Goal: Task Accomplishment & Management: Manage account settings

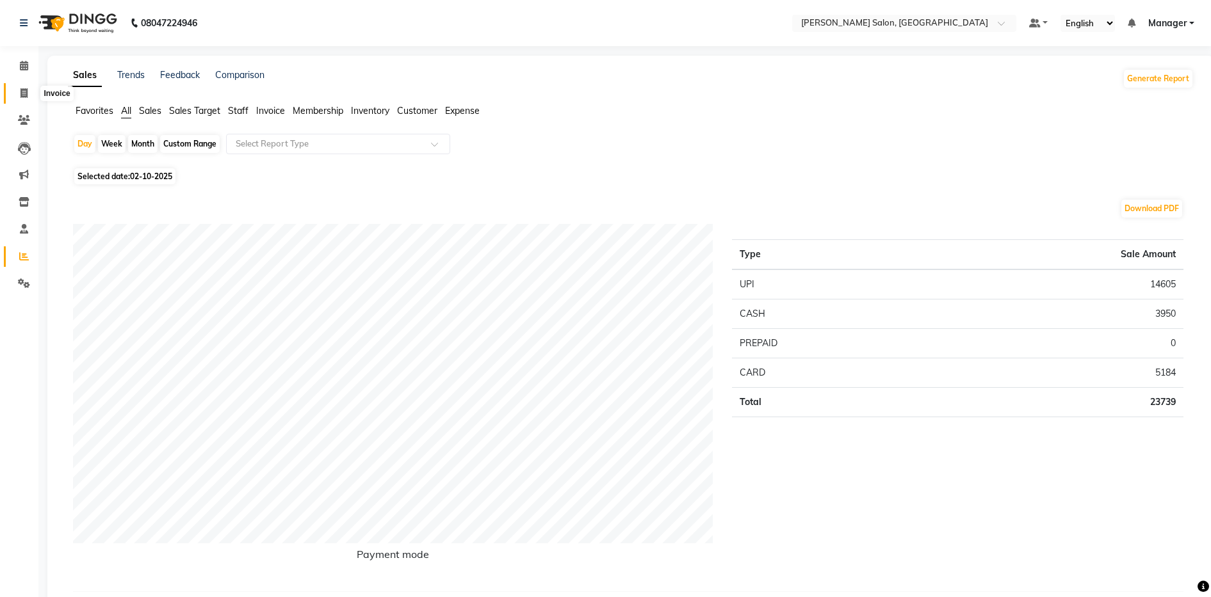
click at [27, 87] on span at bounding box center [24, 93] width 22 height 15
select select "service"
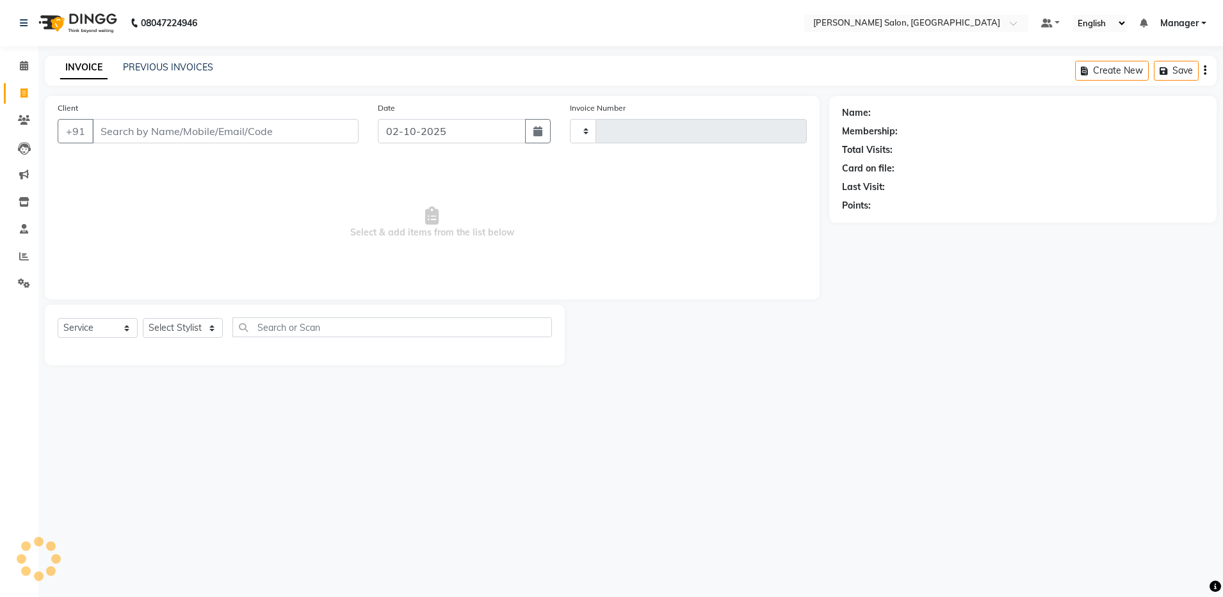
type input "4915"
select select "4781"
click at [178, 331] on select "Select Stylist Abhishek Aisha Barbhuiya Arjun Viswanathan dolma Faeem Khan Gour…" at bounding box center [183, 328] width 80 height 20
select select "69605"
click at [143, 318] on select "Select Stylist Abhishek Aisha Barbhuiya Arjun Viswanathan dolma Faeem Khan Gour…" at bounding box center [183, 328] width 80 height 20
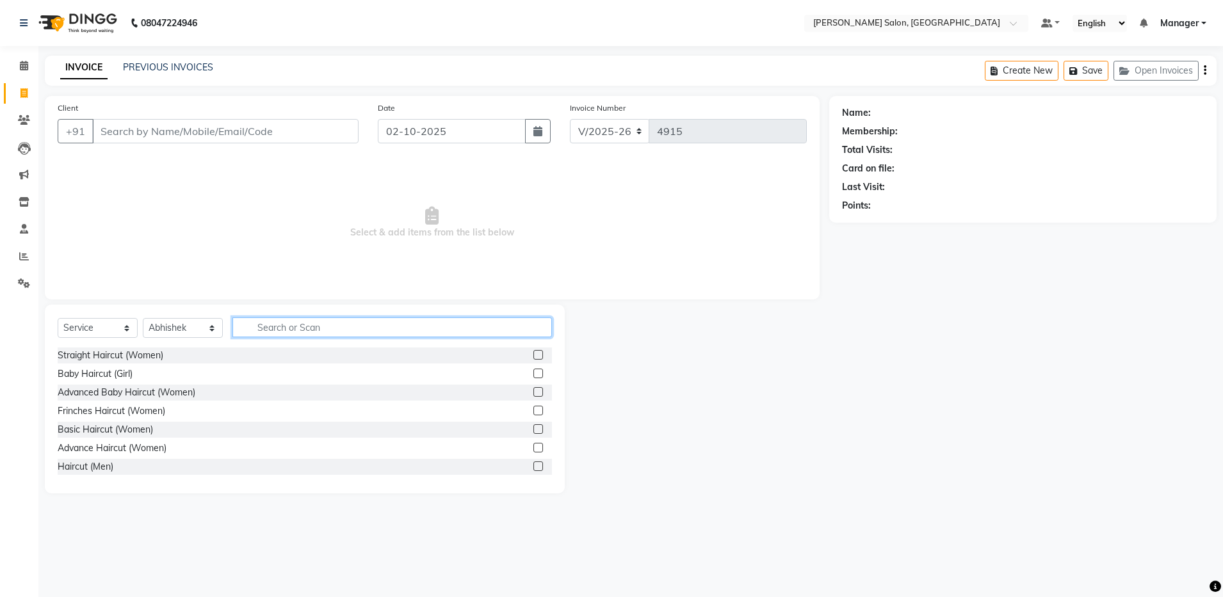
click at [258, 330] on input "text" at bounding box center [392, 328] width 320 height 20
click at [97, 452] on div "Advance Haircut (Women)" at bounding box center [112, 448] width 109 height 13
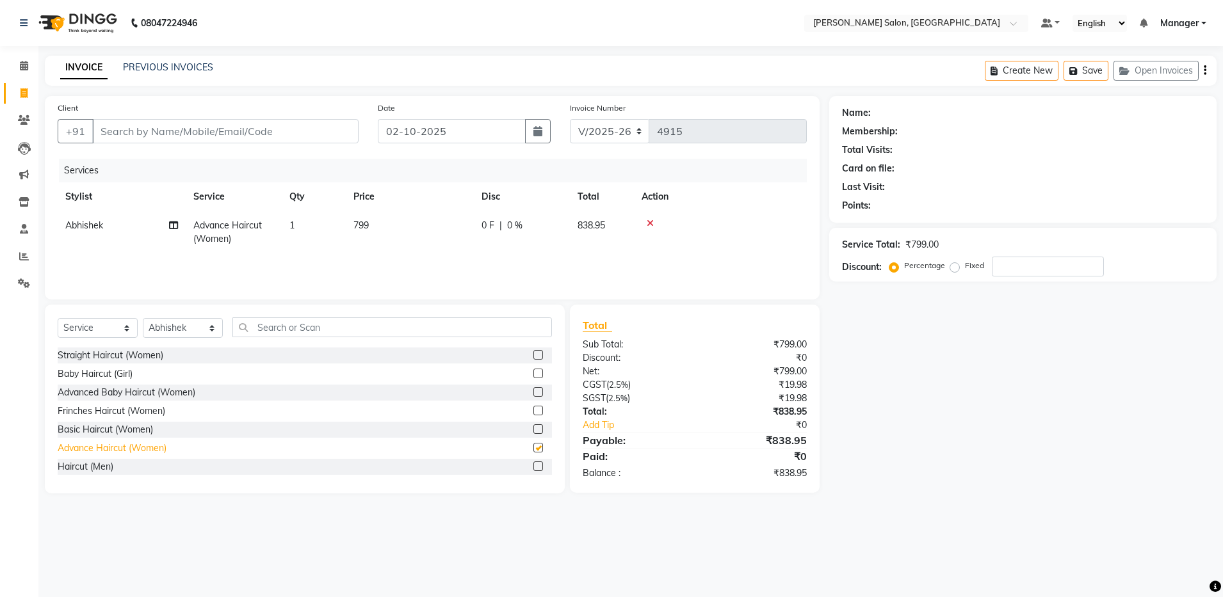
checkbox input "false"
click at [228, 127] on input "Client" at bounding box center [225, 131] width 266 height 24
type input "9"
type input "0"
type input "9751158245"
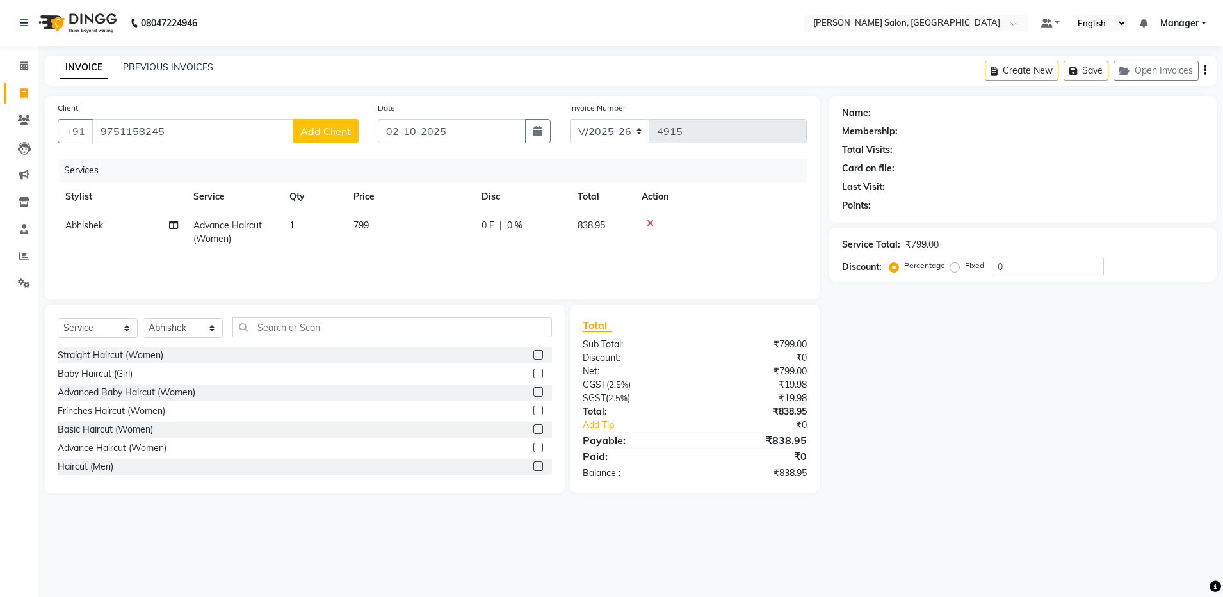
click at [329, 129] on span "Add Client" at bounding box center [325, 131] width 51 height 13
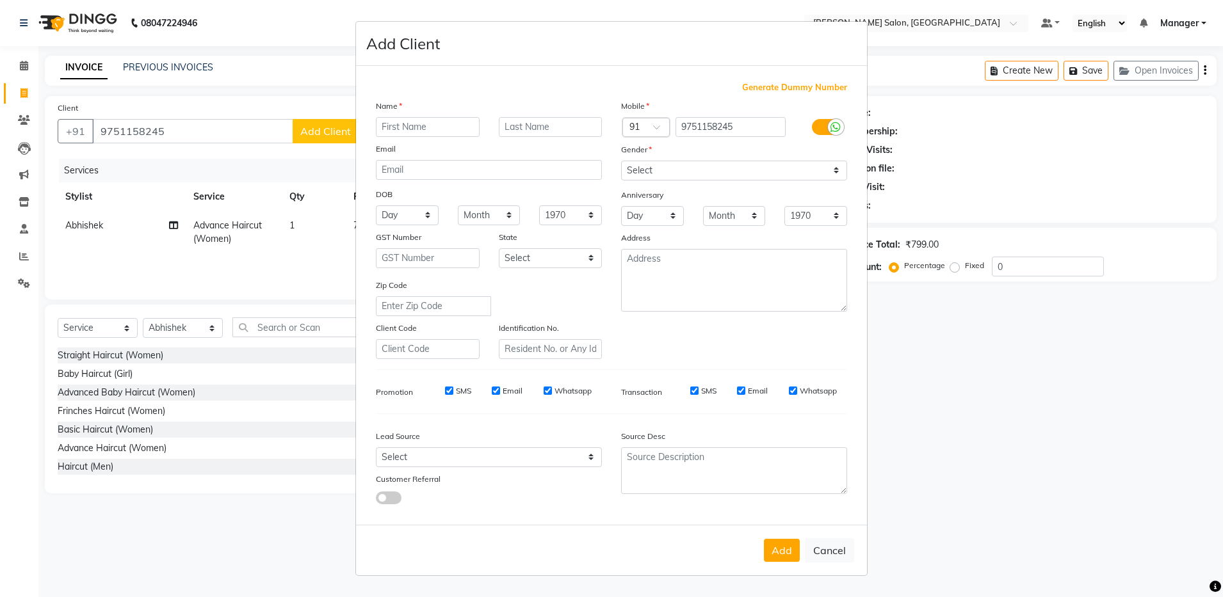
click at [407, 127] on input "text" at bounding box center [428, 127] width 104 height 20
click at [406, 127] on input "text" at bounding box center [428, 127] width 104 height 20
type input "ANBUMANI"
click at [653, 166] on select "Select Male Female Other Prefer Not To Say" at bounding box center [734, 171] width 226 height 20
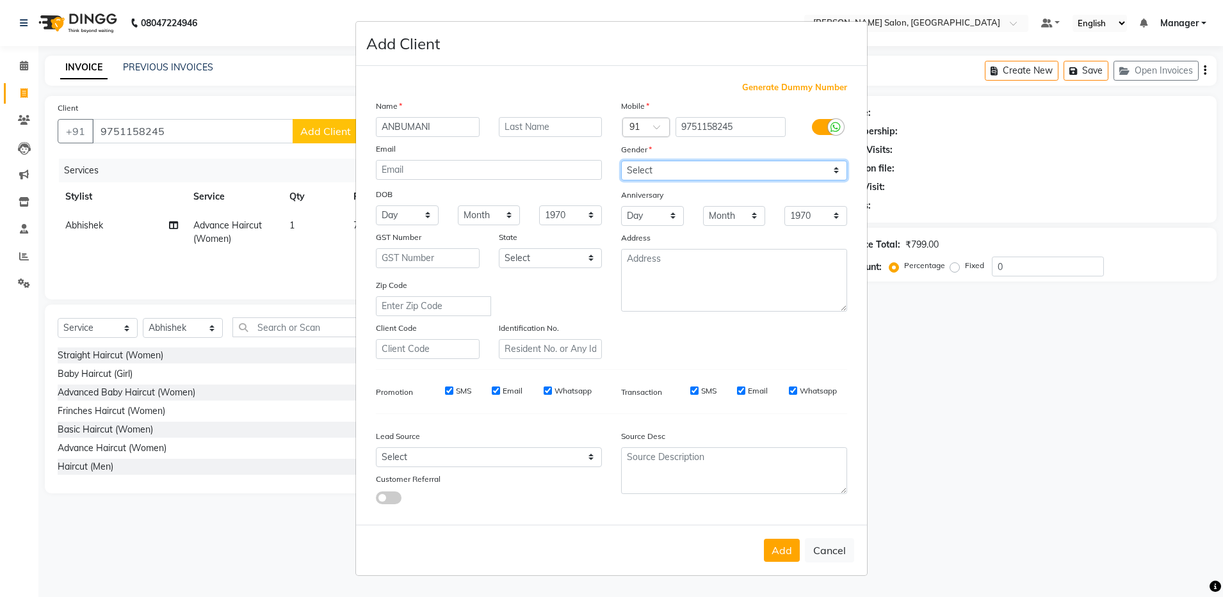
select select "male"
click at [621, 161] on select "Select Male Female Other Prefer Not To Say" at bounding box center [734, 171] width 226 height 20
click at [778, 550] on button "Add" at bounding box center [782, 550] width 36 height 23
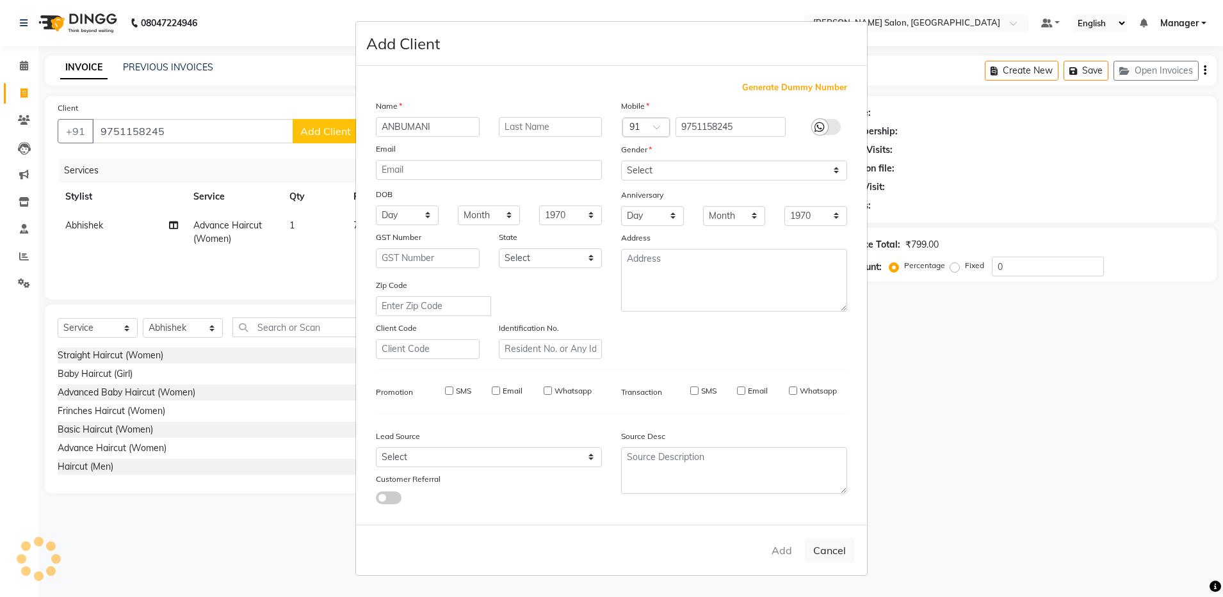
select select
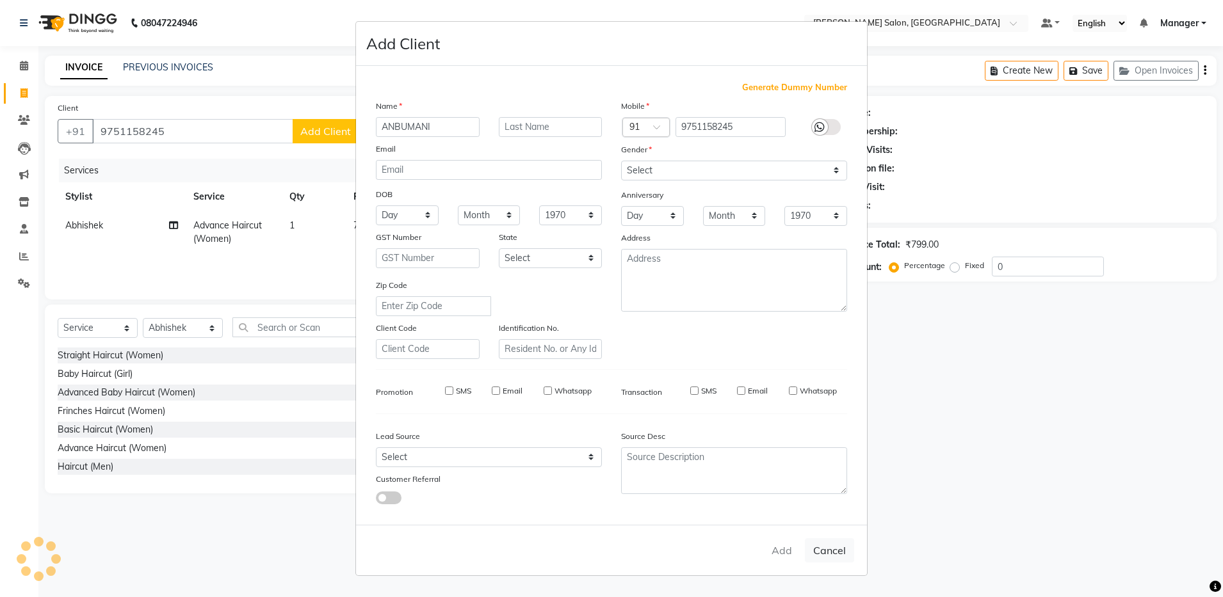
select select
checkbox input "false"
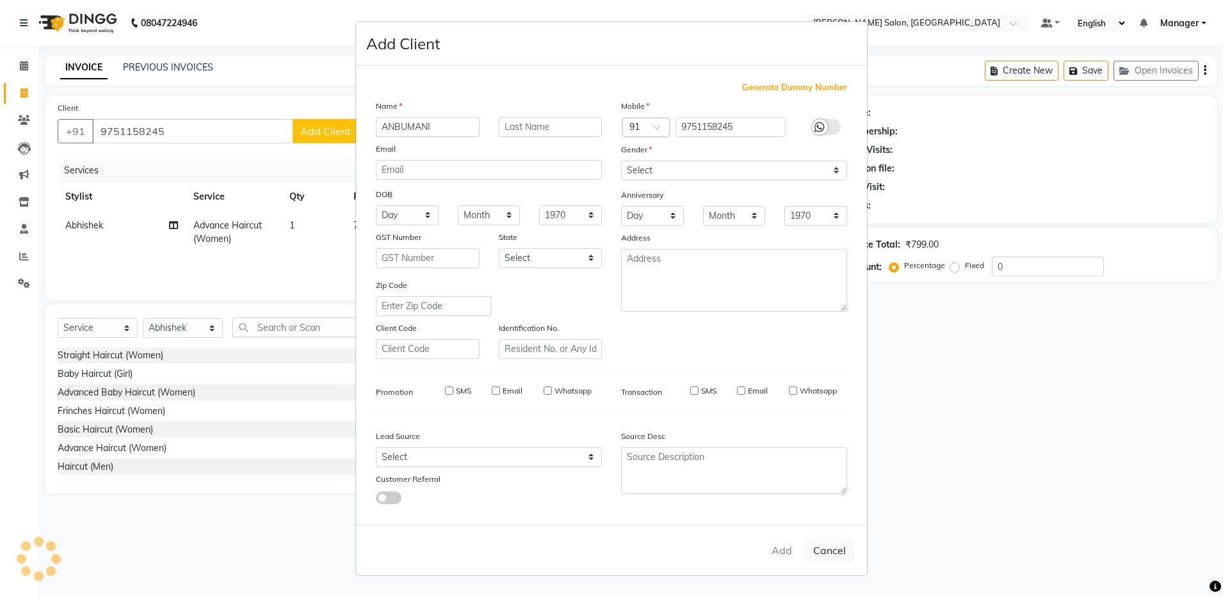
checkbox input "false"
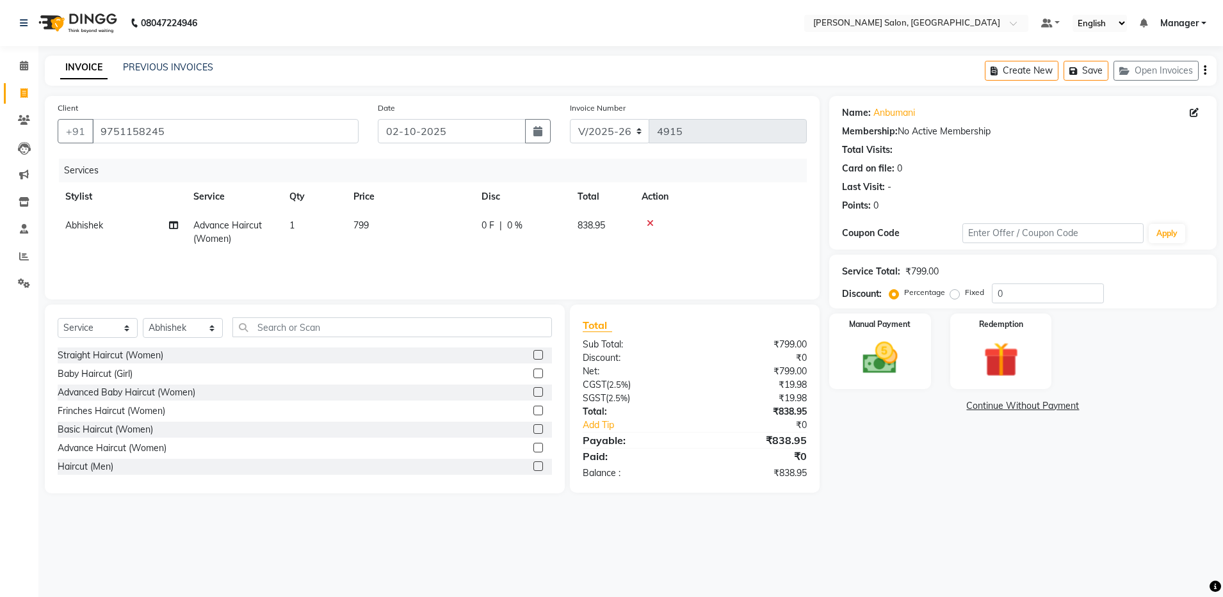
click at [1208, 68] on div "Create New Save Open Invoices" at bounding box center [1101, 71] width 232 height 30
click at [1206, 70] on icon "button" at bounding box center [1205, 70] width 3 height 1
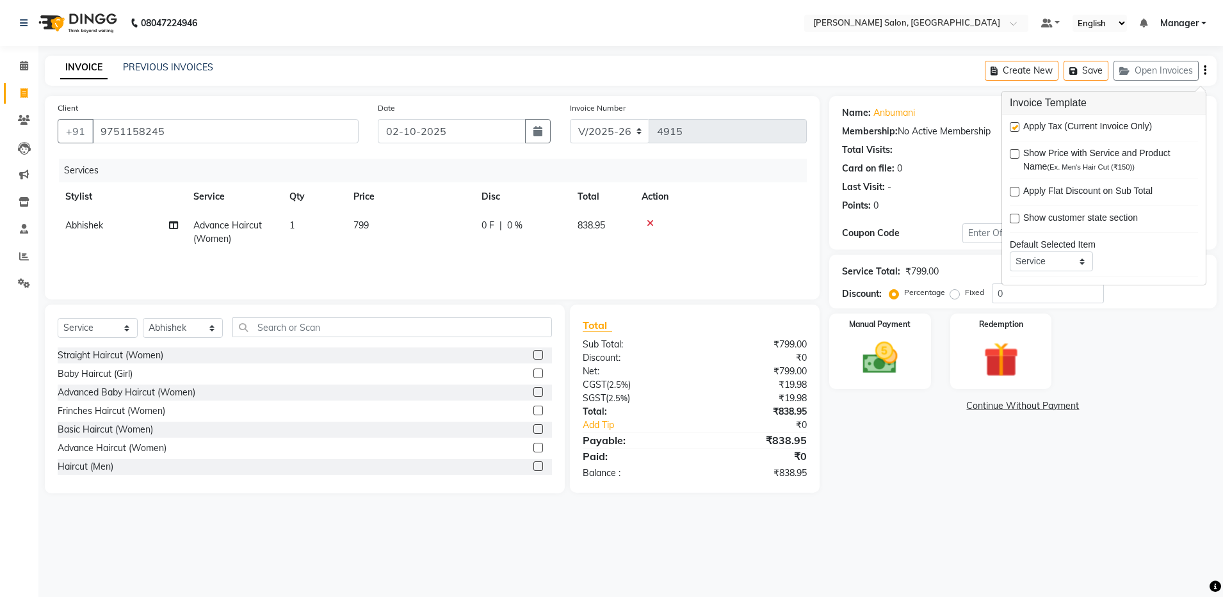
click at [1021, 126] on div "Apply Tax (Current Invoice Only)" at bounding box center [1104, 128] width 188 height 16
click at [1019, 127] on label at bounding box center [1015, 127] width 10 height 10
click at [1018, 127] on input "checkbox" at bounding box center [1014, 128] width 8 height 8
checkbox input "false"
click at [855, 356] on img at bounding box center [880, 358] width 60 height 42
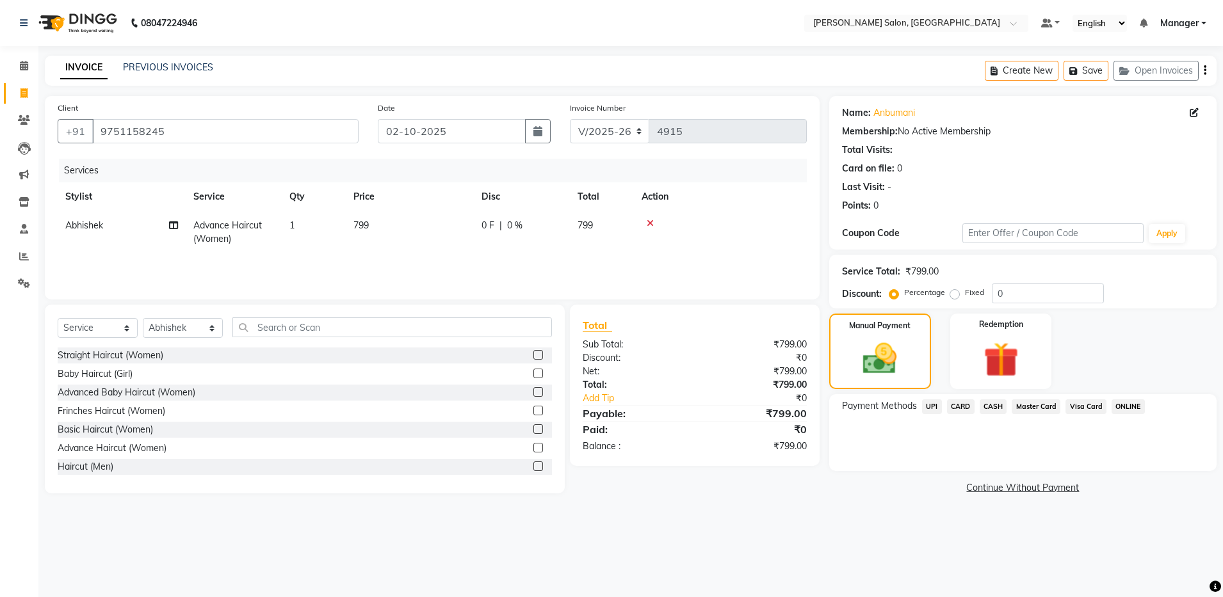
click at [987, 407] on span "CASH" at bounding box center [994, 407] width 28 height 15
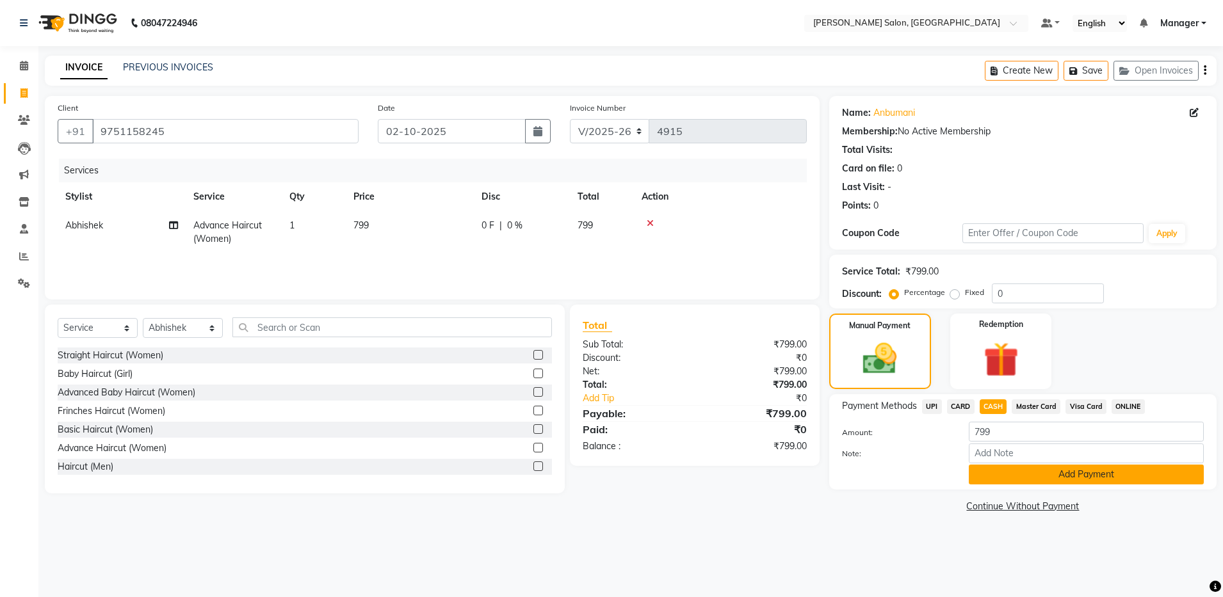
click at [1015, 478] on button "Add Payment" at bounding box center [1086, 475] width 235 height 20
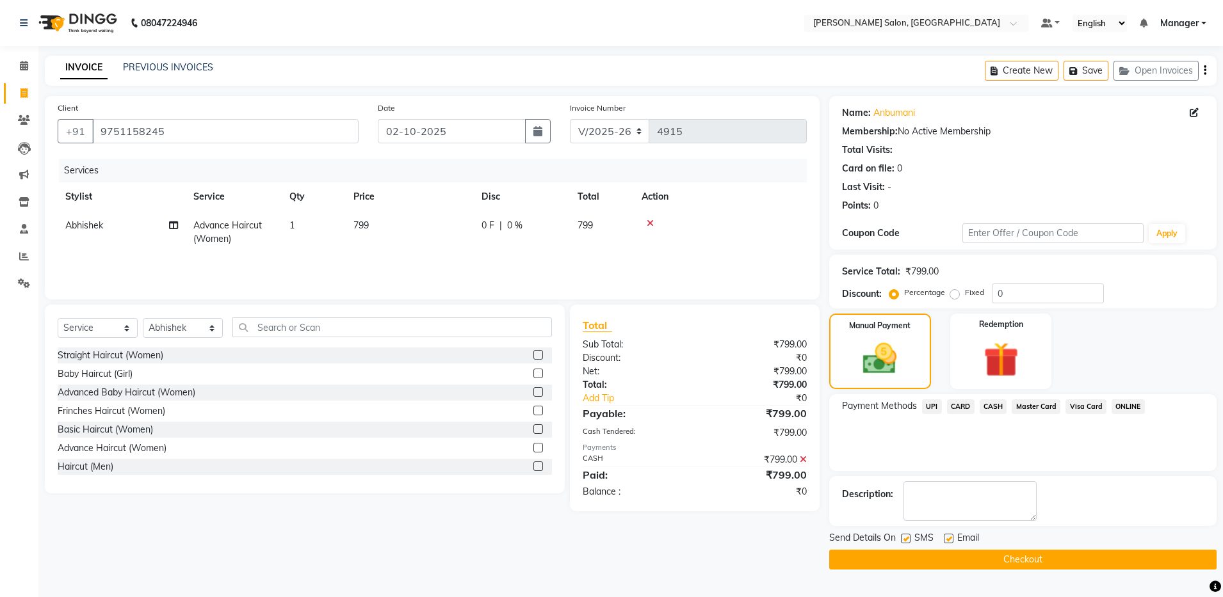
click at [982, 562] on button "Checkout" at bounding box center [1022, 560] width 387 height 20
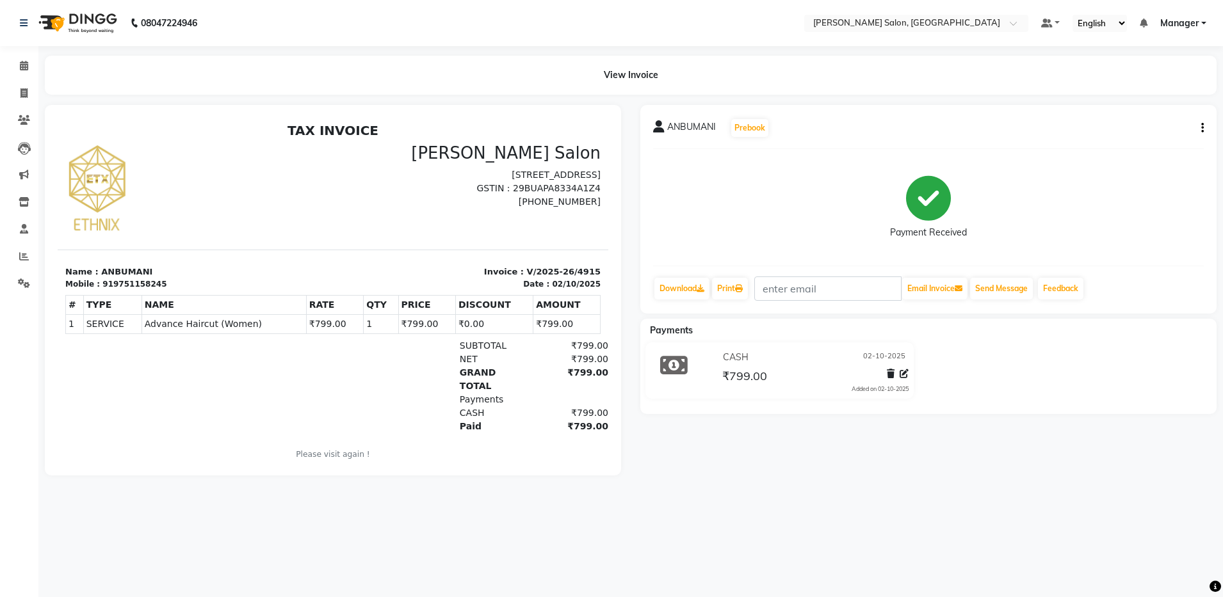
click at [850, 191] on div "Payment Received" at bounding box center [928, 207] width 551 height 96
click at [24, 90] on icon at bounding box center [23, 93] width 7 height 10
select select "service"
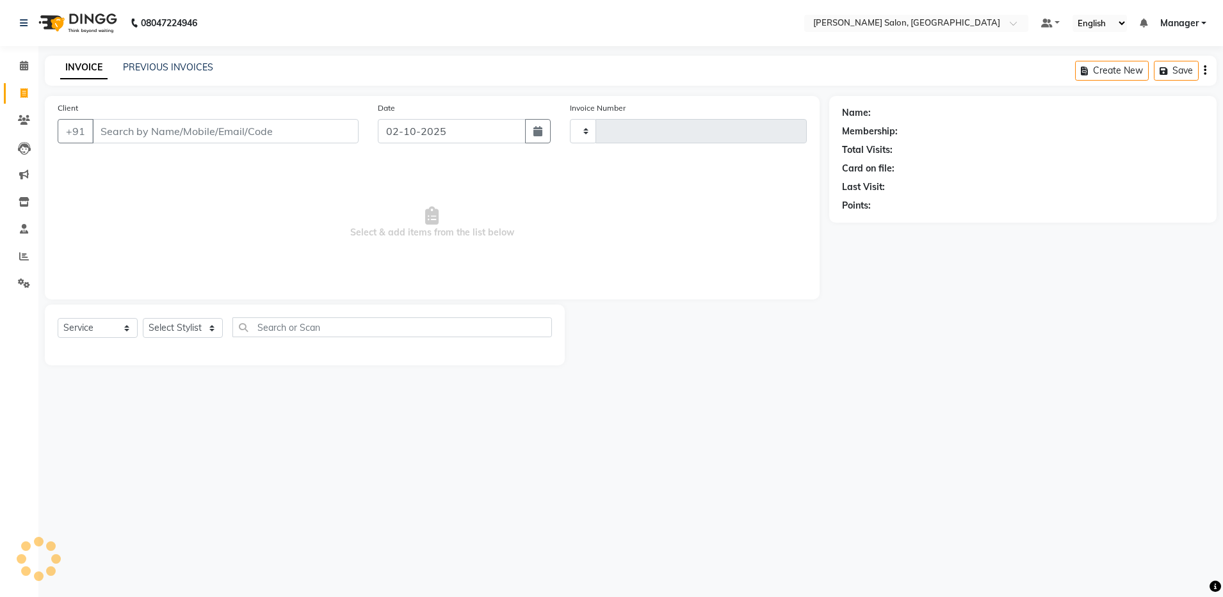
type input "4916"
select select "4781"
click at [18, 69] on span at bounding box center [24, 66] width 22 height 15
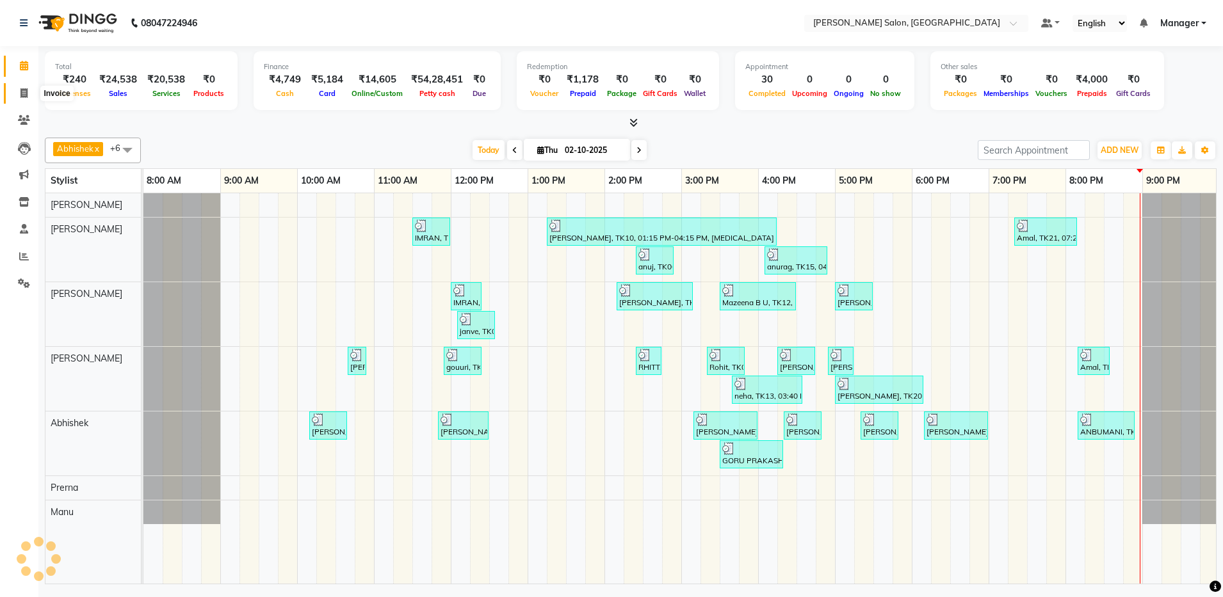
click at [29, 93] on span at bounding box center [24, 93] width 22 height 15
select select "service"
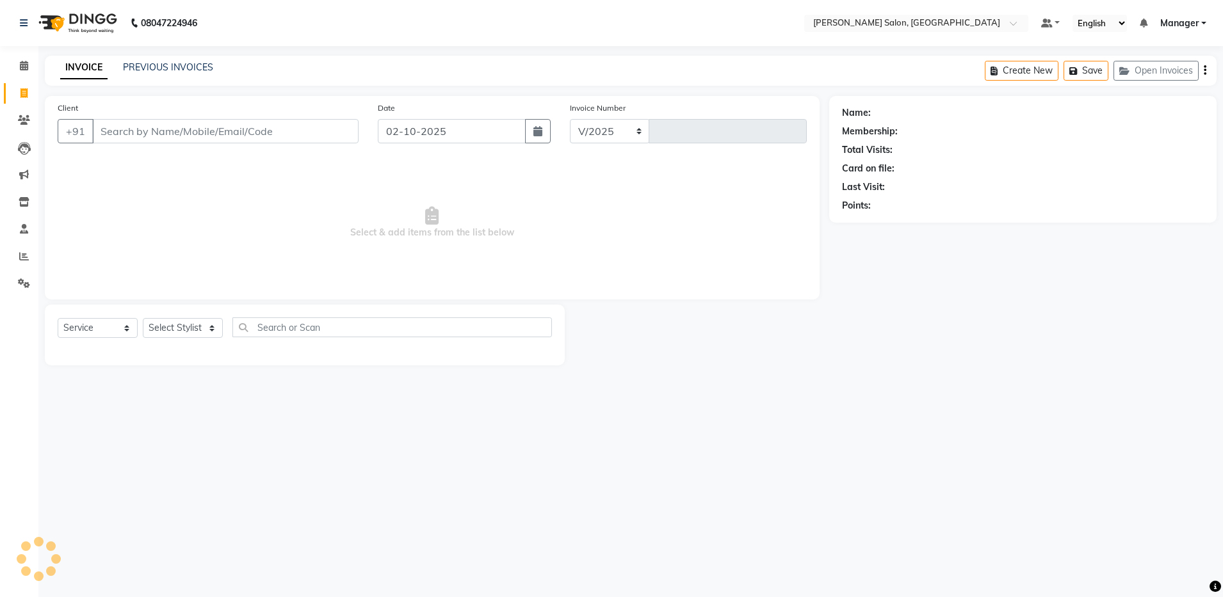
select select "4781"
type input "4916"
click at [19, 70] on span at bounding box center [24, 66] width 22 height 15
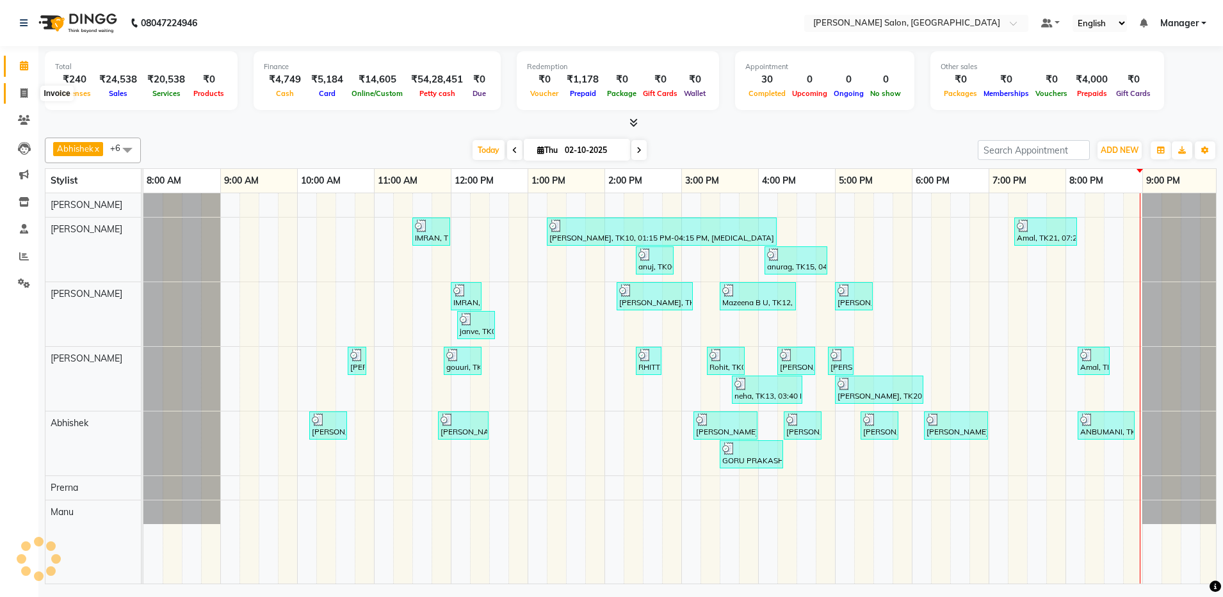
click at [19, 92] on span at bounding box center [24, 93] width 22 height 15
select select "service"
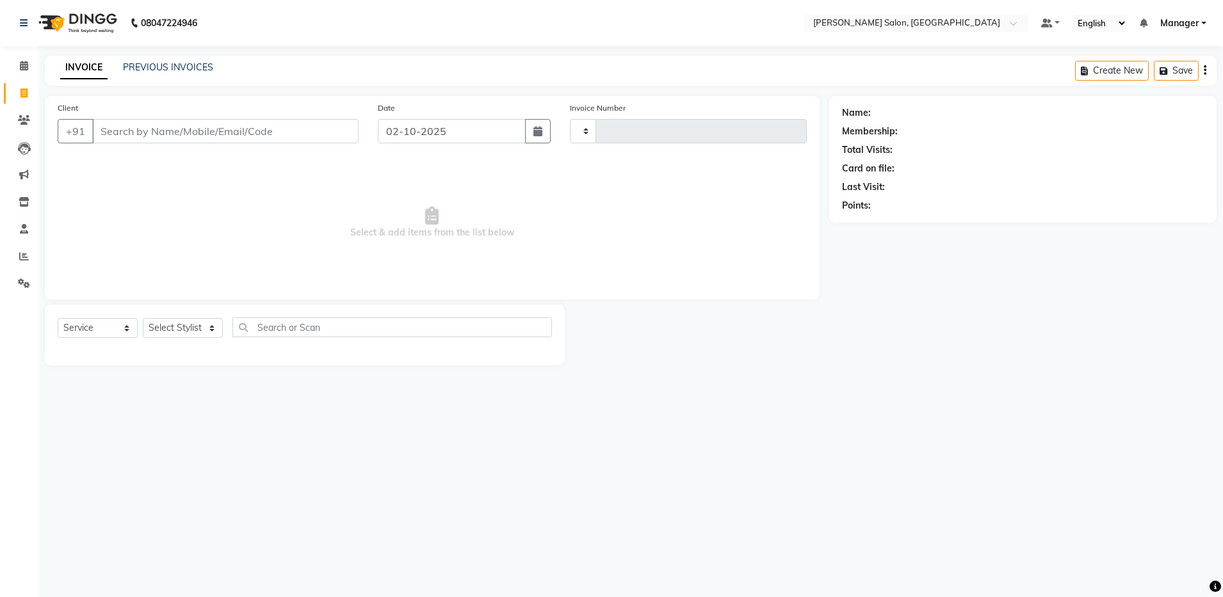
type input "4916"
select select "4781"
click at [25, 70] on icon at bounding box center [24, 66] width 8 height 10
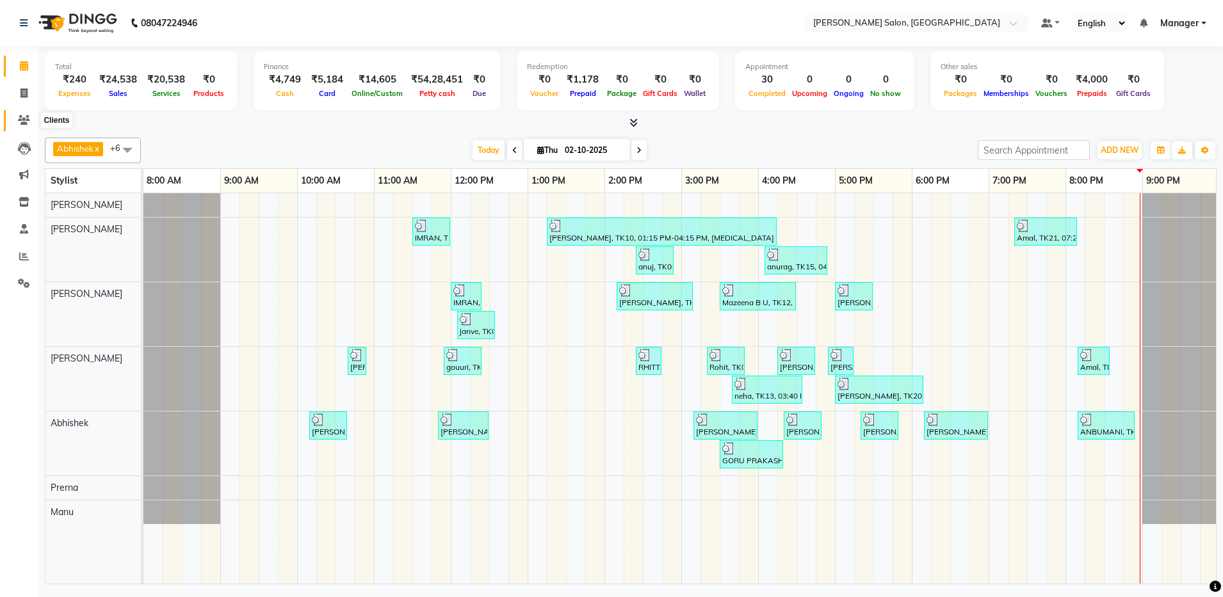
click at [28, 118] on icon at bounding box center [24, 120] width 12 height 10
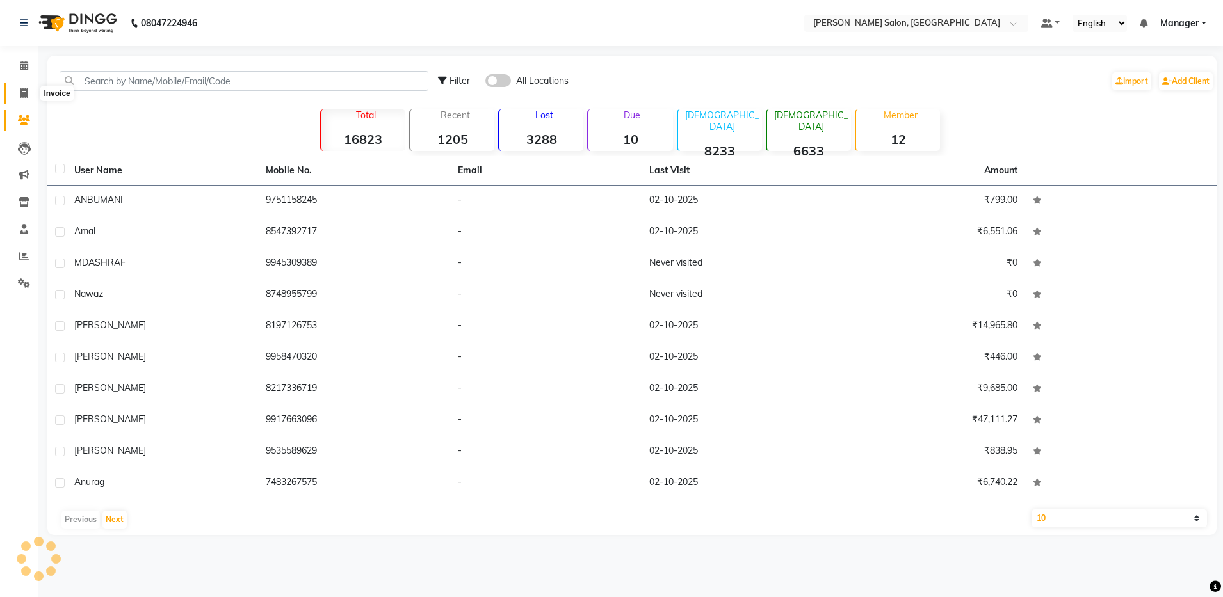
click at [28, 92] on icon at bounding box center [23, 93] width 7 height 10
select select "service"
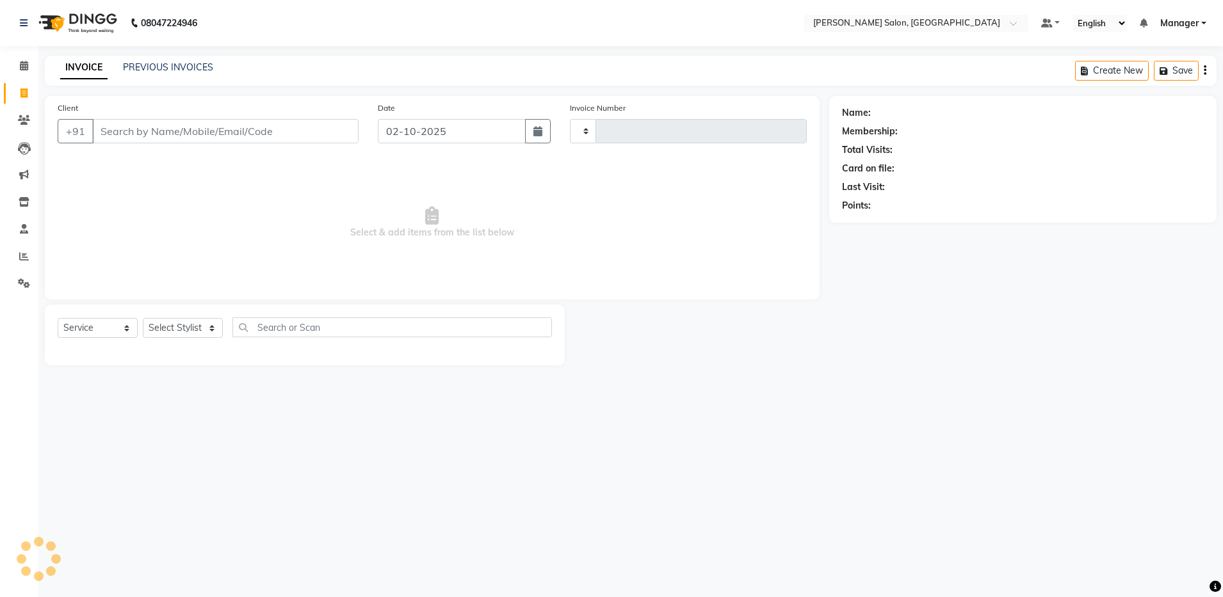
type input "4916"
select select "4781"
click at [22, 284] on icon at bounding box center [24, 284] width 12 height 10
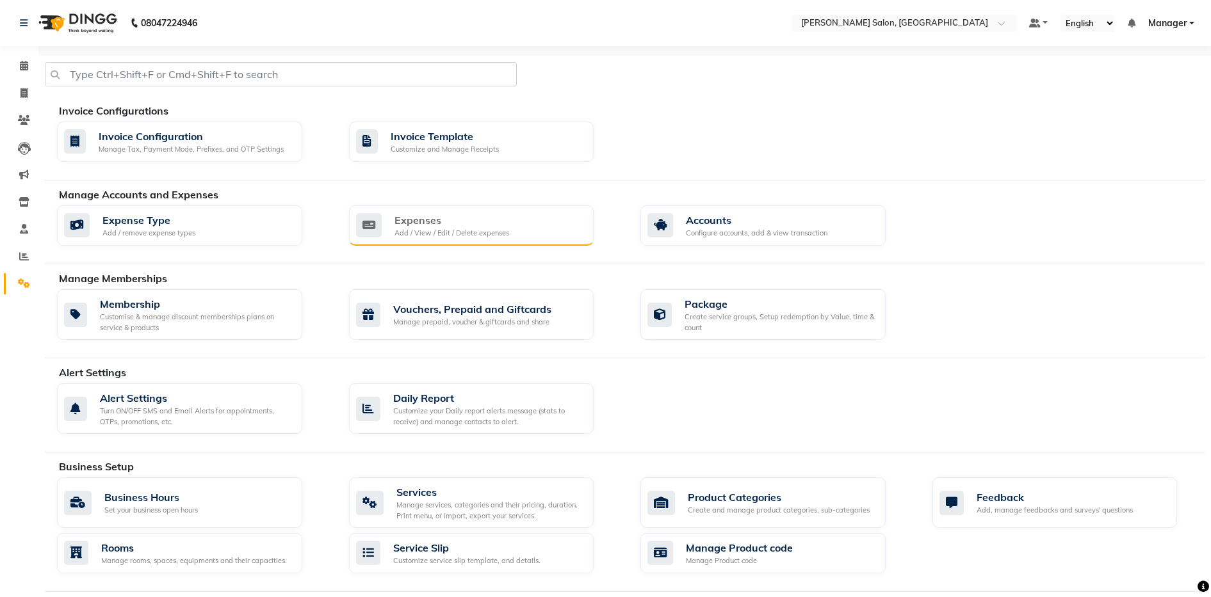
click at [385, 225] on div "Expenses Add / View / Edit / Delete expenses" at bounding box center [470, 226] width 228 height 26
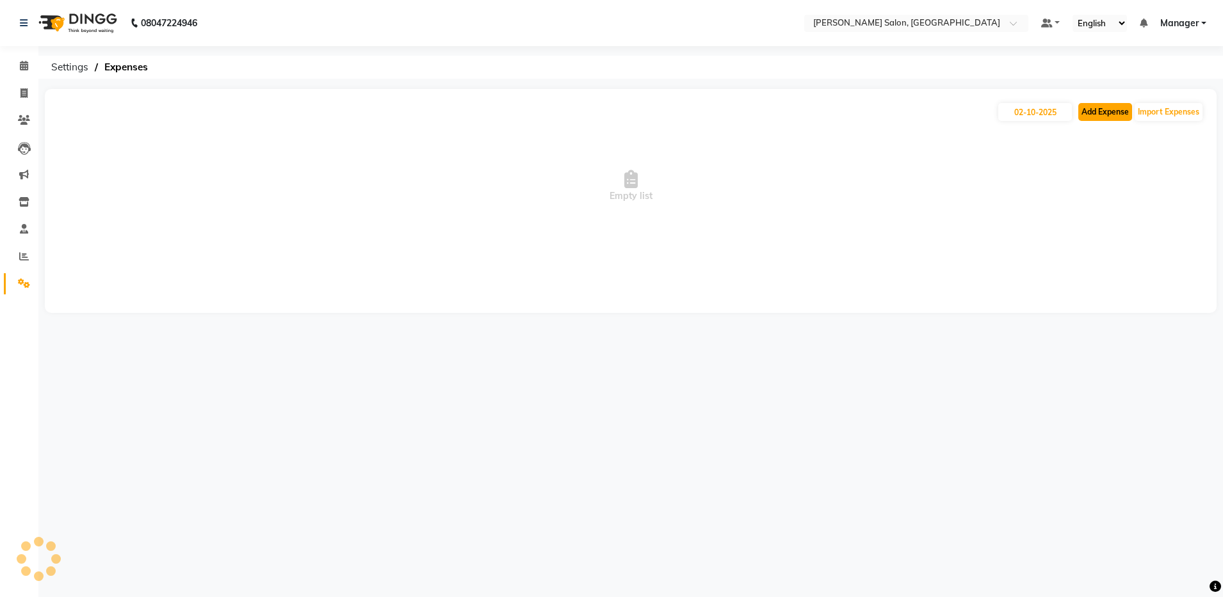
click at [1094, 117] on button "Add Expense" at bounding box center [1105, 112] width 54 height 18
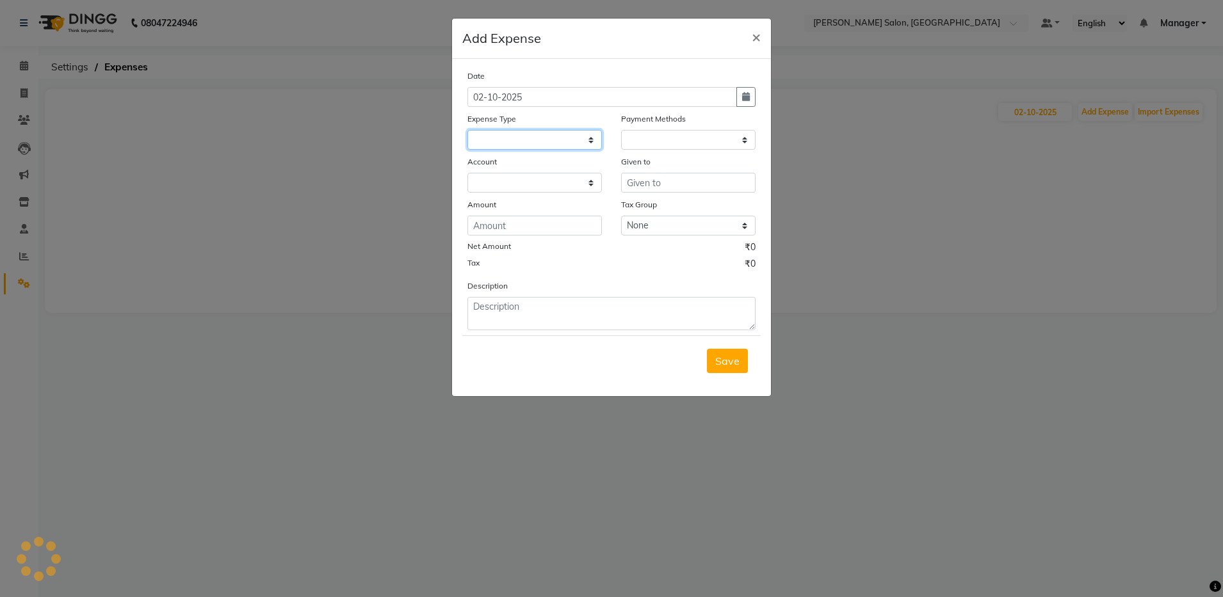
click at [524, 138] on select at bounding box center [534, 140] width 134 height 20
select select
select select "1"
select select "3628"
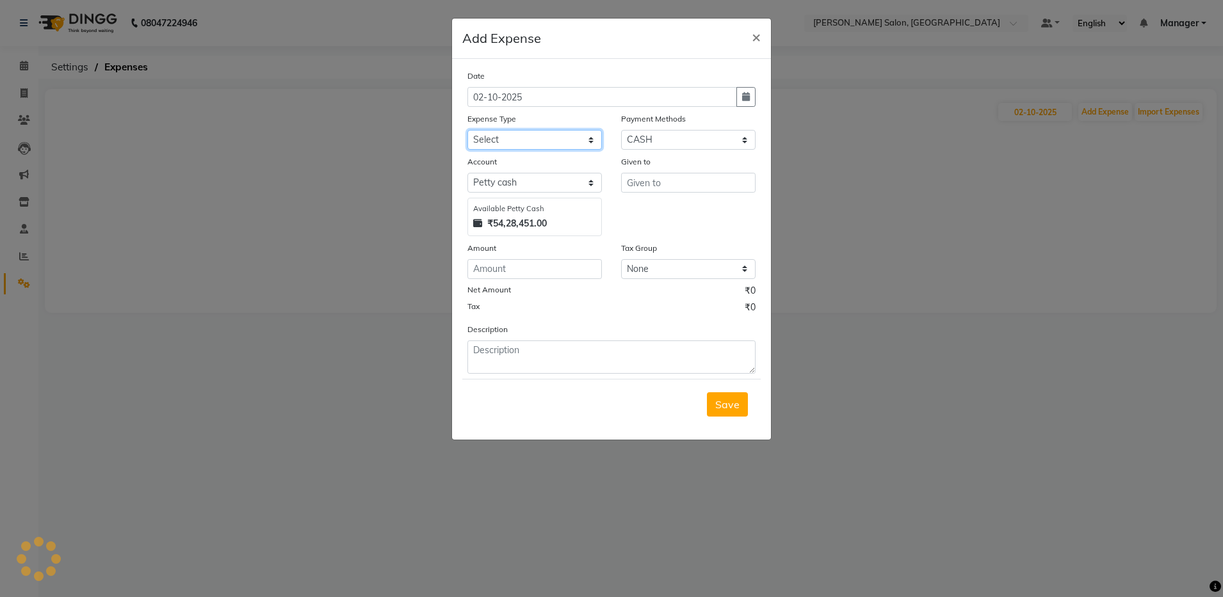
select select "3513"
click at [467, 130] on select "Select Advance Salary Client Snacks Equipment Estate food Fuel Govt fee Incenti…" at bounding box center [534, 140] width 134 height 20
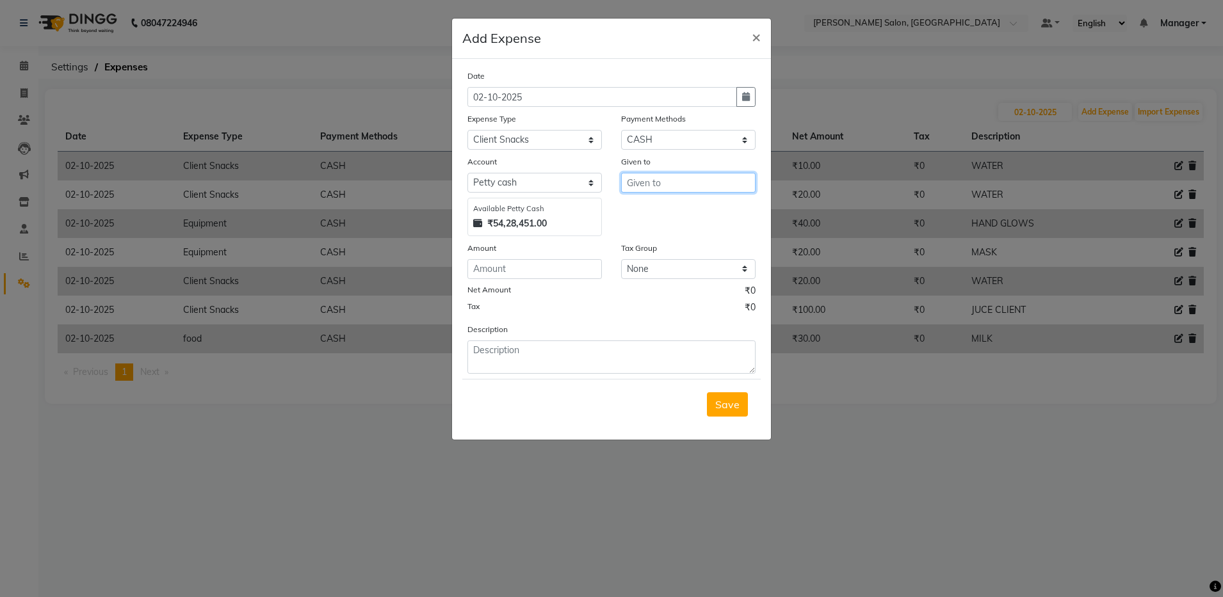
click at [648, 184] on input "text" at bounding box center [688, 183] width 134 height 20
type input "SALMAN"
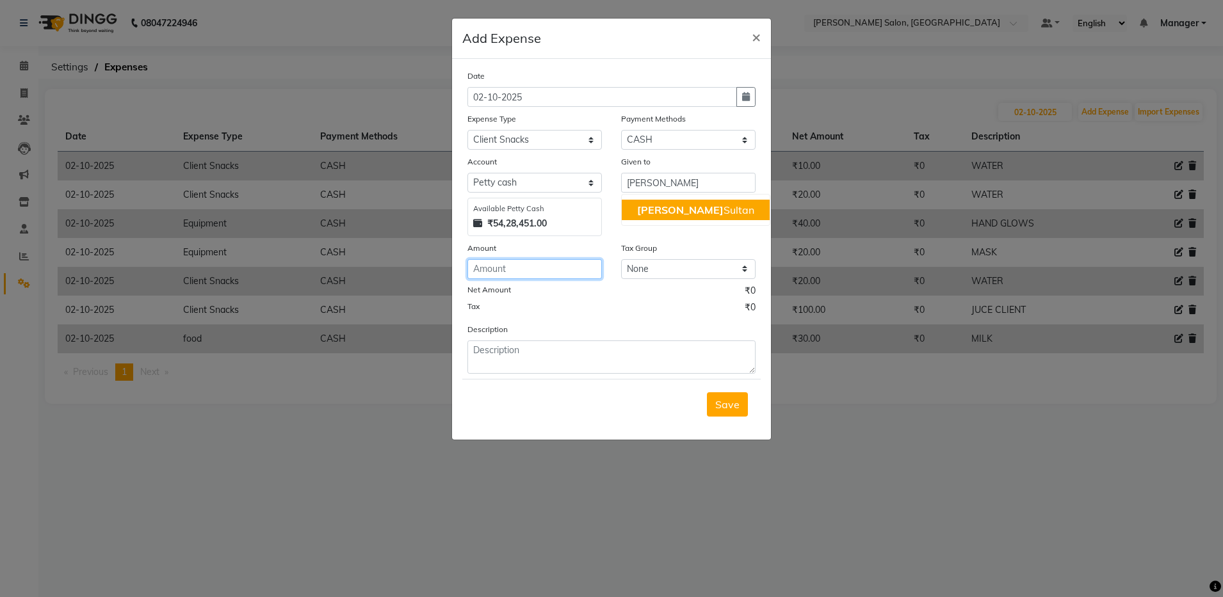
click at [492, 268] on input "number" at bounding box center [534, 269] width 134 height 20
type input "10"
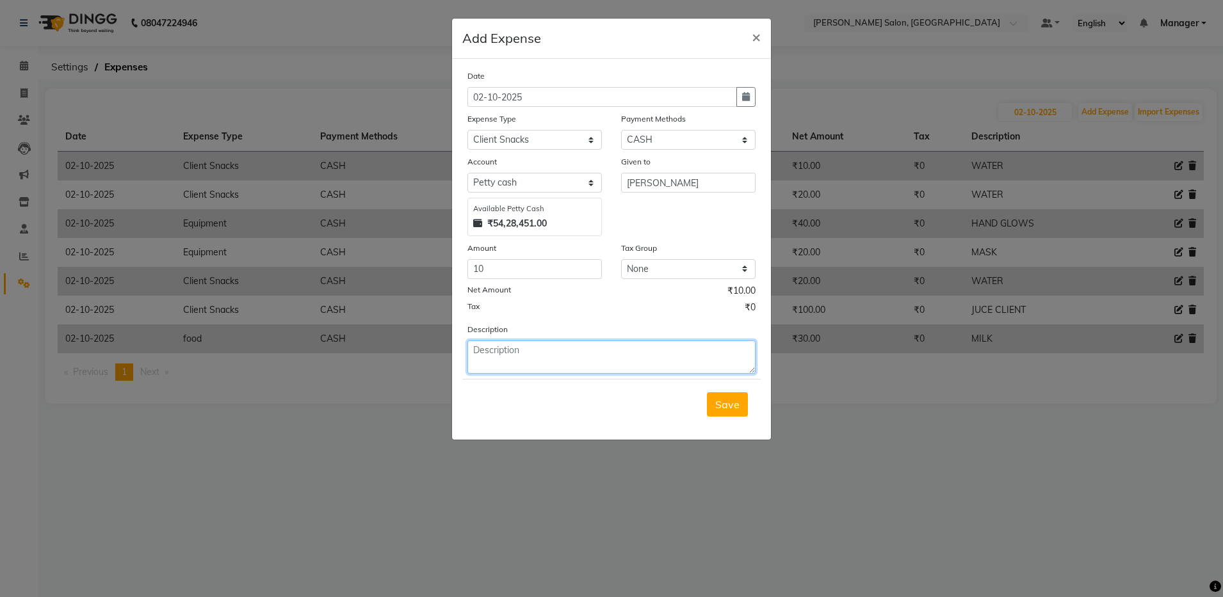
click at [496, 349] on textarea at bounding box center [611, 357] width 288 height 33
type textarea "WATER"
click at [723, 402] on span "Save" at bounding box center [727, 404] width 24 height 13
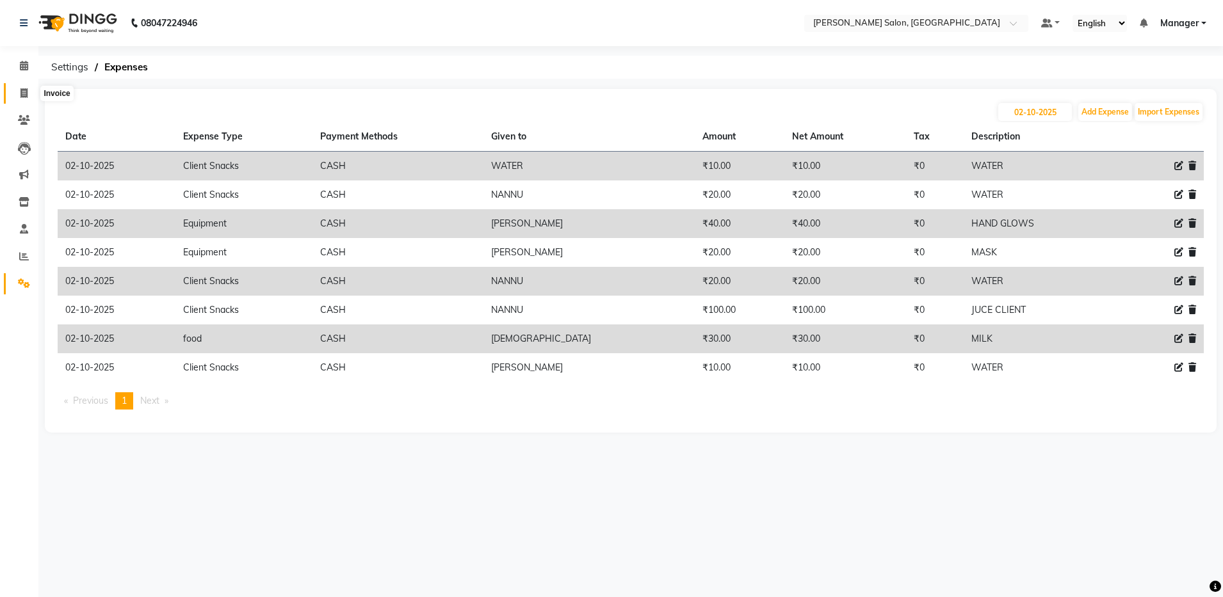
click at [22, 88] on icon at bounding box center [23, 93] width 7 height 10
select select "service"
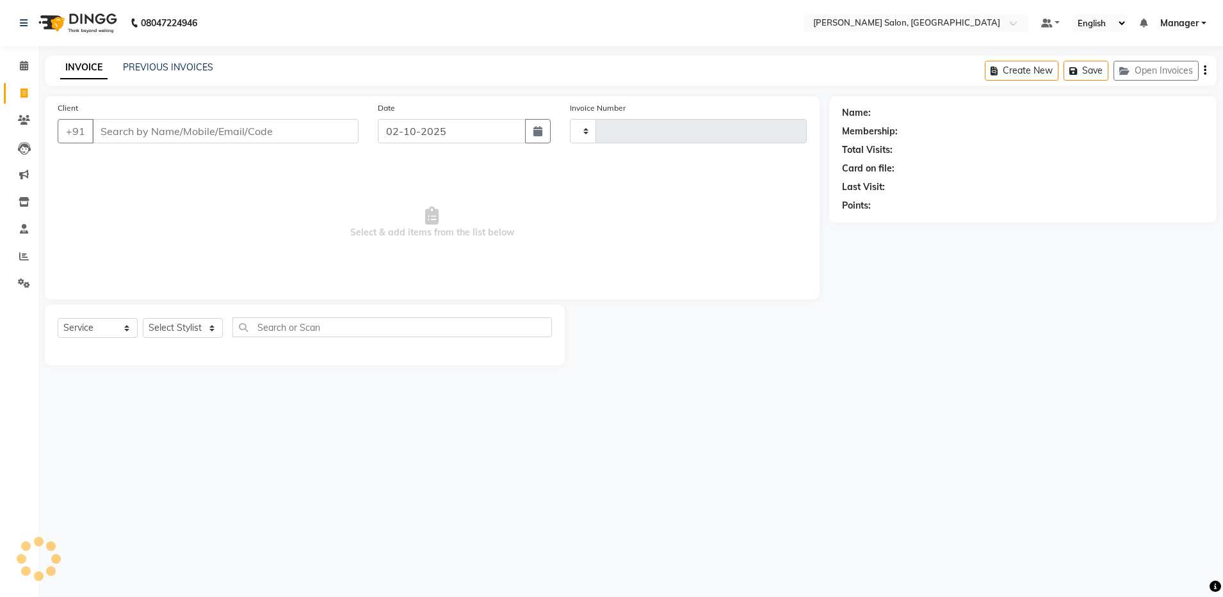
type input "4916"
click at [188, 73] on div "PREVIOUS INVOICES" at bounding box center [168, 67] width 90 height 13
select select "4781"
click at [187, 61] on link "PREVIOUS INVOICES" at bounding box center [168, 67] width 90 height 12
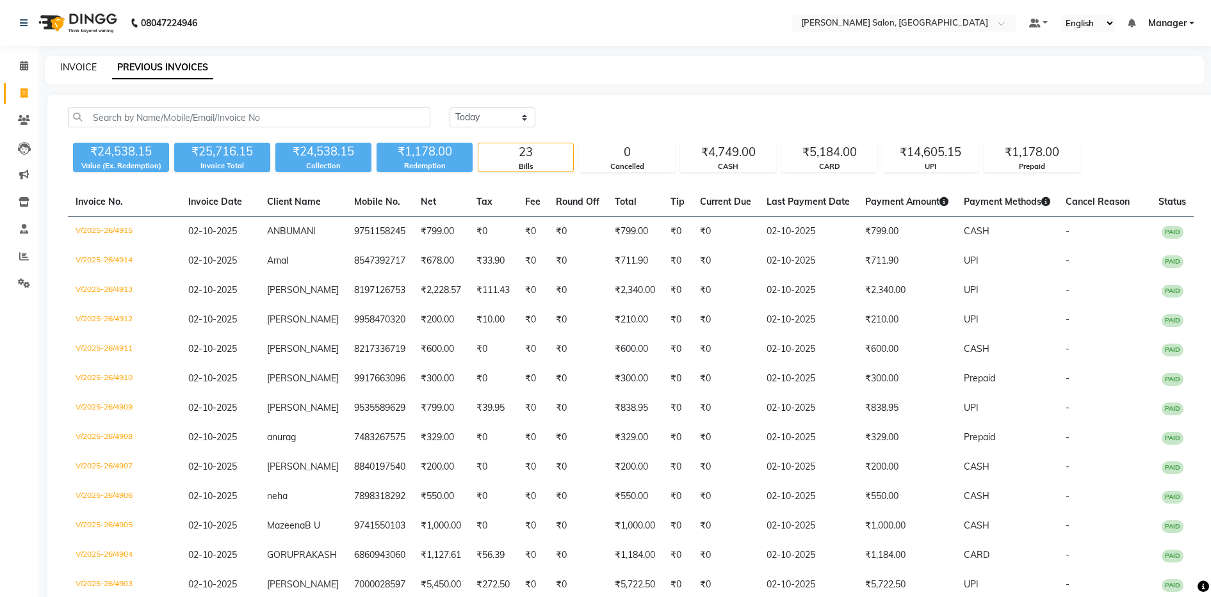
click at [80, 64] on link "INVOICE" at bounding box center [78, 67] width 36 height 12
select select "service"
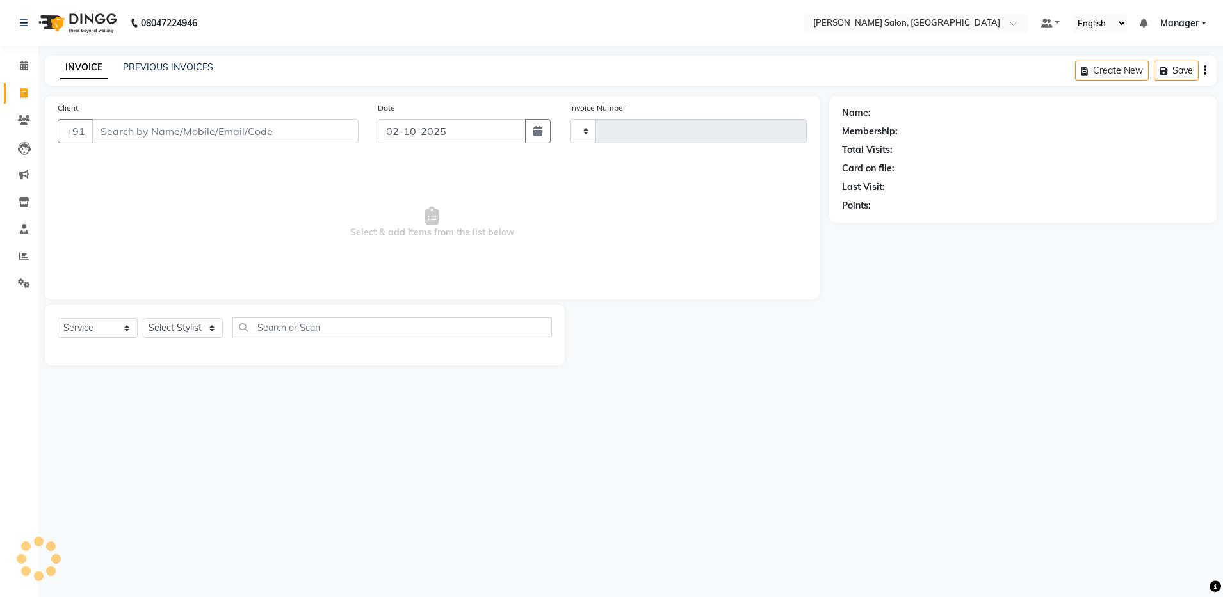
type input "4916"
select select "4781"
click at [16, 253] on span at bounding box center [24, 257] width 22 height 15
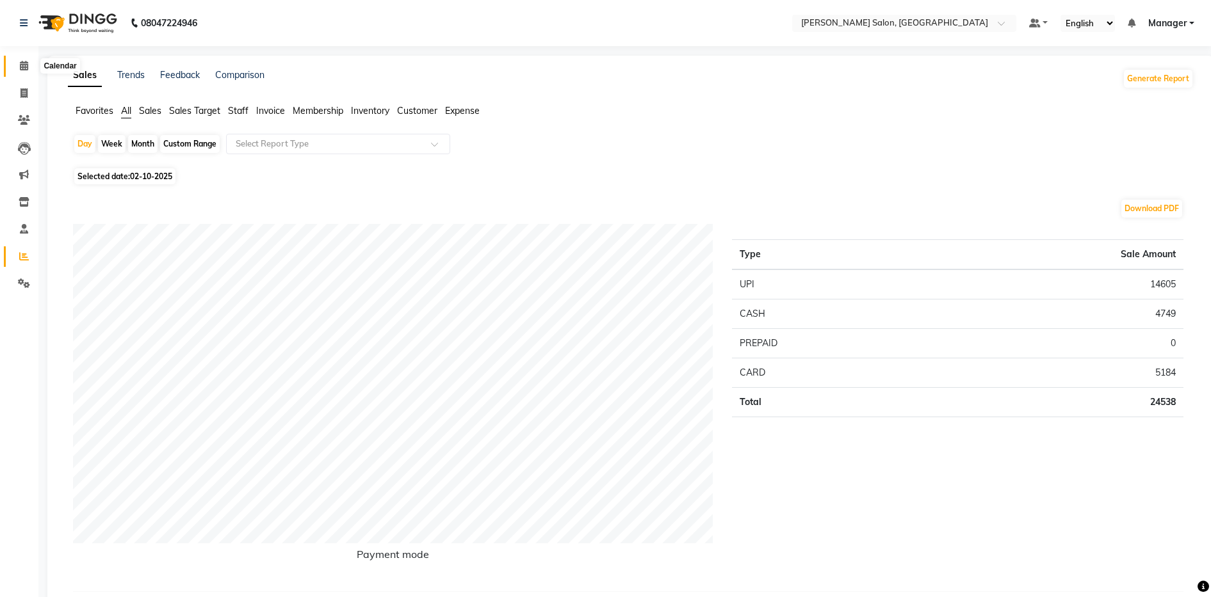
click at [28, 67] on icon at bounding box center [24, 66] width 8 height 10
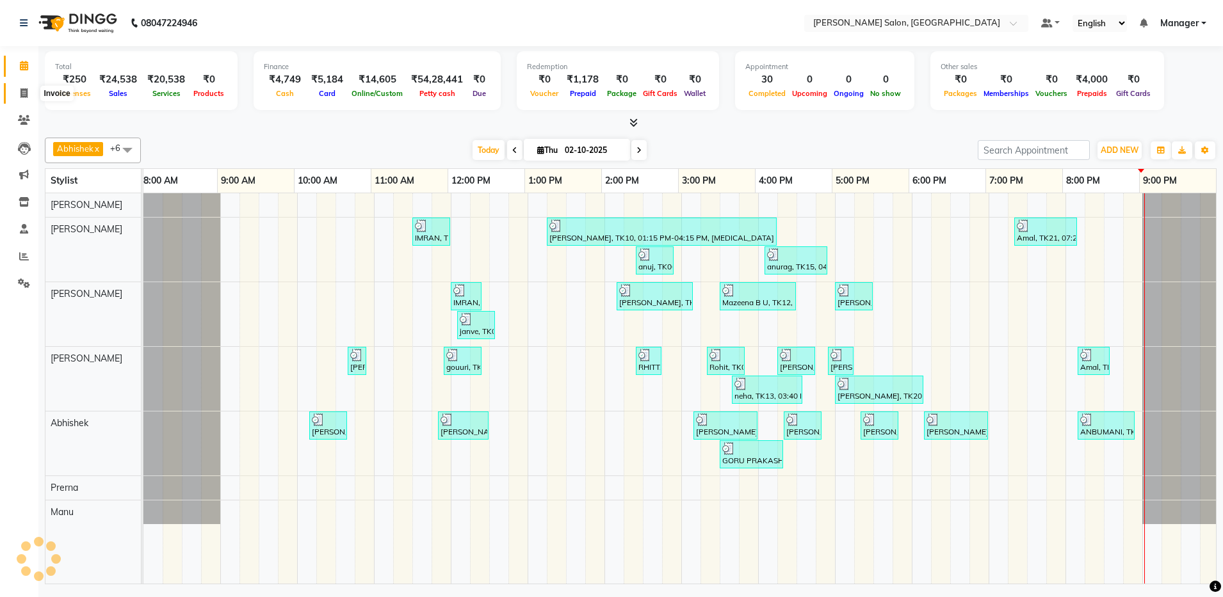
scroll to position [0, 3]
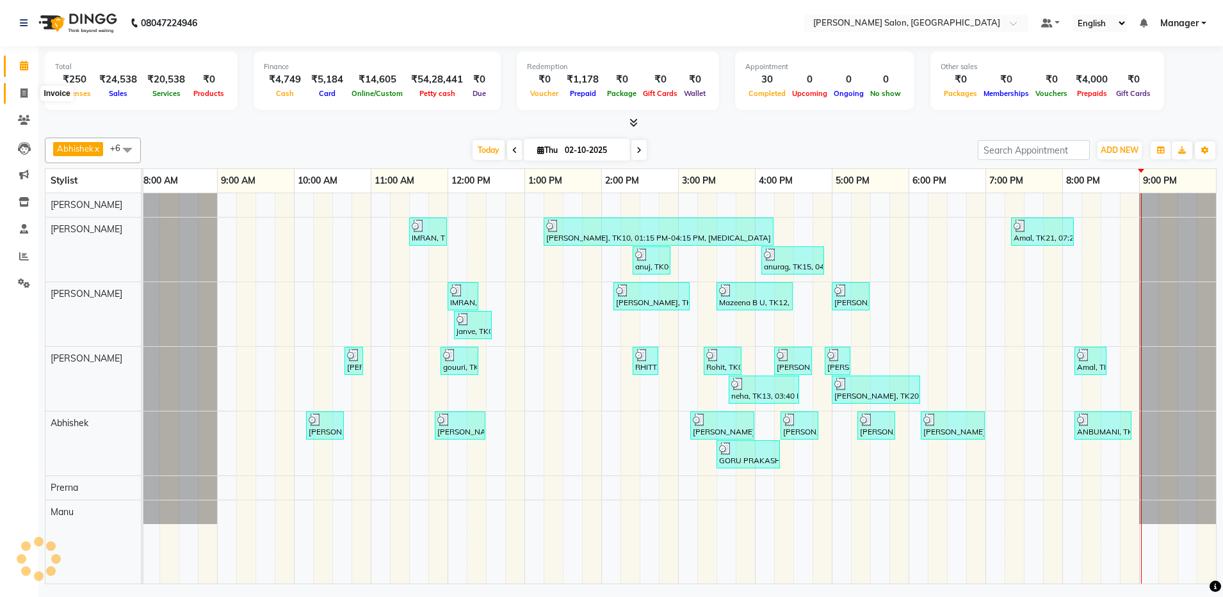
click at [18, 95] on span at bounding box center [24, 93] width 22 height 15
select select "service"
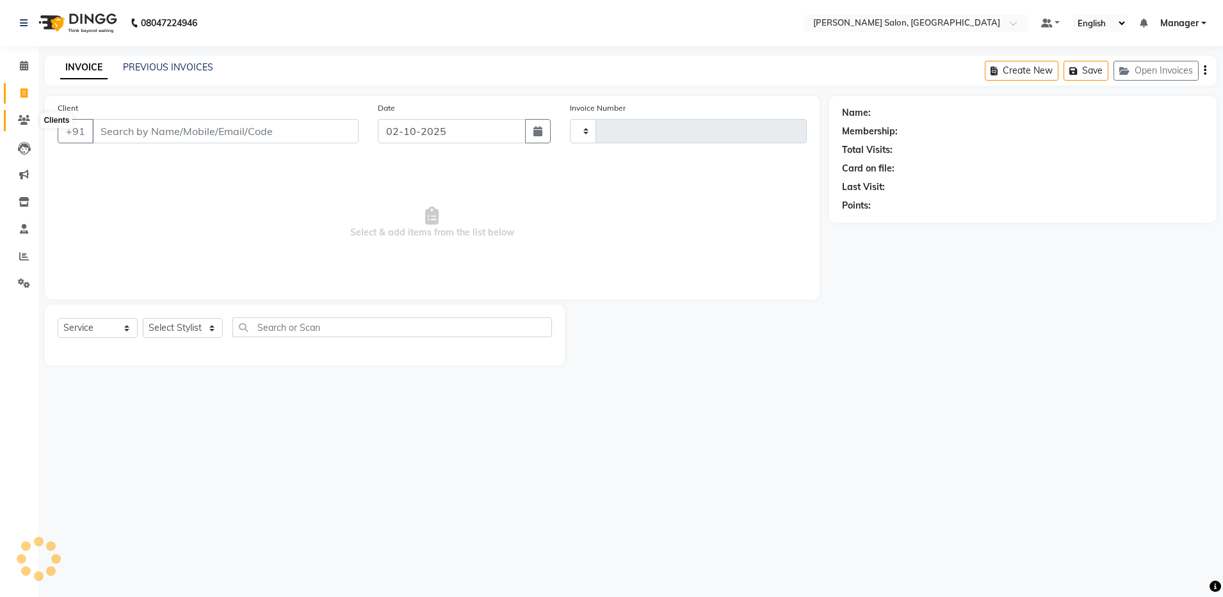
type input "4916"
select select "4781"
click at [26, 117] on icon at bounding box center [24, 120] width 12 height 10
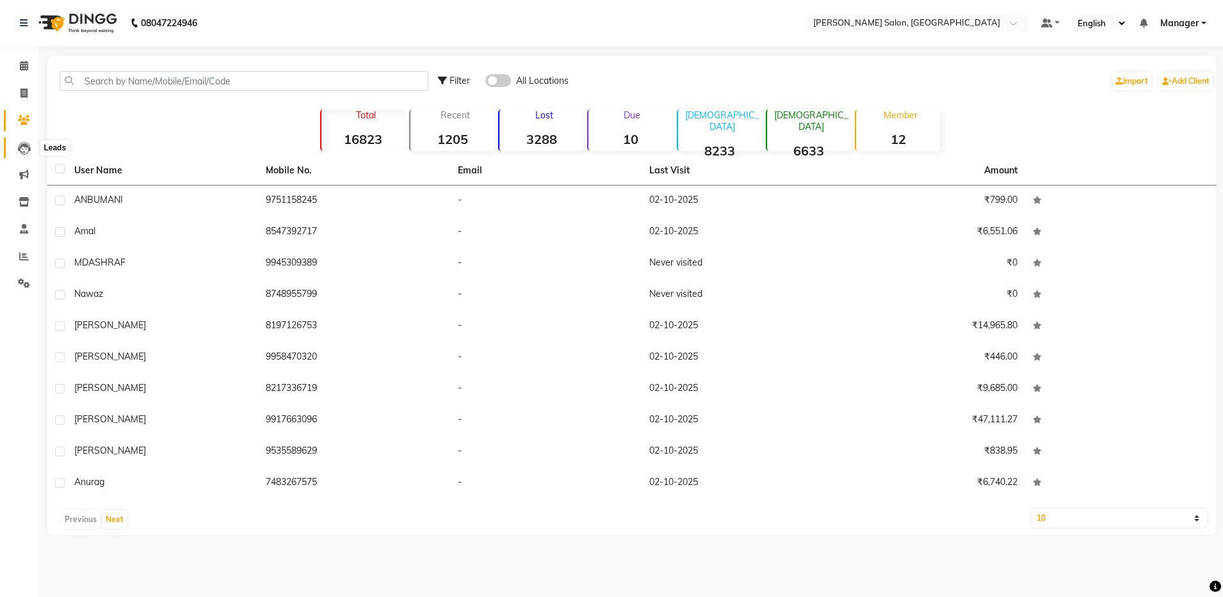
click at [20, 152] on icon at bounding box center [24, 148] width 13 height 13
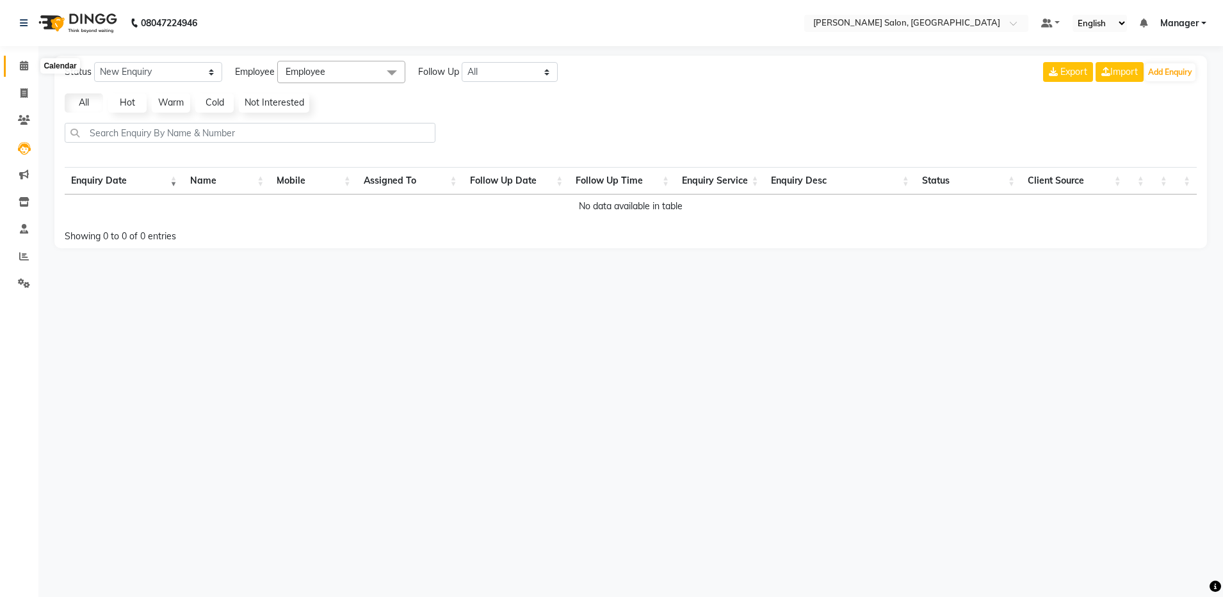
click at [31, 61] on span at bounding box center [24, 66] width 22 height 15
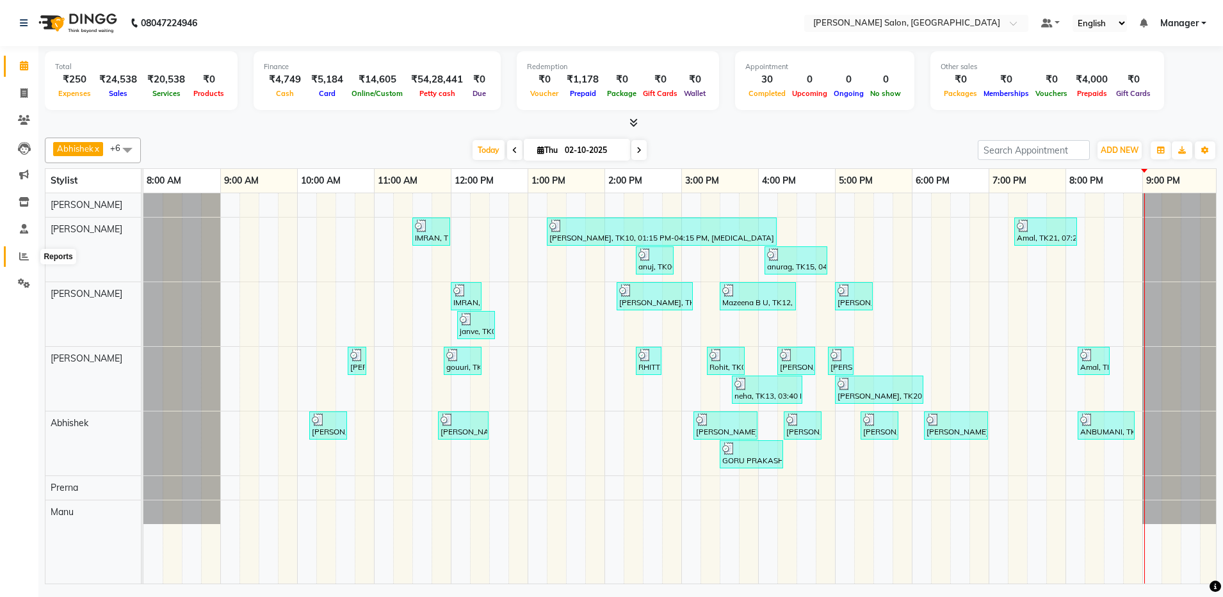
click at [24, 255] on icon at bounding box center [24, 257] width 10 height 10
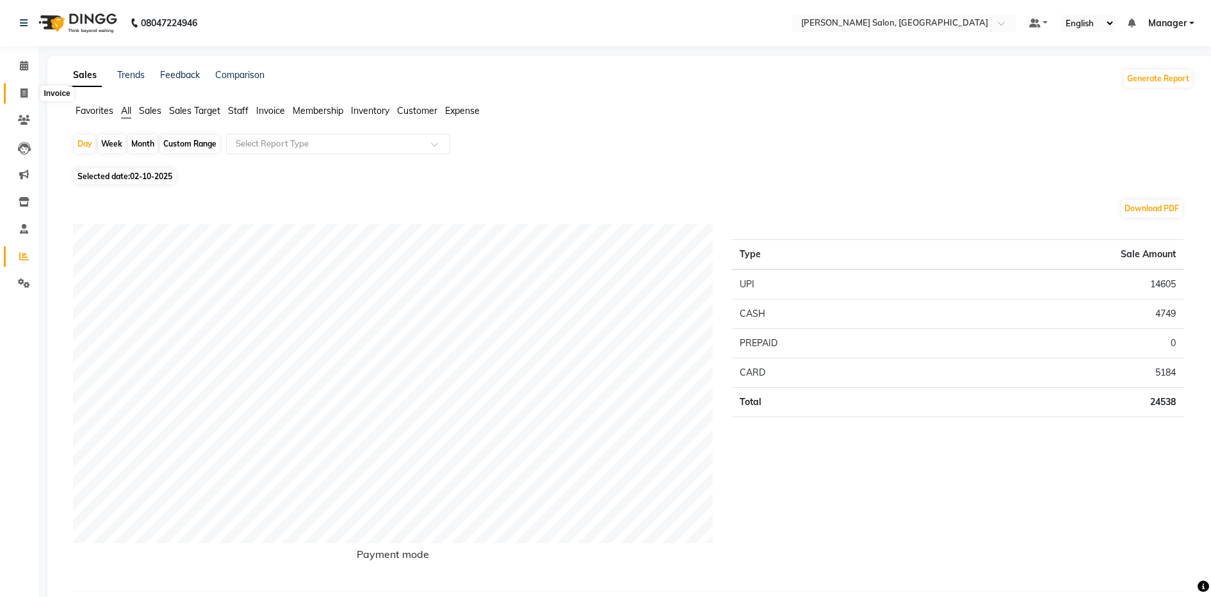
click at [24, 88] on icon at bounding box center [23, 93] width 7 height 10
select select "service"
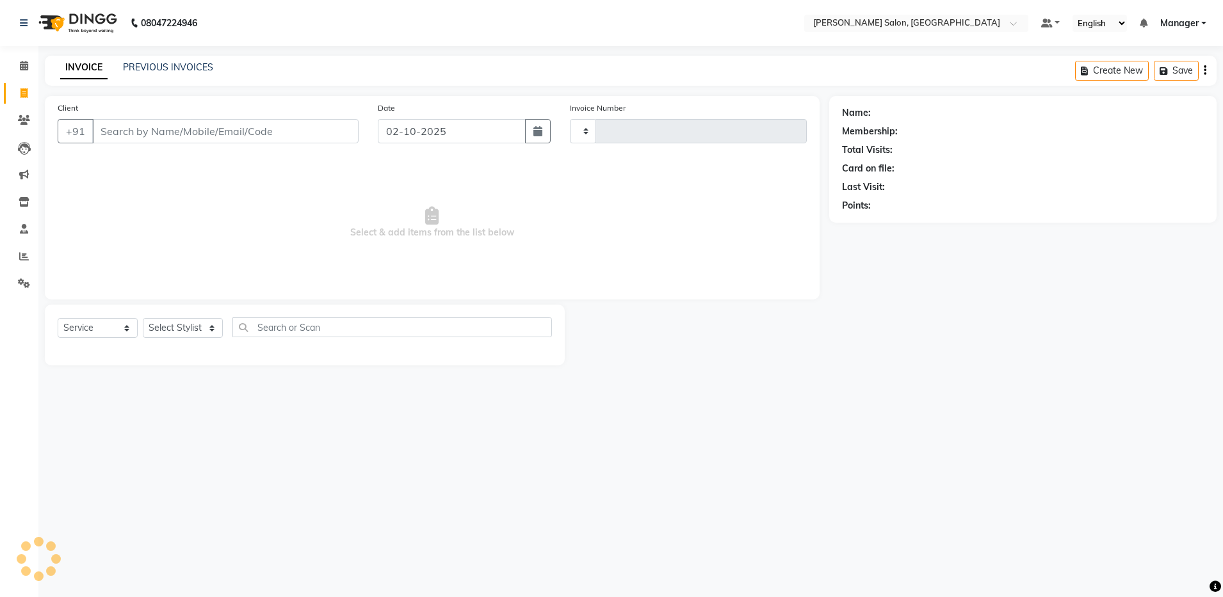
type input "4916"
select select "4781"
click at [175, 334] on select "Select Stylist Abhishek Aisha Barbhuiya Arjun Viswanathan dolma Faeem Khan Gour…" at bounding box center [183, 328] width 80 height 20
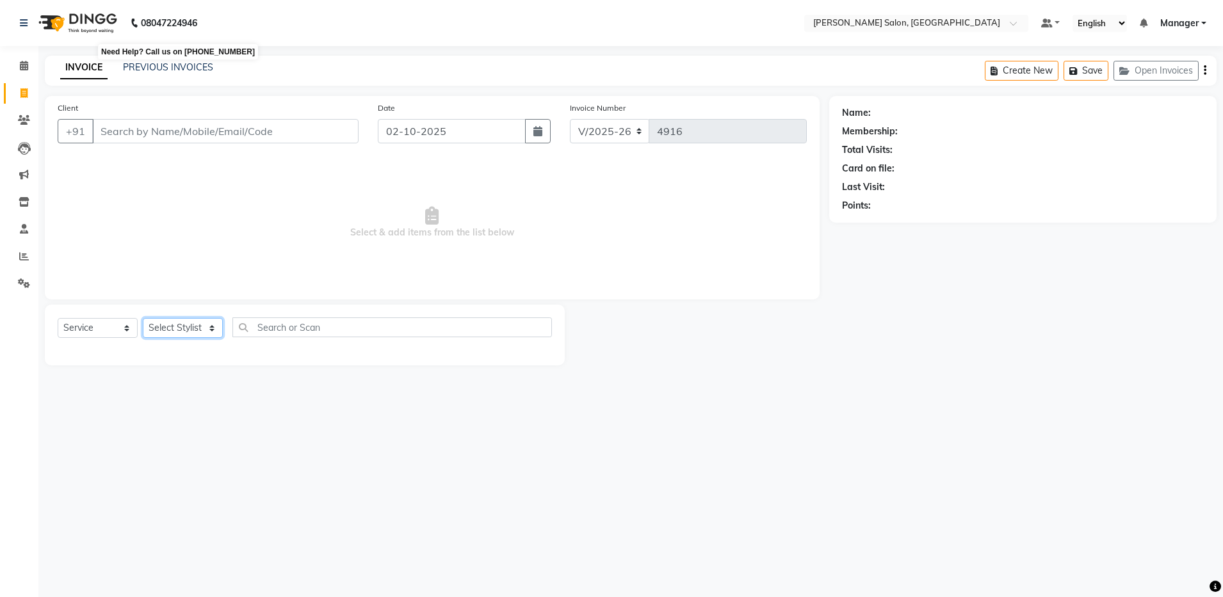
select select "28901"
click at [143, 318] on select "Select Stylist Abhishek Aisha Barbhuiya Arjun Viswanathan dolma Faeem Khan Gour…" at bounding box center [183, 328] width 80 height 20
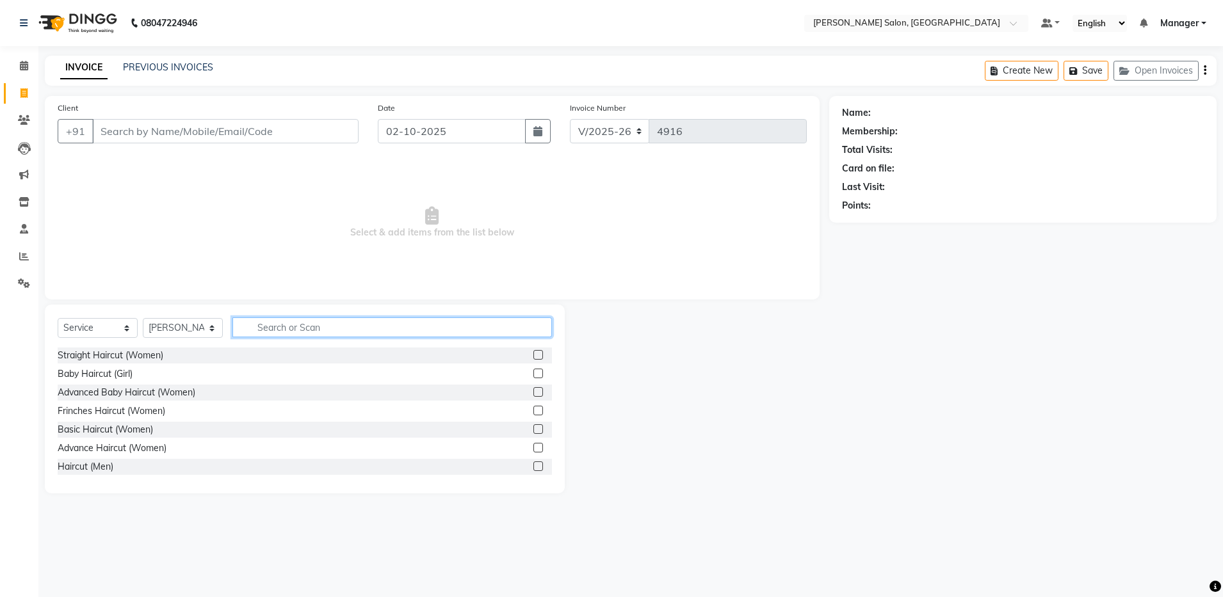
click at [259, 329] on input "text" at bounding box center [392, 328] width 320 height 20
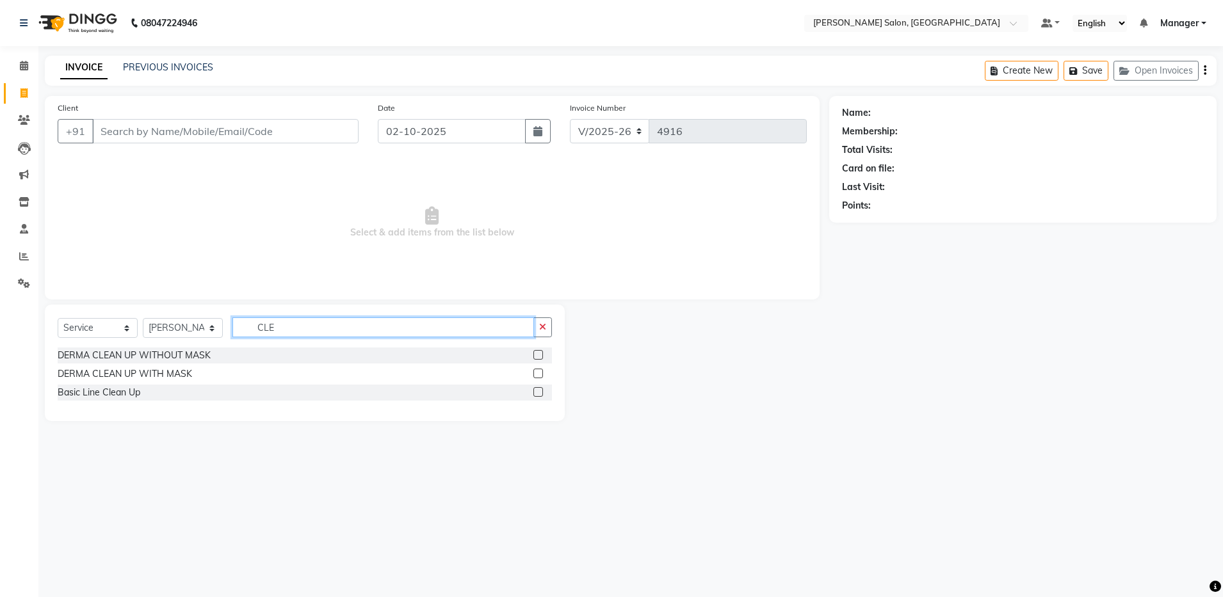
type input "CLE"
click at [538, 356] on label at bounding box center [538, 355] width 10 height 10
click at [538, 356] on input "checkbox" at bounding box center [537, 356] width 8 height 8
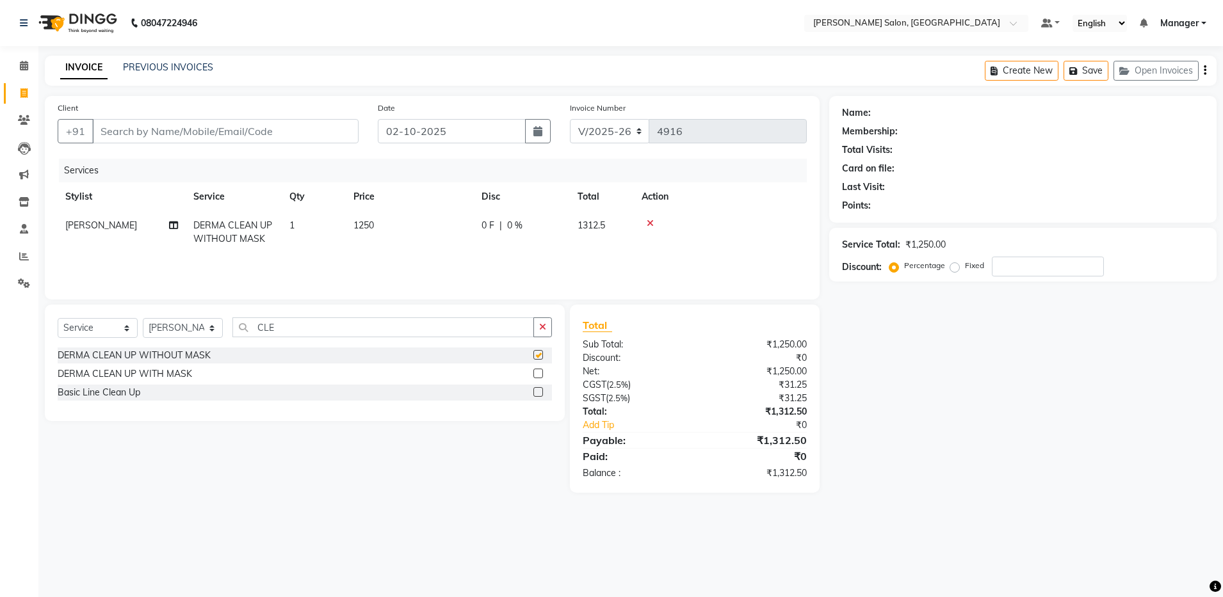
checkbox input "false"
click at [337, 320] on input "CLE" at bounding box center [383, 328] width 302 height 20
type input "C"
click at [327, 322] on input "ROOT" at bounding box center [383, 328] width 302 height 20
type input "R"
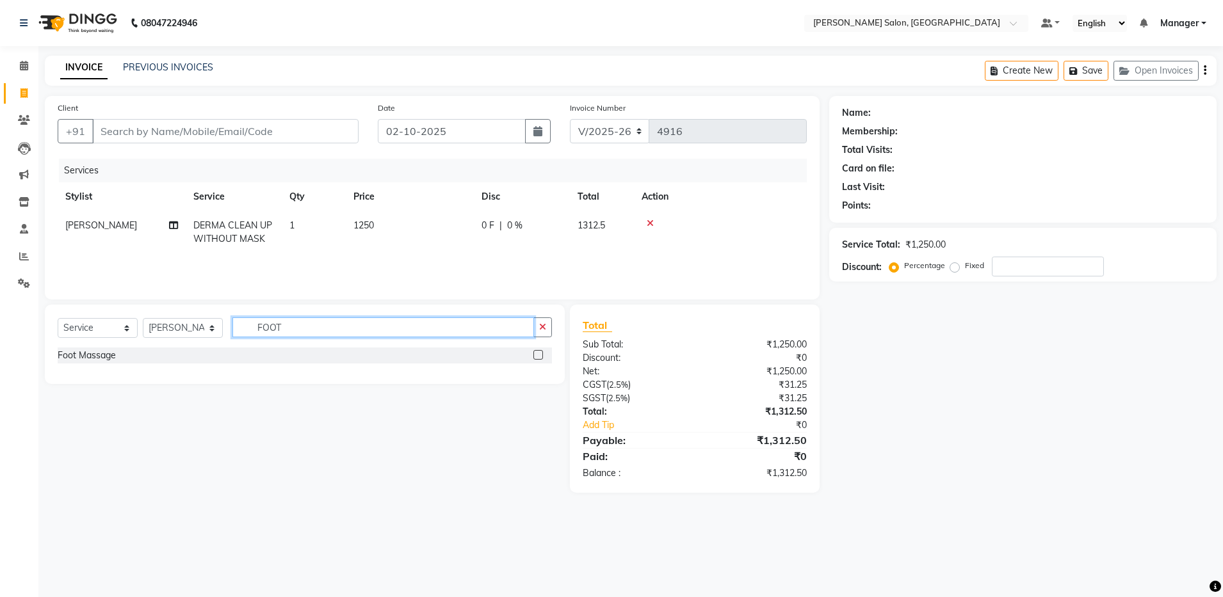
type input "FOOT"
click at [539, 352] on label at bounding box center [538, 355] width 10 height 10
click at [539, 352] on input "checkbox" at bounding box center [537, 356] width 8 height 8
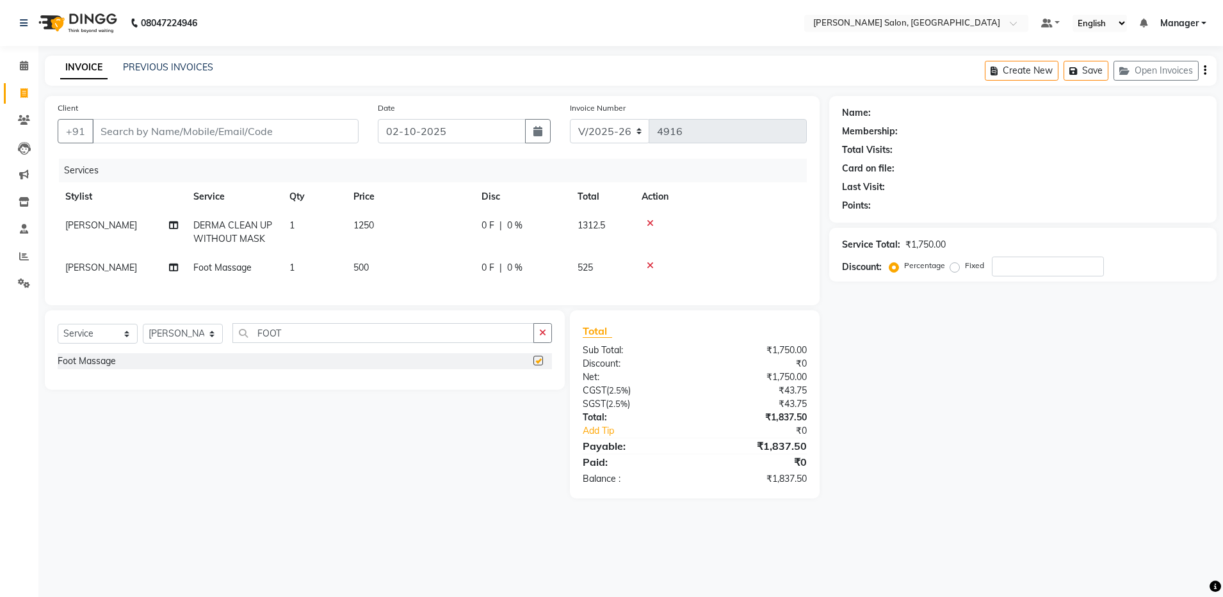
checkbox input "false"
click at [331, 343] on input "FOOT" at bounding box center [383, 333] width 302 height 20
type input "F"
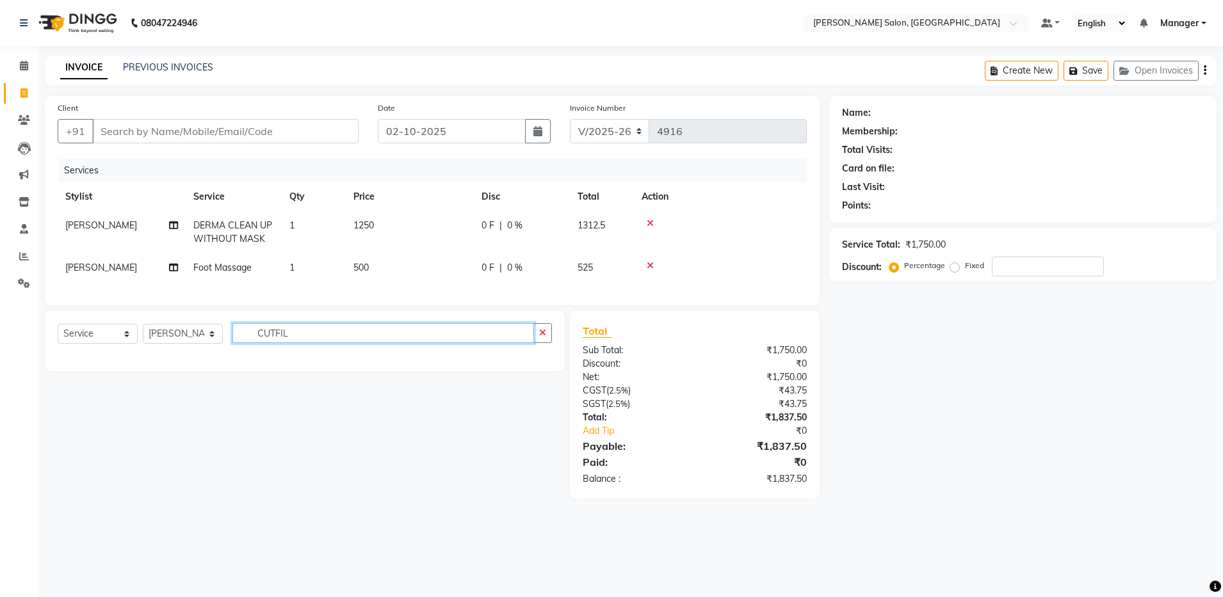
click at [291, 340] on input "CUTFIL" at bounding box center [383, 333] width 302 height 20
type input "C"
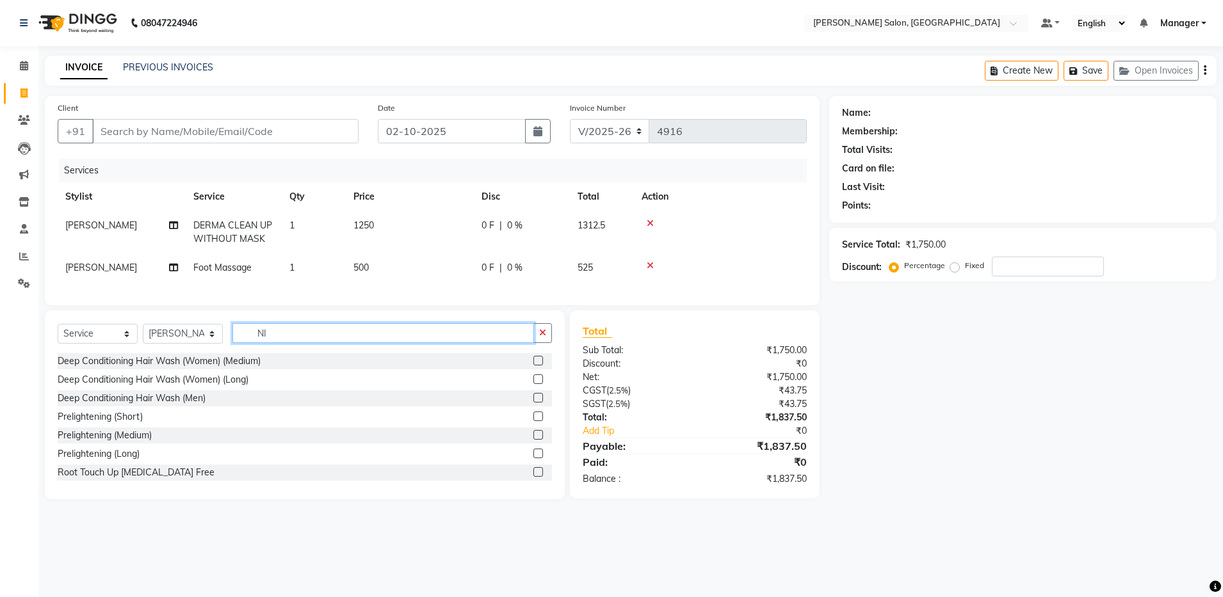
type input "N"
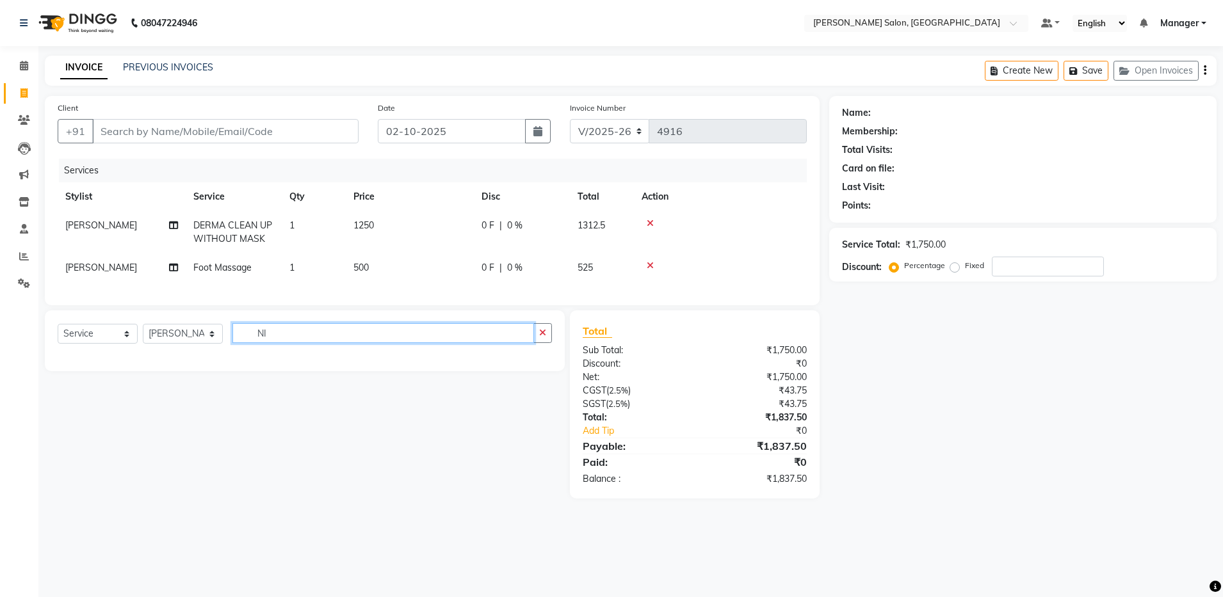
type input "N"
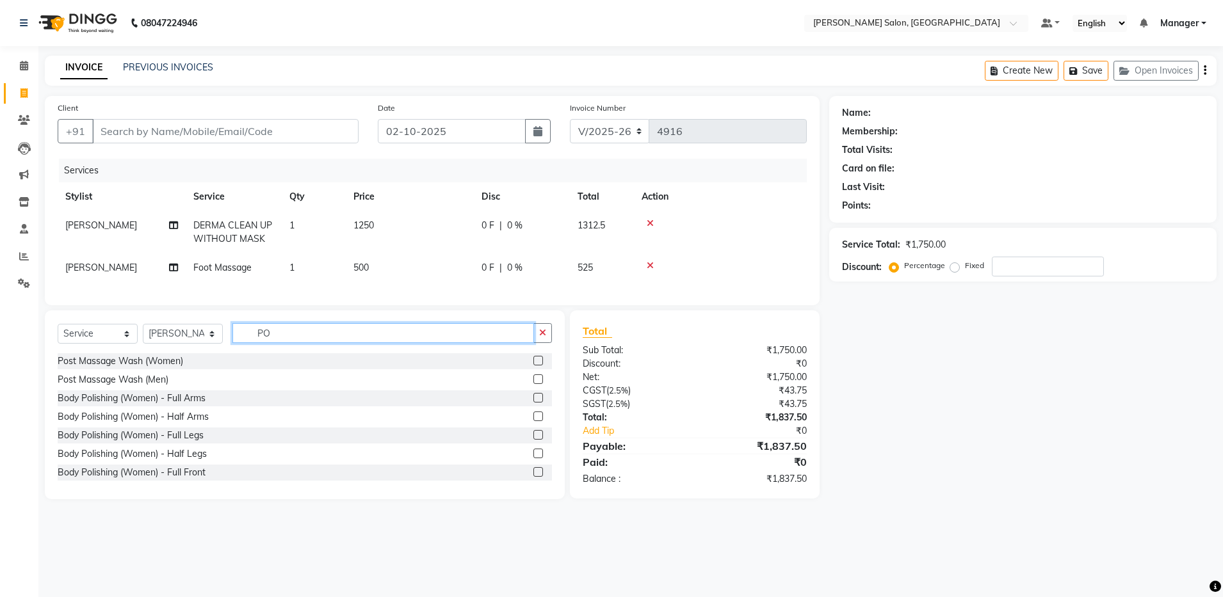
type input "P"
click at [267, 343] on input "text" at bounding box center [392, 333] width 320 height 20
type input "C"
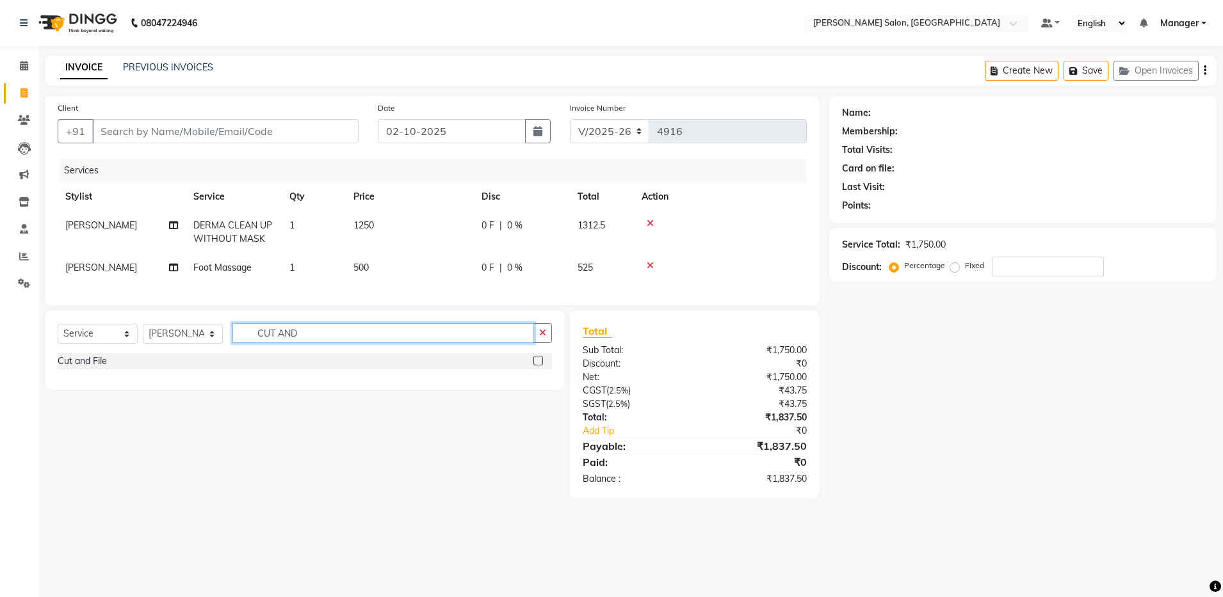
type input "CUT AND"
click at [536, 366] on label at bounding box center [538, 361] width 10 height 10
click at [536, 366] on input "checkbox" at bounding box center [537, 361] width 8 height 8
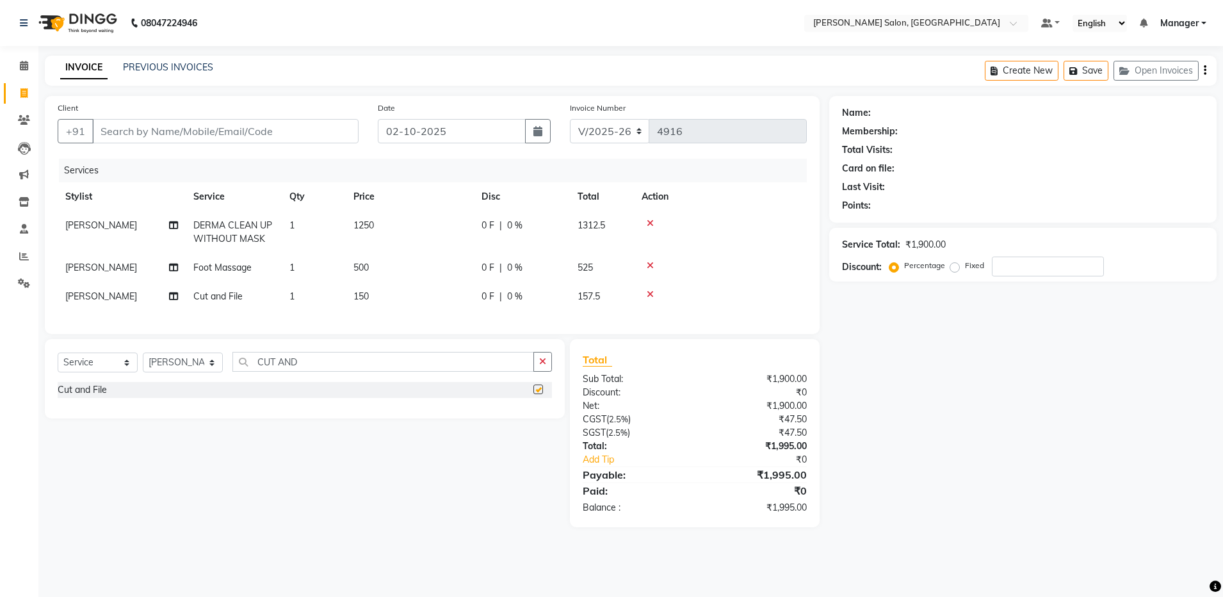
checkbox input "false"
drag, startPoint x: 536, startPoint y: 371, endPoint x: 470, endPoint y: 364, distance: 66.4
click at [470, 364] on div "CUT AND" at bounding box center [392, 362] width 319 height 20
drag, startPoint x: 300, startPoint y: 282, endPoint x: 222, endPoint y: 301, distance: 80.4
click at [222, 301] on tr "Aisha Barbhuiya Cut and File 1 150 0 F | 0 % 157.5" at bounding box center [432, 296] width 749 height 29
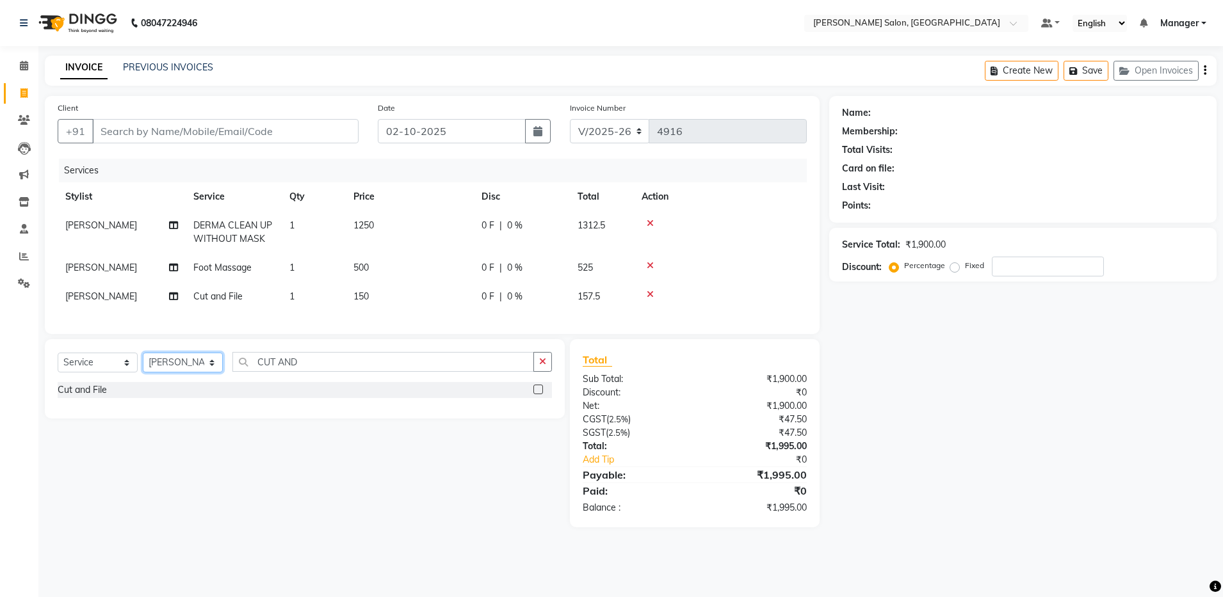
click at [175, 369] on select "Select Stylist Abhishek Aisha Barbhuiya Arjun Viswanathan dolma Faeem Khan Gour…" at bounding box center [183, 363] width 80 height 20
select select "28897"
click at [143, 365] on select "Select Stylist Abhishek Aisha Barbhuiya Arjun Viswanathan dolma Faeem Khan Gour…" at bounding box center [183, 363] width 80 height 20
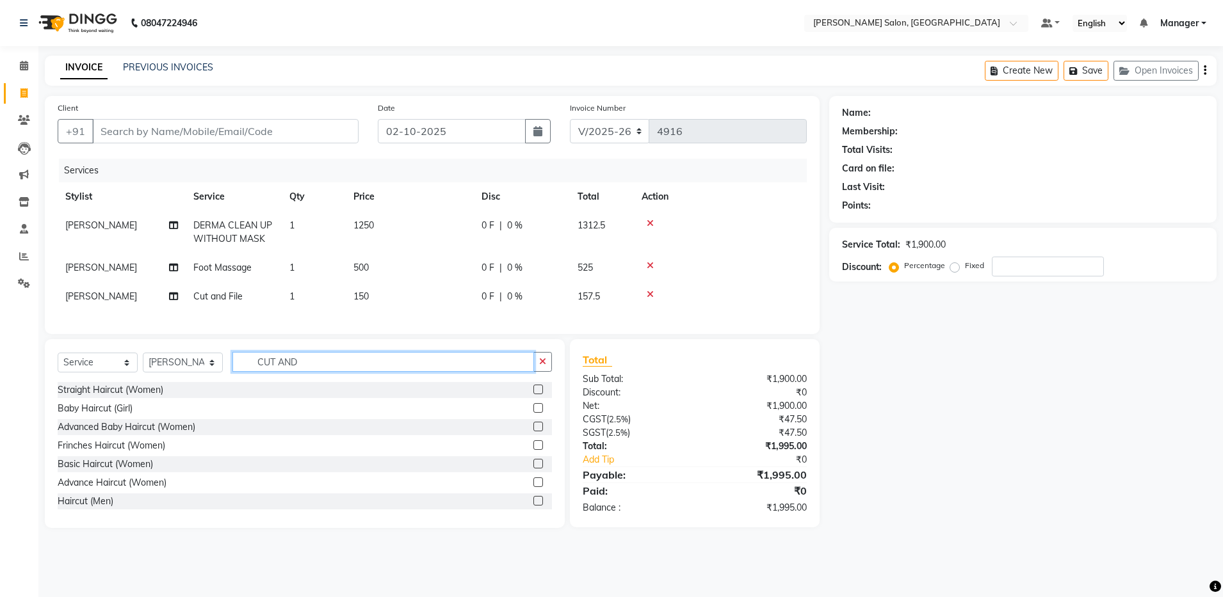
click at [307, 372] on input "CUT AND" at bounding box center [383, 362] width 302 height 20
type input "C"
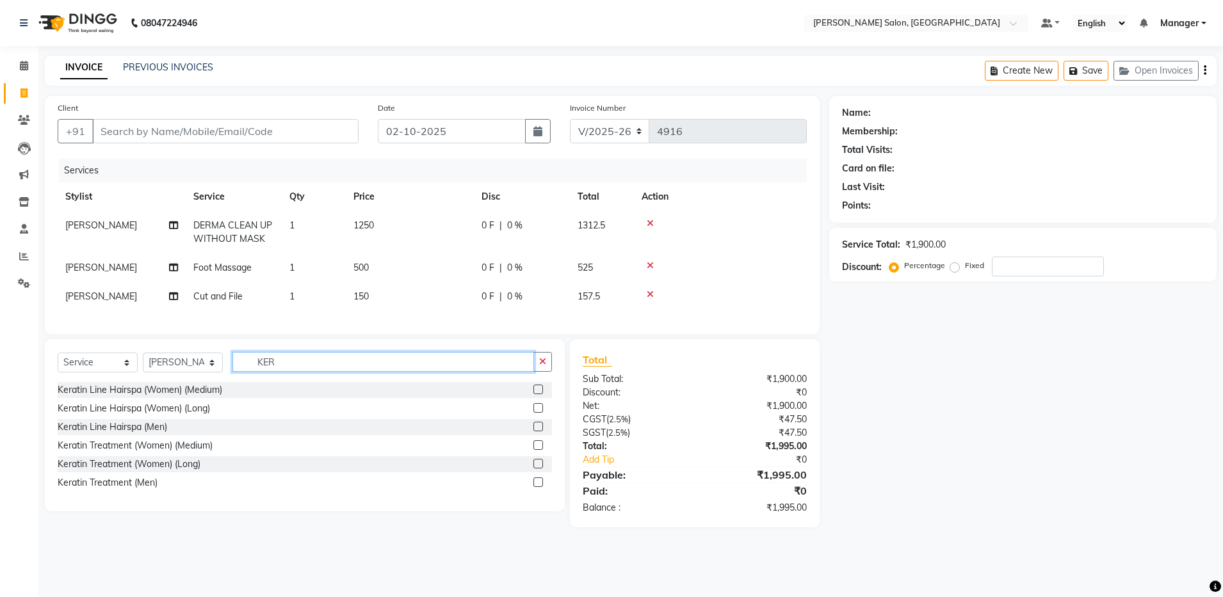
type input "KER"
click at [535, 394] on label at bounding box center [538, 390] width 10 height 10
click at [535, 394] on input "checkbox" at bounding box center [537, 390] width 8 height 8
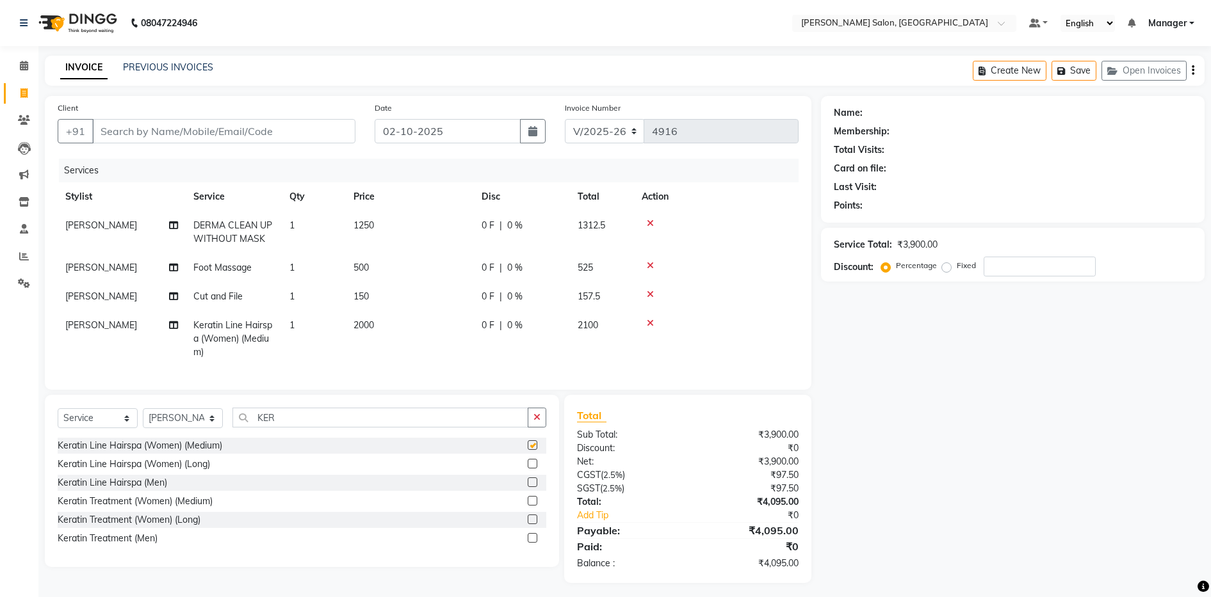
checkbox input "false"
click at [158, 136] on input "Client" at bounding box center [223, 131] width 263 height 24
click at [145, 136] on input "Client" at bounding box center [223, 131] width 263 height 24
paste input "919150205826"
type input "919150205826"
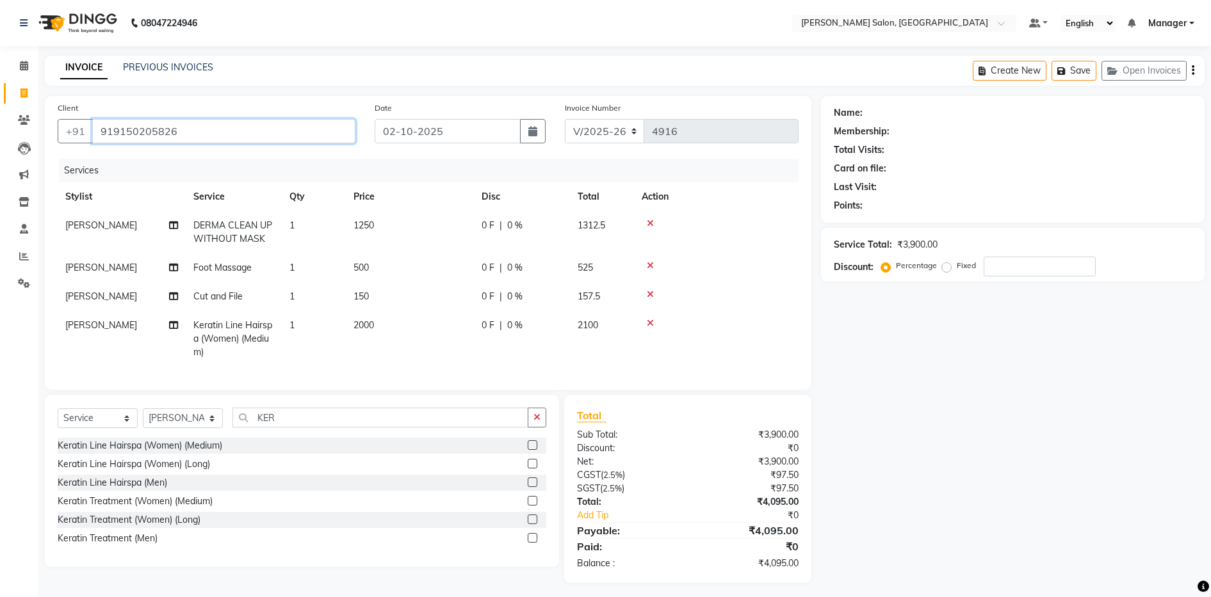
type input "0"
type input "919150205826"
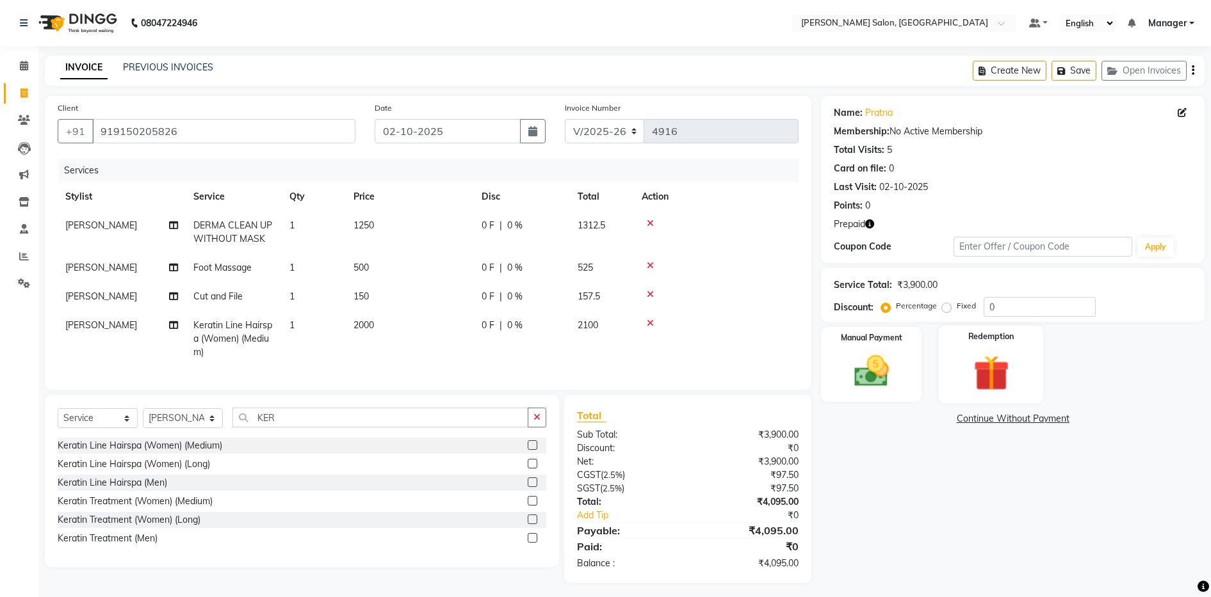
click at [989, 391] on img at bounding box center [991, 373] width 58 height 45
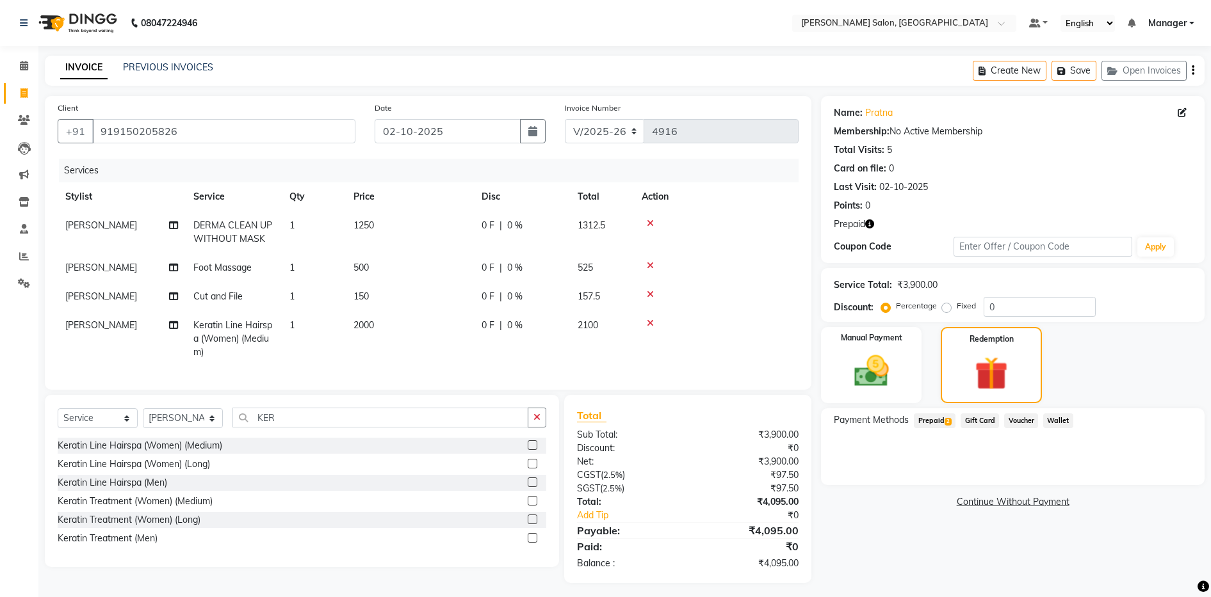
click at [934, 418] on span "Prepaid 2" at bounding box center [935, 421] width 42 height 15
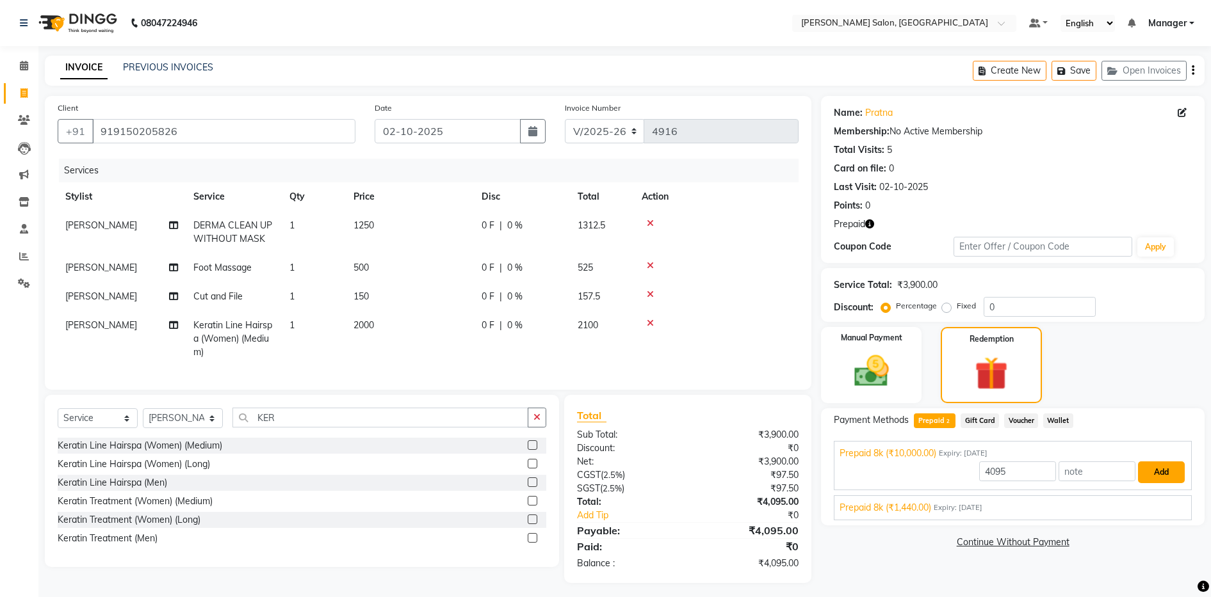
click at [1168, 469] on button "Add" at bounding box center [1161, 473] width 47 height 22
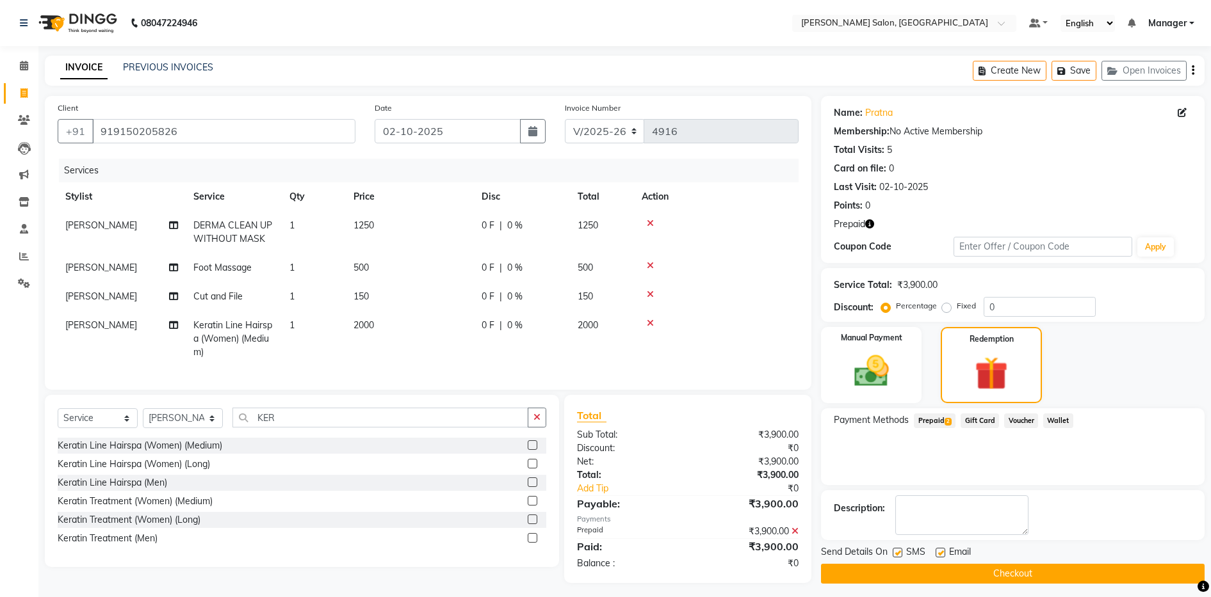
click at [941, 555] on label at bounding box center [941, 553] width 10 height 10
click at [941, 555] on input "checkbox" at bounding box center [940, 553] width 8 height 8
checkbox input "false"
click at [927, 584] on div "Name: Pratna Membership: No Active Membership Total Visits: 5 Card on file: 0 L…" at bounding box center [1017, 340] width 393 height 488
click at [927, 572] on button "Checkout" at bounding box center [1013, 574] width 384 height 20
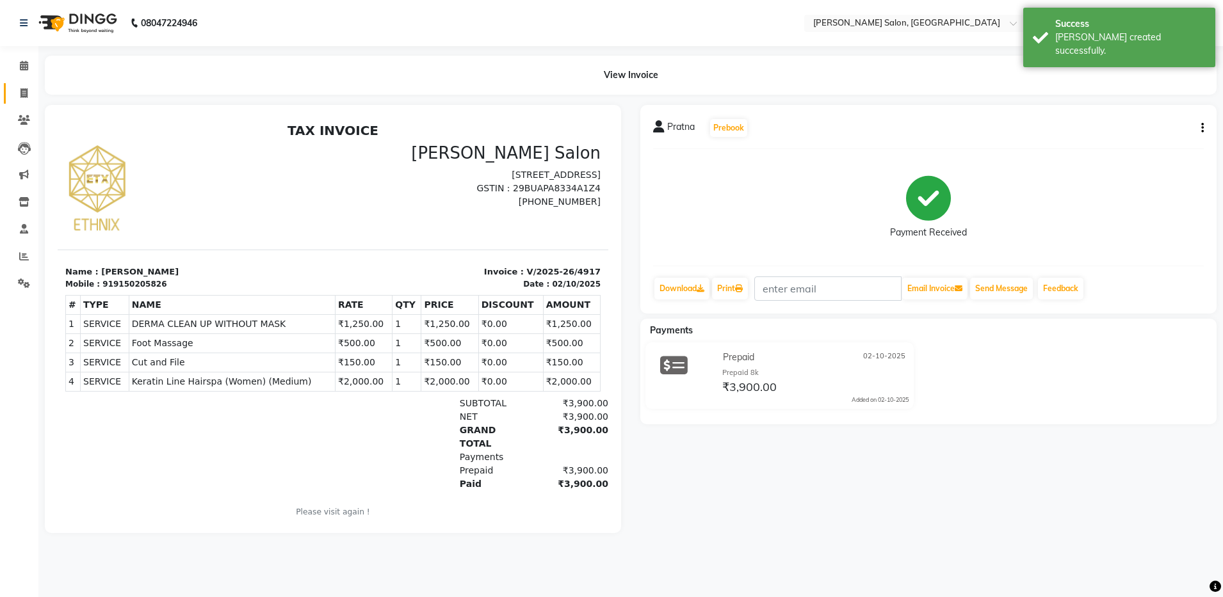
click at [23, 102] on link "Invoice" at bounding box center [19, 93] width 31 height 21
select select "service"
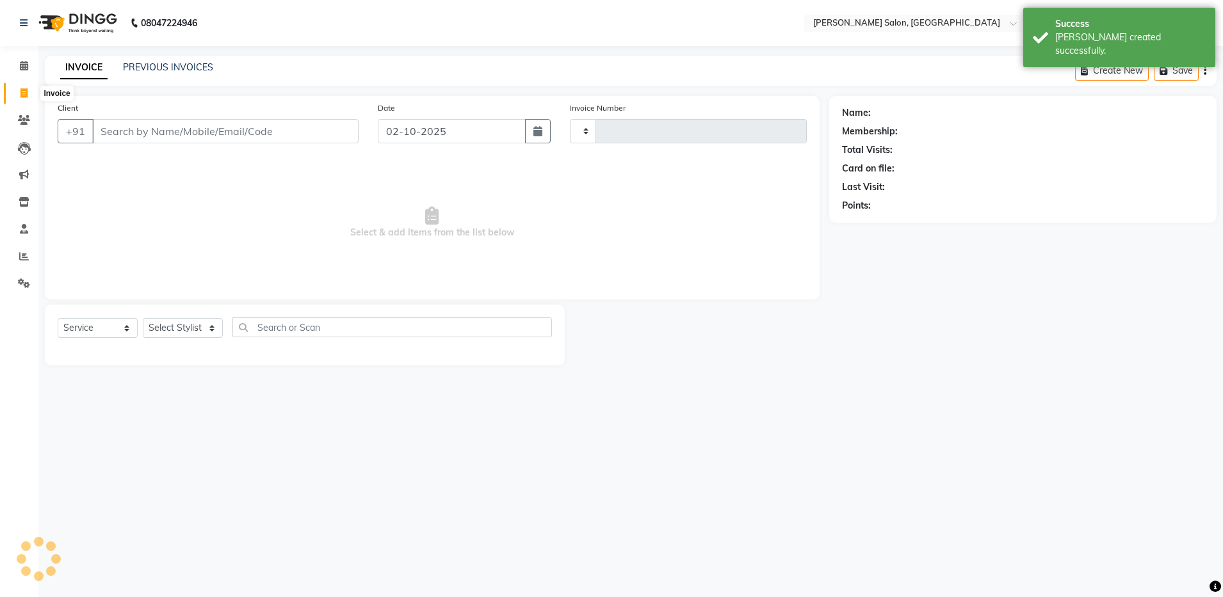
type input "4918"
select select "4781"
click at [139, 135] on input "Client" at bounding box center [225, 131] width 266 height 24
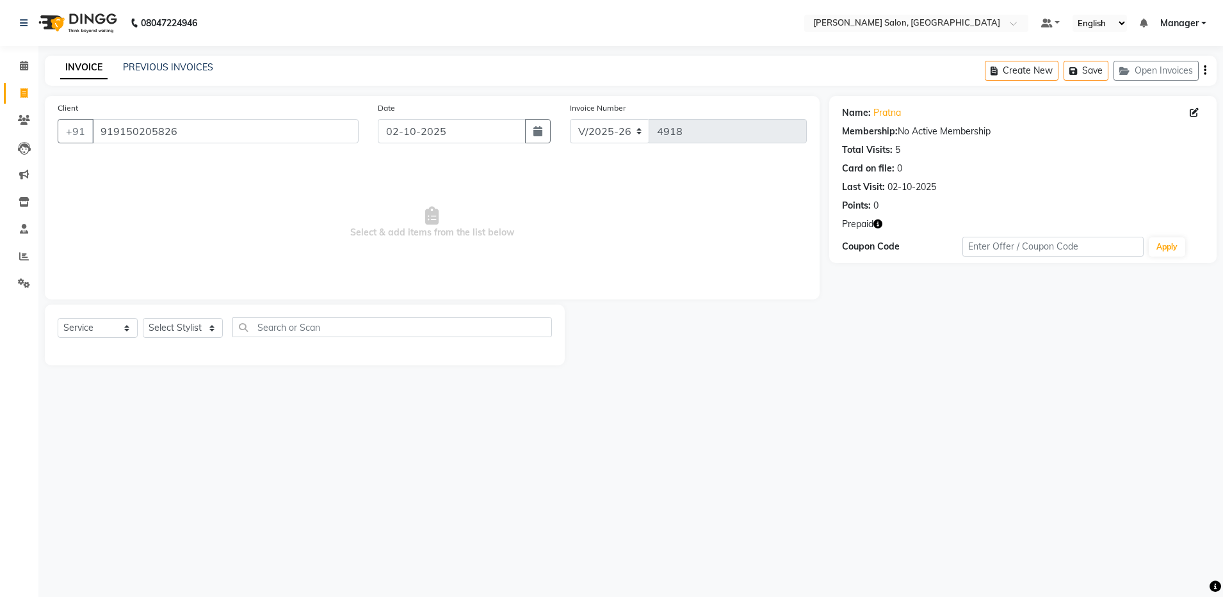
click at [863, 225] on span "Prepaid" at bounding box center [857, 224] width 31 height 13
click at [879, 232] on div "Name: Pratna Membership: No Active Membership Total Visits: 5 Card on file: 0 L…" at bounding box center [1022, 179] width 387 height 167
click at [879, 229] on button "button" at bounding box center [877, 224] width 9 height 13
click at [195, 65] on link "PREVIOUS INVOICES" at bounding box center [168, 67] width 90 height 12
click at [166, 71] on link "PREVIOUS INVOICES" at bounding box center [168, 67] width 90 height 12
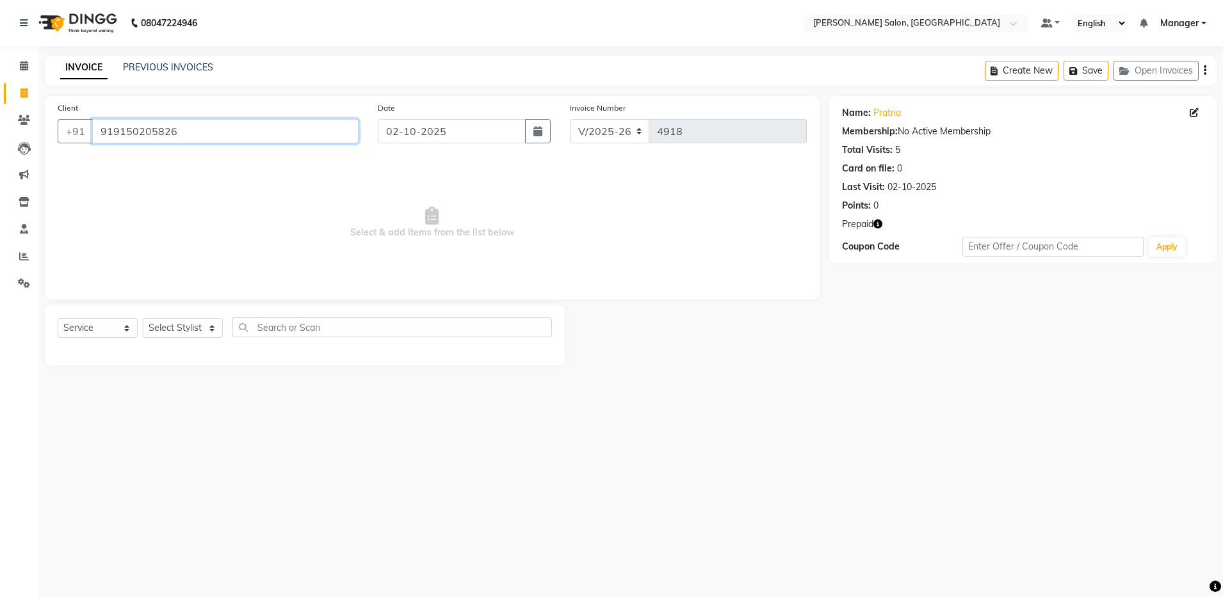
drag, startPoint x: 217, startPoint y: 133, endPoint x: 98, endPoint y: 127, distance: 119.3
click at [234, 128] on input "919150205826" at bounding box center [225, 131] width 266 height 24
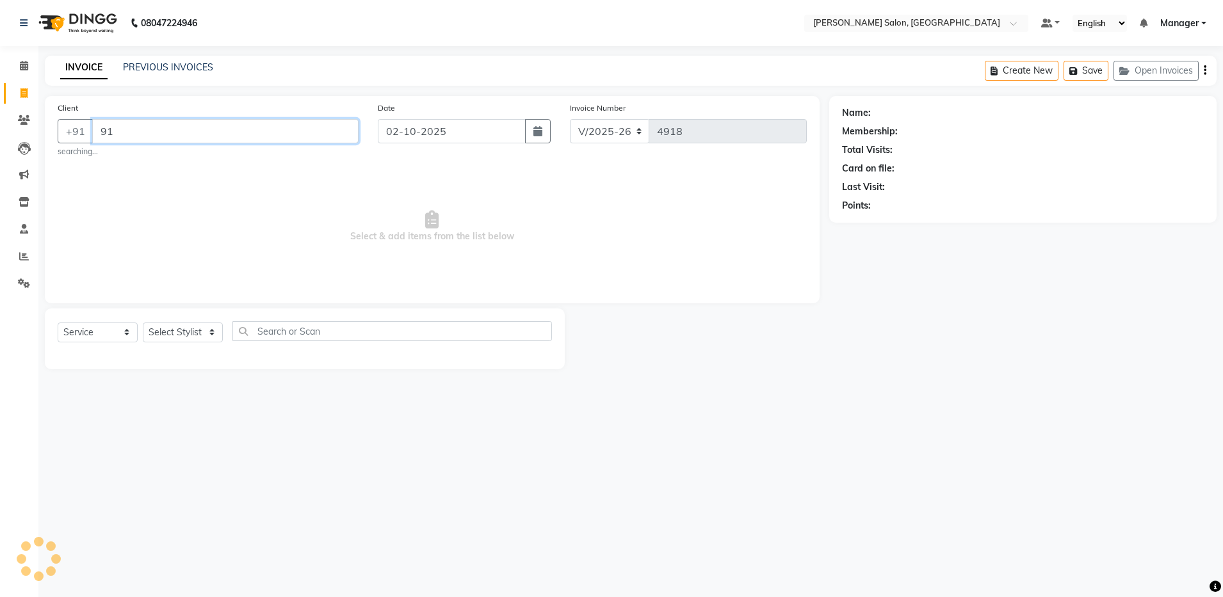
type input "9"
click at [187, 74] on div "PREVIOUS INVOICES" at bounding box center [168, 67] width 90 height 13
click at [188, 68] on link "PREVIOUS INVOICES" at bounding box center [168, 67] width 90 height 12
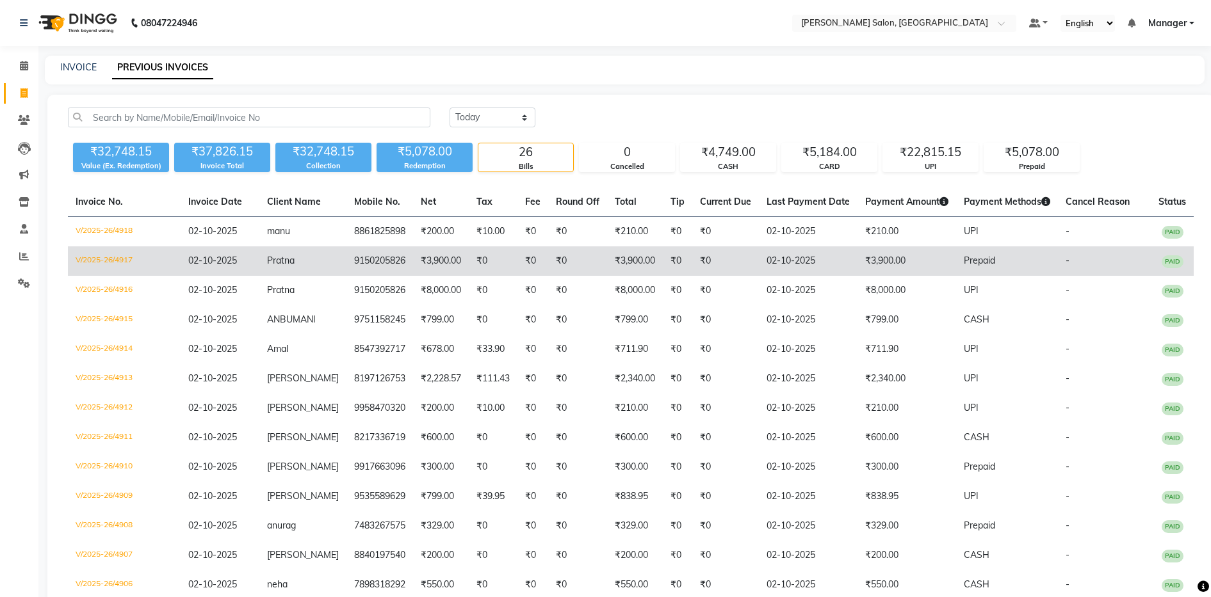
click at [761, 257] on td "02-10-2025" at bounding box center [808, 261] width 99 height 29
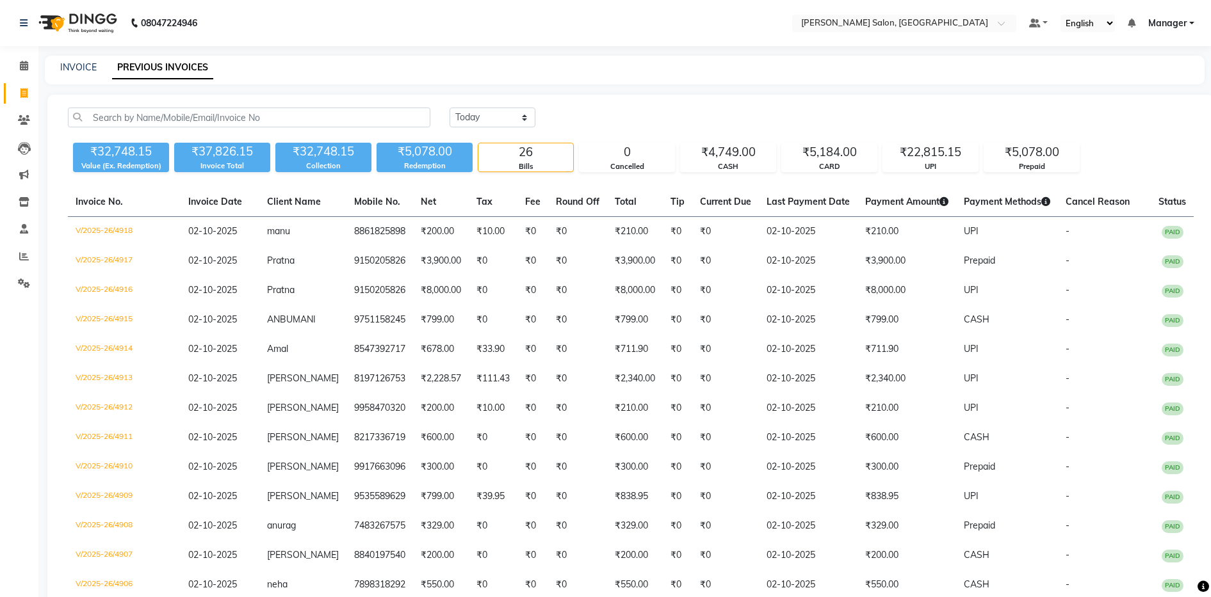
click at [72, 74] on div "INVOICE PREVIOUS INVOICES" at bounding box center [625, 70] width 1160 height 29
click at [73, 63] on link "INVOICE" at bounding box center [78, 67] width 36 height 12
select select "service"
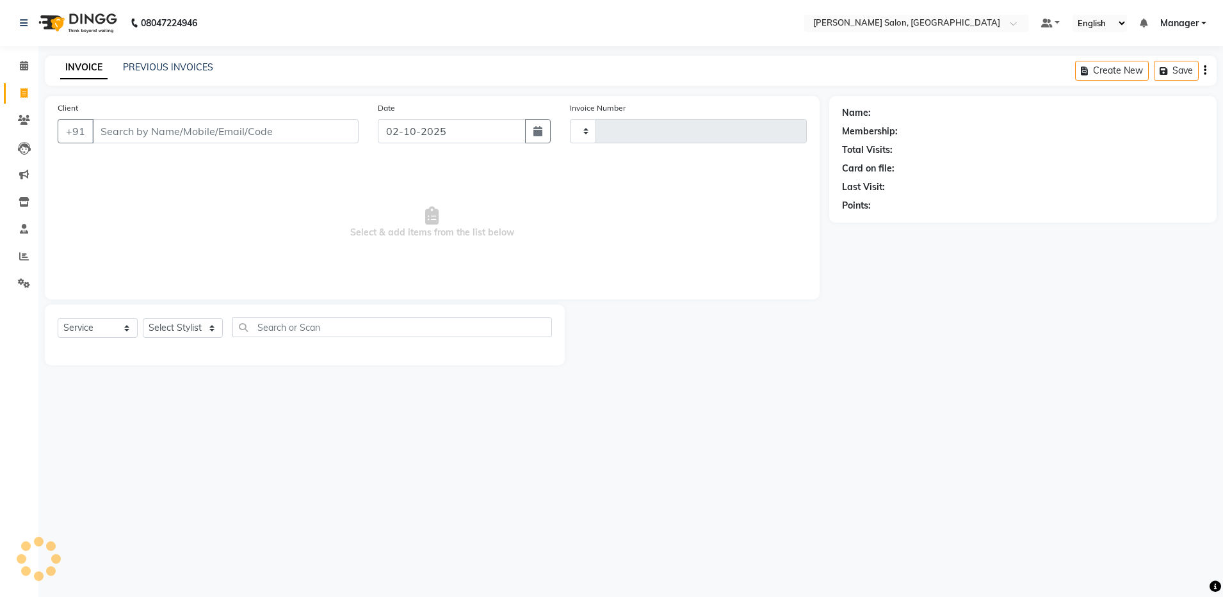
type input "4919"
select select "4781"
click at [192, 326] on select "Select Stylist Abhishek Aisha Barbhuiya Arjun Viswanathan dolma Faeem Khan Gour…" at bounding box center [183, 328] width 80 height 20
select select "28900"
click at [143, 318] on select "Select Stylist Abhishek Aisha Barbhuiya Arjun Viswanathan dolma Faeem Khan Gour…" at bounding box center [183, 328] width 80 height 20
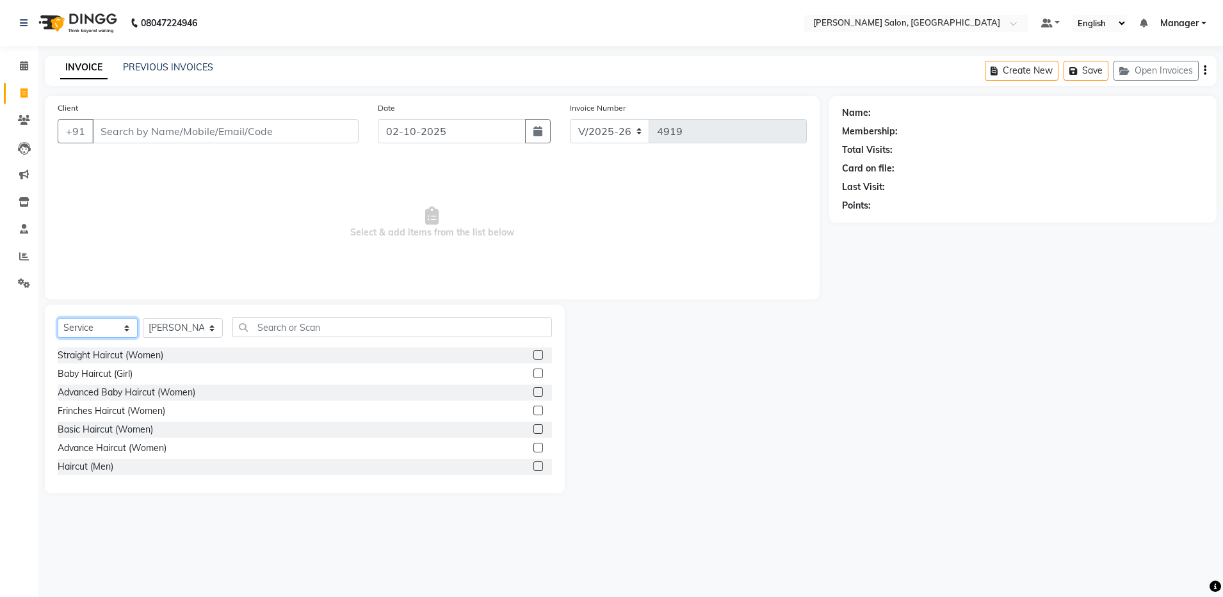
click at [107, 323] on select "Select Service Product Membership Package Voucher Prepaid Gift Card" at bounding box center [98, 328] width 80 height 20
select select "P"
click at [58, 318] on select "Select Service Product Membership Package Voucher Prepaid Gift Card" at bounding box center [98, 328] width 80 height 20
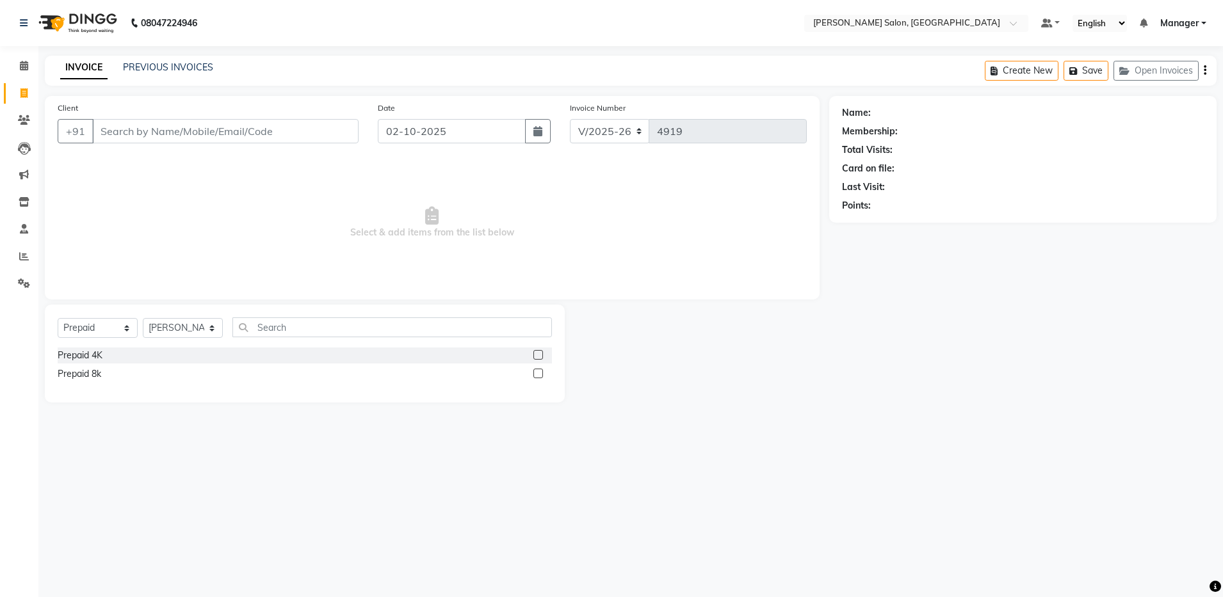
click at [537, 373] on label at bounding box center [538, 374] width 10 height 10
click at [537, 373] on input "checkbox" at bounding box center [537, 374] width 8 height 8
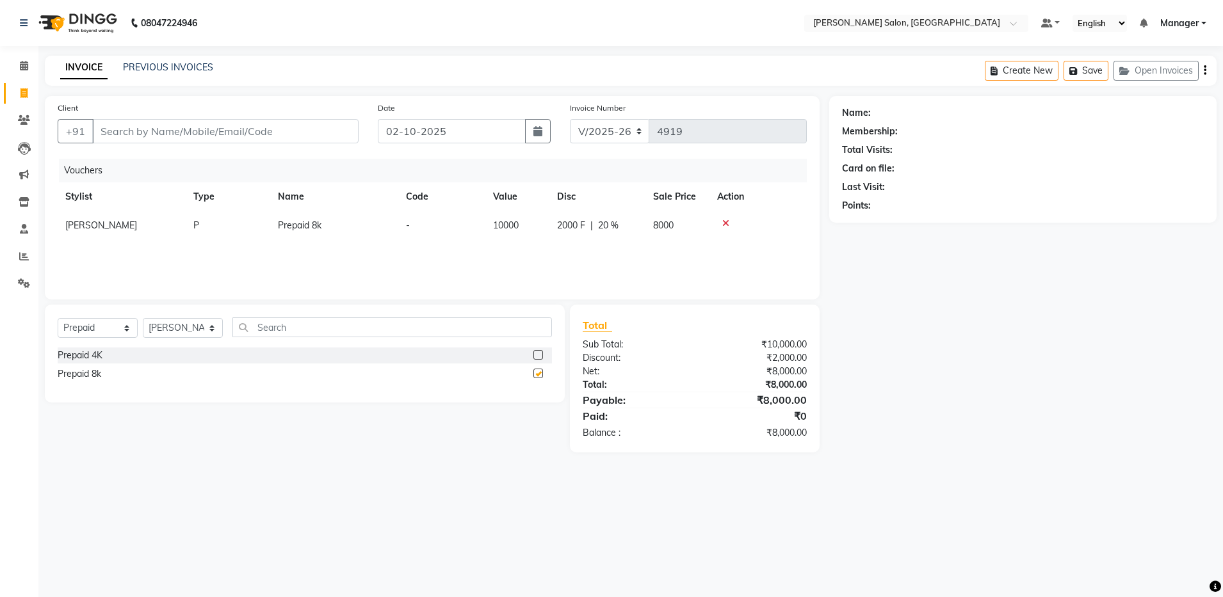
checkbox input "false"
click at [311, 125] on input "Client" at bounding box center [225, 131] width 266 height 24
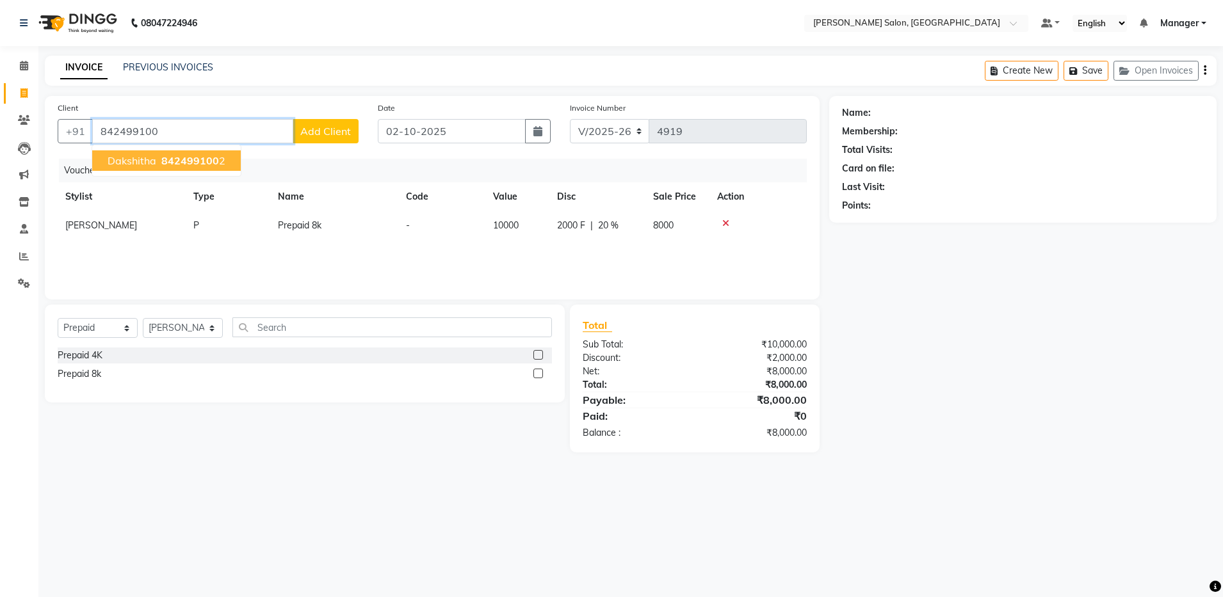
click at [188, 163] on span "842499100" at bounding box center [190, 160] width 58 height 13
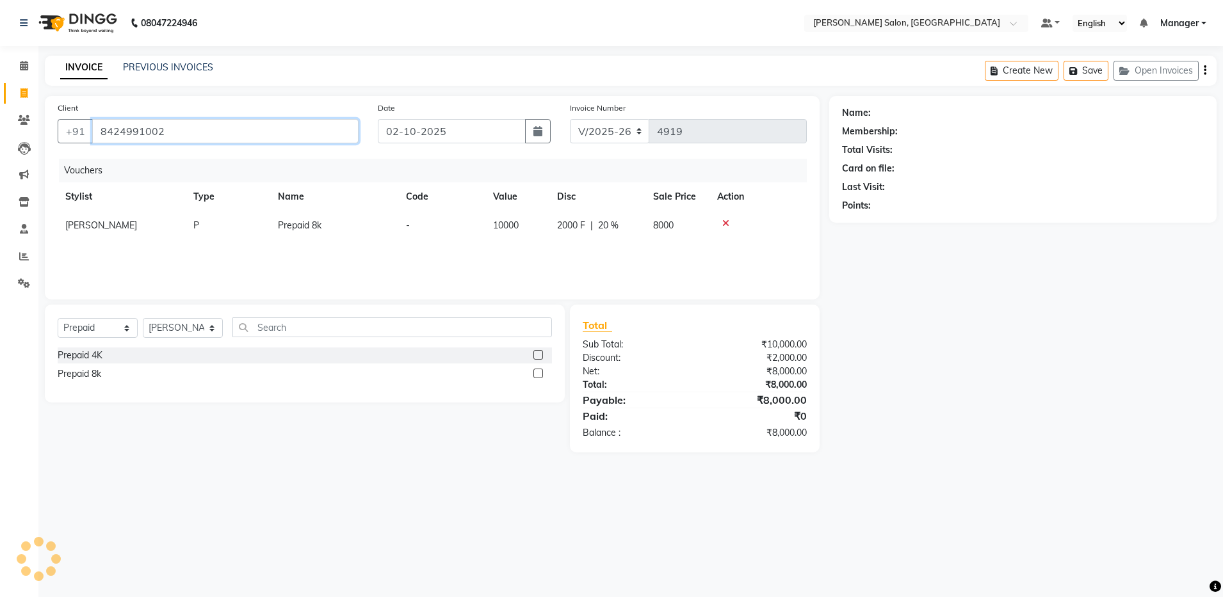
type input "8424991002"
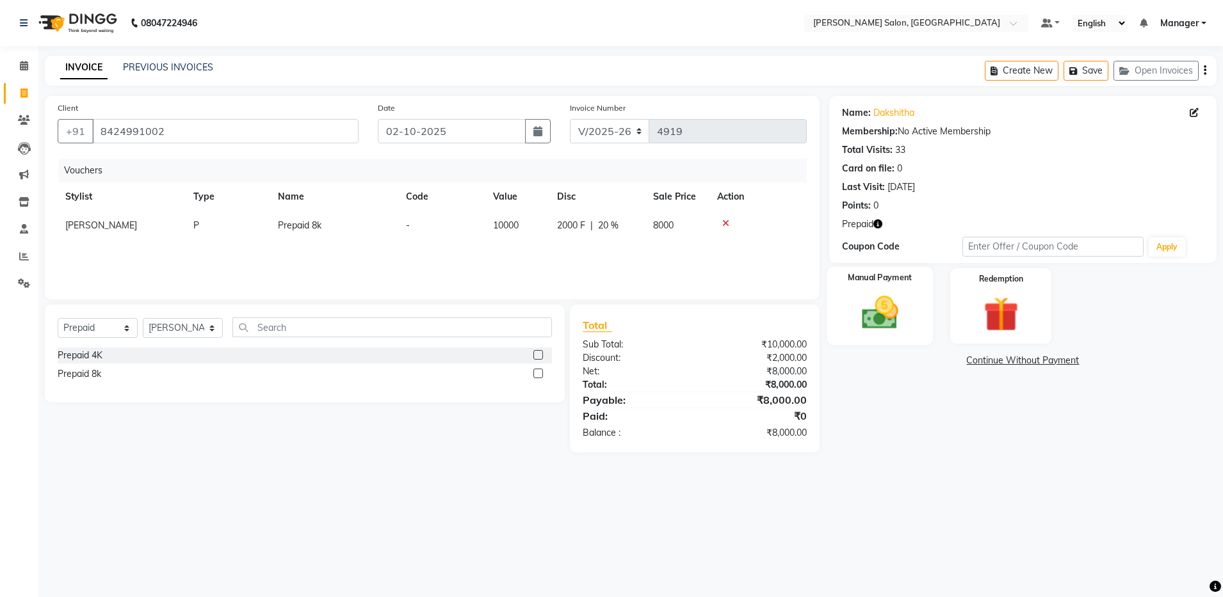
click at [886, 300] on img at bounding box center [880, 313] width 60 height 42
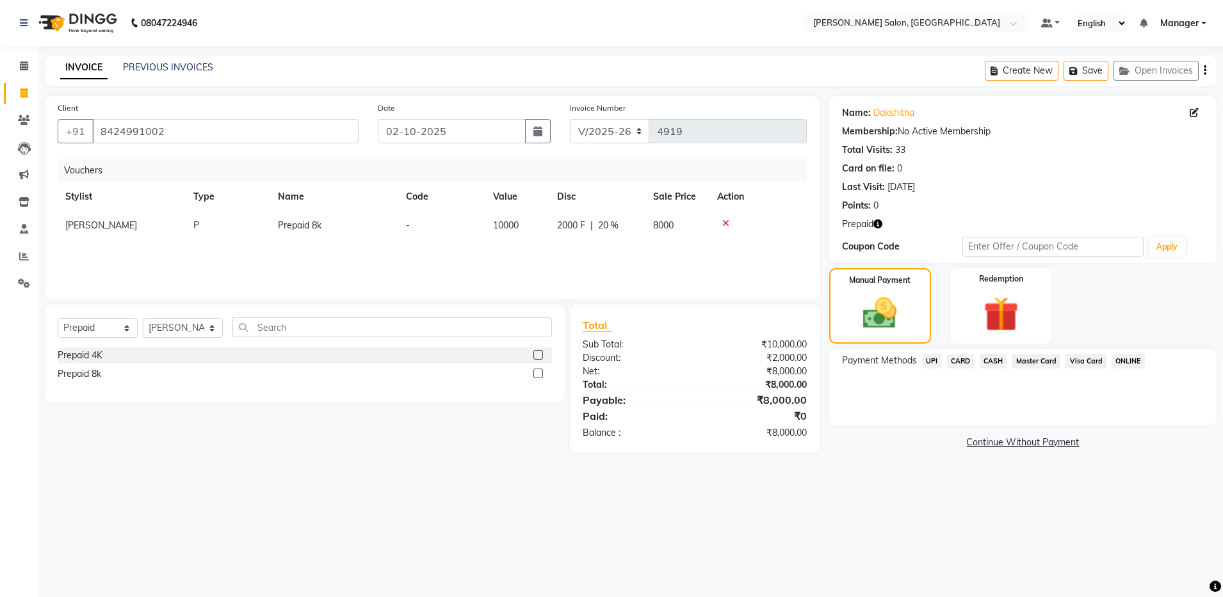
click at [925, 361] on span "UPI" at bounding box center [932, 361] width 20 height 15
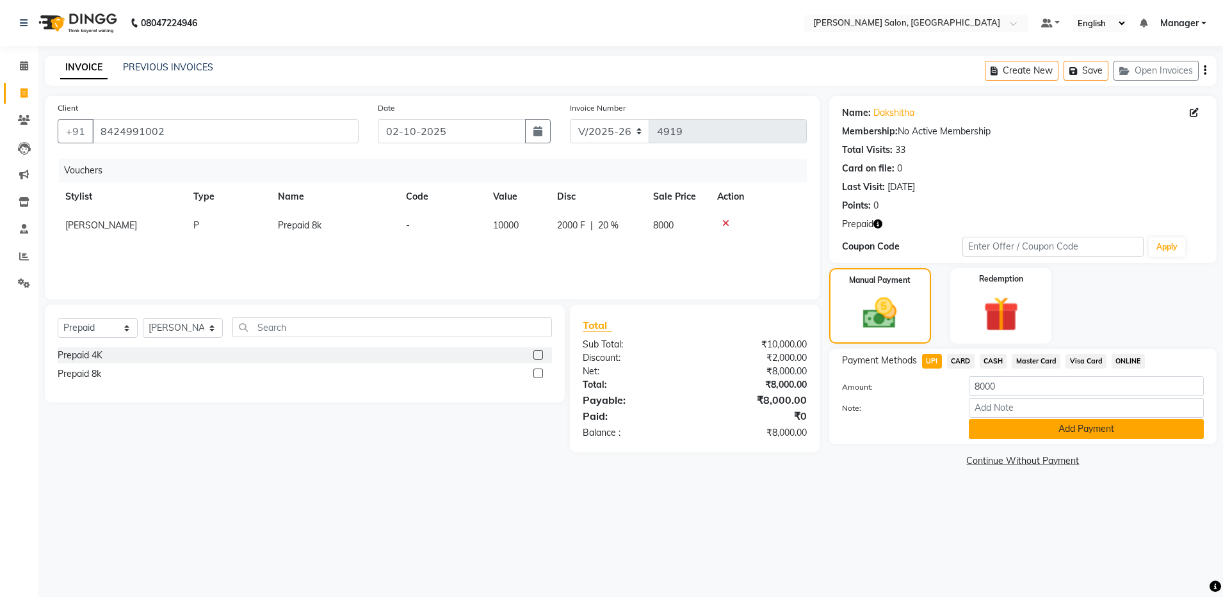
click at [1042, 434] on button "Add Payment" at bounding box center [1086, 429] width 235 height 20
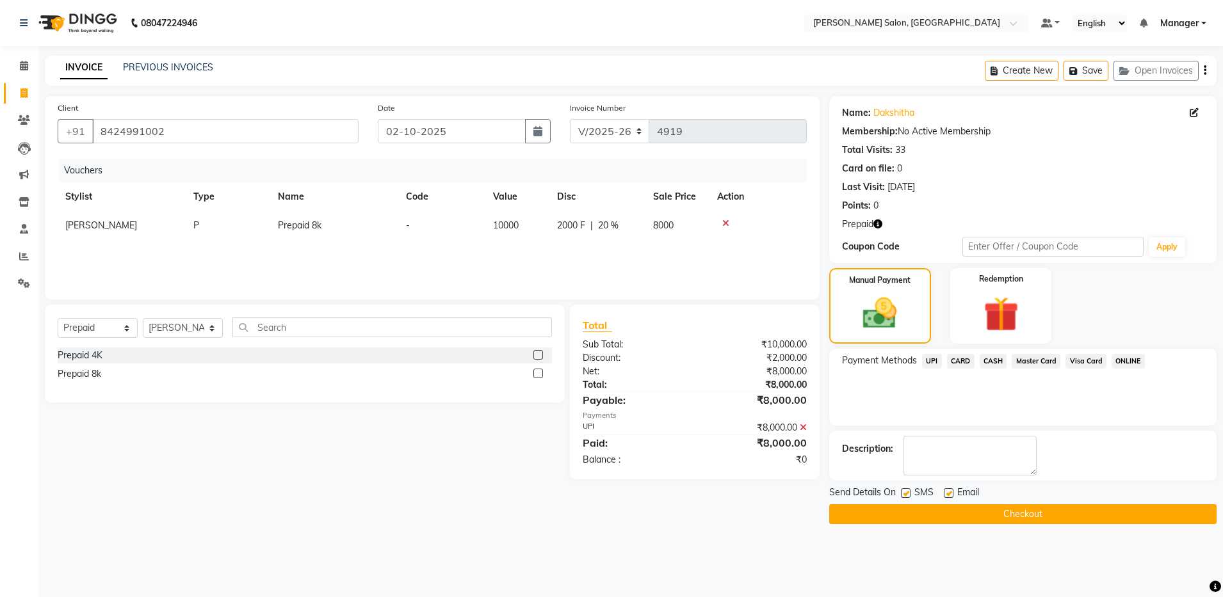
click at [804, 427] on icon at bounding box center [803, 427] width 7 height 9
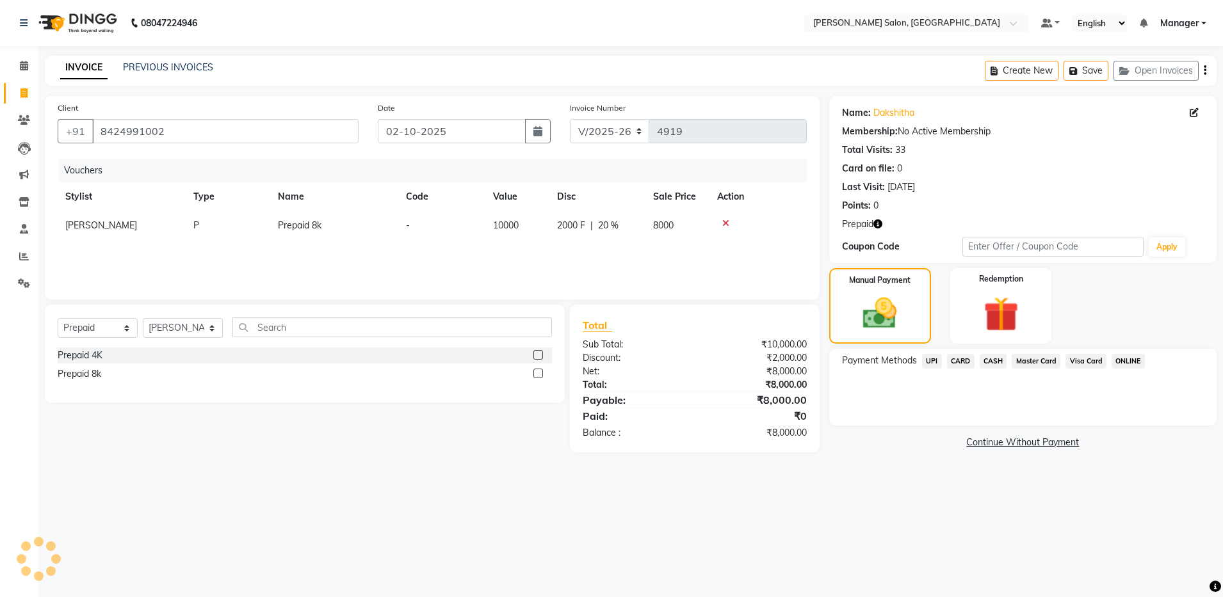
click at [953, 362] on span "CARD" at bounding box center [961, 361] width 28 height 15
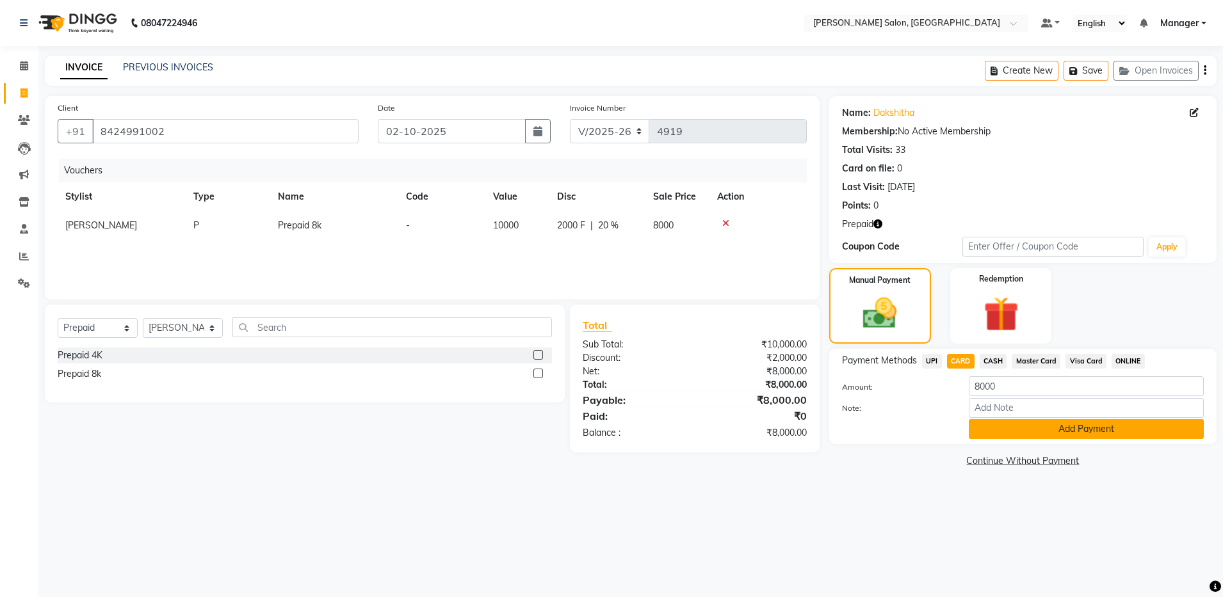
click at [1007, 431] on button "Add Payment" at bounding box center [1086, 429] width 235 height 20
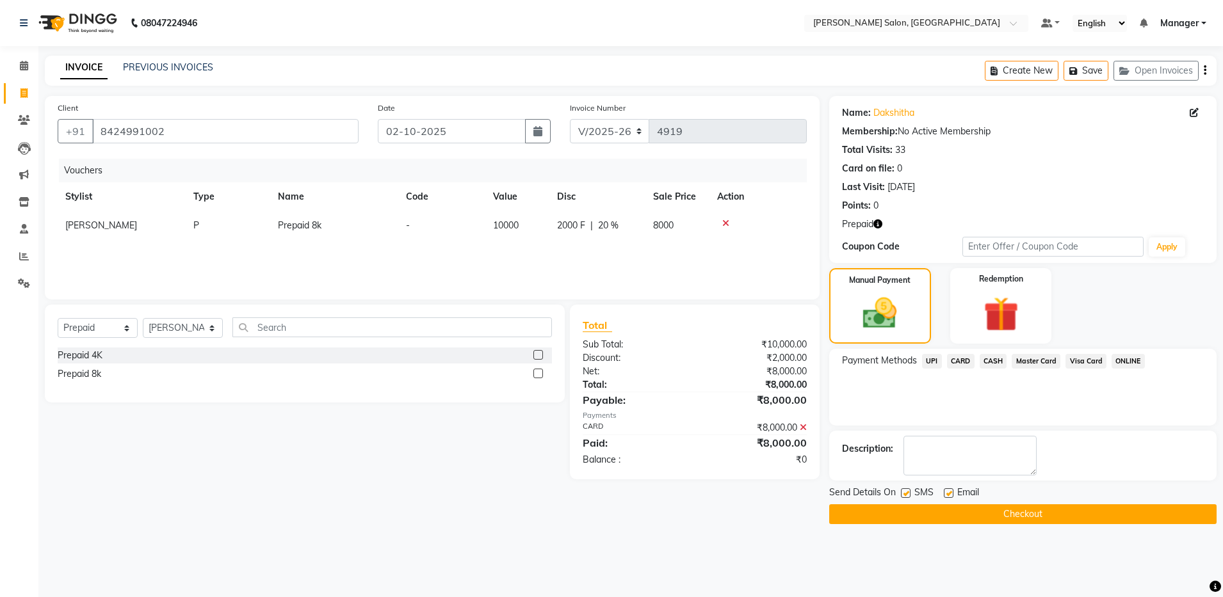
click at [1017, 515] on button "Checkout" at bounding box center [1022, 515] width 387 height 20
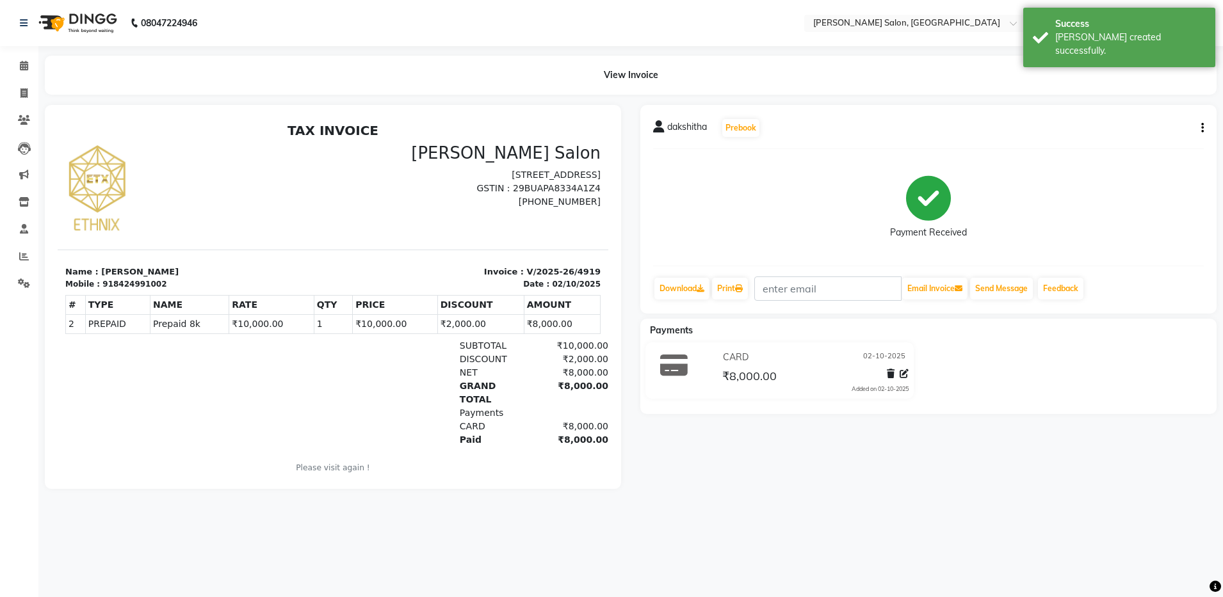
click at [129, 286] on div "918424991002" at bounding box center [134, 285] width 64 height 12
click at [120, 279] on div "918424991002" at bounding box center [134, 285] width 64 height 12
copy div "918424991002"
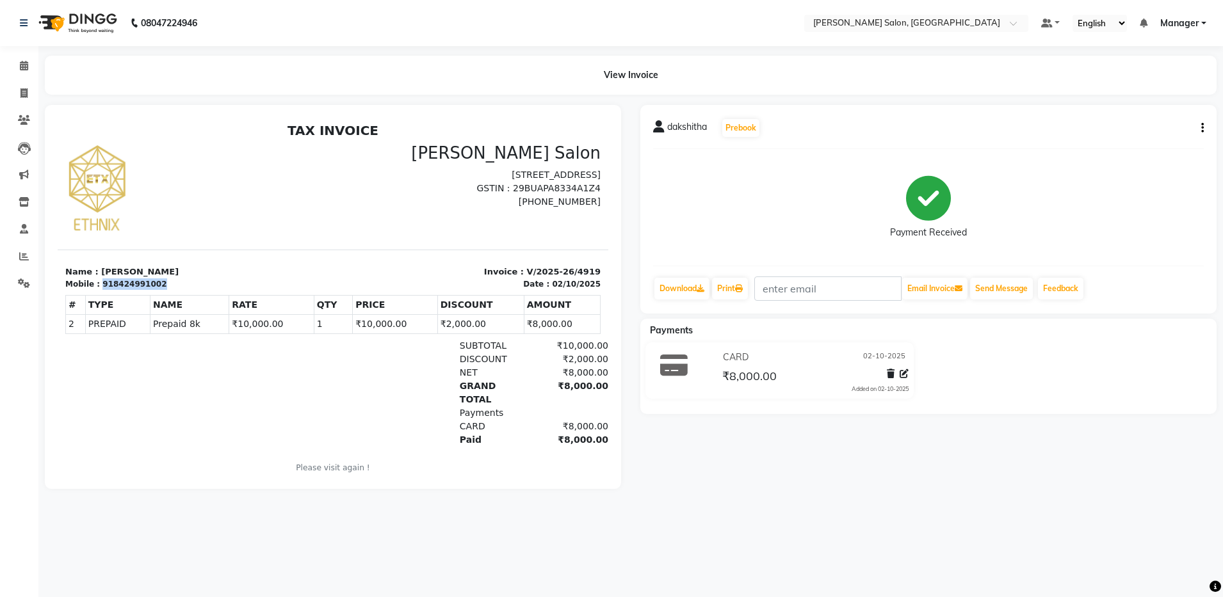
copy div "918424991002"
click at [28, 90] on icon at bounding box center [23, 93] width 7 height 10
select select "service"
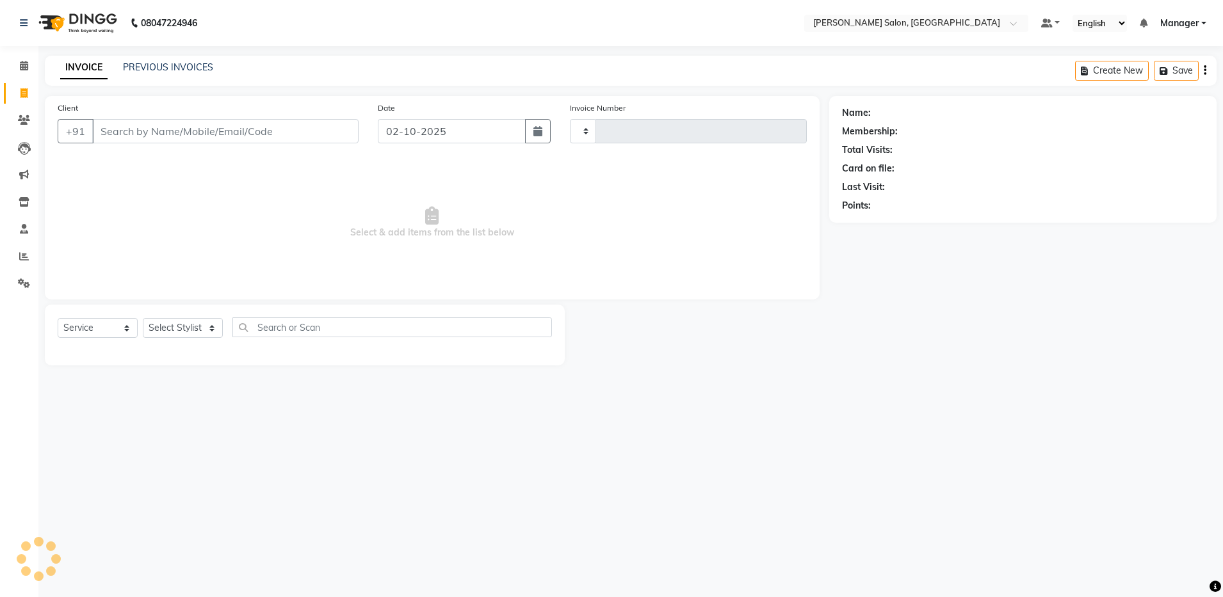
type input "4920"
select select "4781"
click at [134, 127] on input "Client" at bounding box center [225, 131] width 266 height 24
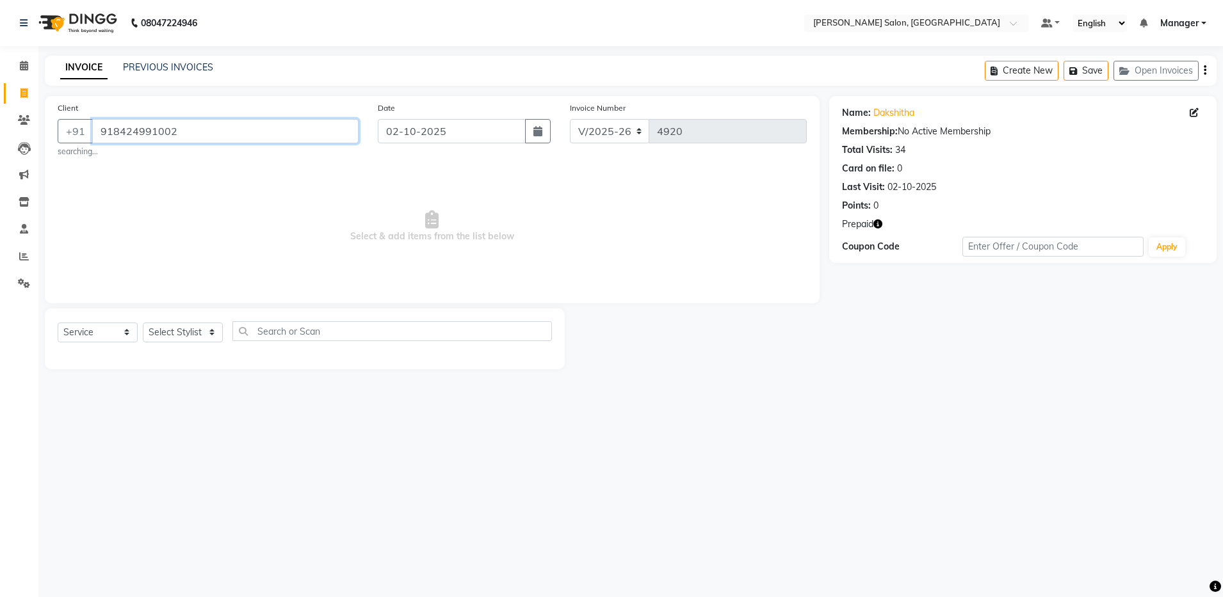
click at [112, 132] on input "918424991002" at bounding box center [225, 131] width 266 height 24
type input "8424991002"
click at [213, 328] on select "Select Stylist Abhishek Aisha Barbhuiya Arjun Viswanathan dolma Faeem Khan Gour…" at bounding box center [183, 333] width 80 height 20
select select "28900"
click at [143, 323] on select "Select Stylist Abhishek Aisha Barbhuiya Arjun Viswanathan dolma Faeem Khan Gour…" at bounding box center [183, 333] width 80 height 20
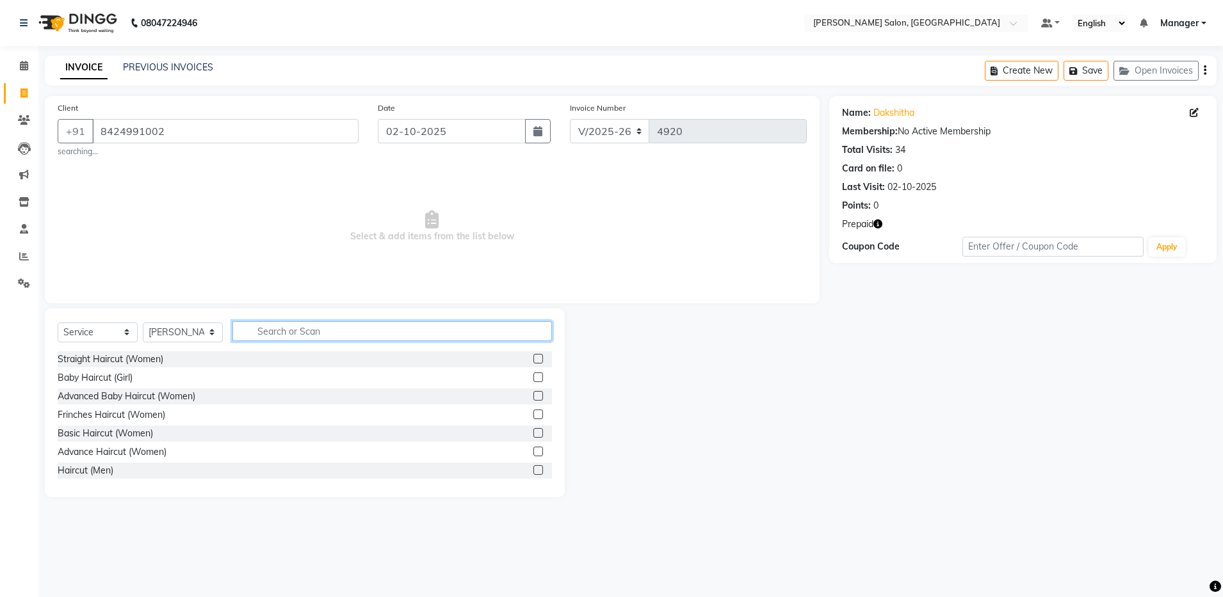
click at [273, 331] on input "text" at bounding box center [392, 331] width 320 height 20
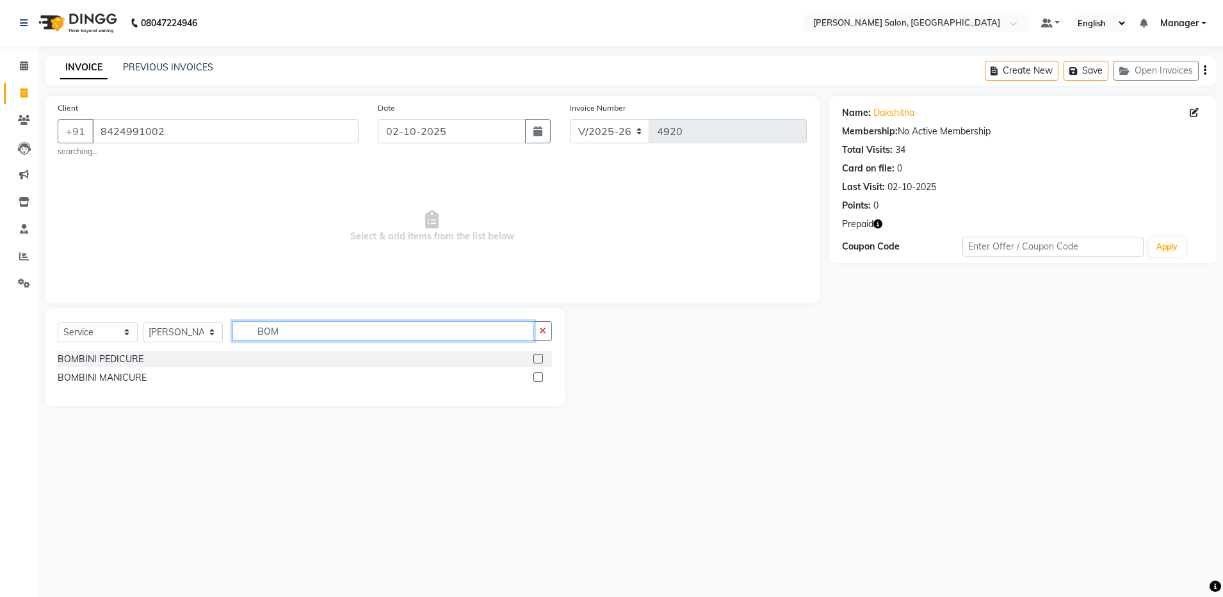
type input "BOM"
click at [540, 356] on label at bounding box center [538, 359] width 10 height 10
click at [540, 356] on input "checkbox" at bounding box center [537, 359] width 8 height 8
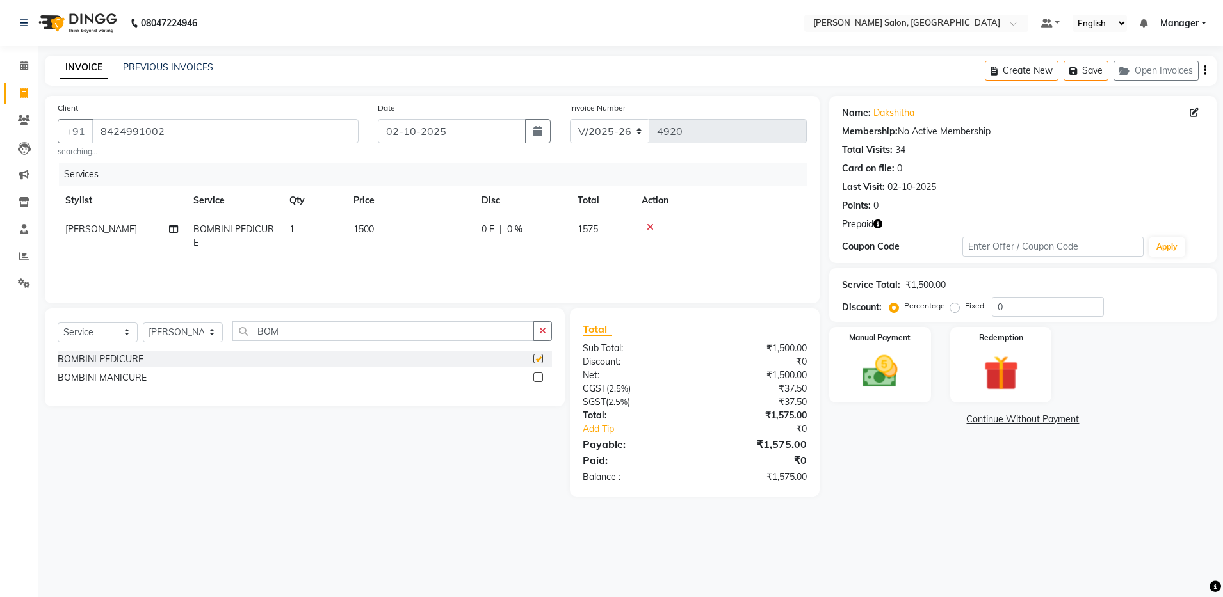
checkbox input "false"
click at [539, 375] on label at bounding box center [538, 378] width 10 height 10
click at [539, 375] on input "checkbox" at bounding box center [537, 378] width 8 height 8
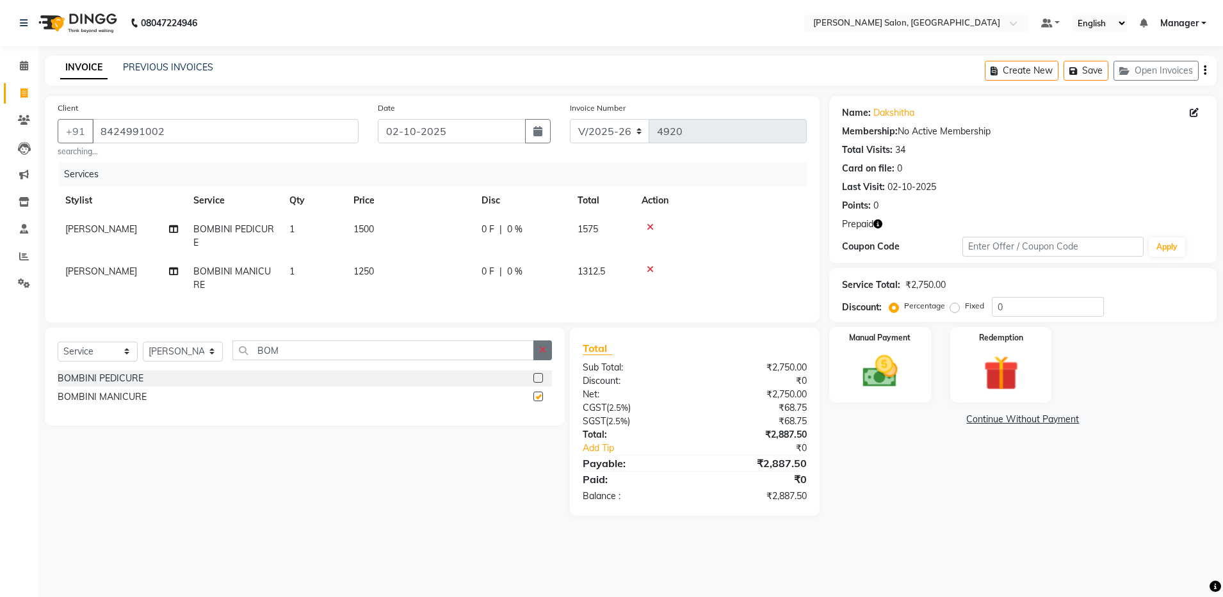
checkbox input "false"
click at [552, 357] on div "Select Service Product Membership Package Voucher Prepaid Gift Card Select Styl…" at bounding box center [305, 377] width 520 height 98
click at [537, 354] on button "button" at bounding box center [542, 351] width 19 height 20
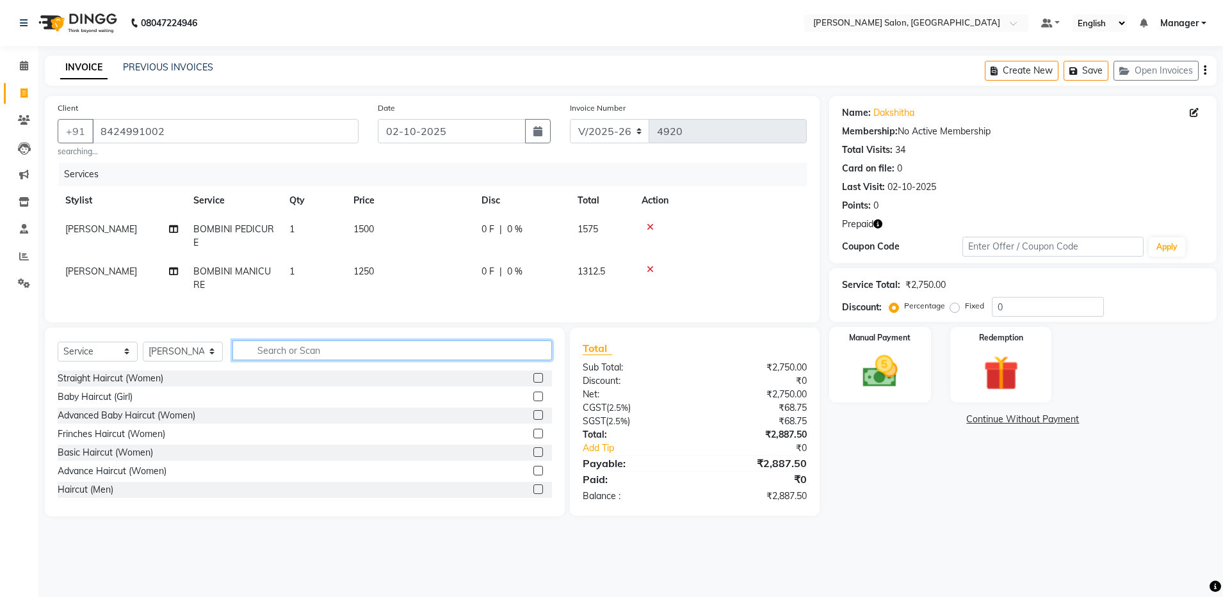
click at [476, 361] on input "text" at bounding box center [392, 351] width 320 height 20
type input "POL"
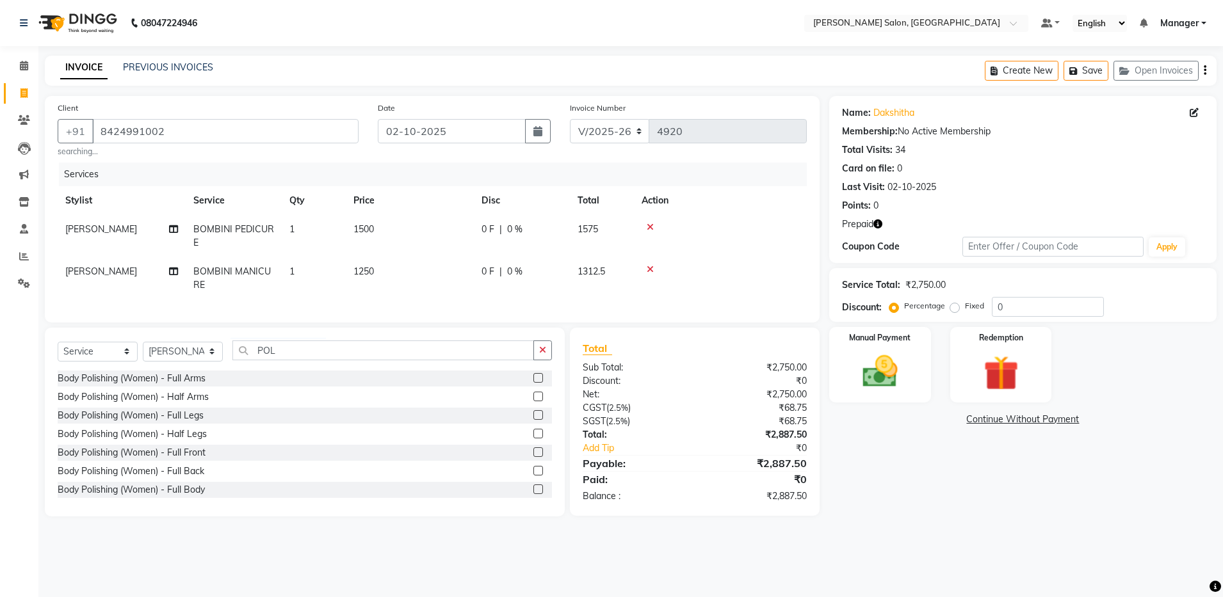
click at [533, 476] on label at bounding box center [538, 471] width 10 height 10
click at [533, 476] on input "checkbox" at bounding box center [537, 471] width 8 height 8
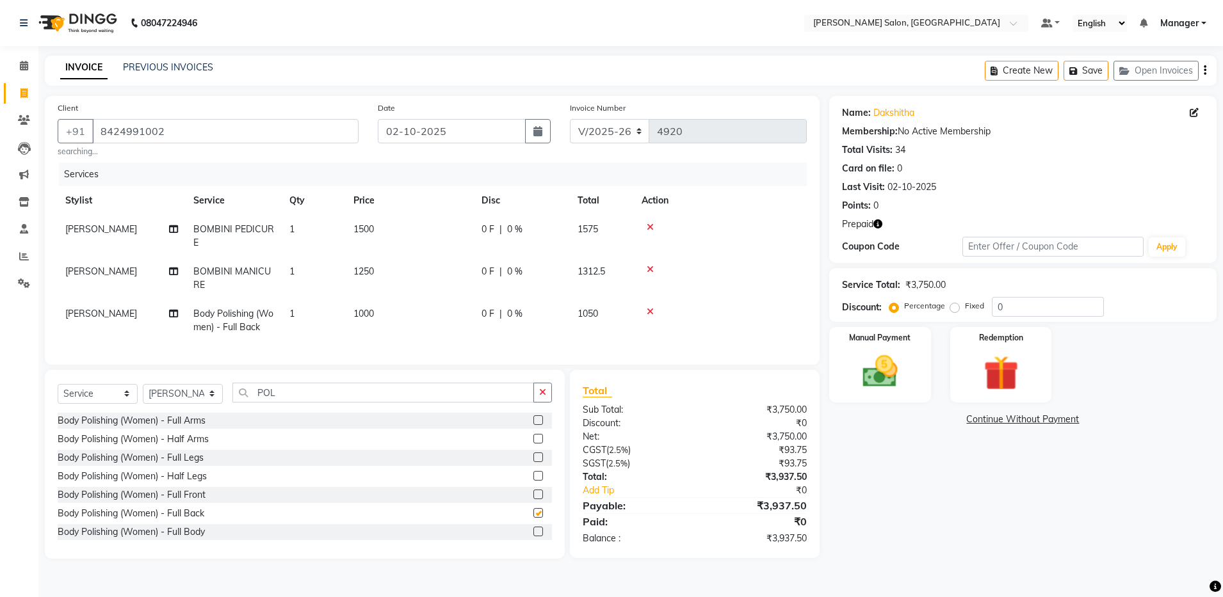
checkbox input "false"
click at [1206, 70] on icon "button" at bounding box center [1205, 70] width 3 height 1
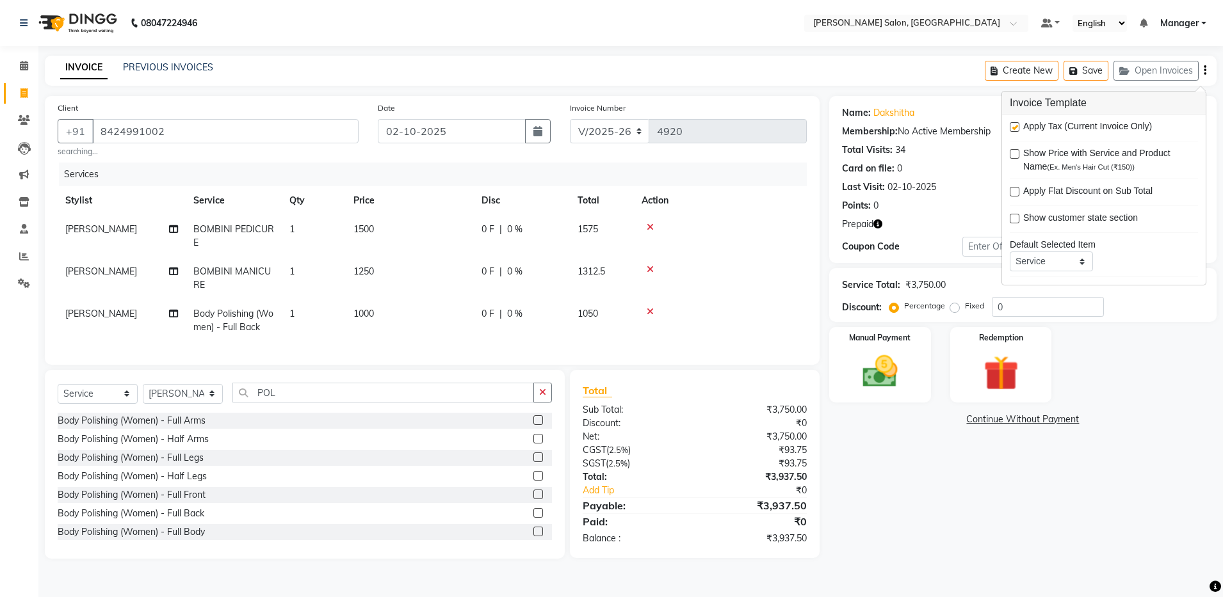
click at [1014, 127] on label at bounding box center [1015, 127] width 10 height 10
click at [1014, 127] on input "checkbox" at bounding box center [1014, 128] width 8 height 8
checkbox input "false"
click at [898, 361] on img at bounding box center [880, 372] width 60 height 42
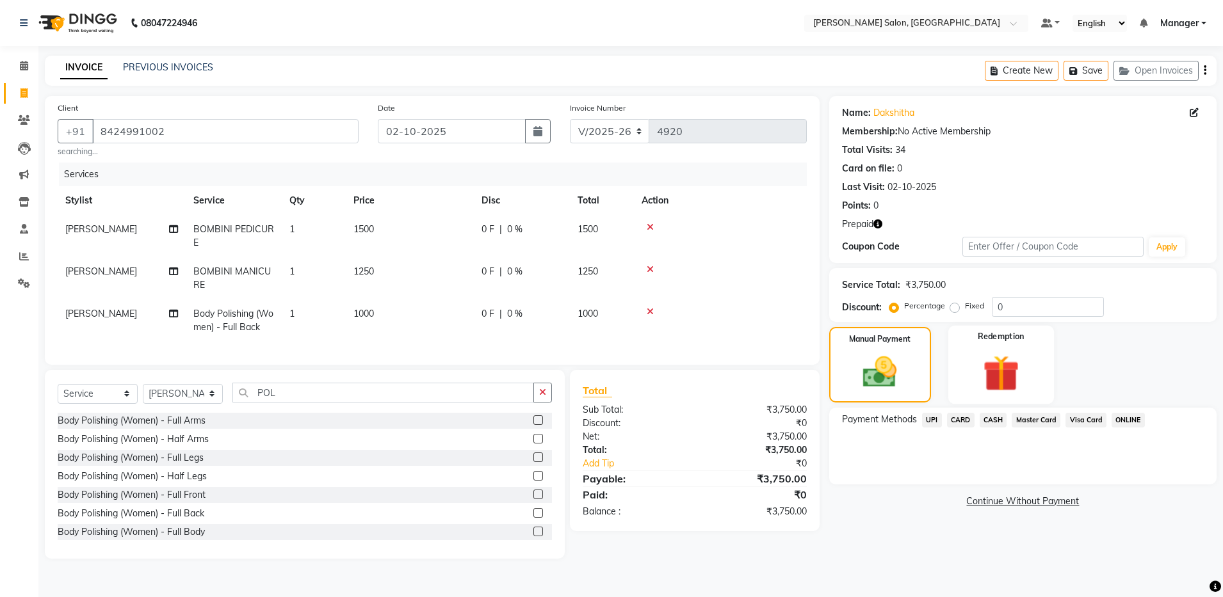
click at [993, 360] on img at bounding box center [1001, 373] width 60 height 45
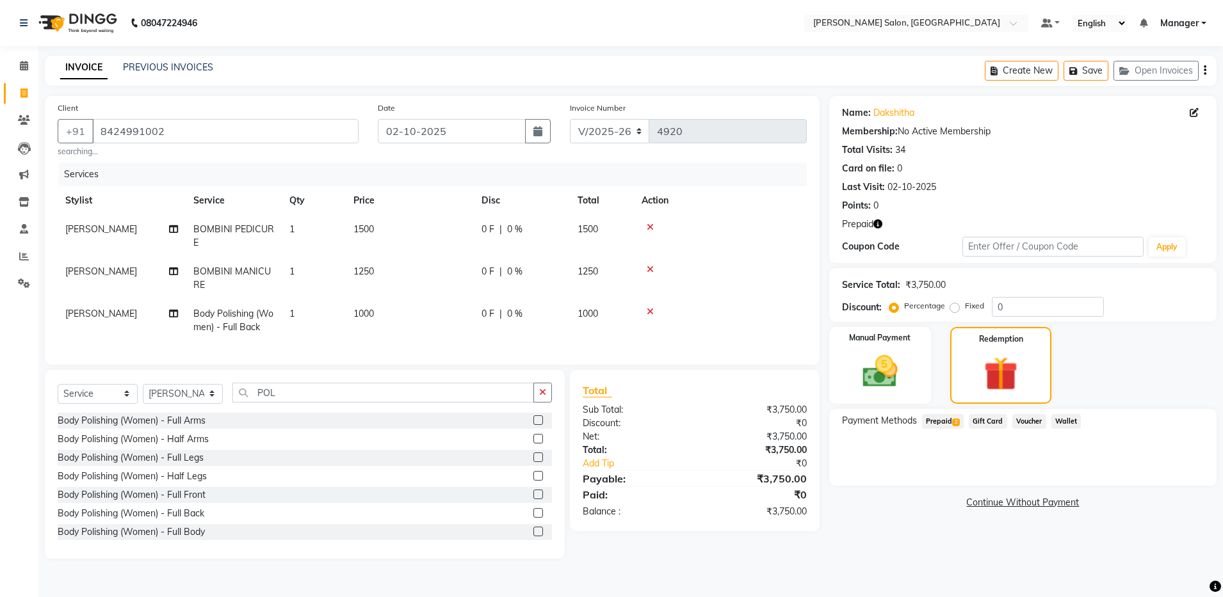
click at [939, 421] on span "Prepaid 2" at bounding box center [943, 421] width 42 height 15
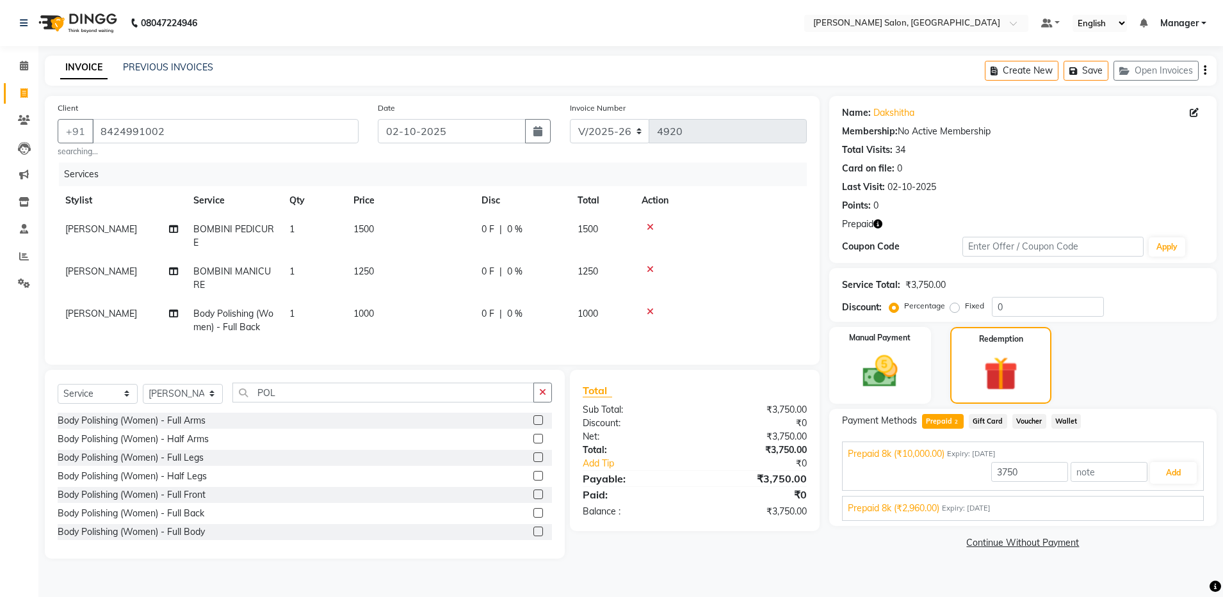
click at [1091, 510] on div "Prepaid 8k (₹2,960.00) Expiry: 12-07-2026" at bounding box center [1023, 508] width 350 height 13
click at [1180, 510] on button "Add" at bounding box center [1173, 503] width 47 height 22
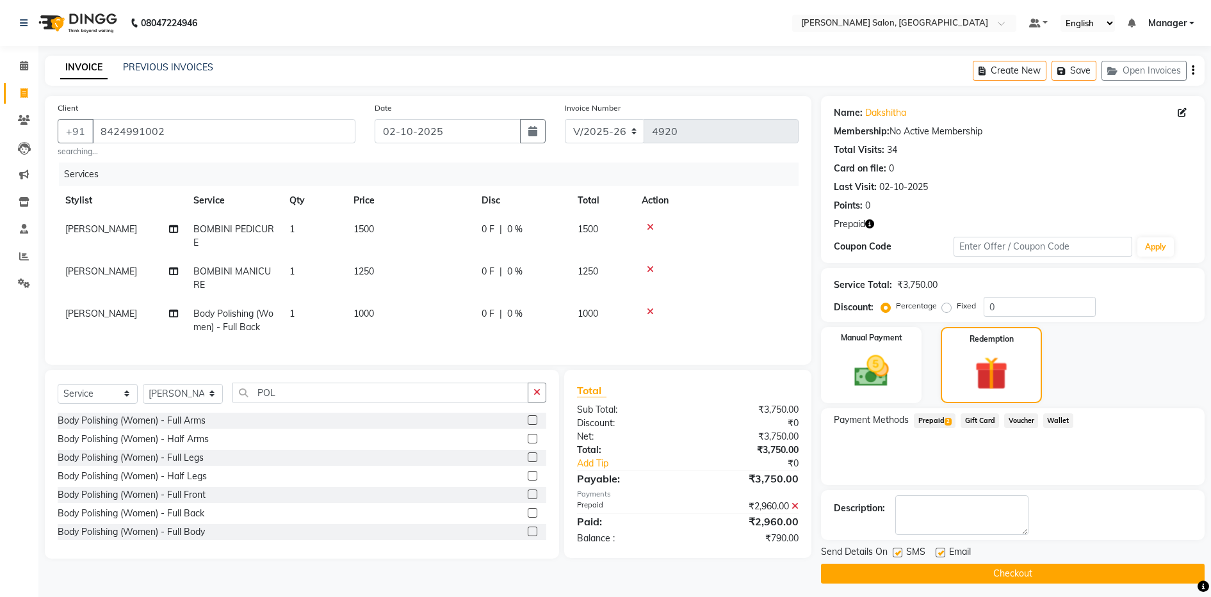
click at [937, 420] on span "Prepaid 2" at bounding box center [935, 421] width 42 height 15
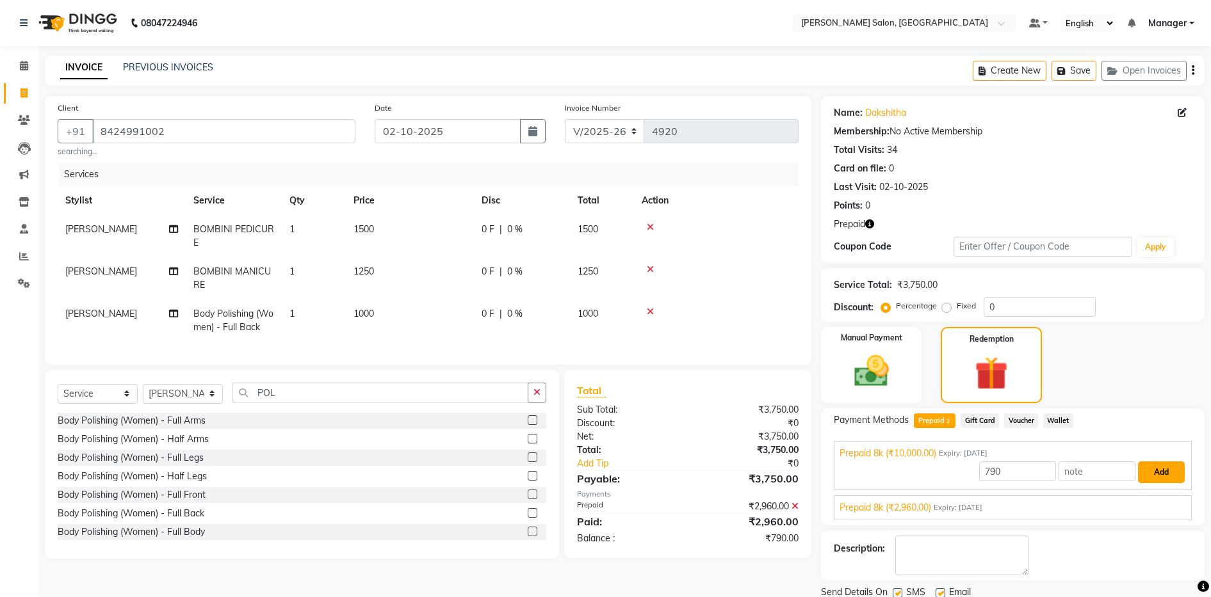
click at [1165, 467] on button "Add" at bounding box center [1161, 473] width 47 height 22
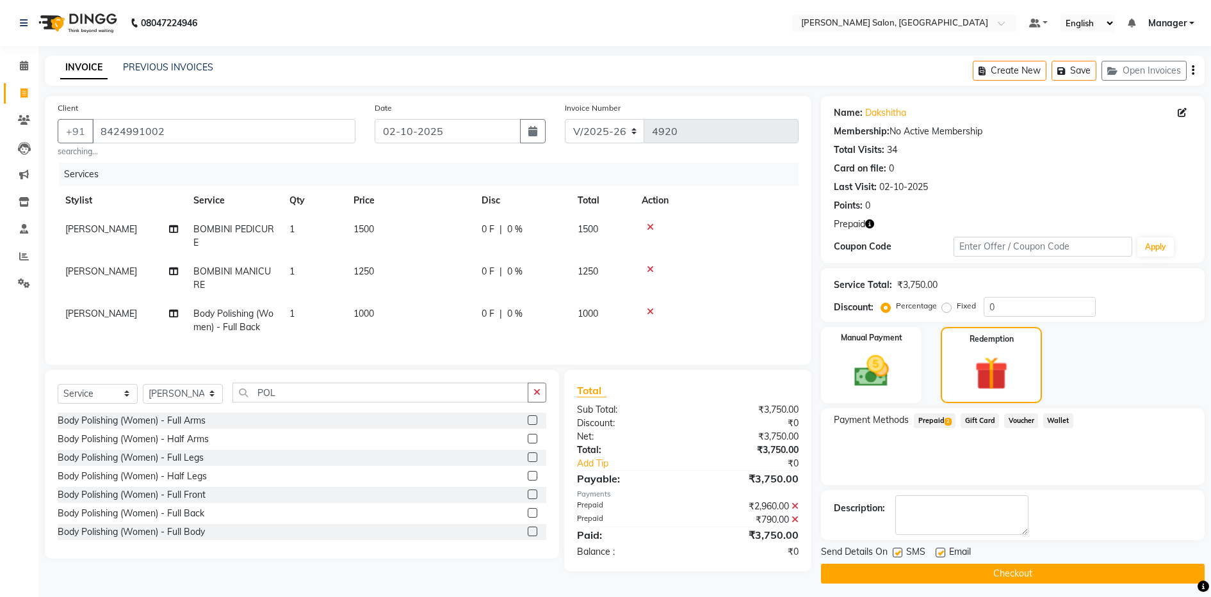
click at [950, 577] on button "Checkout" at bounding box center [1013, 574] width 384 height 20
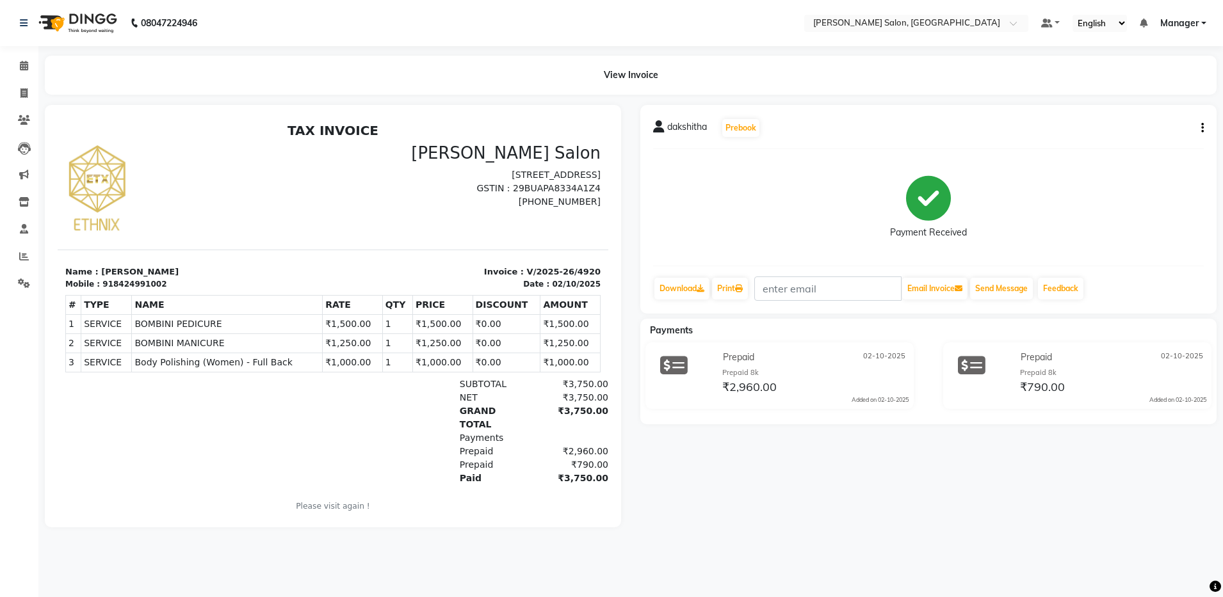
click at [117, 281] on div "918424991002" at bounding box center [134, 285] width 64 height 12
click at [22, 95] on icon at bounding box center [23, 93] width 7 height 10
select select "service"
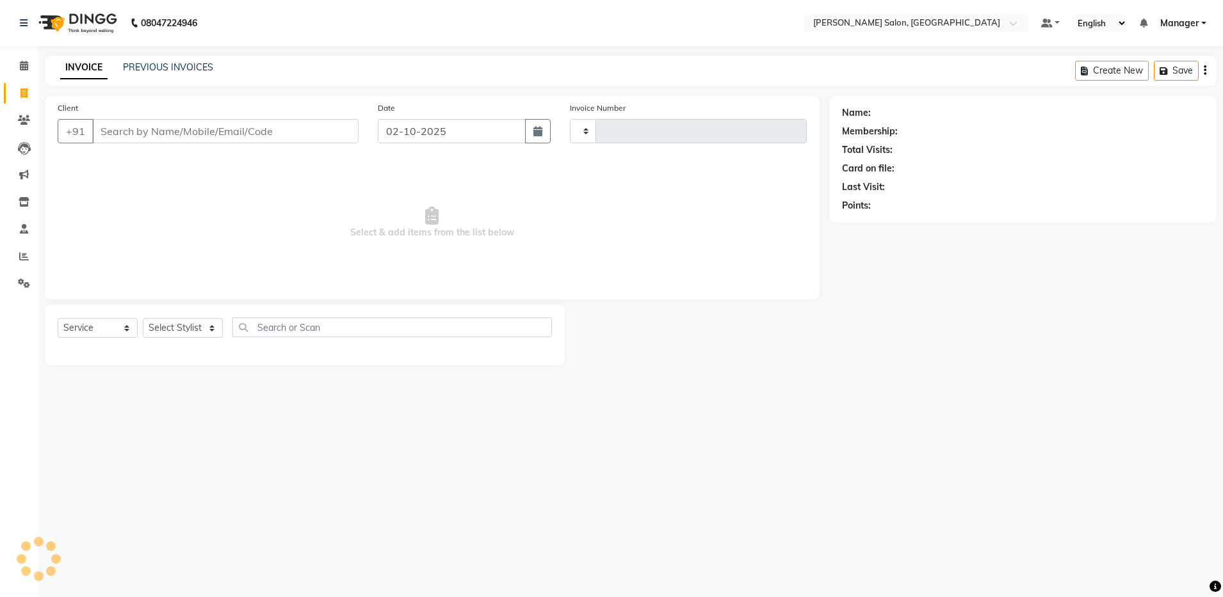
type input "4921"
select select "4781"
click at [142, 134] on input "Client" at bounding box center [225, 131] width 266 height 24
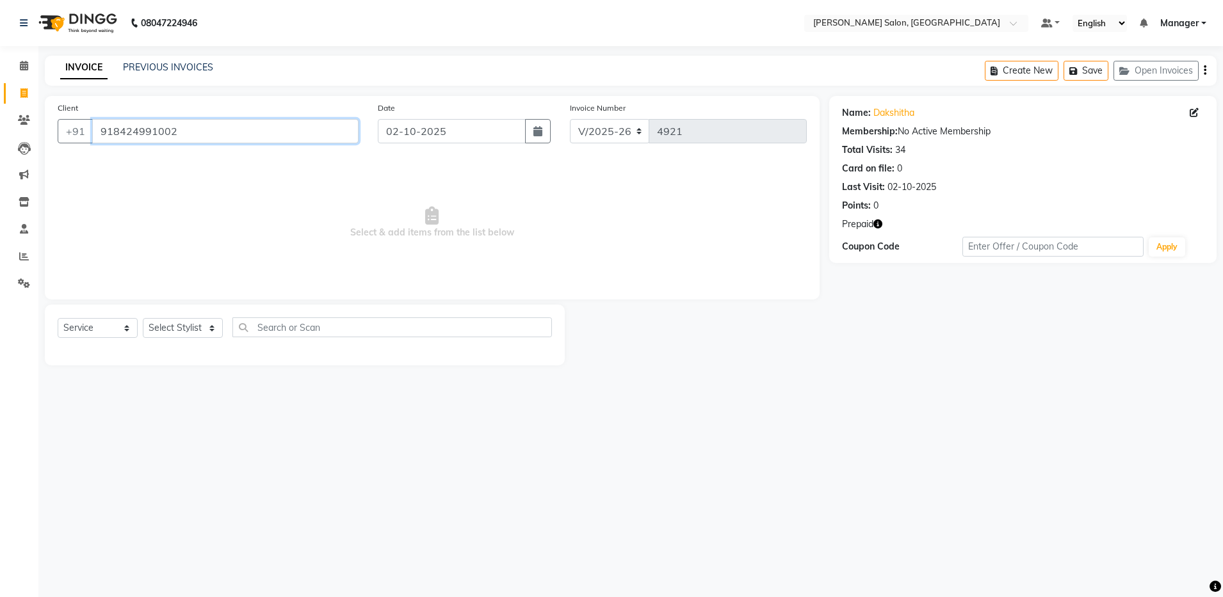
click at [111, 129] on input "918424991002" at bounding box center [225, 131] width 266 height 24
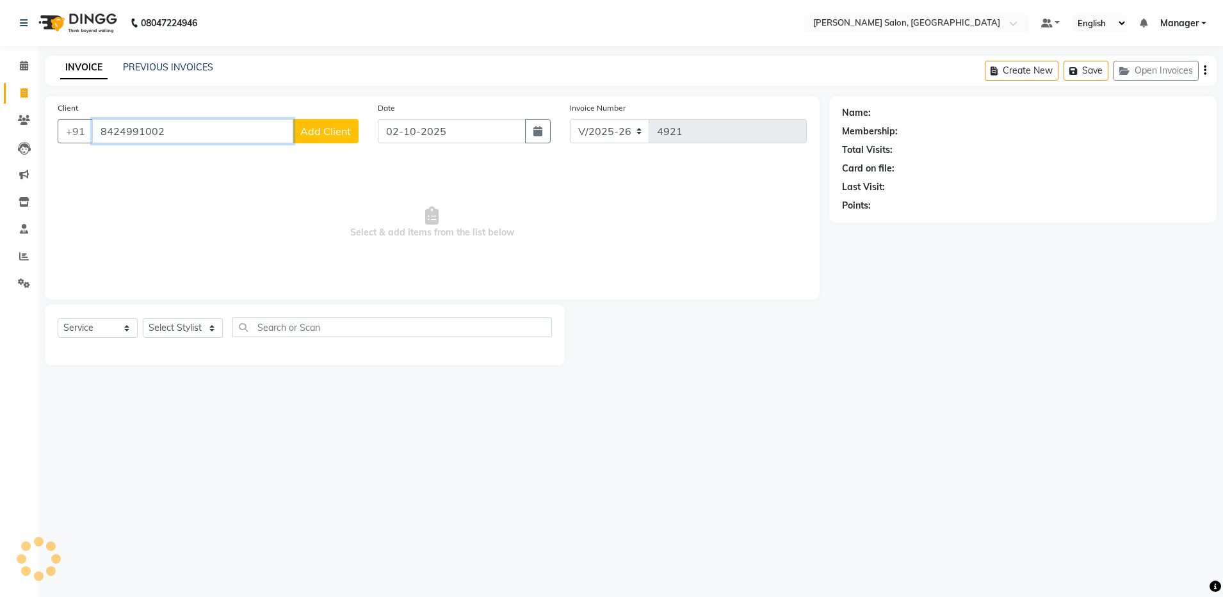
type input "8424991002"
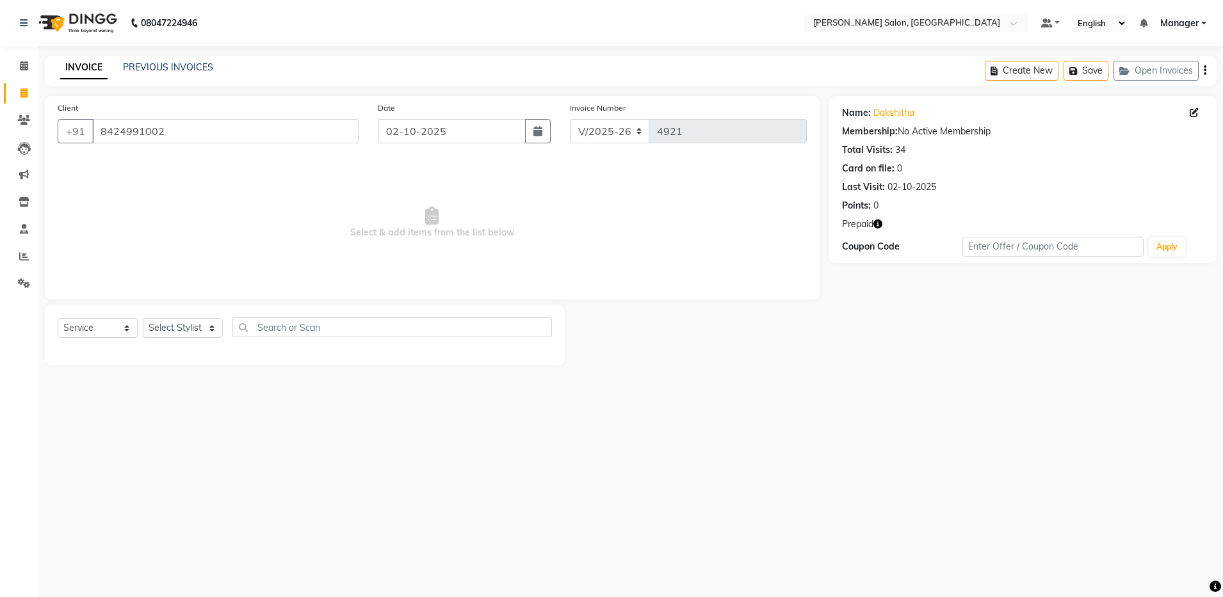
click at [879, 224] on icon "button" at bounding box center [877, 224] width 9 height 9
click at [877, 336] on div "Name: Dakshitha Membership: No Active Membership Total Visits: 34 Card on file:…" at bounding box center [1027, 231] width 397 height 270
click at [881, 222] on icon "button" at bounding box center [877, 224] width 9 height 9
click at [21, 286] on icon at bounding box center [24, 284] width 12 height 10
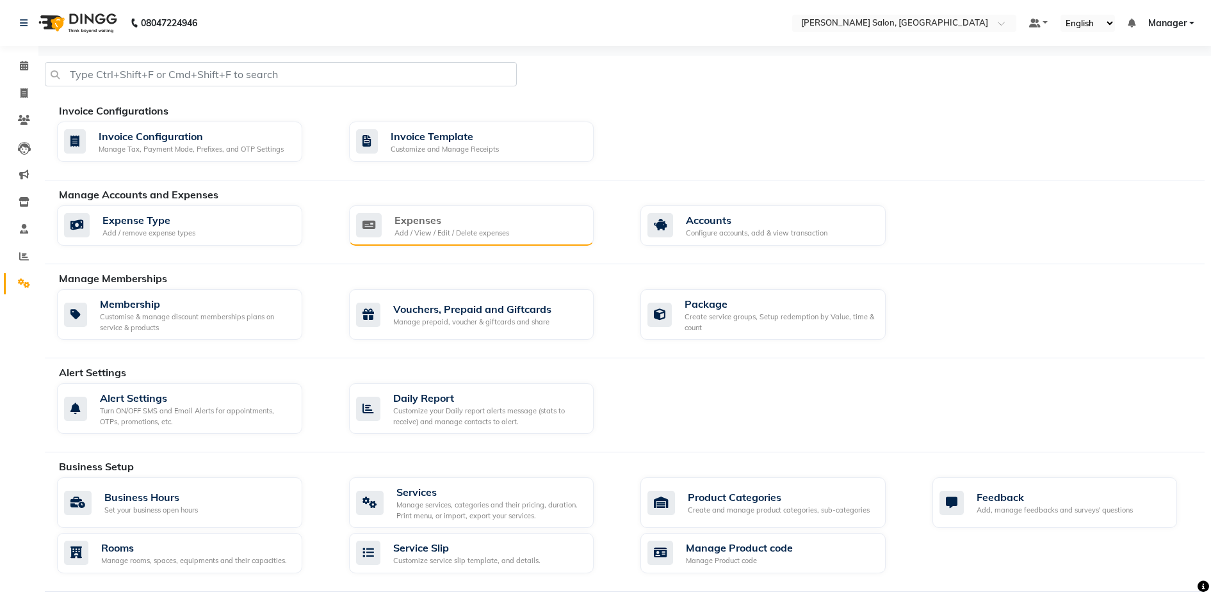
click at [478, 222] on div "Expenses" at bounding box center [451, 220] width 115 height 15
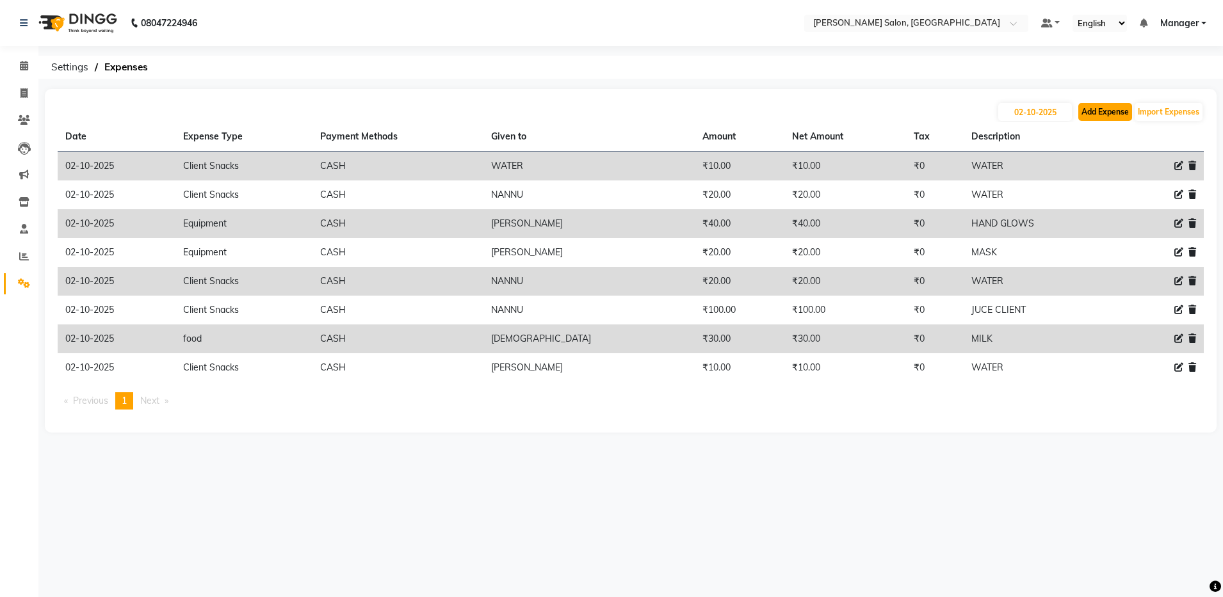
click at [1122, 110] on button "Add Expense" at bounding box center [1105, 112] width 54 height 18
select select "1"
select select "3628"
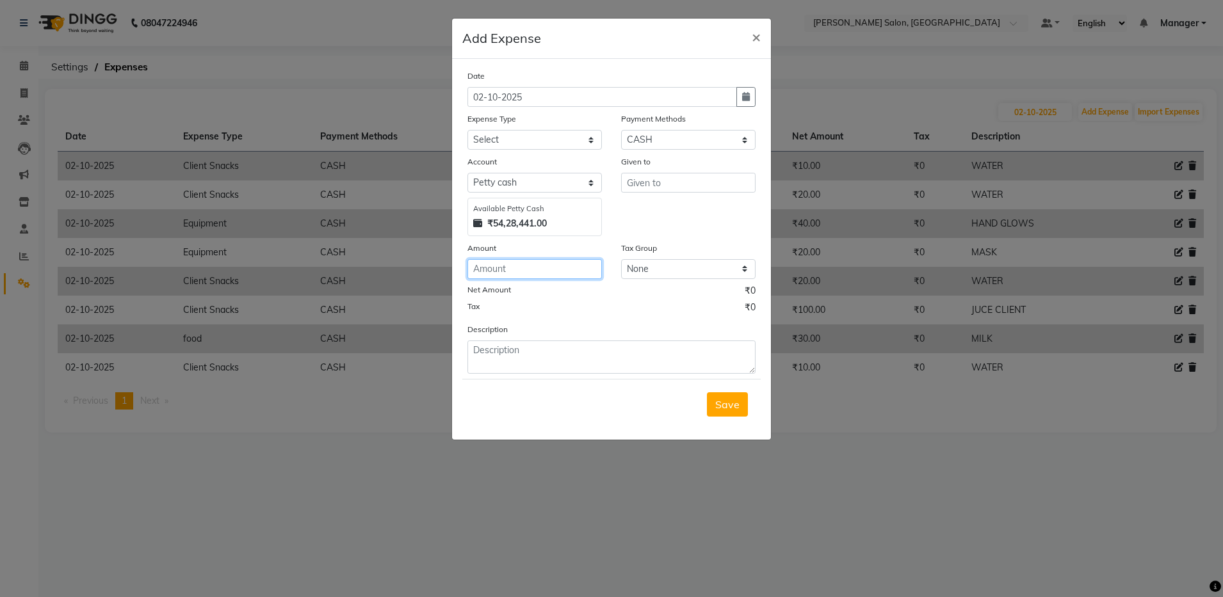
click at [490, 272] on input "number" at bounding box center [534, 269] width 134 height 20
click at [498, 141] on select "Select Advance Salary Client Snacks Equipment Estate food Fuel Govt fee Incenti…" at bounding box center [534, 140] width 134 height 20
select select "3516"
click at [467, 130] on select "Select Advance Salary Client Snacks Equipment Estate food Fuel Govt fee Incenti…" at bounding box center [534, 140] width 134 height 20
click at [638, 188] on input "text" at bounding box center [688, 183] width 134 height 20
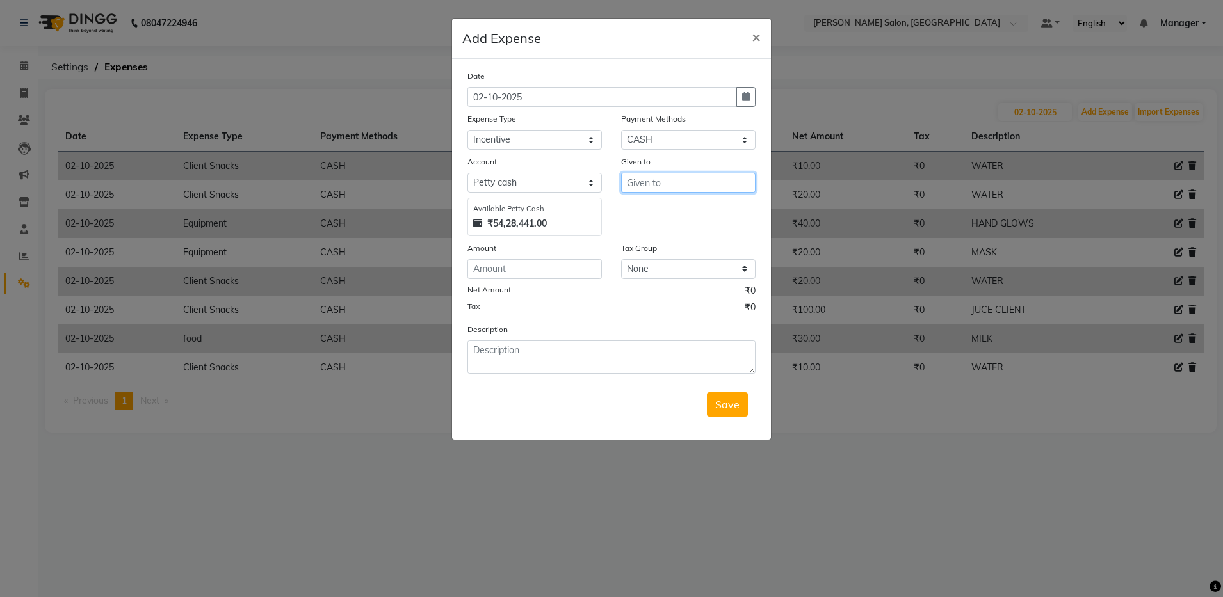
click at [631, 188] on input "text" at bounding box center [688, 183] width 134 height 20
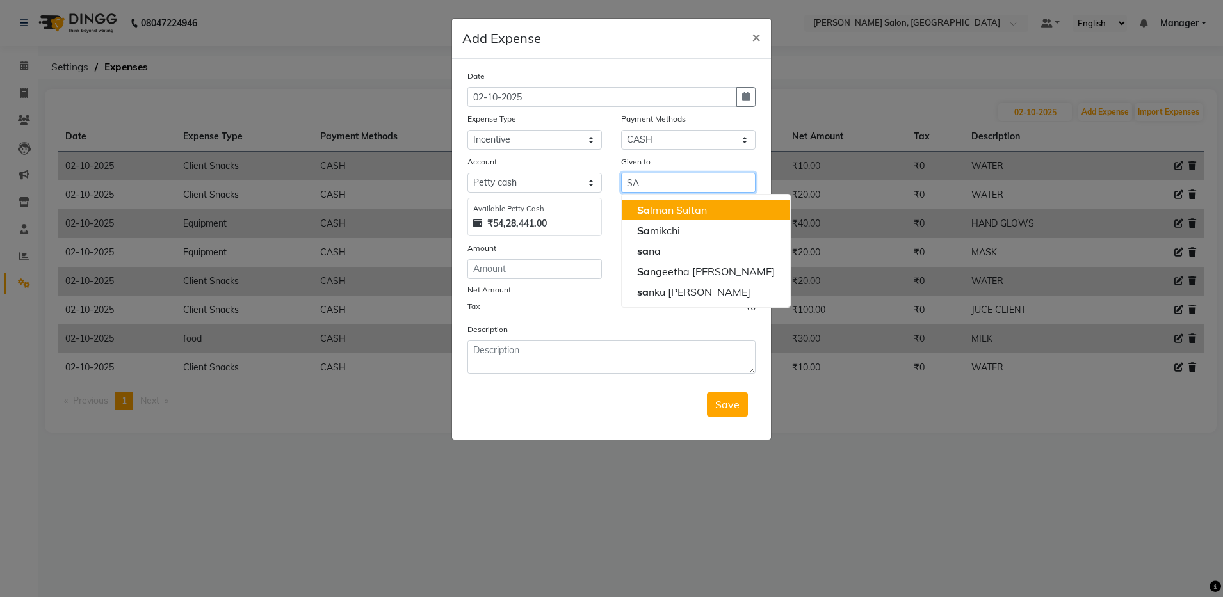
type input "S"
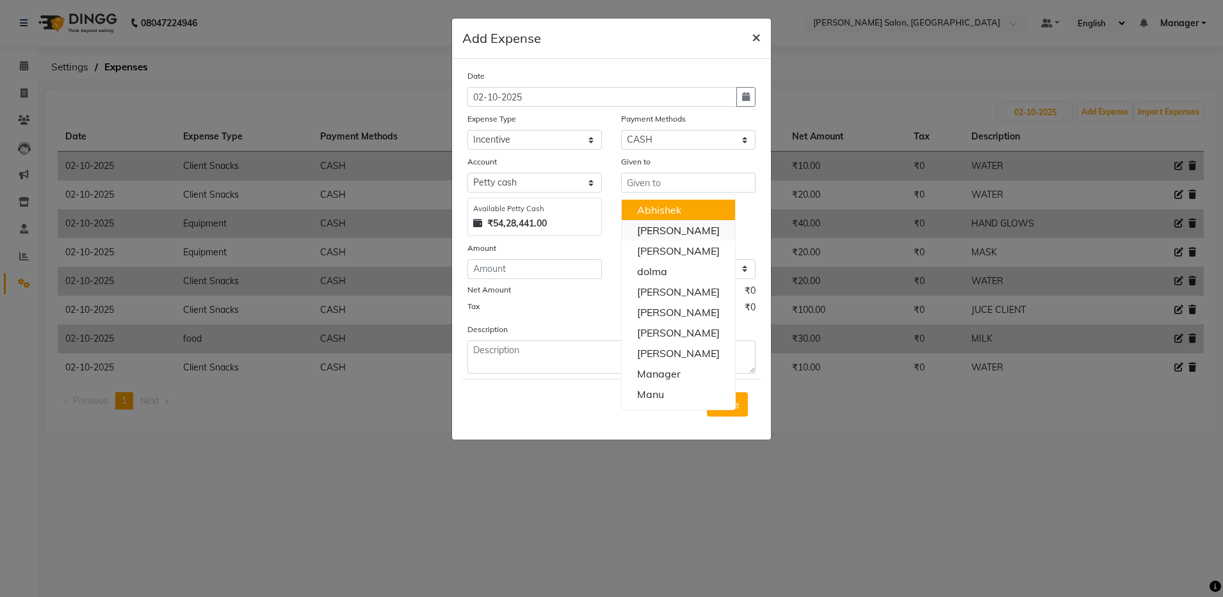
click at [754, 36] on span "×" at bounding box center [756, 36] width 9 height 19
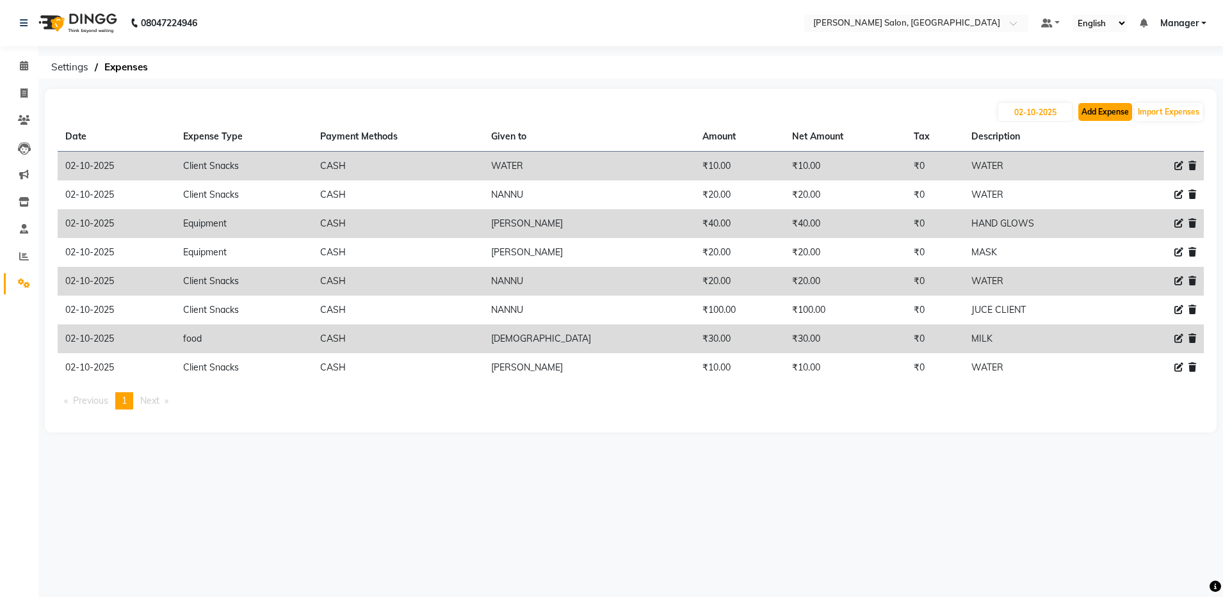
click at [1088, 108] on button "Add Expense" at bounding box center [1105, 112] width 54 height 18
select select "1"
select select "3628"
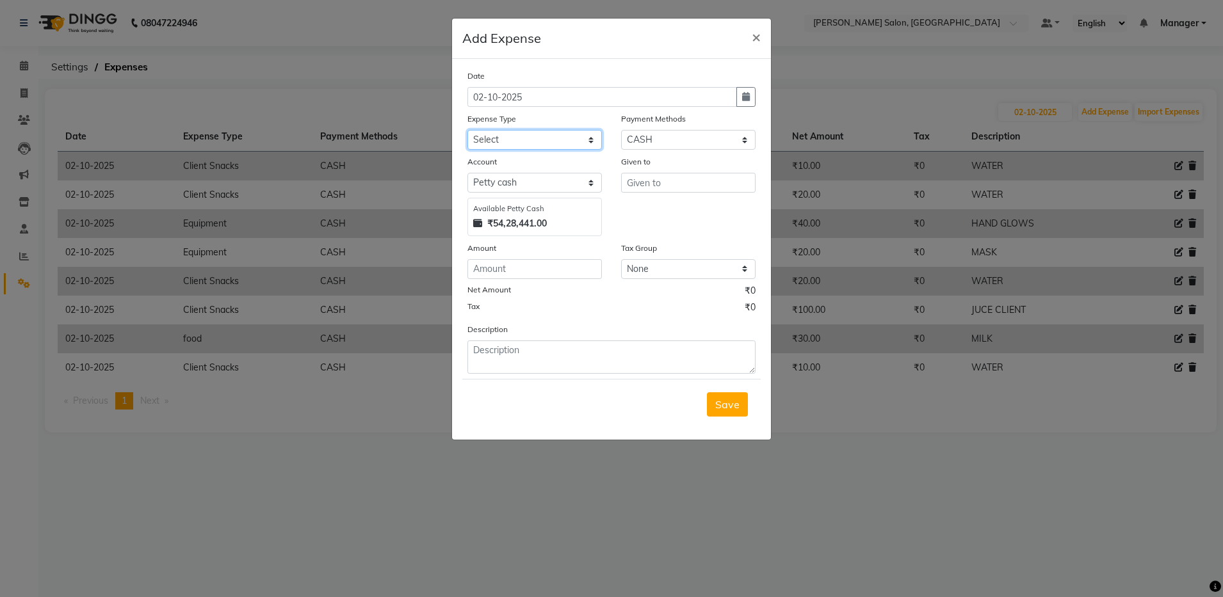
click at [534, 143] on select "Select Advance Salary Client Snacks Equipment Estate food Fuel Govt fee Incenti…" at bounding box center [534, 140] width 134 height 20
select select "3516"
click at [467, 130] on select "Select Advance Salary Client Snacks Equipment Estate food Fuel Govt fee Incenti…" at bounding box center [534, 140] width 134 height 20
click at [676, 183] on input "text" at bounding box center [688, 183] width 134 height 20
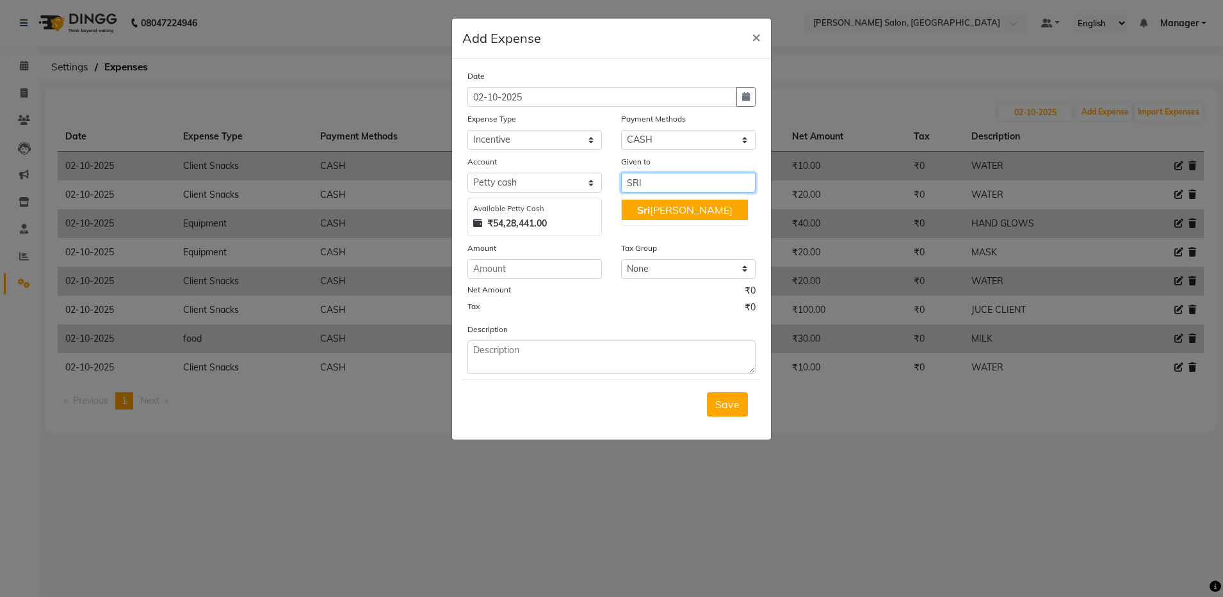
click at [685, 215] on ngb-highlight "Sri jana Thami" at bounding box center [684, 210] width 95 height 13
type input "Srijana Thami"
click at [515, 272] on input "number" at bounding box center [534, 269] width 134 height 20
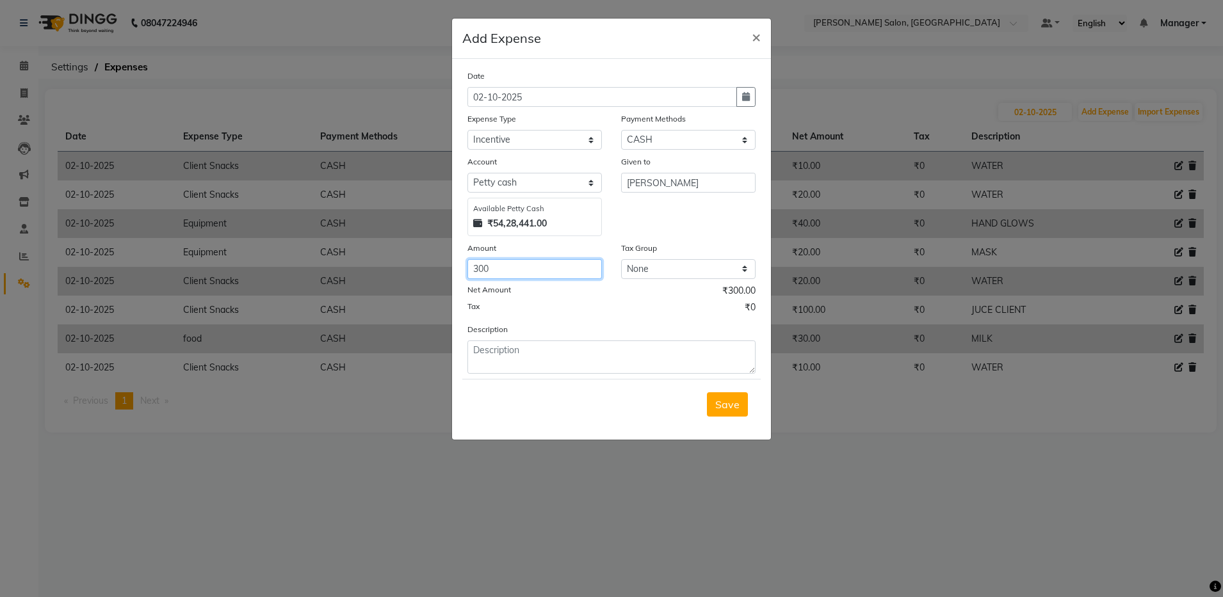
type input "300"
click at [677, 267] on select "None GST 5% GST" at bounding box center [688, 269] width 134 height 20
click at [527, 360] on textarea at bounding box center [611, 357] width 288 height 33
click at [527, 361] on textarea at bounding box center [611, 357] width 288 height 33
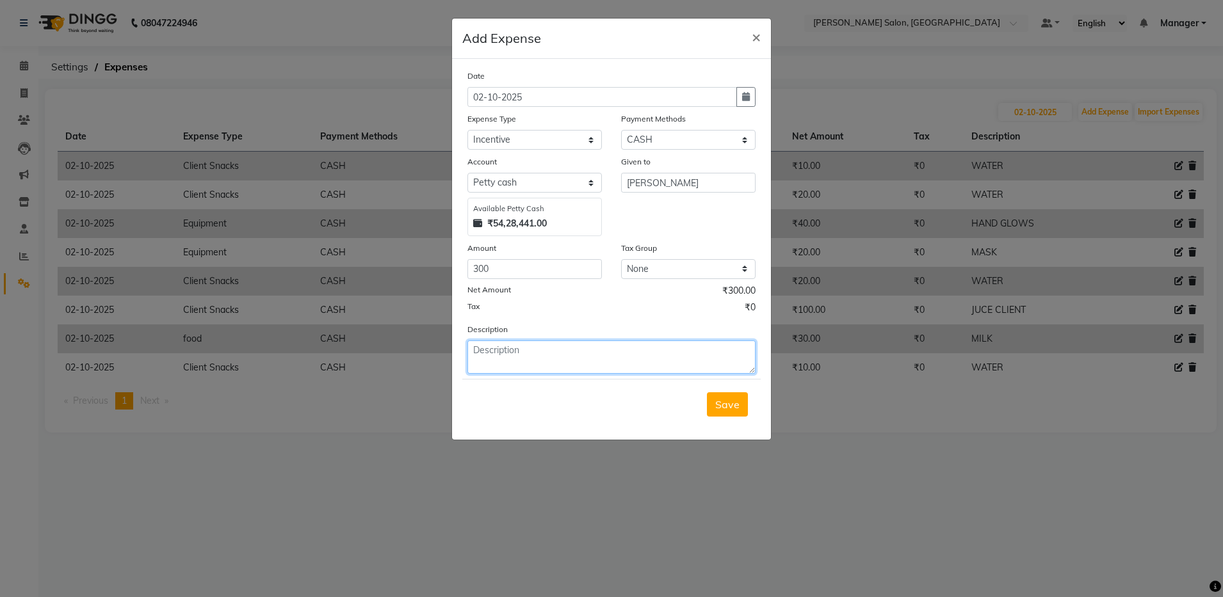
click at [527, 361] on textarea at bounding box center [611, 357] width 288 height 33
click at [542, 344] on textarea at bounding box center [611, 357] width 288 height 33
drag, startPoint x: 527, startPoint y: 357, endPoint x: 503, endPoint y: 377, distance: 31.8
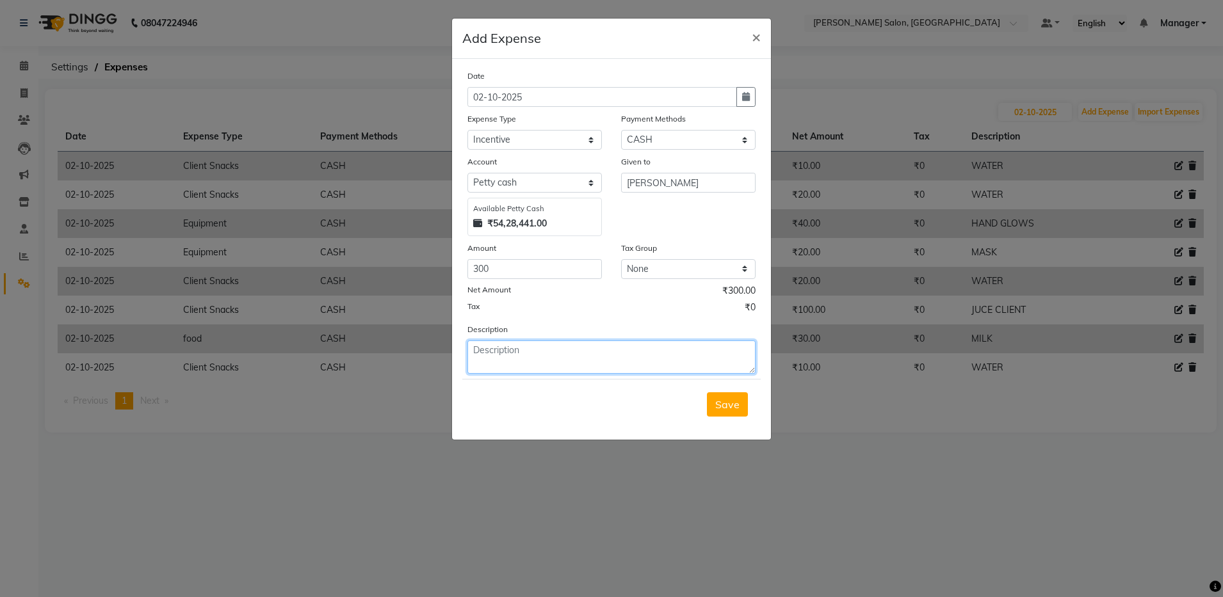
click at [518, 364] on textarea at bounding box center [611, 357] width 288 height 33
click at [539, 346] on textarea at bounding box center [611, 357] width 288 height 33
click at [522, 372] on textarea at bounding box center [611, 357] width 288 height 33
type textarea "P"
type textarea "I"
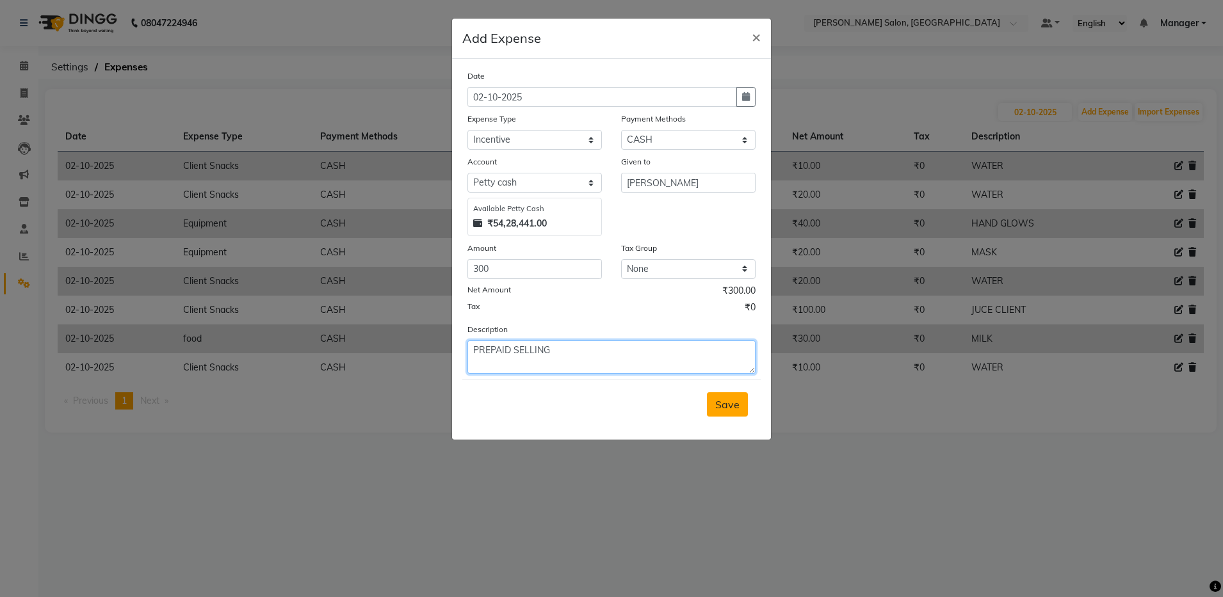
type textarea "PREPAID SELLING"
click at [718, 408] on span "Save" at bounding box center [727, 404] width 24 height 13
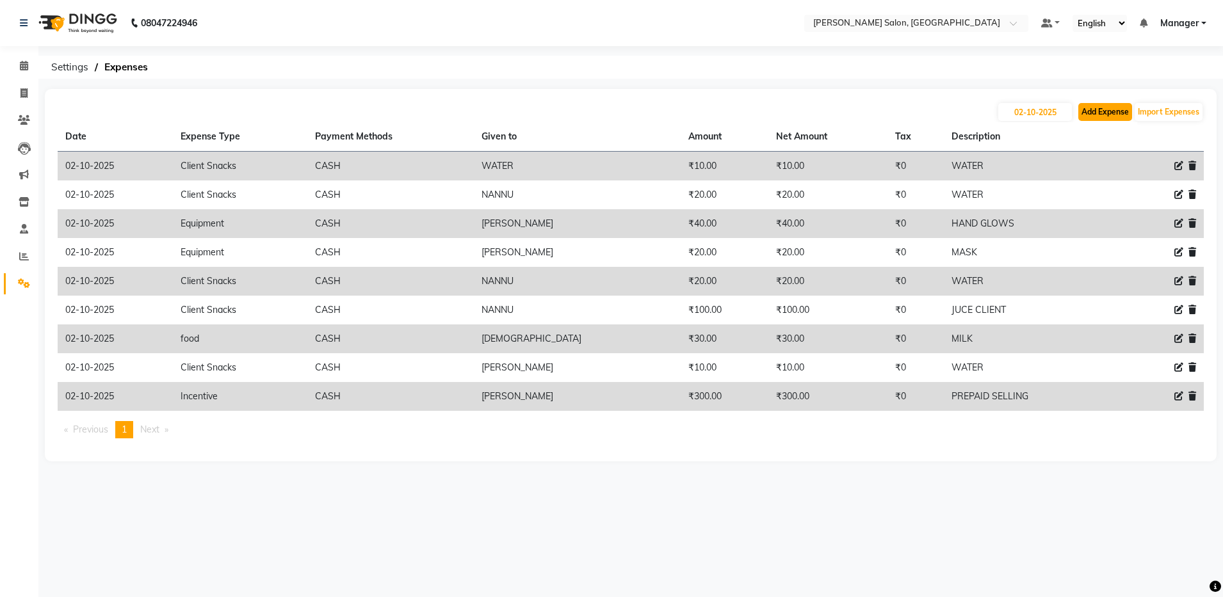
click at [1086, 111] on button "Add Expense" at bounding box center [1105, 112] width 54 height 18
select select "1"
select select "3628"
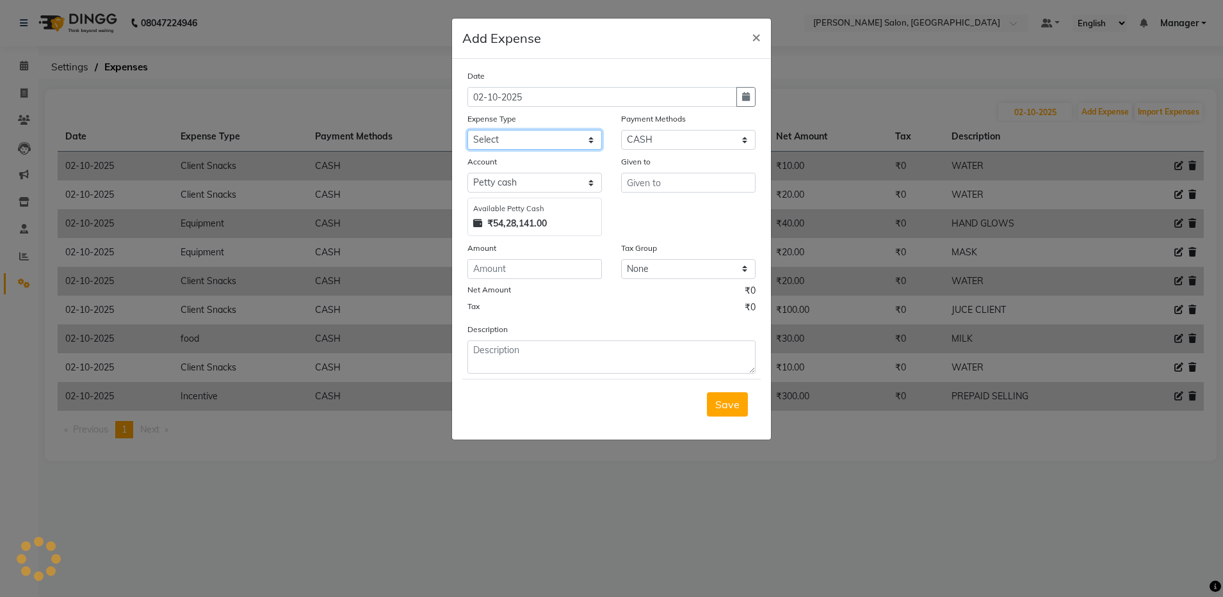
click at [533, 141] on select "Select Advance Salary Client Snacks Equipment Estate food Fuel Govt fee Incenti…" at bounding box center [534, 140] width 134 height 20
select select "3516"
click at [467, 130] on select "Select Advance Salary Client Snacks Equipment Estate food Fuel Govt fee Incenti…" at bounding box center [534, 140] width 134 height 20
click at [663, 191] on input "text" at bounding box center [688, 183] width 134 height 20
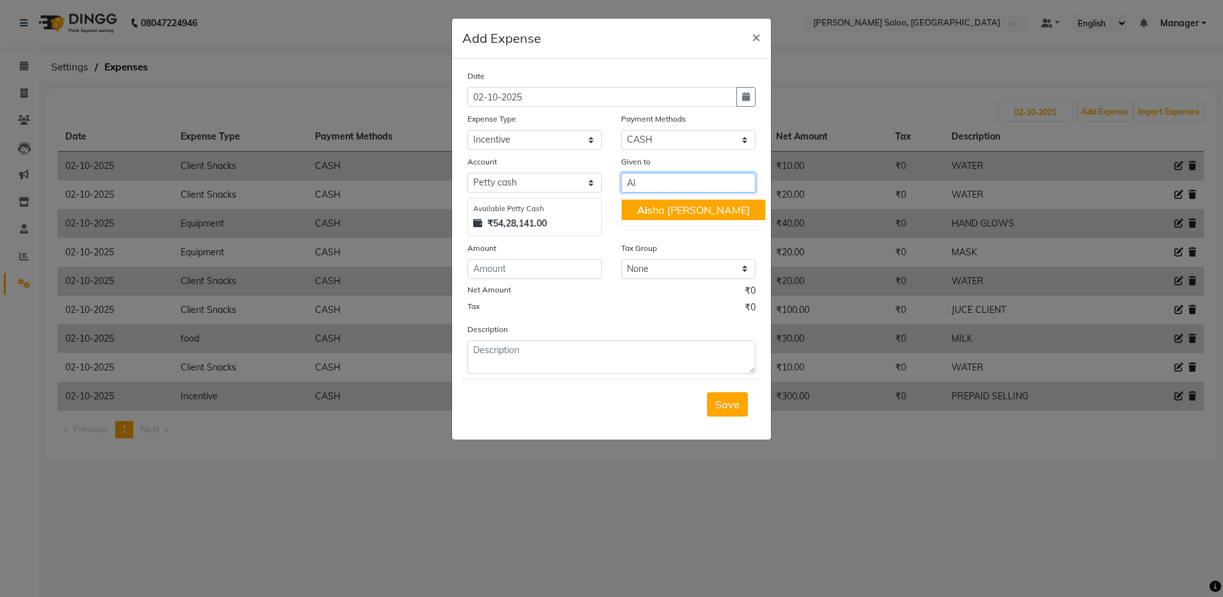
click at [694, 211] on ngb-highlight "Ai sha Barbhuiya" at bounding box center [693, 210] width 113 height 13
type input "Aisha Barbhuiya"
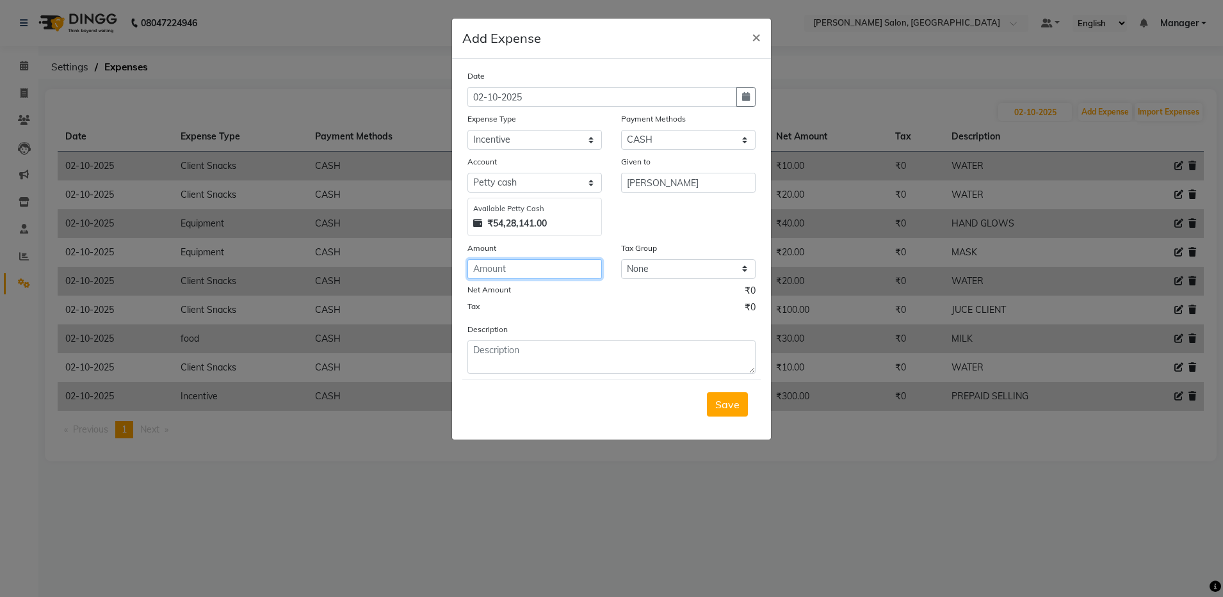
click at [524, 263] on input "number" at bounding box center [534, 269] width 134 height 20
type input "200"
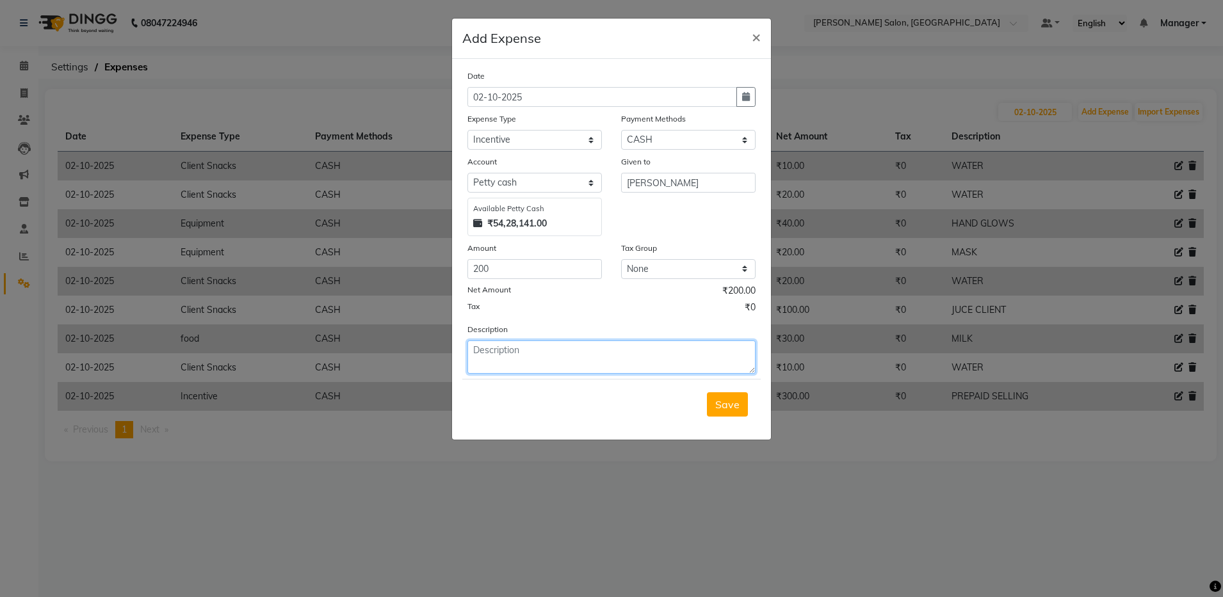
click at [507, 359] on textarea at bounding box center [611, 357] width 288 height 33
click at [521, 358] on textarea at bounding box center [611, 357] width 288 height 33
type textarea "M"
type textarea "PREPAID SELLING"
click at [733, 407] on span "Save" at bounding box center [727, 404] width 24 height 13
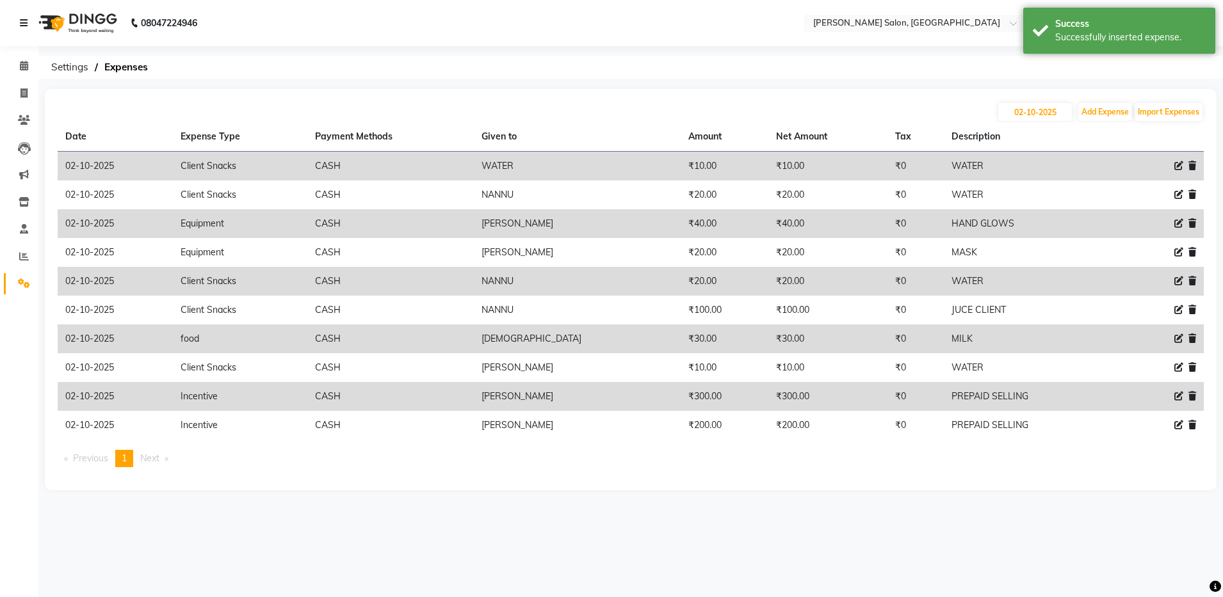
click at [25, 15] on link at bounding box center [26, 23] width 13 height 36
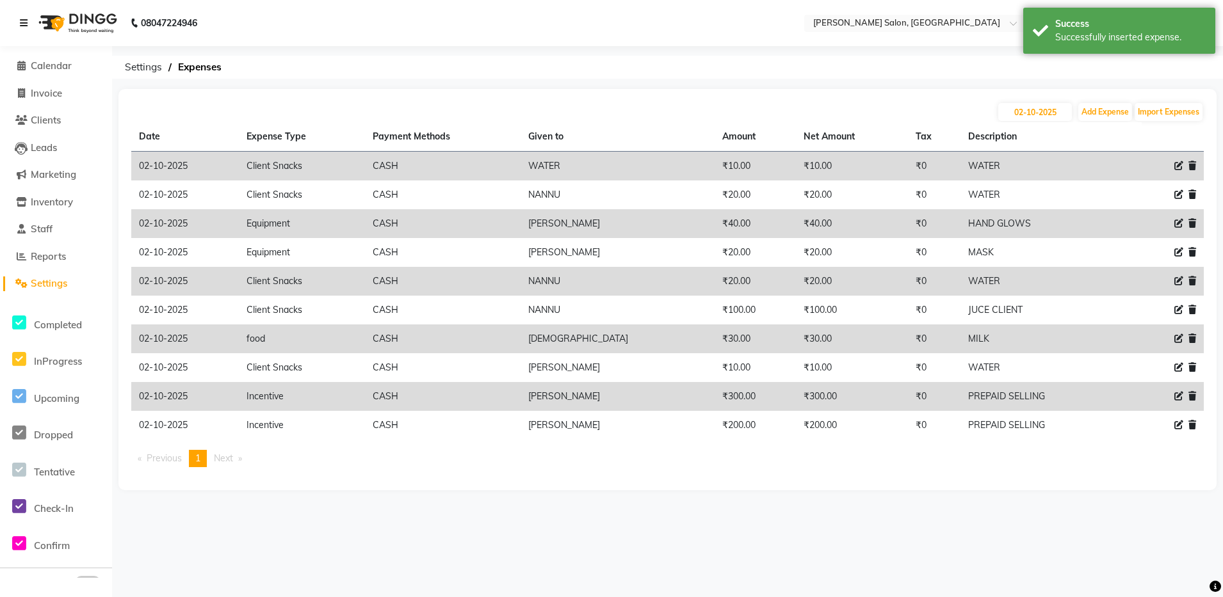
click at [25, 15] on link at bounding box center [26, 23] width 13 height 36
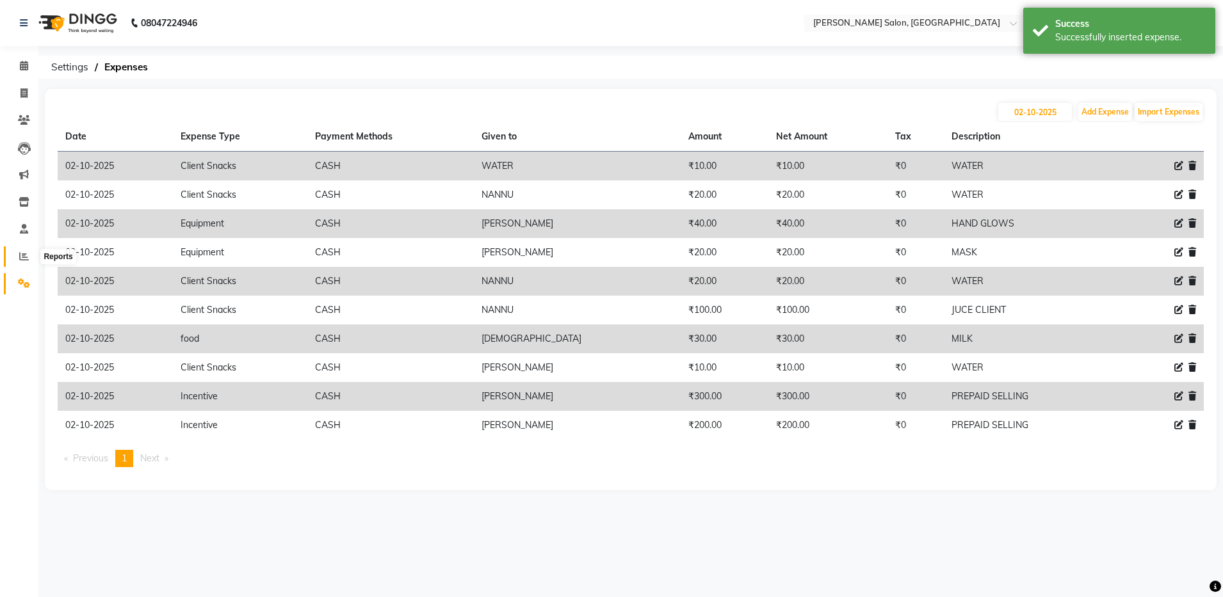
click at [21, 255] on icon at bounding box center [24, 257] width 10 height 10
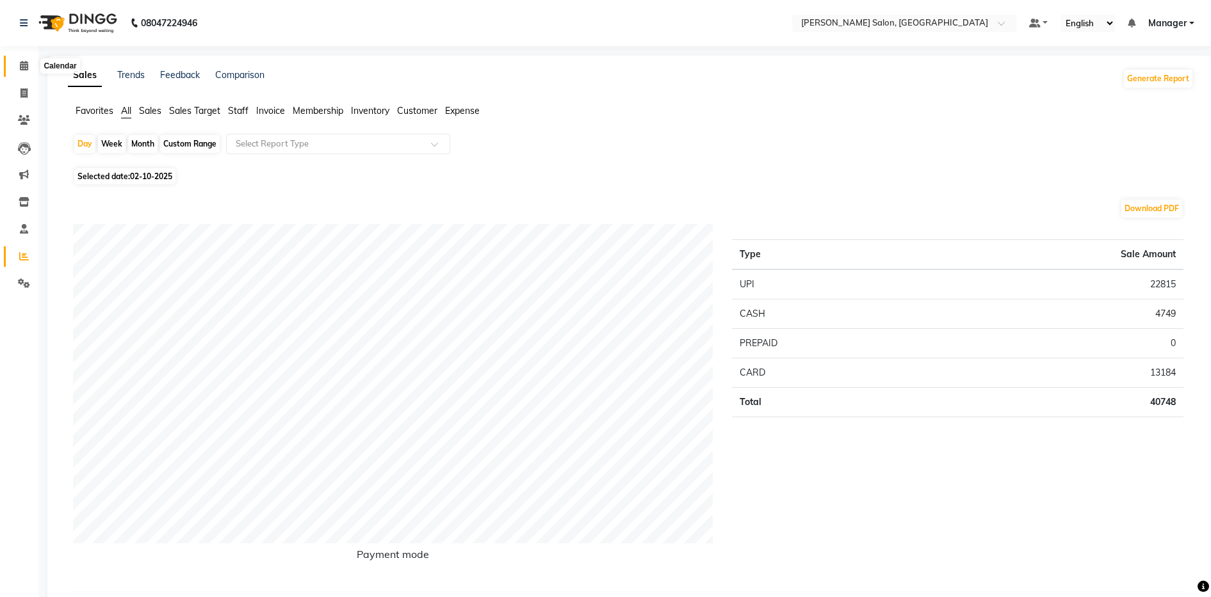
click at [29, 72] on span at bounding box center [24, 66] width 22 height 15
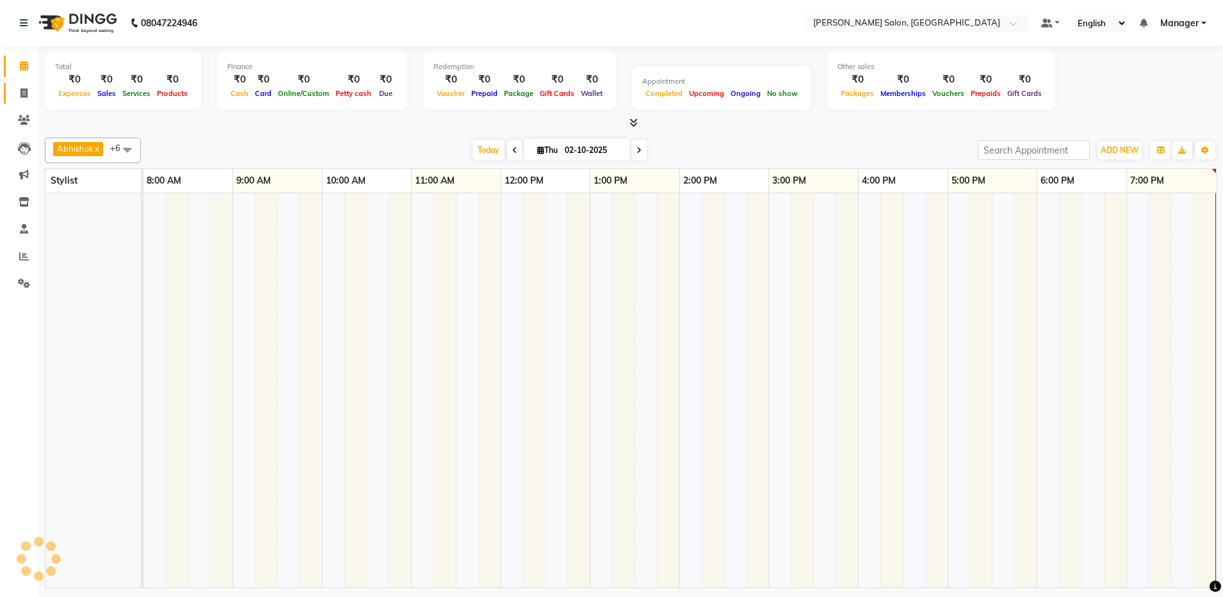
click at [28, 85] on link "Invoice" at bounding box center [19, 93] width 31 height 21
select select "service"
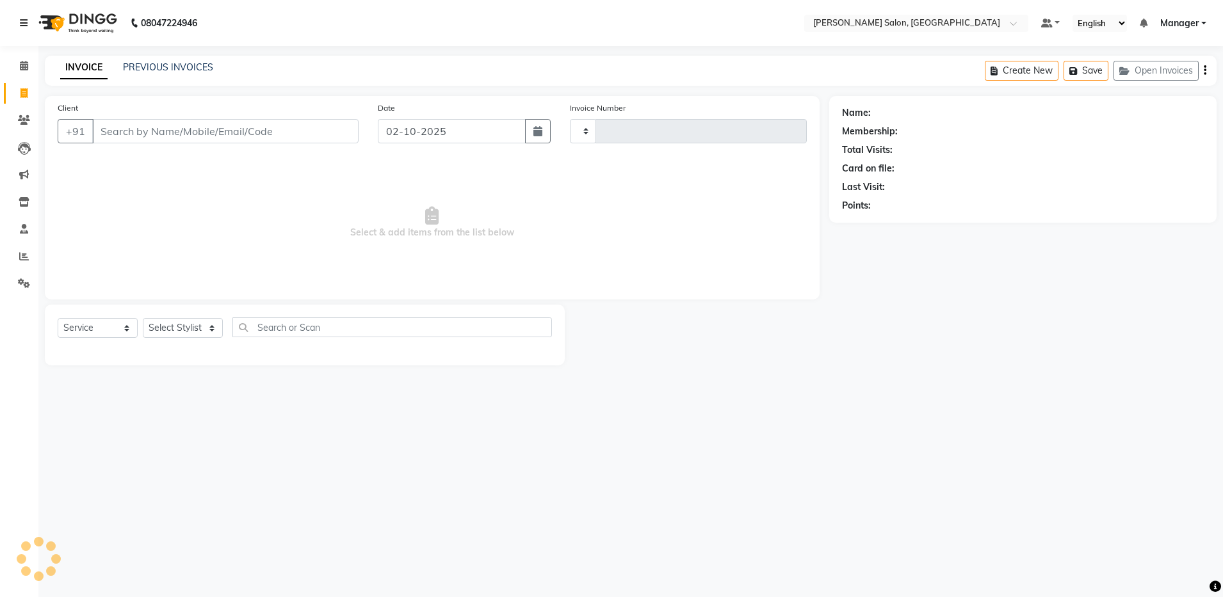
type input "4921"
select select "4781"
click at [26, 260] on icon at bounding box center [24, 257] width 10 height 10
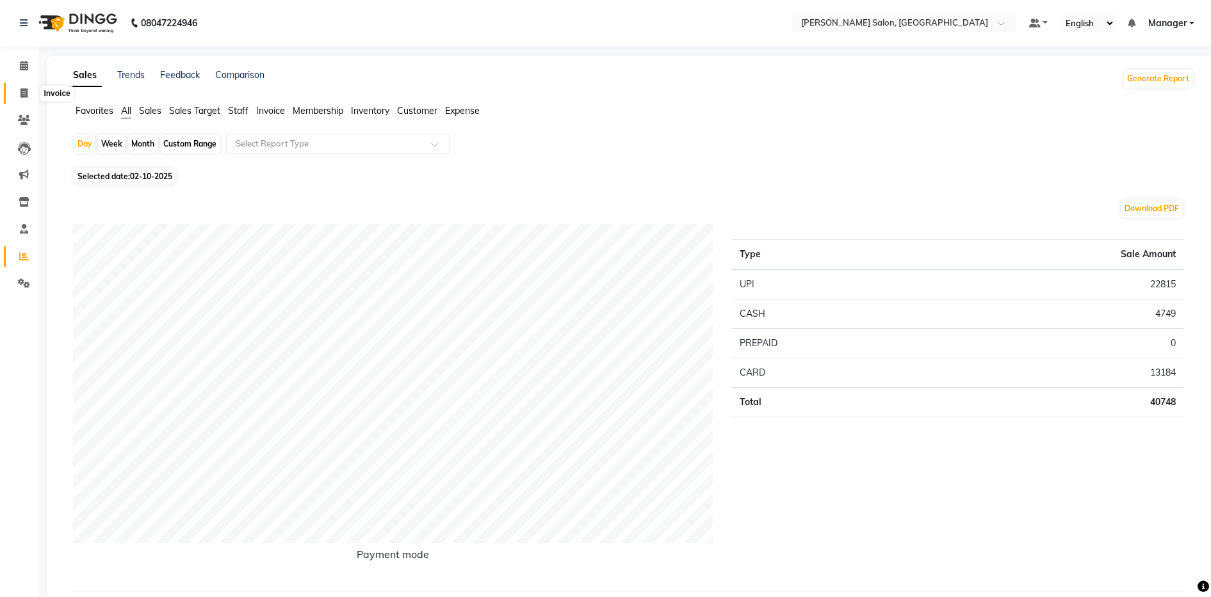
click at [22, 99] on span at bounding box center [24, 93] width 22 height 15
select select "service"
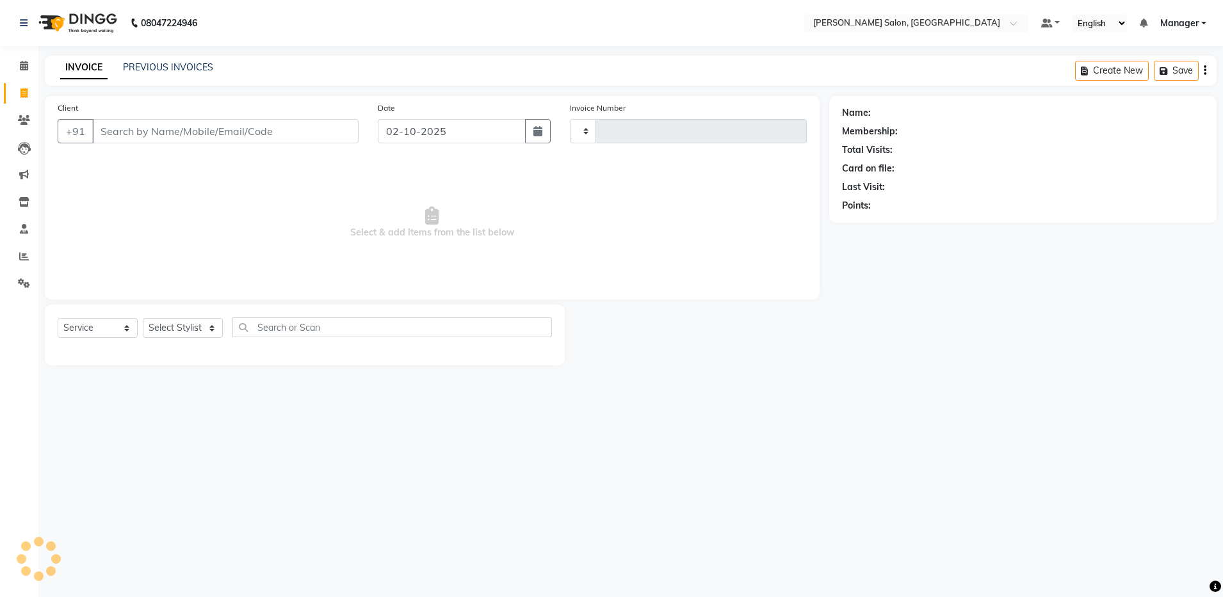
type input "4921"
select select "4781"
click at [29, 263] on span at bounding box center [24, 257] width 22 height 15
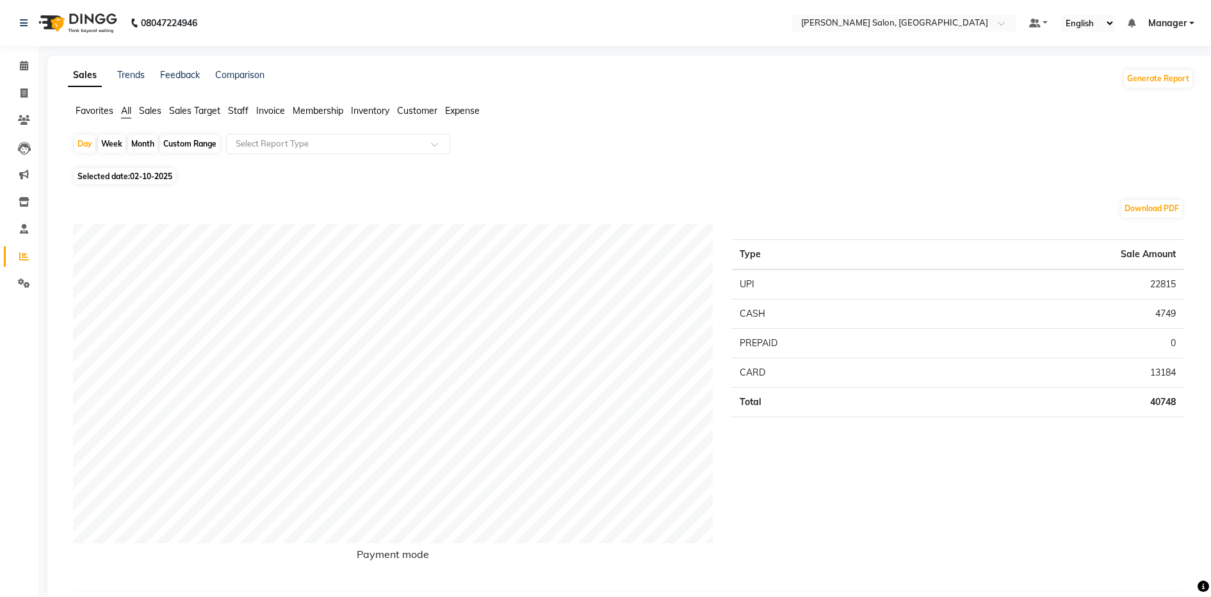
click at [22, 248] on link "Reports" at bounding box center [19, 257] width 31 height 21
click at [20, 277] on span at bounding box center [24, 284] width 22 height 15
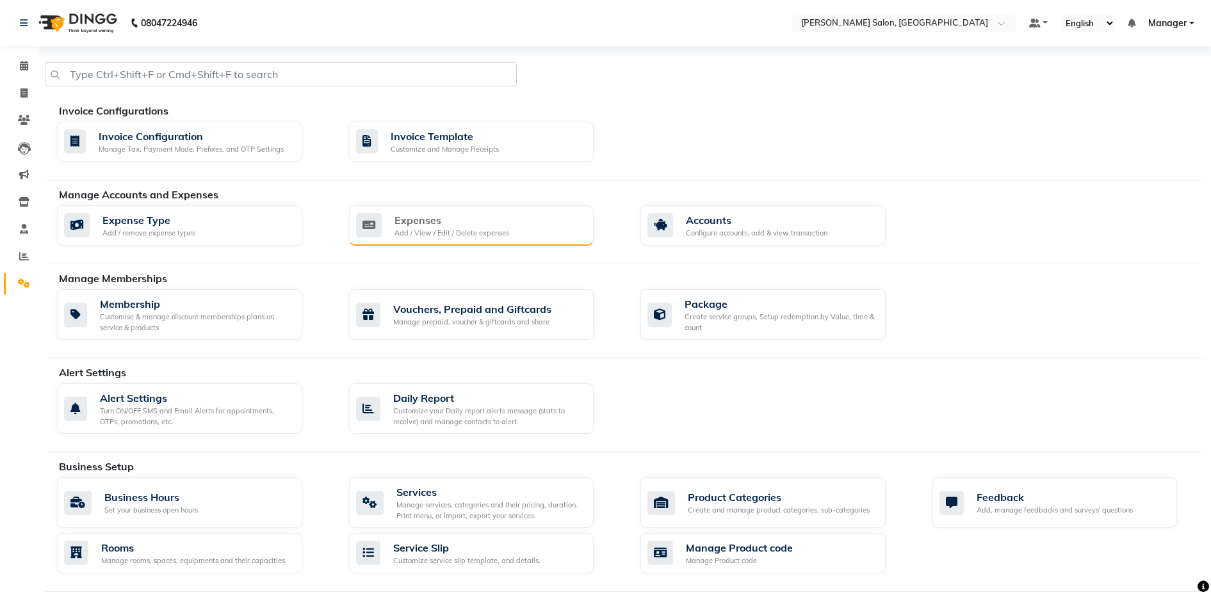
click at [512, 227] on div "Expenses Add / View / Edit / Delete expenses" at bounding box center [470, 226] width 228 height 26
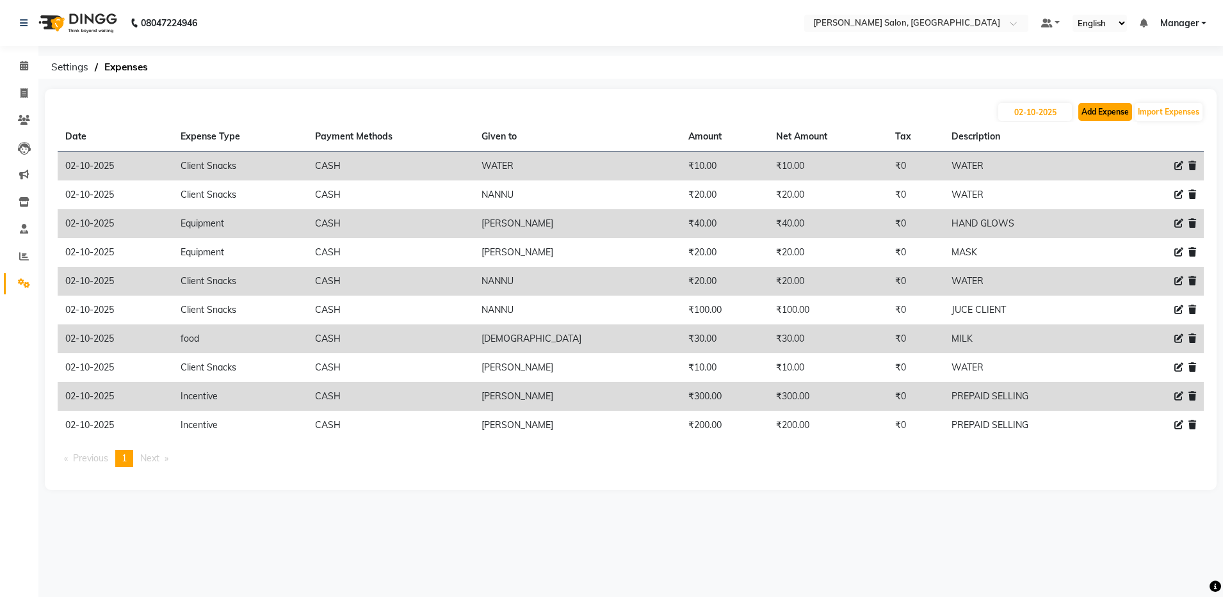
click at [1114, 108] on button "Add Expense" at bounding box center [1105, 112] width 54 height 18
select select "1"
select select "3628"
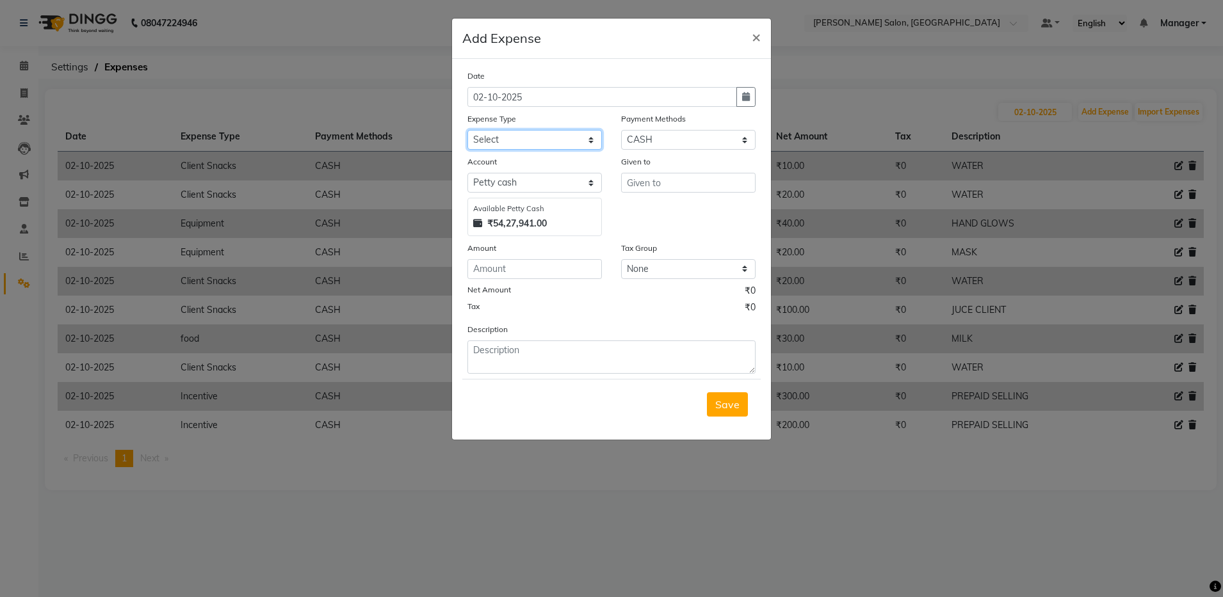
click at [499, 143] on select "Select Advance Salary Client Snacks Equipment Estate food Fuel Govt fee Incenti…" at bounding box center [534, 140] width 134 height 20
select select "6596"
click at [467, 130] on select "Select Advance Salary Client Snacks Equipment Estate food Fuel Govt fee Incenti…" at bounding box center [534, 140] width 134 height 20
click at [531, 267] on input "number" at bounding box center [534, 269] width 134 height 20
type input "100"
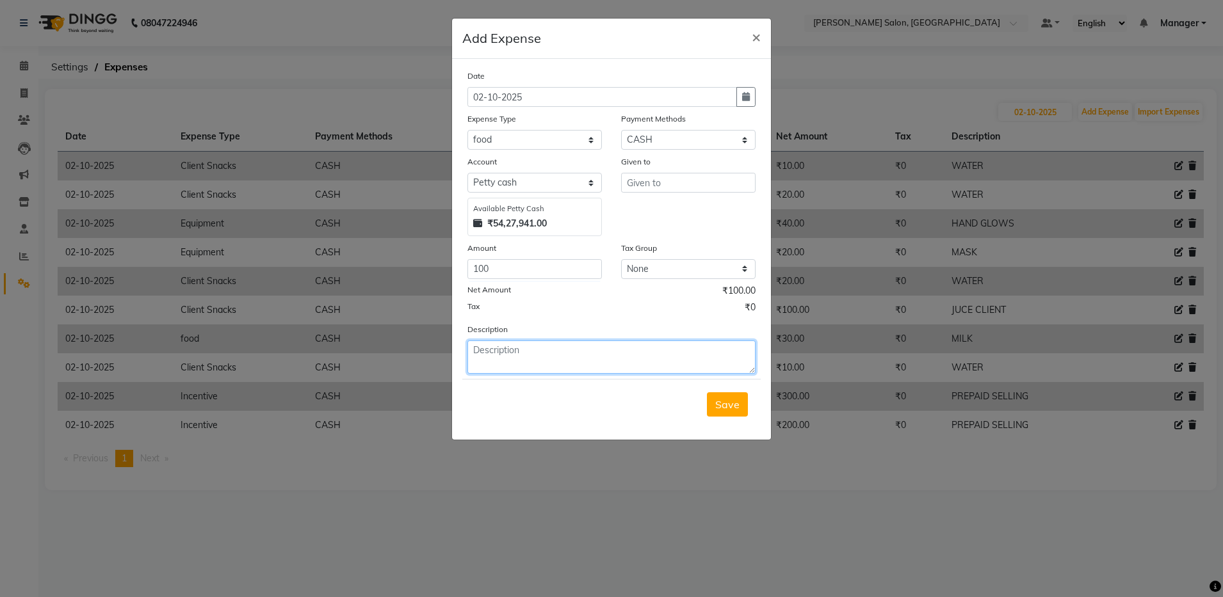
click at [577, 368] on textarea at bounding box center [611, 357] width 288 height 33
type textarea "COFFI"
click at [729, 410] on span "Save" at bounding box center [727, 404] width 24 height 13
click at [703, 193] on div "please select given to" at bounding box center [690, 198] width 132 height 11
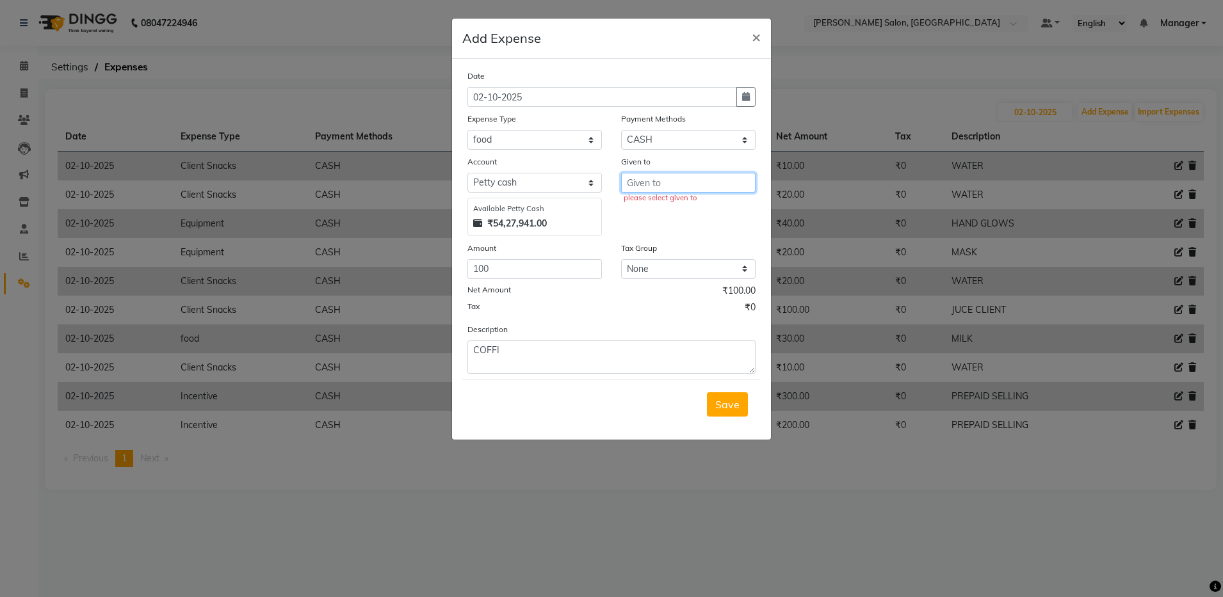
click at [701, 180] on input "text" at bounding box center [688, 183] width 134 height 20
type input "A"
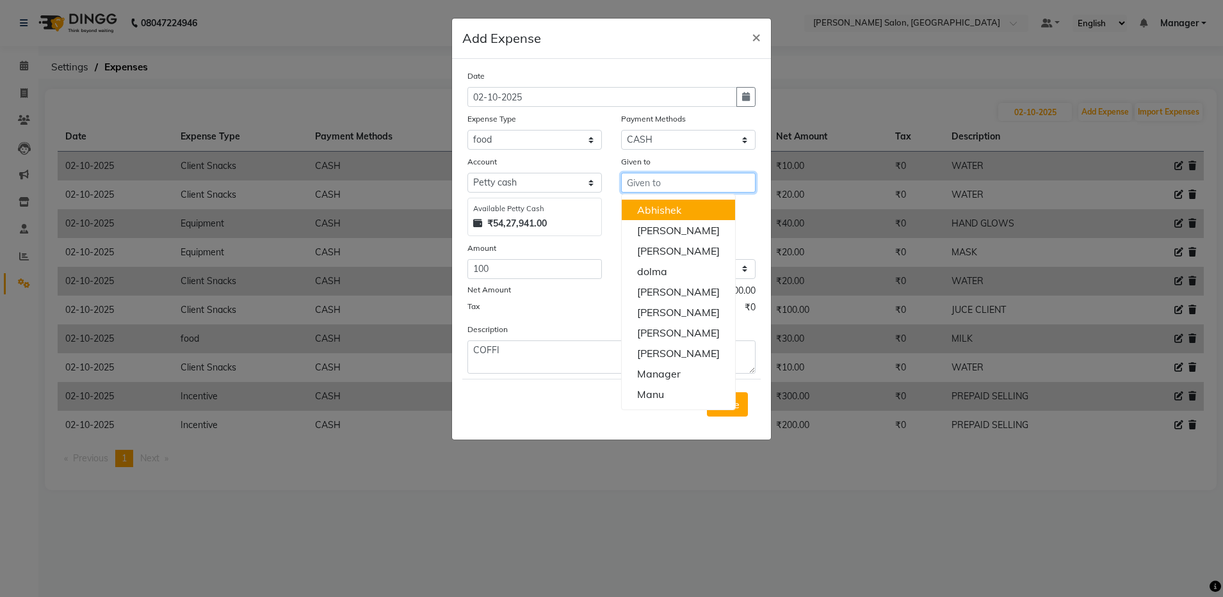
click at [656, 188] on input "text" at bounding box center [688, 183] width 134 height 20
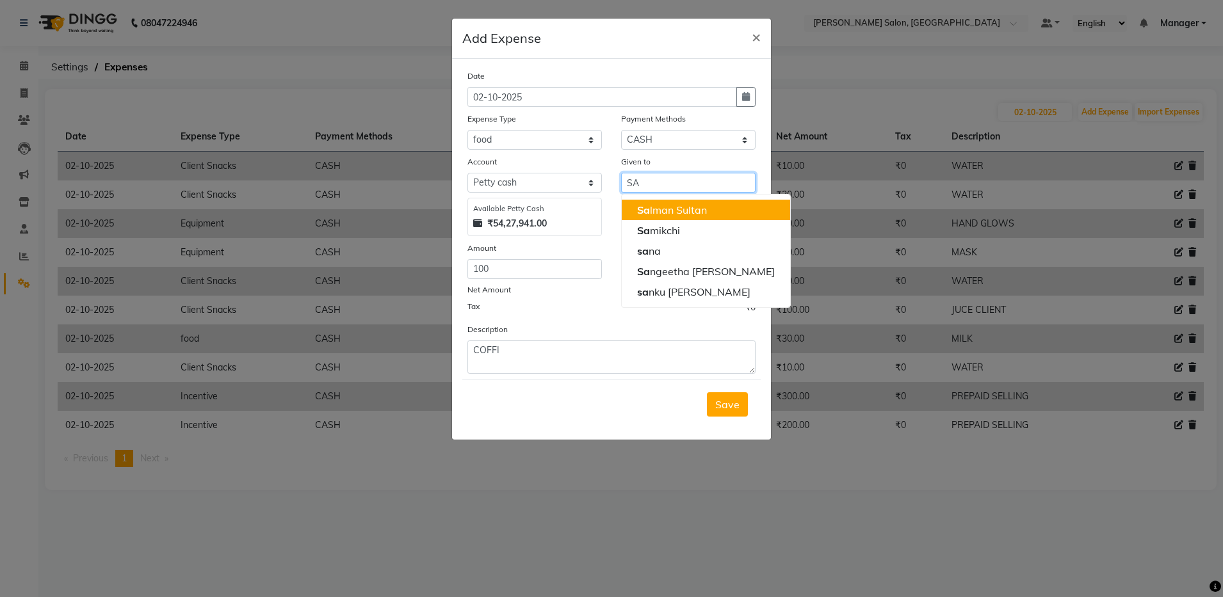
click at [671, 214] on ngb-highlight "Sa lman Sultan" at bounding box center [672, 210] width 70 height 13
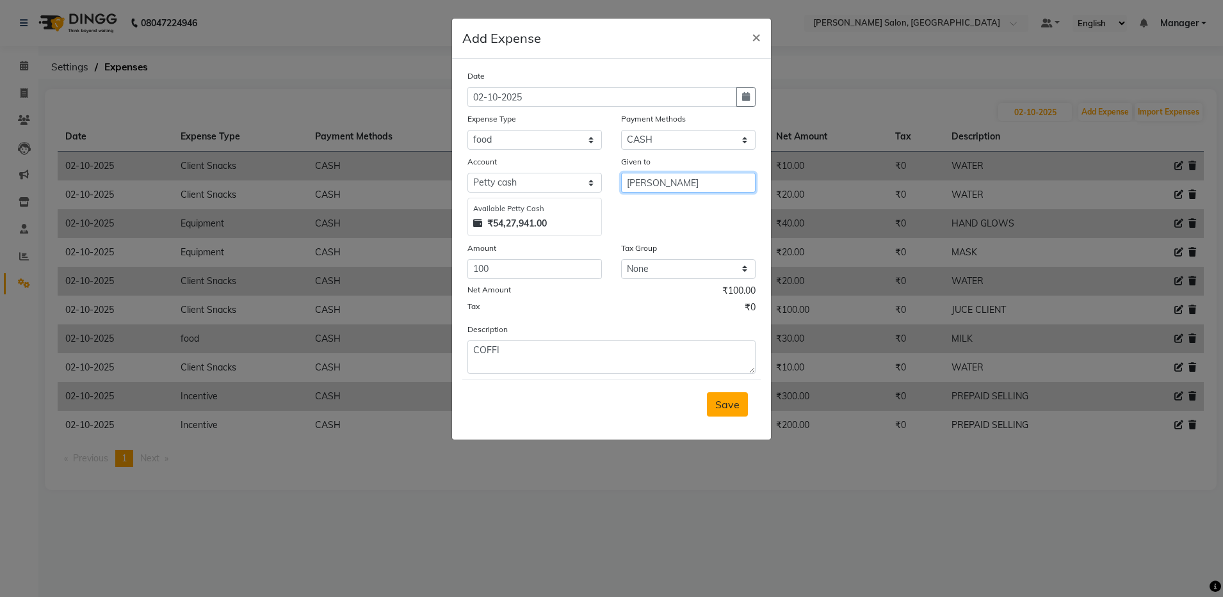
type input "Salman Sultan"
click at [720, 402] on span "Save" at bounding box center [727, 404] width 24 height 13
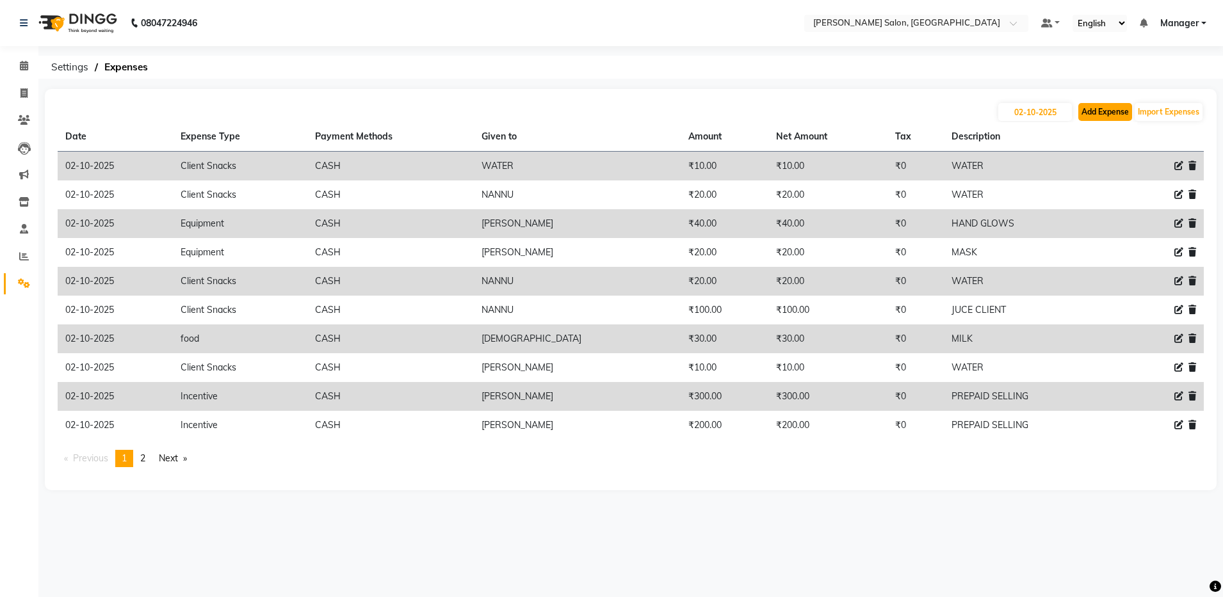
click at [1098, 118] on button "Add Expense" at bounding box center [1105, 112] width 54 height 18
select select "1"
select select "3628"
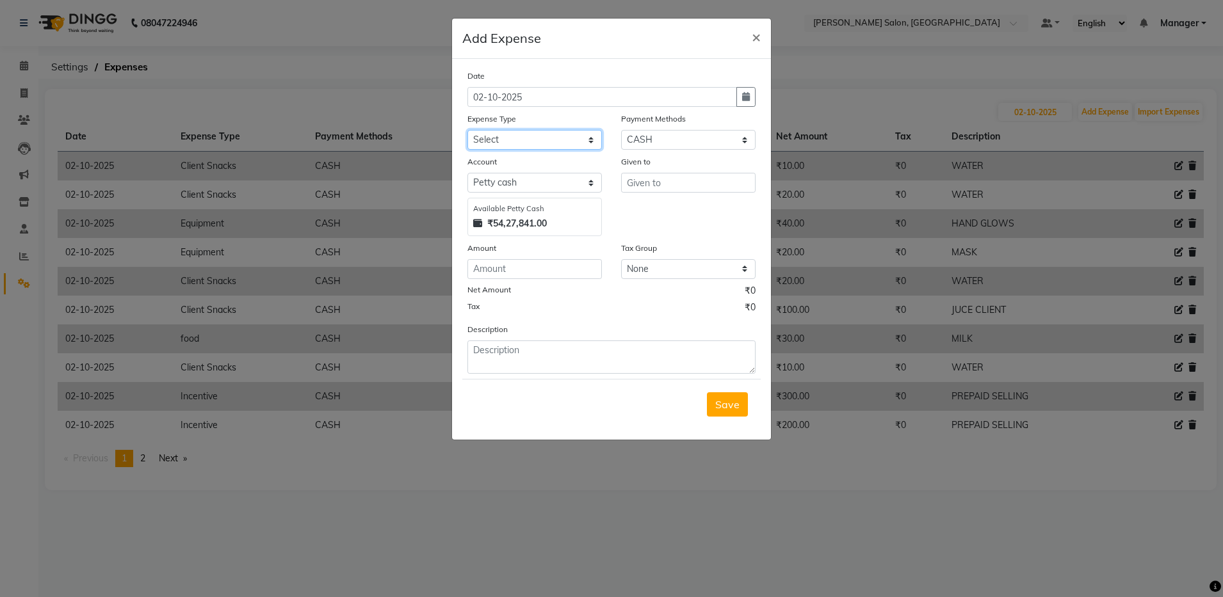
click at [514, 143] on select "Select Advance Salary Client Snacks Equipment Estate food Fuel Govt fee Incenti…" at bounding box center [534, 140] width 134 height 20
select select "3513"
click at [467, 130] on select "Select Advance Salary Client Snacks Equipment Estate food Fuel Govt fee Incenti…" at bounding box center [534, 140] width 134 height 20
click at [518, 187] on select "Select Petty cash Default account" at bounding box center [534, 183] width 134 height 20
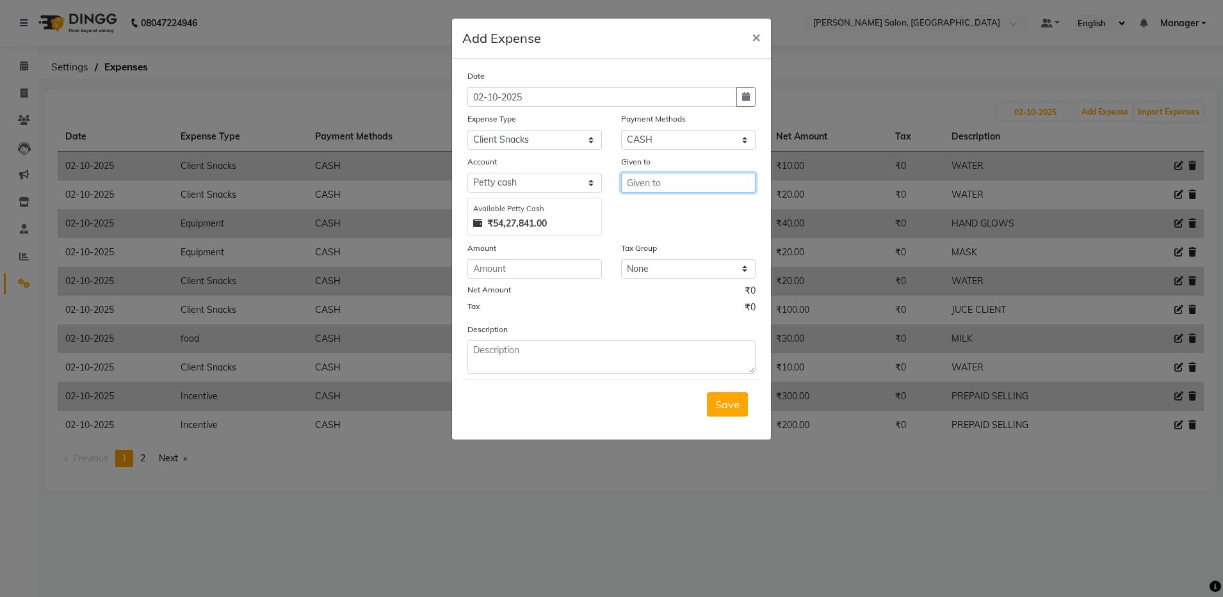
click at [711, 180] on input "text" at bounding box center [688, 183] width 134 height 20
type input "NUNNU"
click at [520, 272] on input "number" at bounding box center [534, 269] width 134 height 20
type input "10"
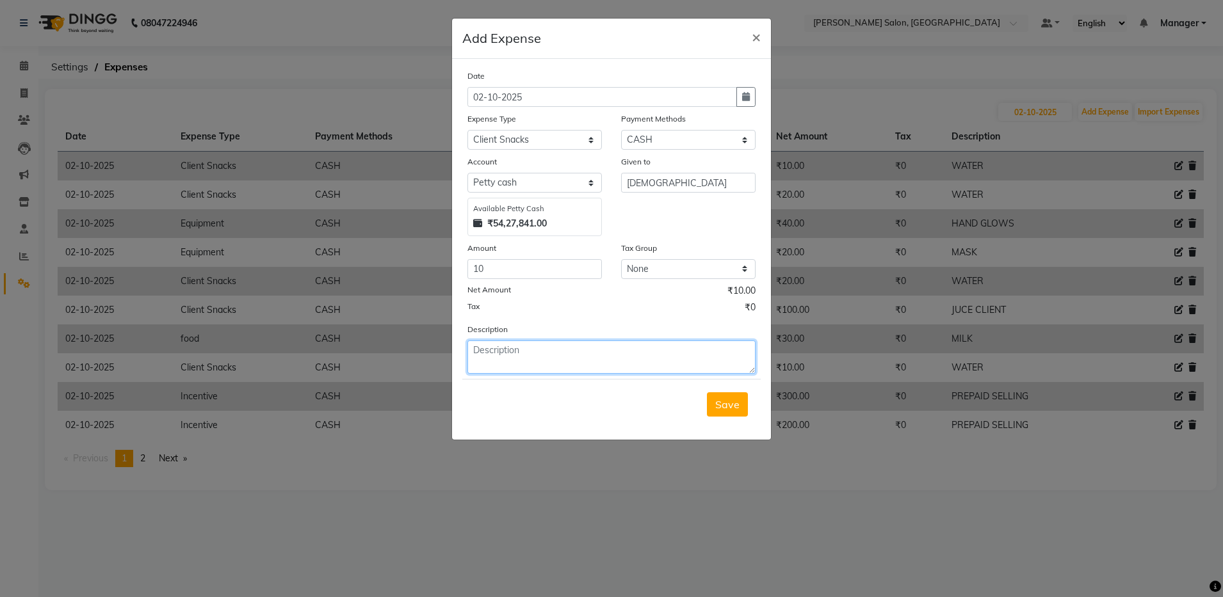
click at [539, 365] on textarea at bounding box center [611, 357] width 288 height 33
click at [540, 365] on textarea at bounding box center [611, 357] width 288 height 33
type textarea "WATER"
click at [742, 404] on button "Save" at bounding box center [727, 405] width 41 height 24
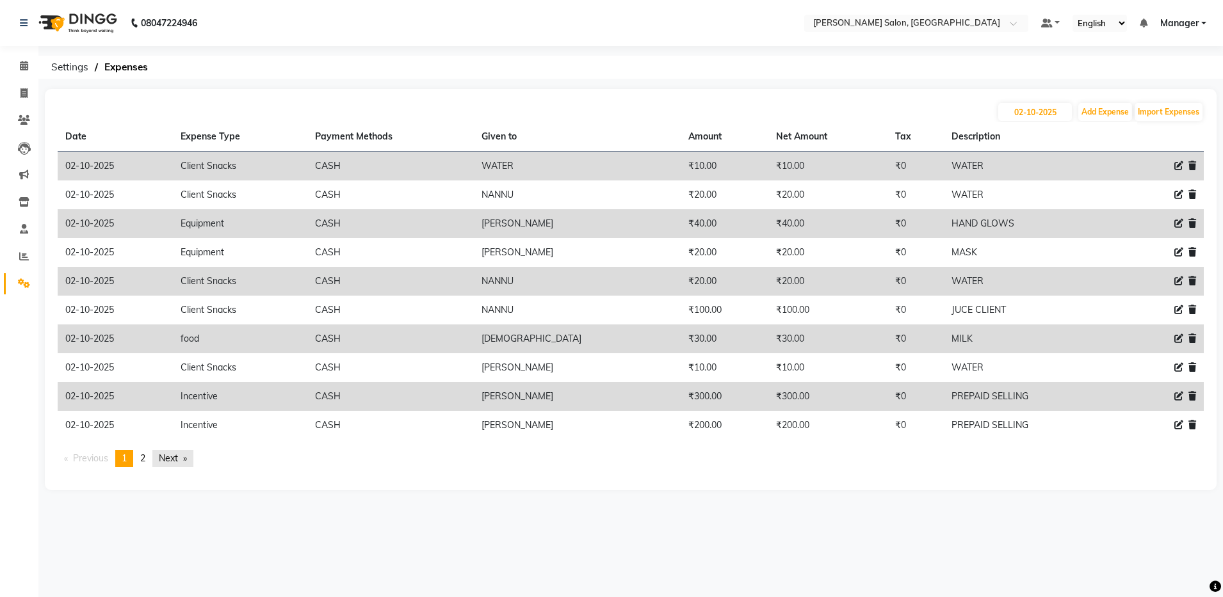
click at [180, 458] on link "Next page" at bounding box center [172, 458] width 41 height 17
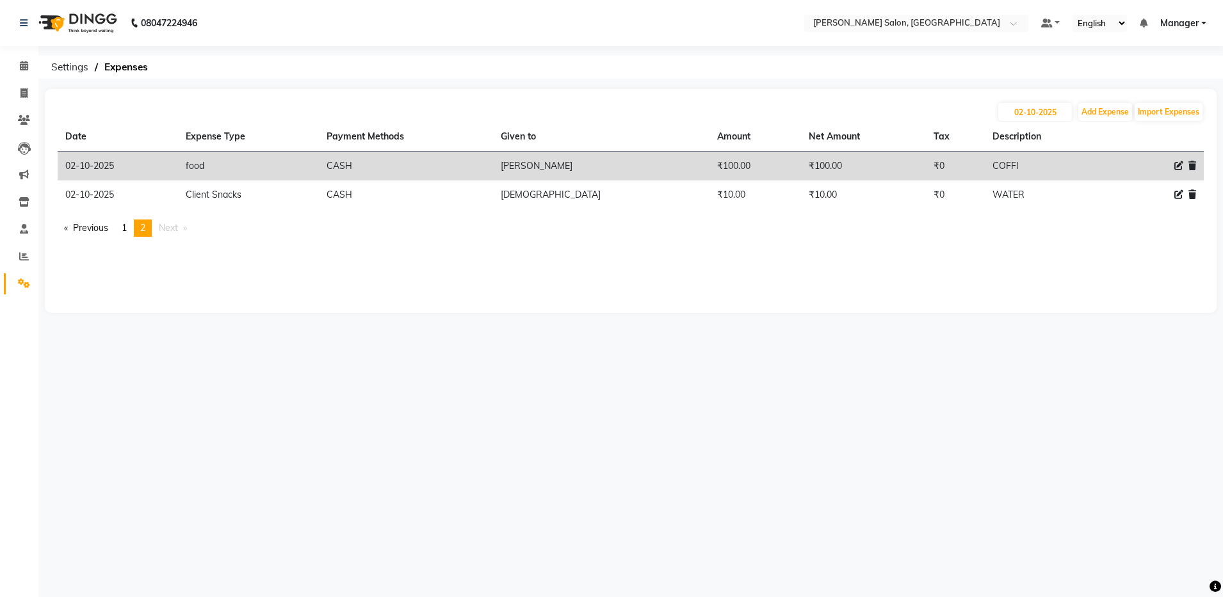
click at [180, 458] on div "08047224946 Select Location × Ethnix Salon, Bellandur Default Panel My Panel En…" at bounding box center [611, 298] width 1223 height 597
click at [97, 226] on link "Previous page" at bounding box center [86, 228] width 57 height 17
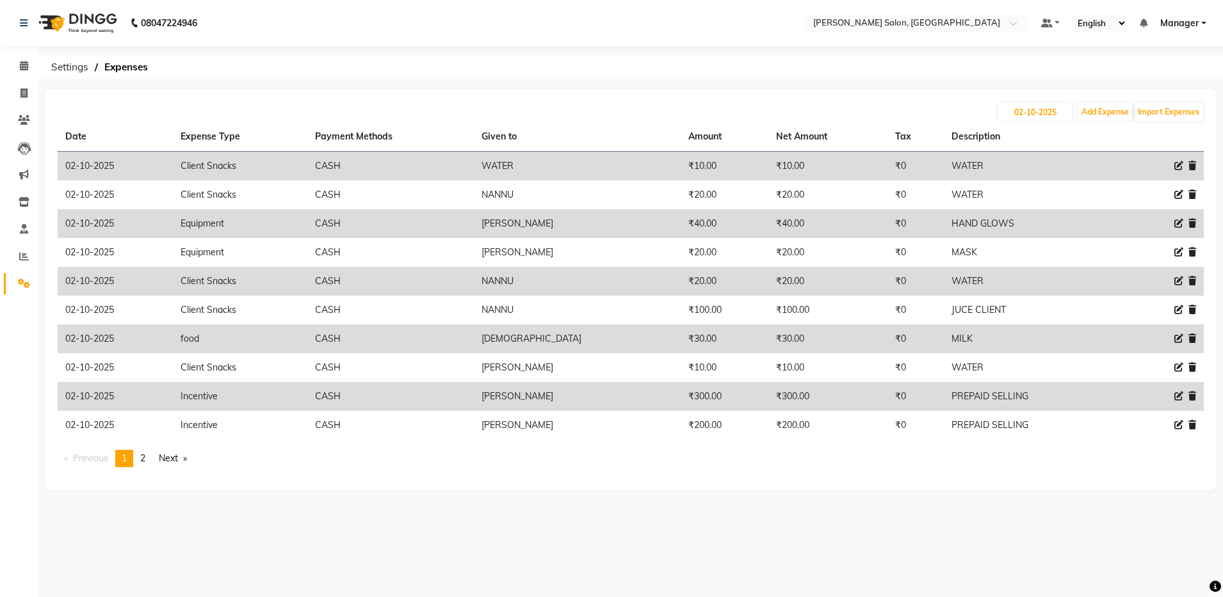
click at [181, 462] on link "Next page" at bounding box center [172, 458] width 41 height 17
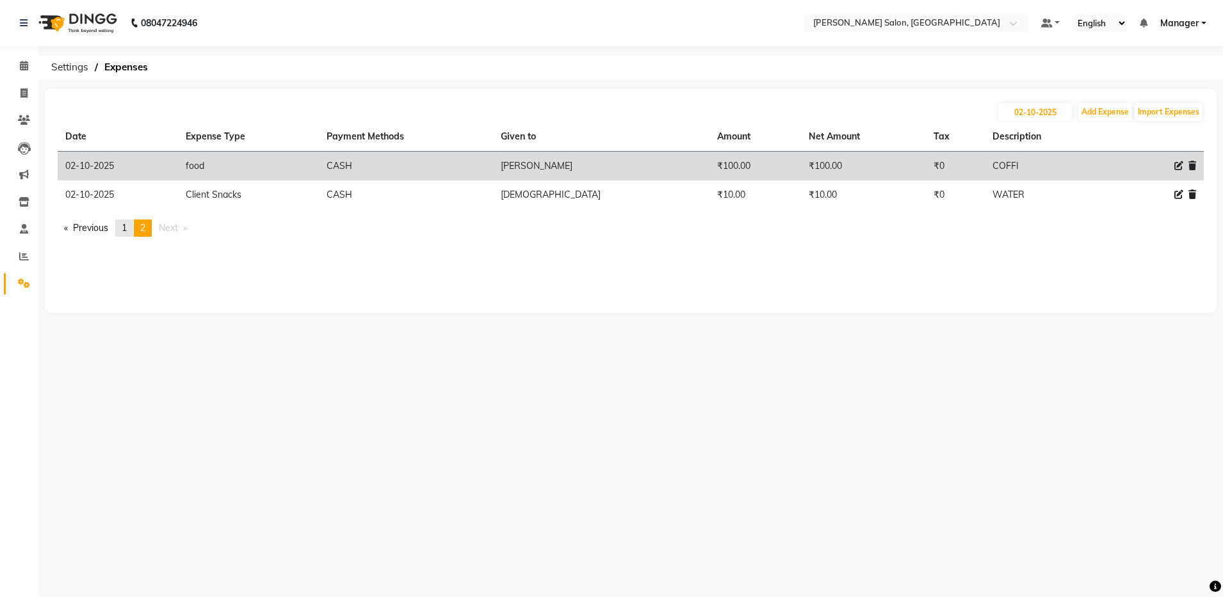
click at [127, 231] on span "1" at bounding box center [124, 228] width 5 height 12
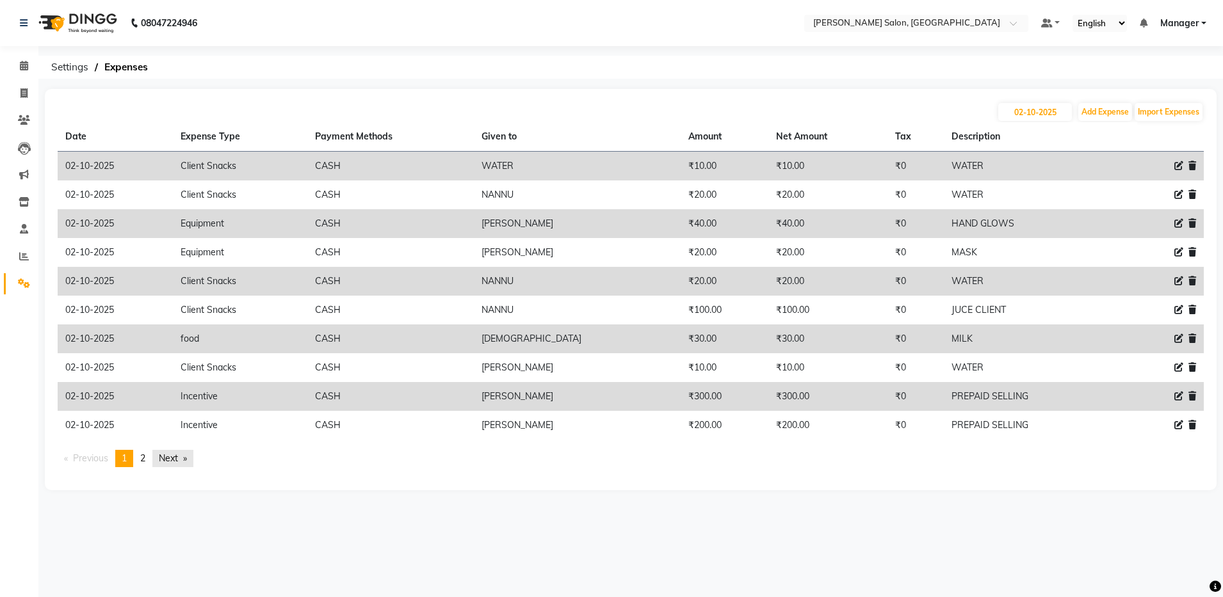
click at [166, 455] on link "Next page" at bounding box center [172, 458] width 41 height 17
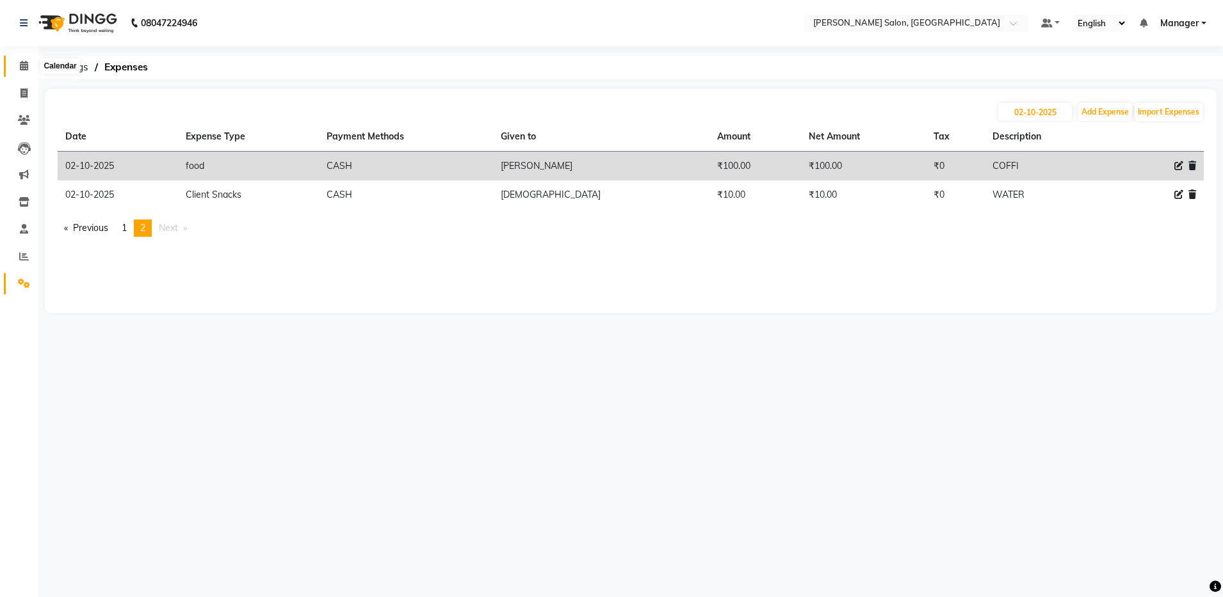
click at [24, 70] on icon at bounding box center [24, 66] width 8 height 10
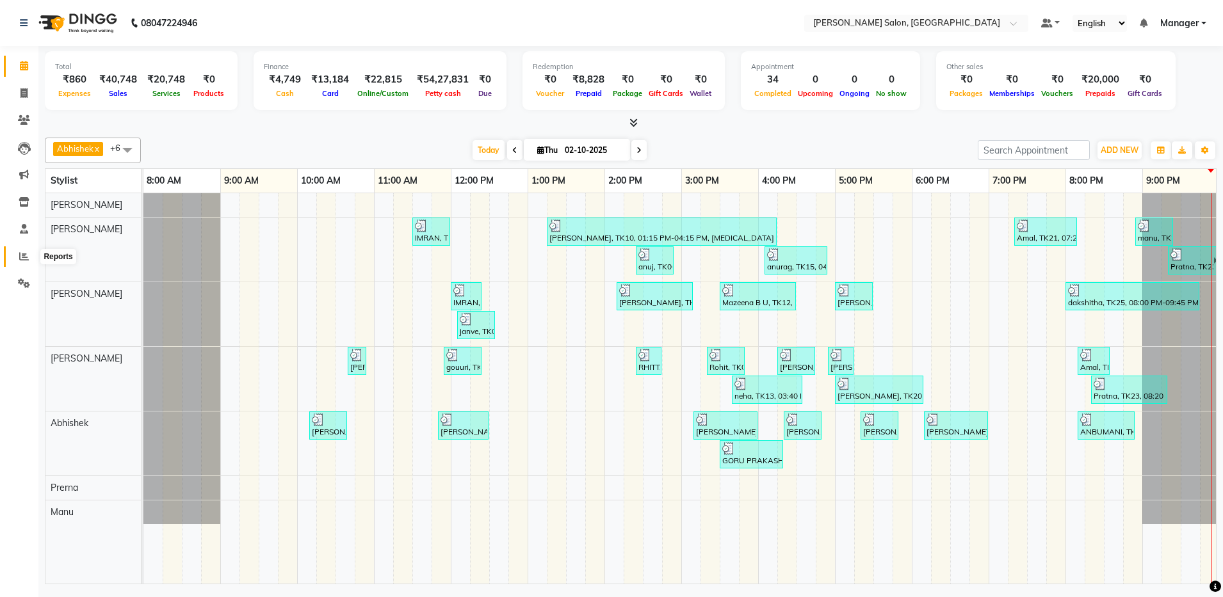
click at [19, 258] on icon at bounding box center [24, 257] width 10 height 10
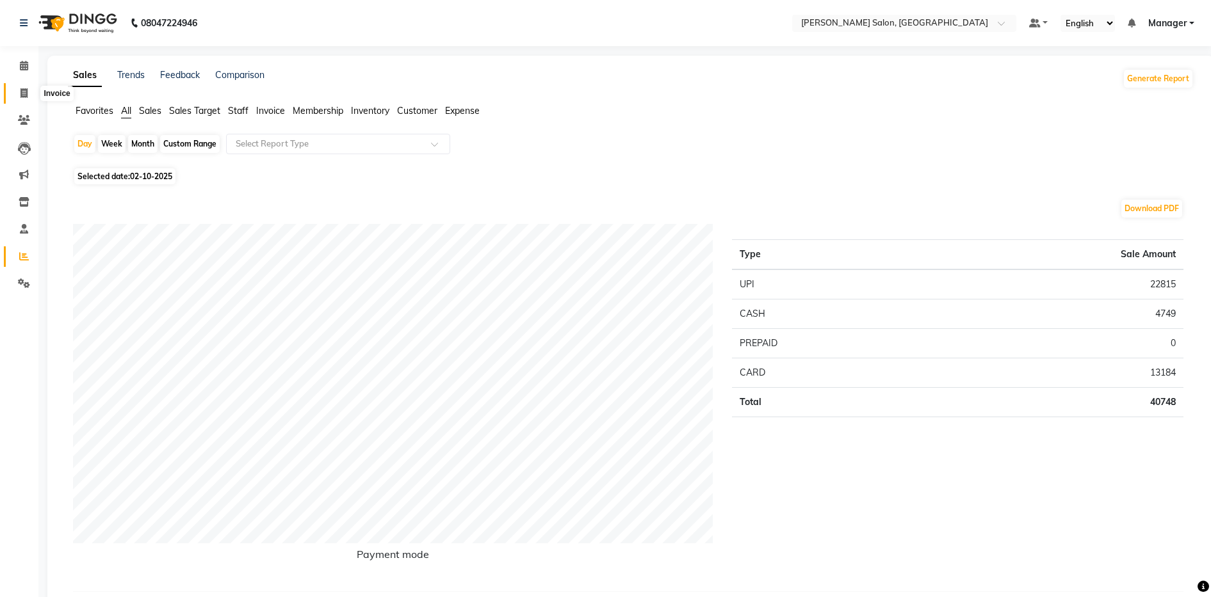
click at [23, 94] on icon at bounding box center [23, 93] width 7 height 10
select select "service"
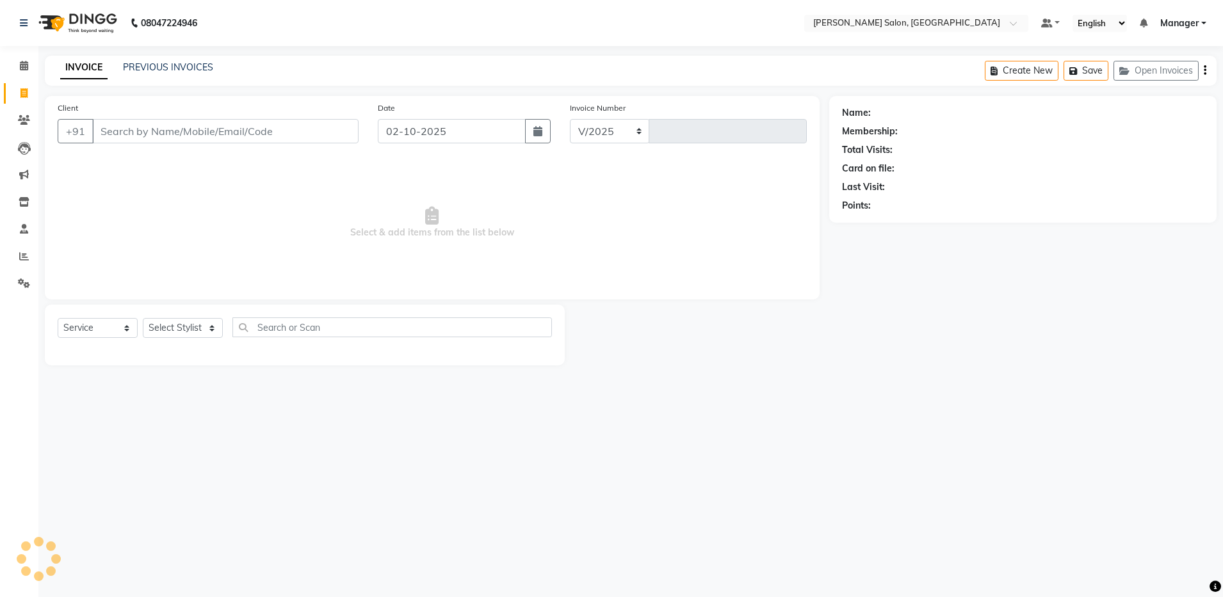
select select "4781"
type input "4921"
click at [24, 288] on span at bounding box center [24, 284] width 22 height 15
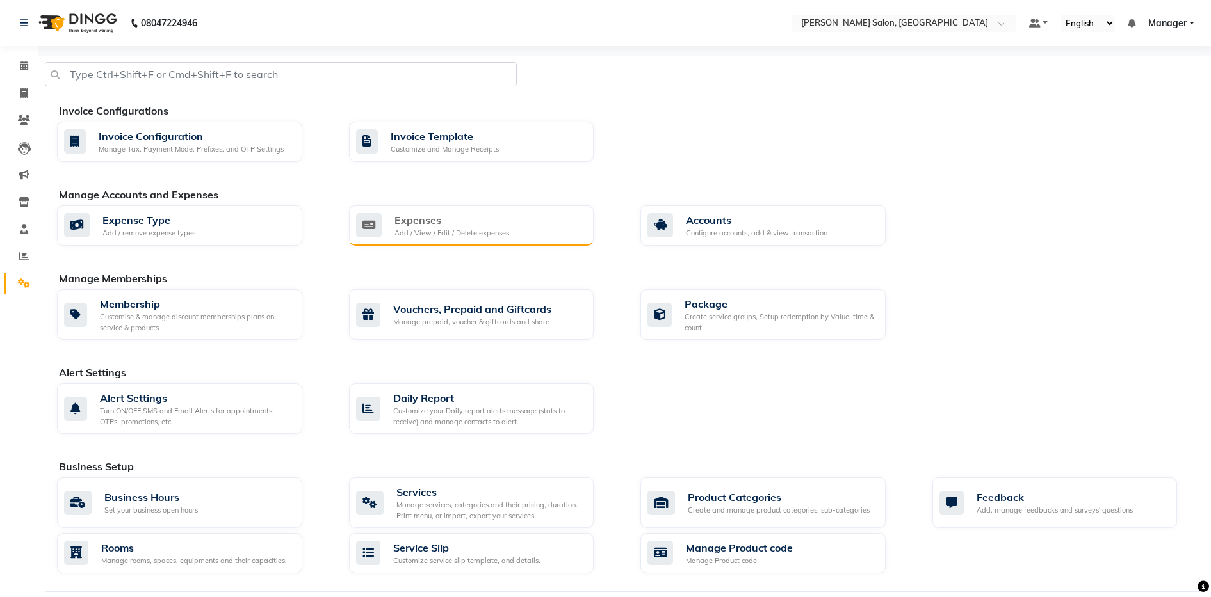
click at [441, 229] on div "Add / View / Edit / Delete expenses" at bounding box center [451, 233] width 115 height 11
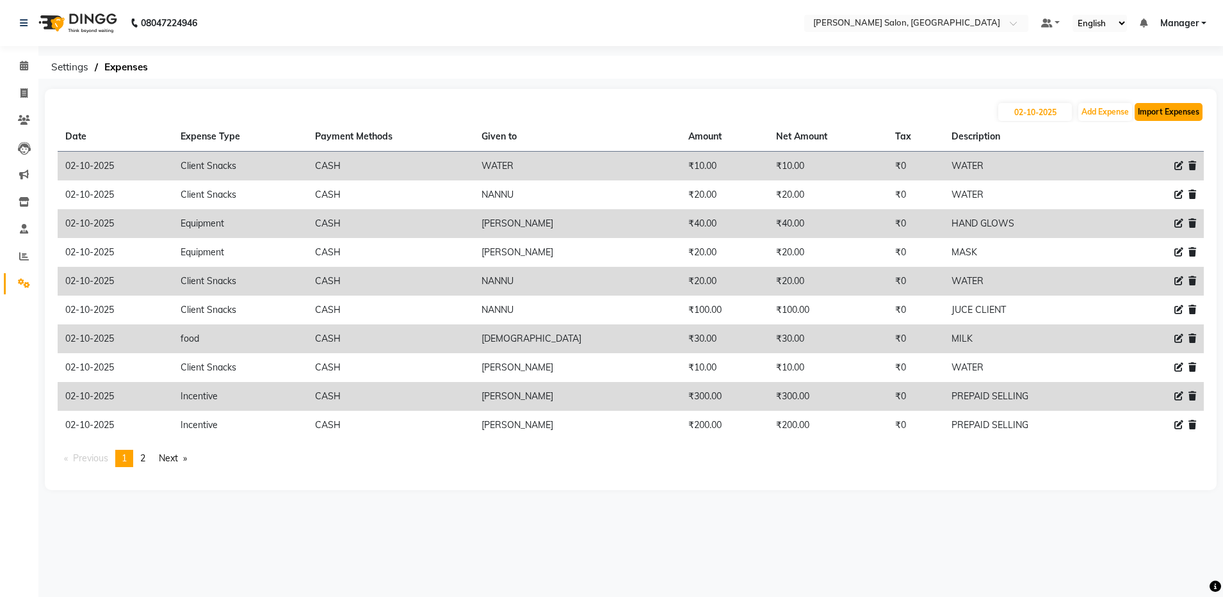
click at [1183, 114] on button "Import Expenses" at bounding box center [1169, 112] width 68 height 18
click at [179, 460] on link "Next page" at bounding box center [172, 458] width 41 height 17
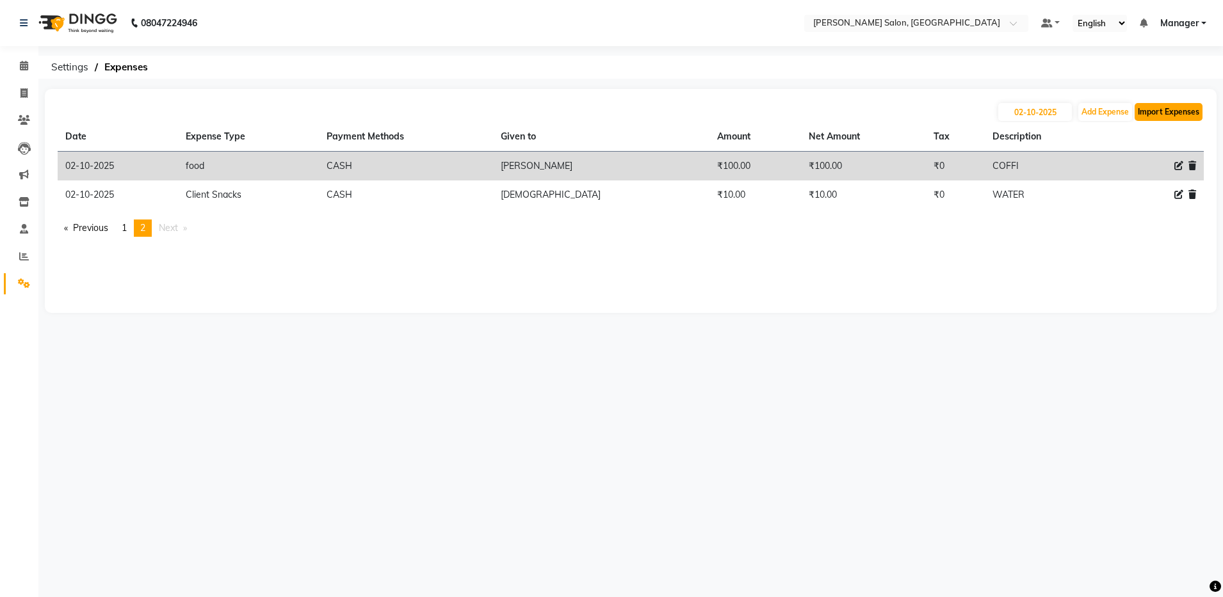
click at [1159, 111] on button "Import Expenses" at bounding box center [1169, 112] width 68 height 18
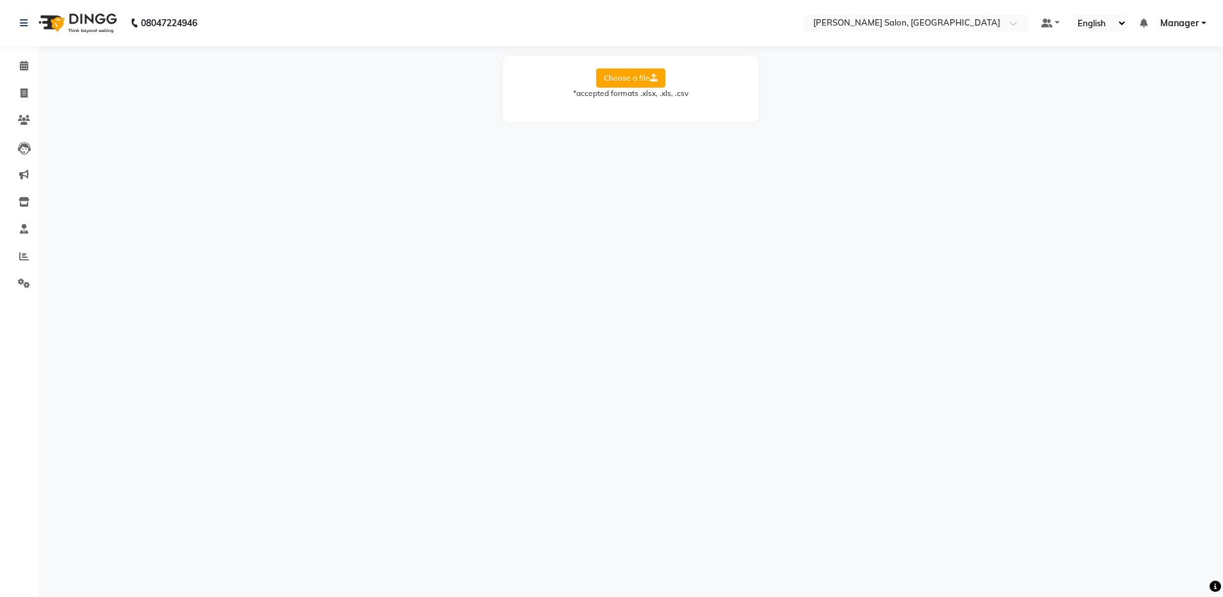
click at [633, 83] on label "Choose a file" at bounding box center [630, 78] width 69 height 19
click at [0, 0] on input "Choose a file" at bounding box center [0, 0] width 0 height 0
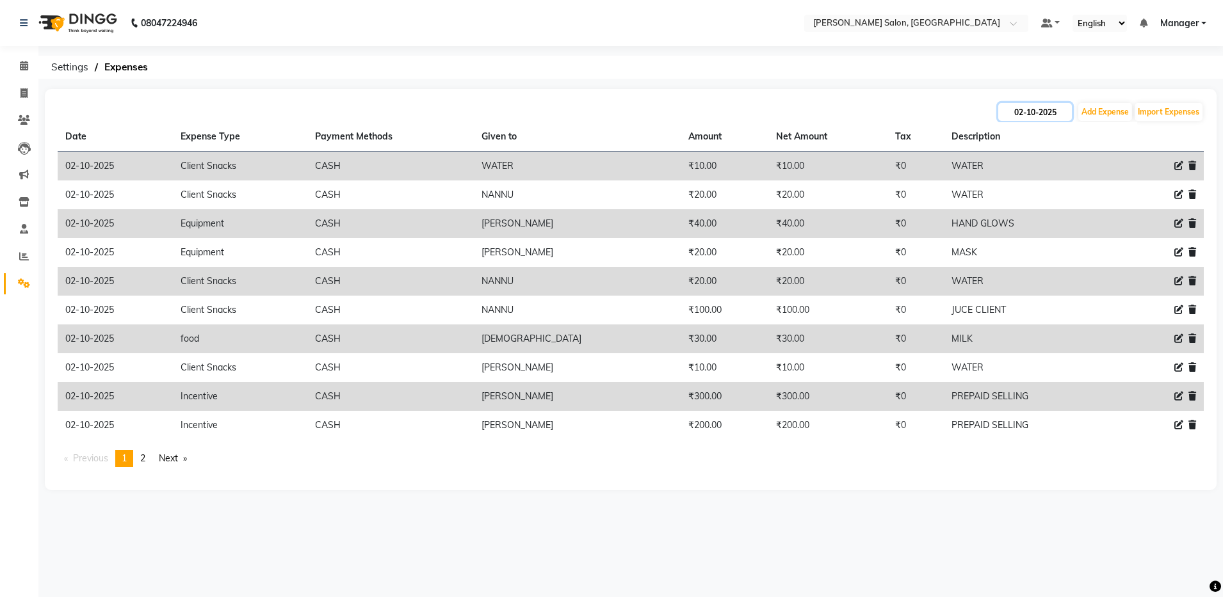
click at [1028, 119] on input "02-10-2025" at bounding box center [1035, 112] width 74 height 18
select select "10"
select select "2025"
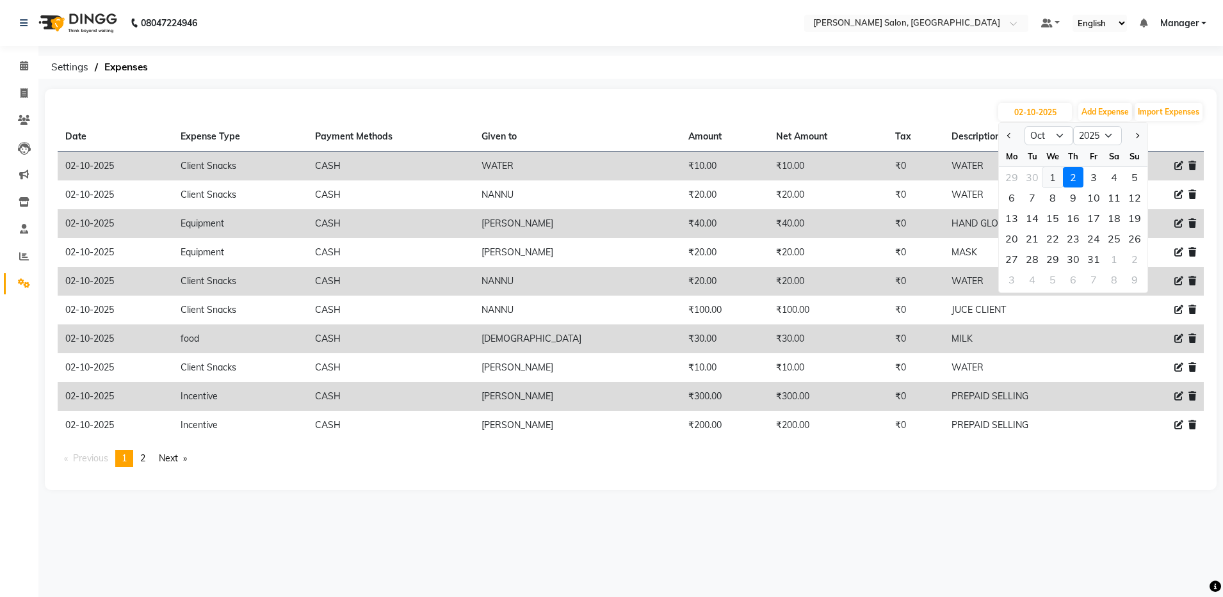
click at [1049, 173] on div "1" at bounding box center [1052, 177] width 20 height 20
type input "01-10-2025"
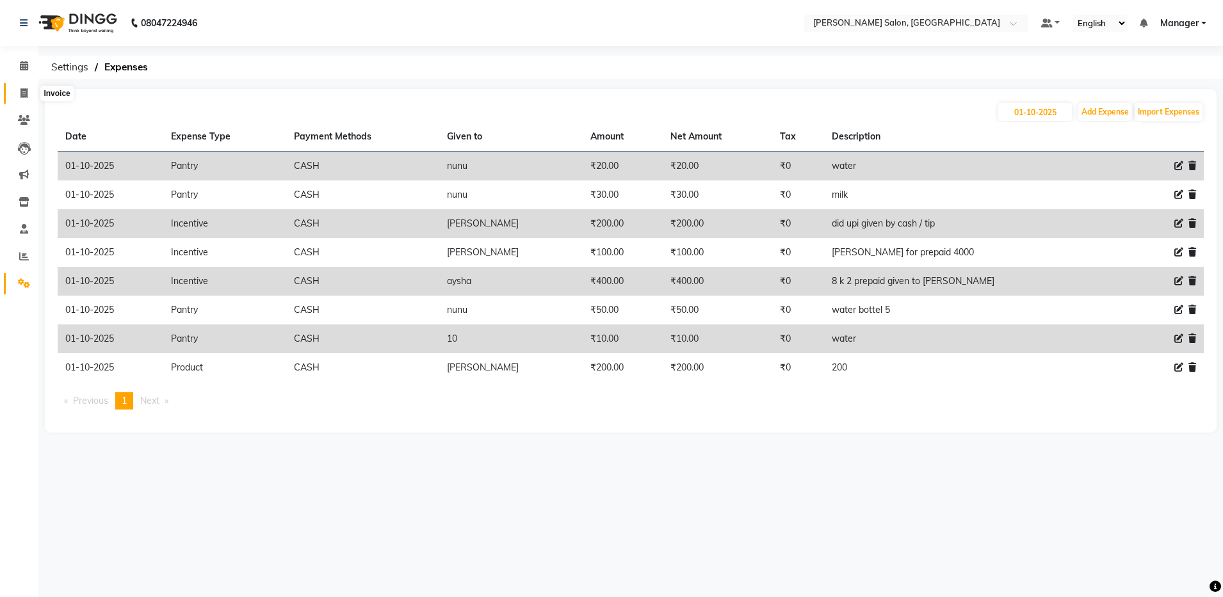
click at [24, 95] on icon at bounding box center [23, 93] width 7 height 10
select select "service"
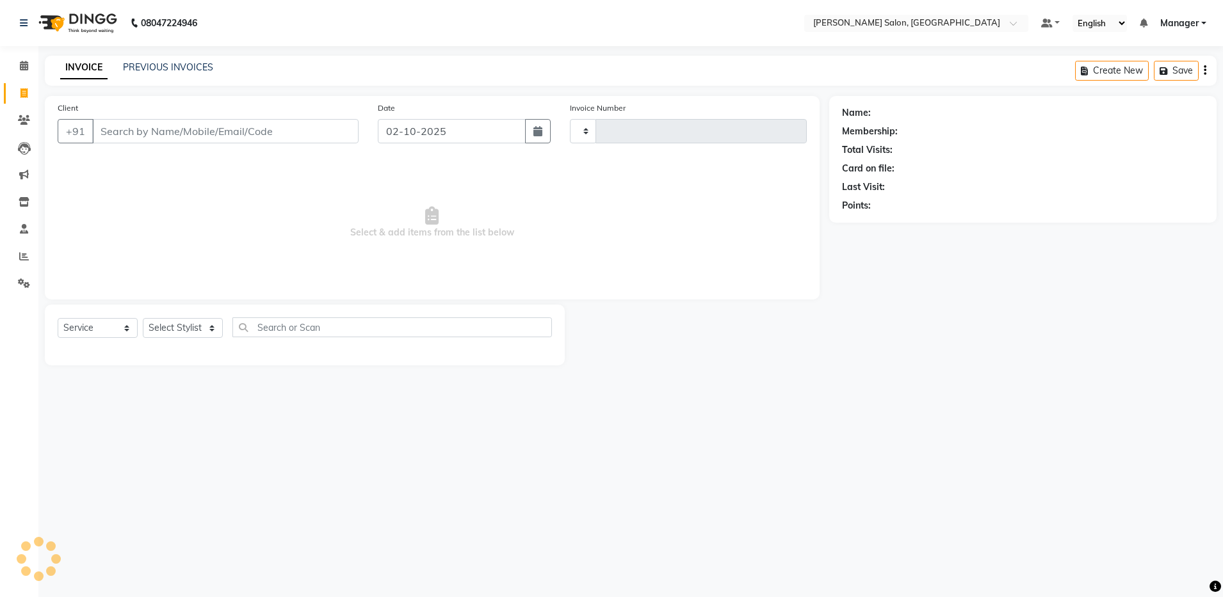
type input "4921"
select select "4781"
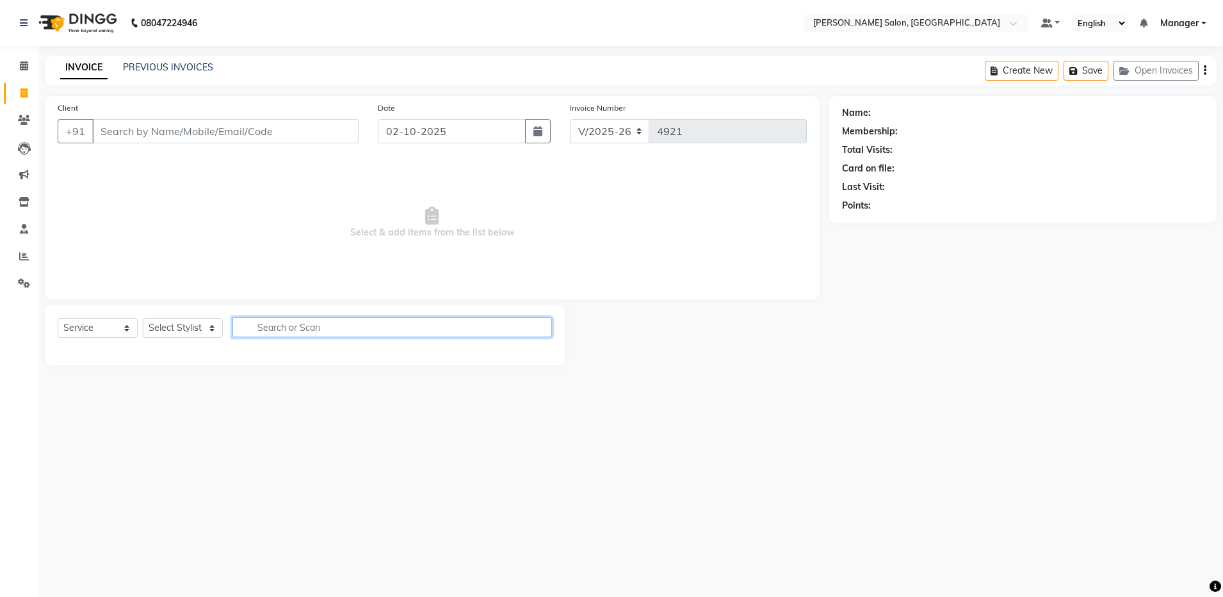
click at [241, 331] on input "text" at bounding box center [392, 328] width 320 height 20
click at [245, 332] on input "text" at bounding box center [392, 328] width 320 height 20
click at [323, 327] on input "CLEAN UP" at bounding box center [383, 328] width 302 height 20
type input "C"
click at [350, 335] on input "DERMA" at bounding box center [383, 328] width 302 height 20
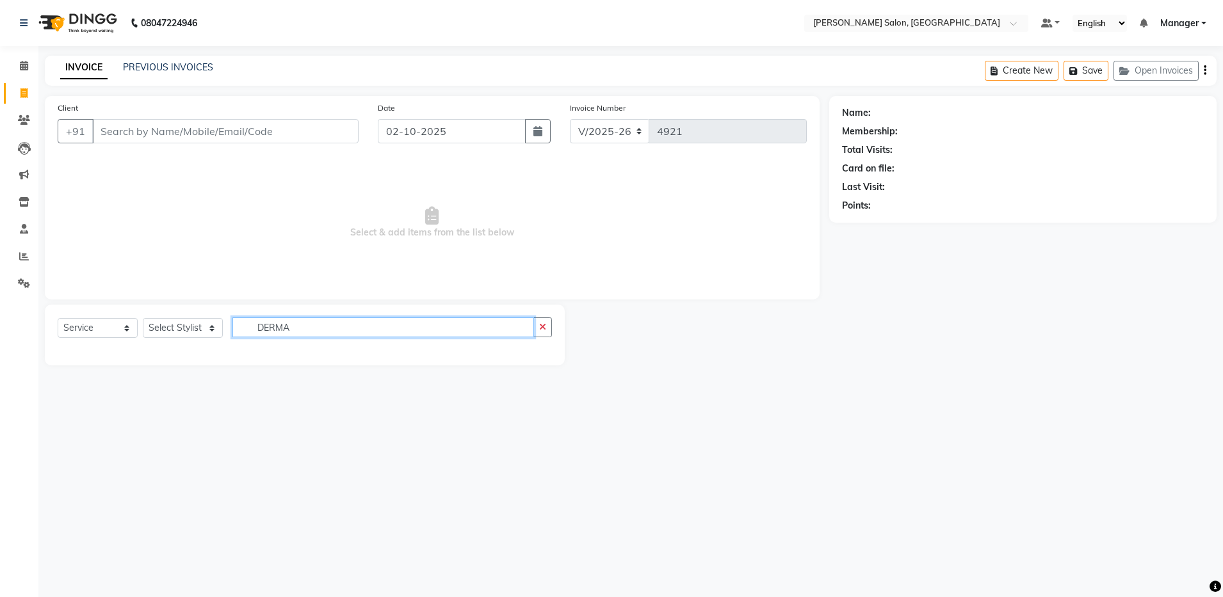
type input "DERMA"
click at [197, 334] on select "Select Stylist Abhishek Aisha Barbhuiya Arjun Viswanathan dolma Faeem Khan Gour…" at bounding box center [183, 328] width 80 height 20
select select "71461"
click at [143, 318] on select "Select Stylist Abhishek Aisha Barbhuiya Arjun Viswanathan dolma Faeem Khan Gour…" at bounding box center [183, 328] width 80 height 20
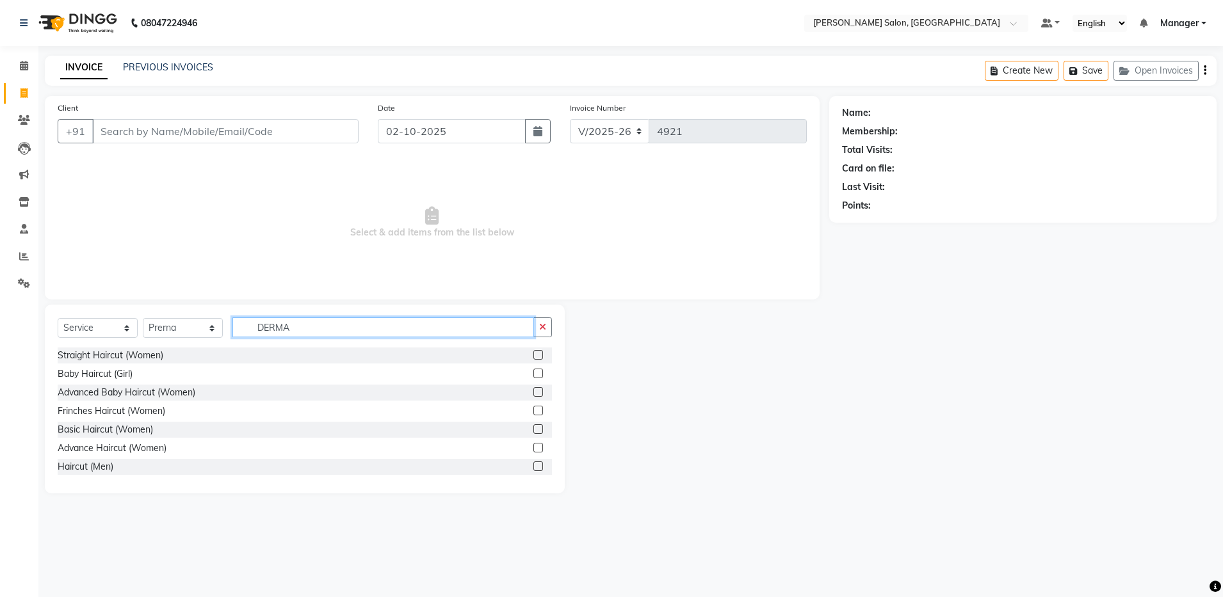
click at [304, 330] on input "DERMA" at bounding box center [383, 328] width 302 height 20
type input "D"
type input "G"
type input "CLEA"
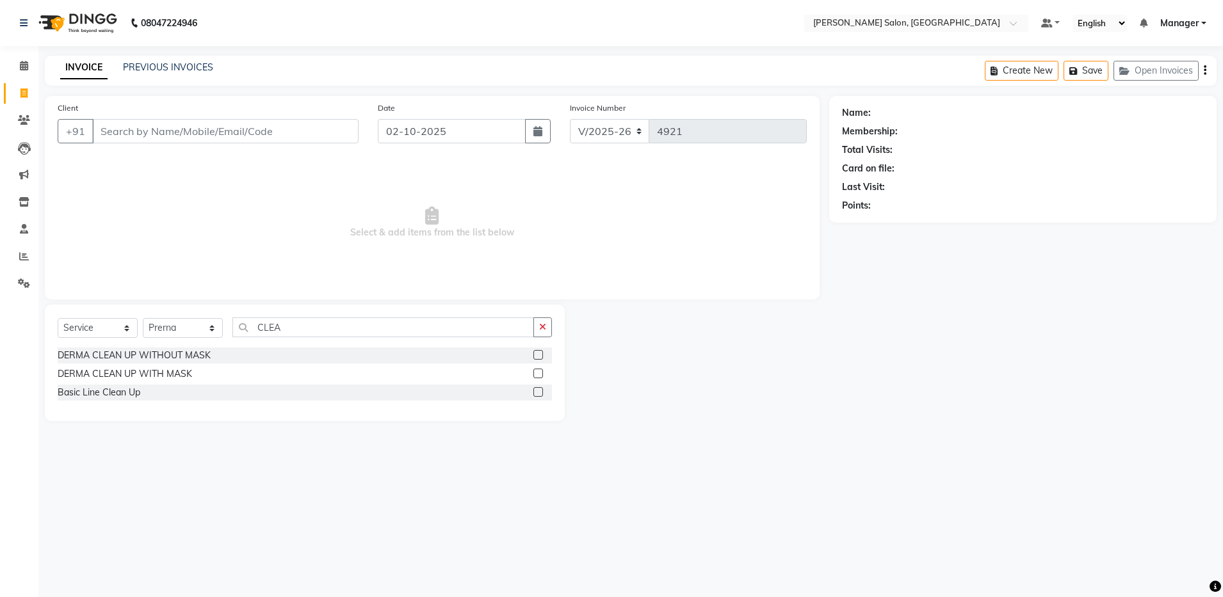
click at [211, 380] on div "DERMA CLEAN UP WITH MASK" at bounding box center [305, 374] width 494 height 16
click at [540, 375] on label at bounding box center [538, 374] width 10 height 10
click at [540, 375] on input "checkbox" at bounding box center [537, 374] width 8 height 8
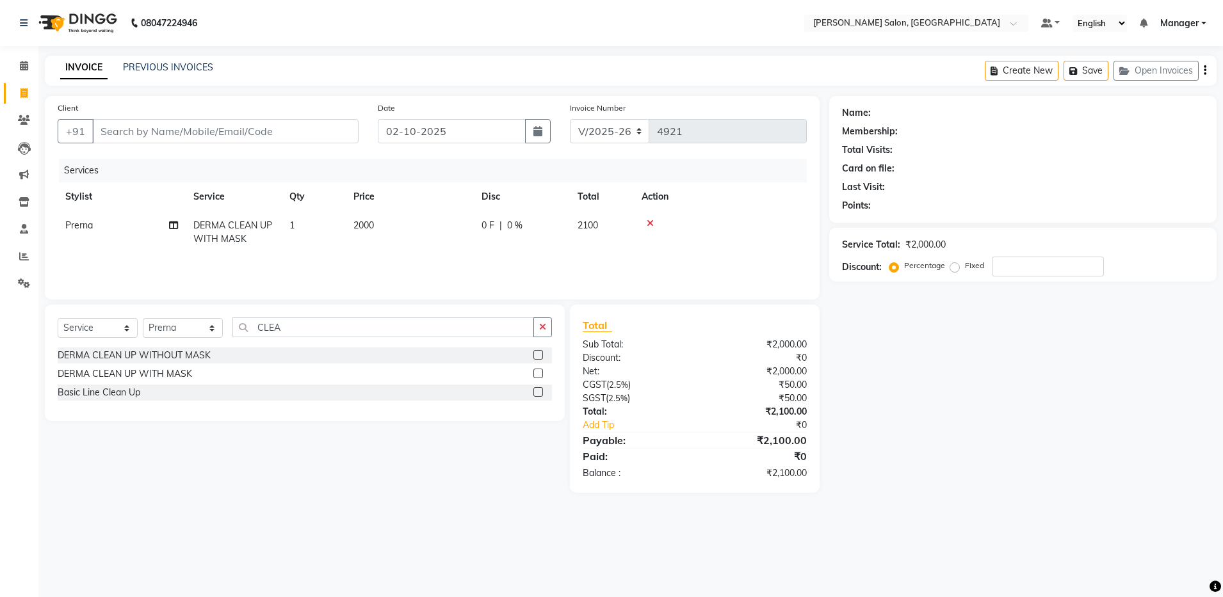
click at [540, 375] on label at bounding box center [538, 374] width 10 height 10
click at [540, 375] on input "checkbox" at bounding box center [537, 374] width 8 height 8
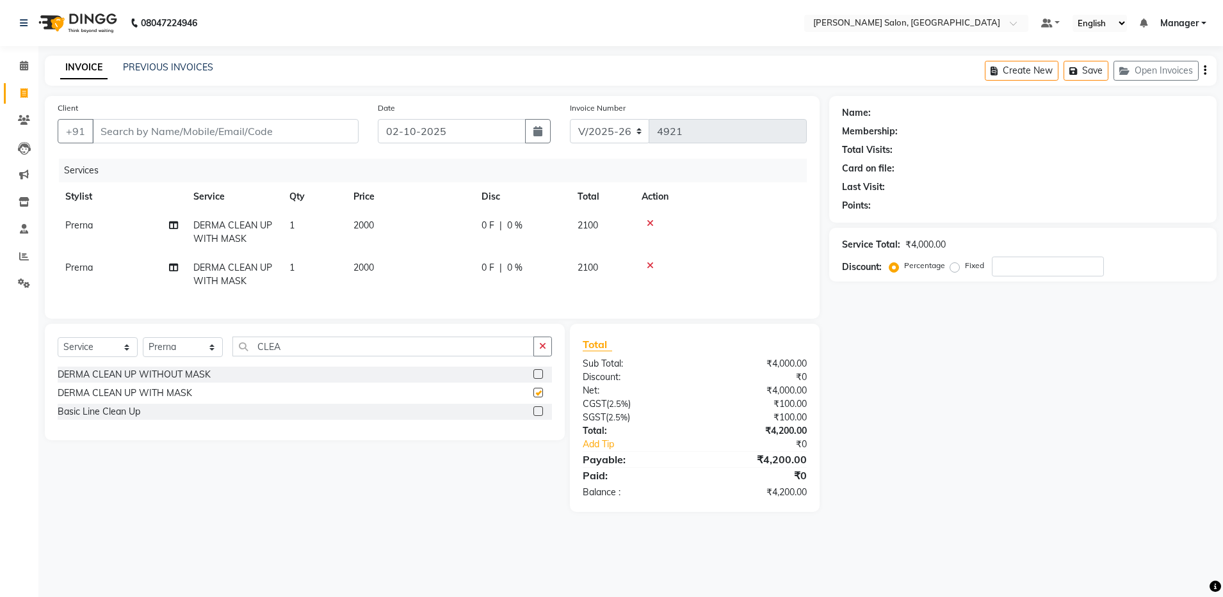
checkbox input "false"
click at [339, 357] on input "CLEA" at bounding box center [383, 347] width 302 height 20
type input "C"
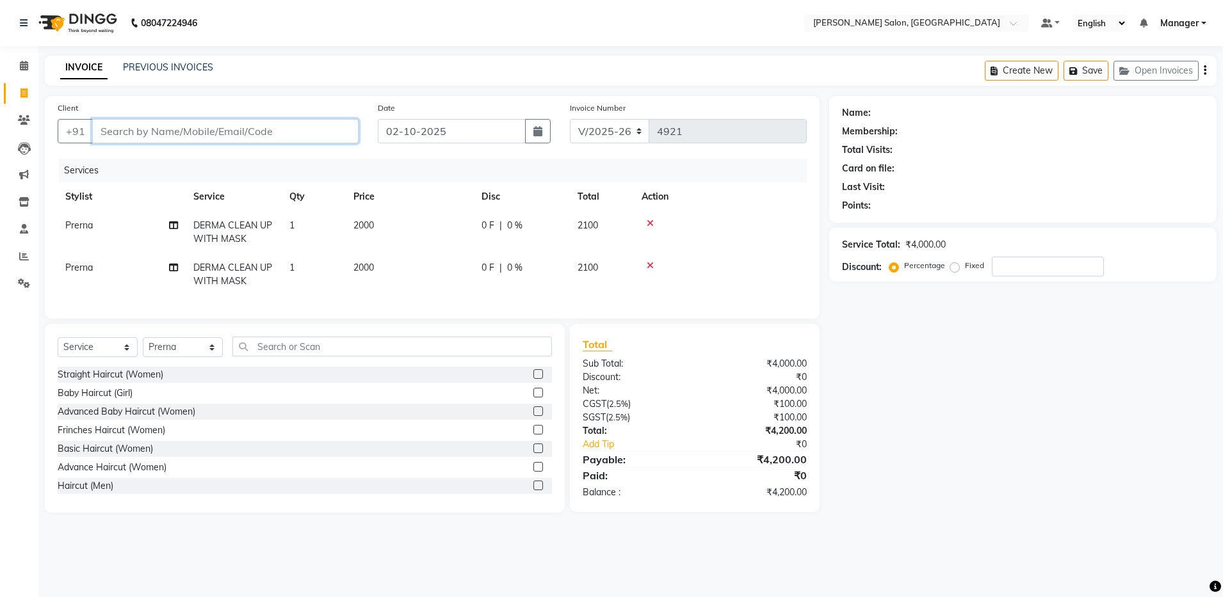
click at [300, 126] on input "Client" at bounding box center [225, 131] width 266 height 24
click at [188, 357] on select "Select Stylist Abhishek Aisha Barbhuiya Arjun Viswanathan dolma Faeem Khan Gour…" at bounding box center [183, 347] width 80 height 20
click at [143, 350] on select "Select Stylist Abhishek Aisha Barbhuiya Arjun Viswanathan dolma Faeem Khan Gour…" at bounding box center [183, 347] width 80 height 20
click at [153, 137] on input "Client" at bounding box center [225, 131] width 266 height 24
type input "9"
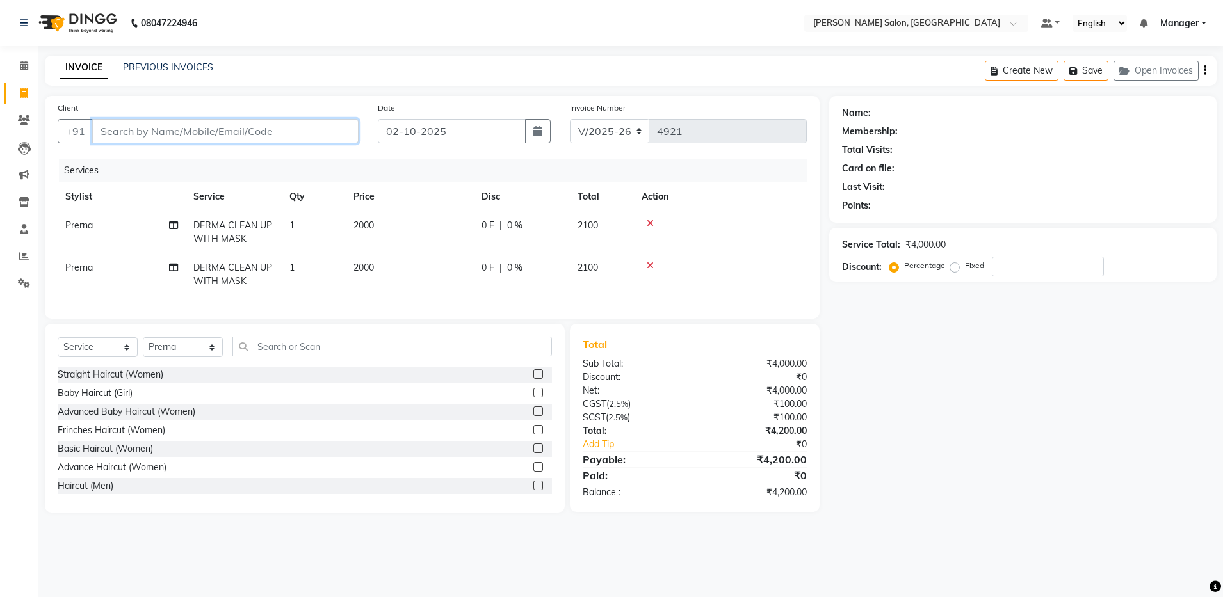
type input "0"
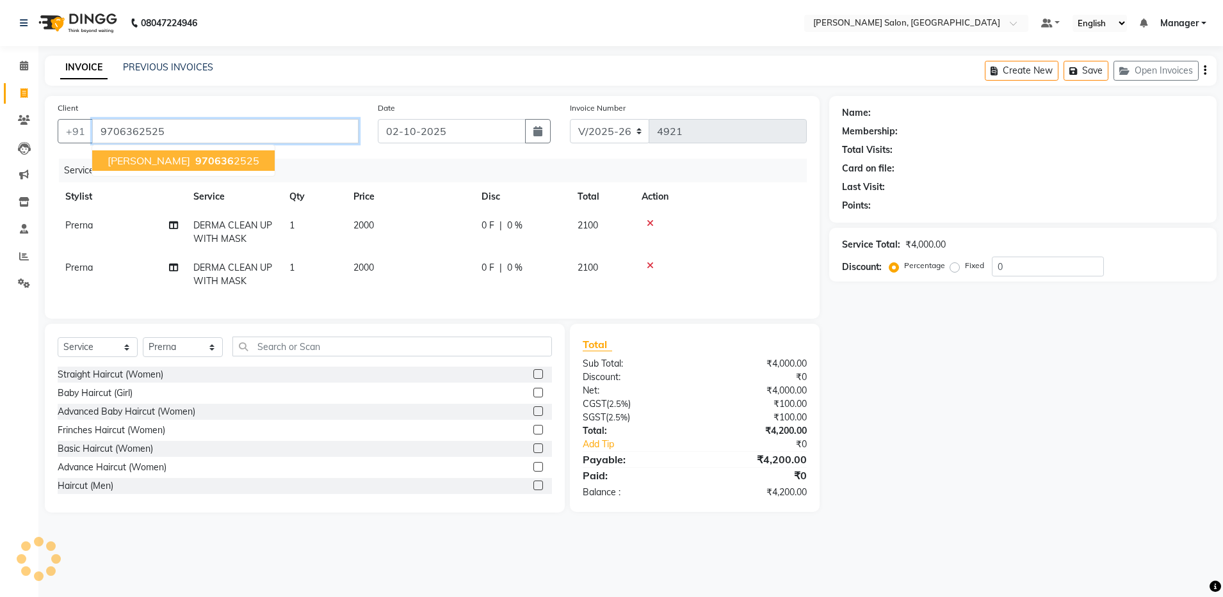
type input "9706362525"
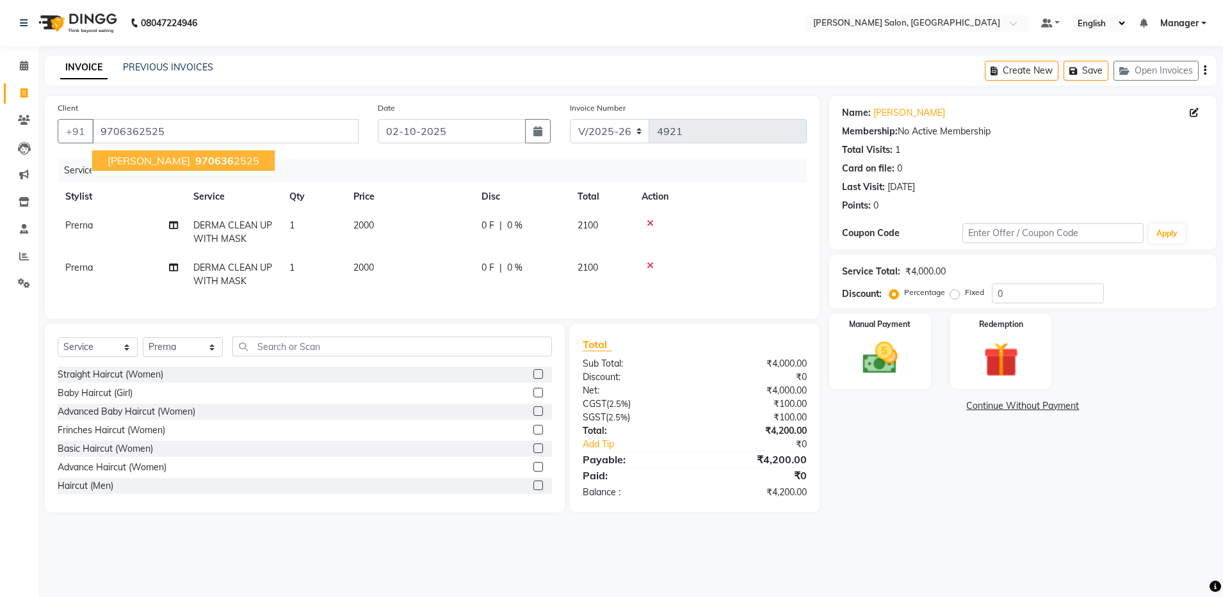
click at [145, 163] on span "Devasish" at bounding box center [149, 160] width 83 height 13
click at [901, 358] on img at bounding box center [880, 358] width 60 height 42
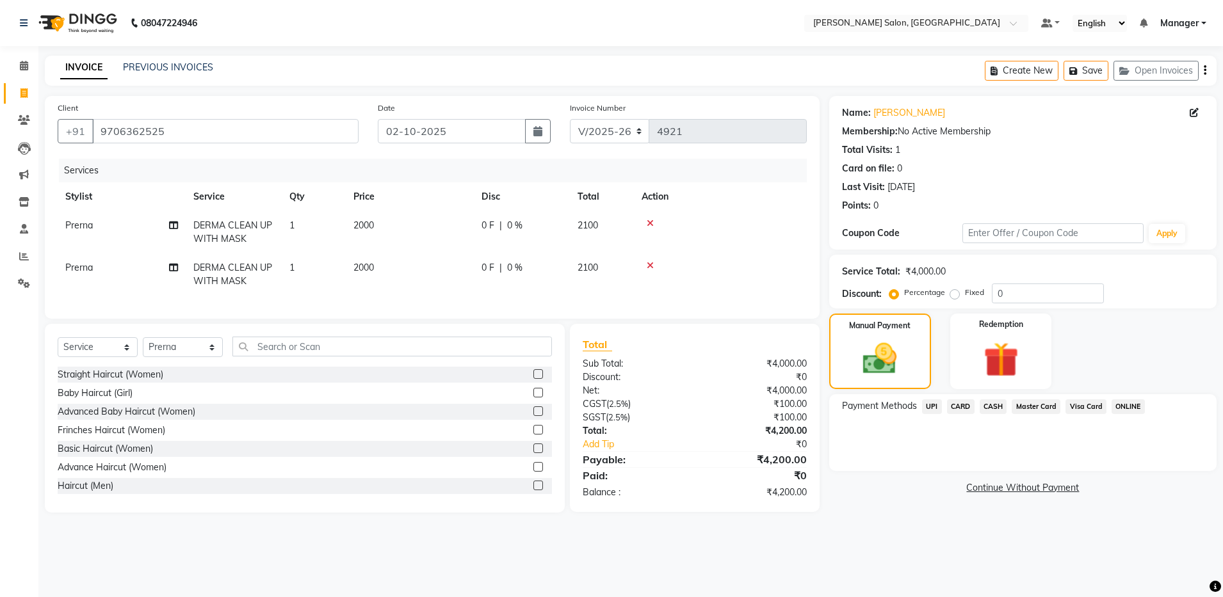
click at [939, 403] on span "UPI" at bounding box center [932, 407] width 20 height 15
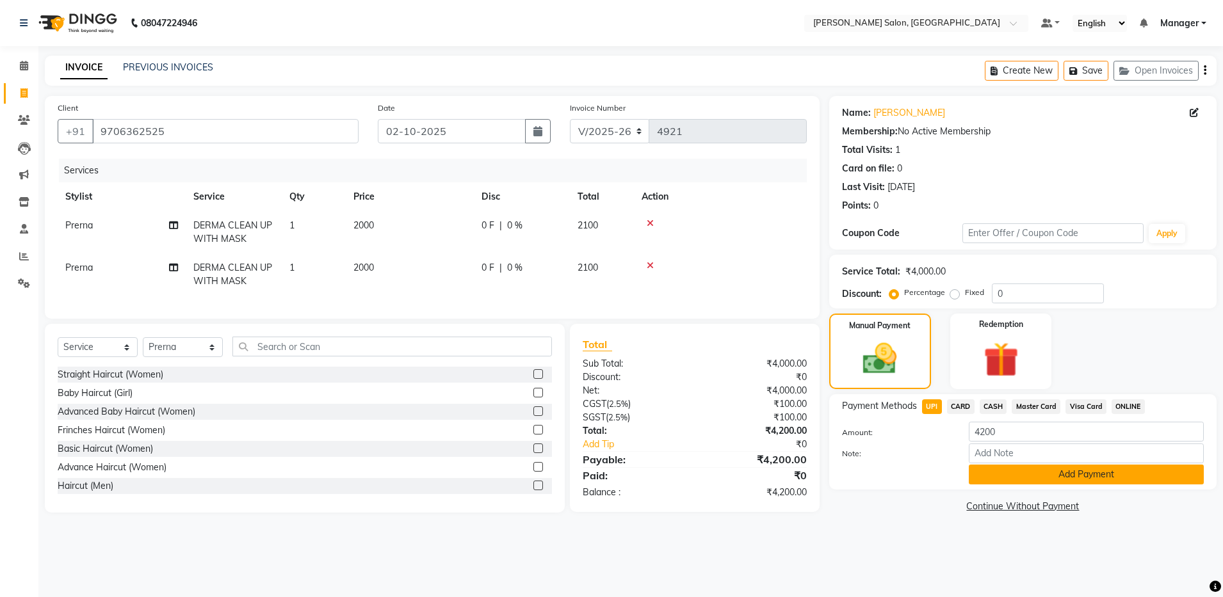
click at [1023, 476] on button "Add Payment" at bounding box center [1086, 475] width 235 height 20
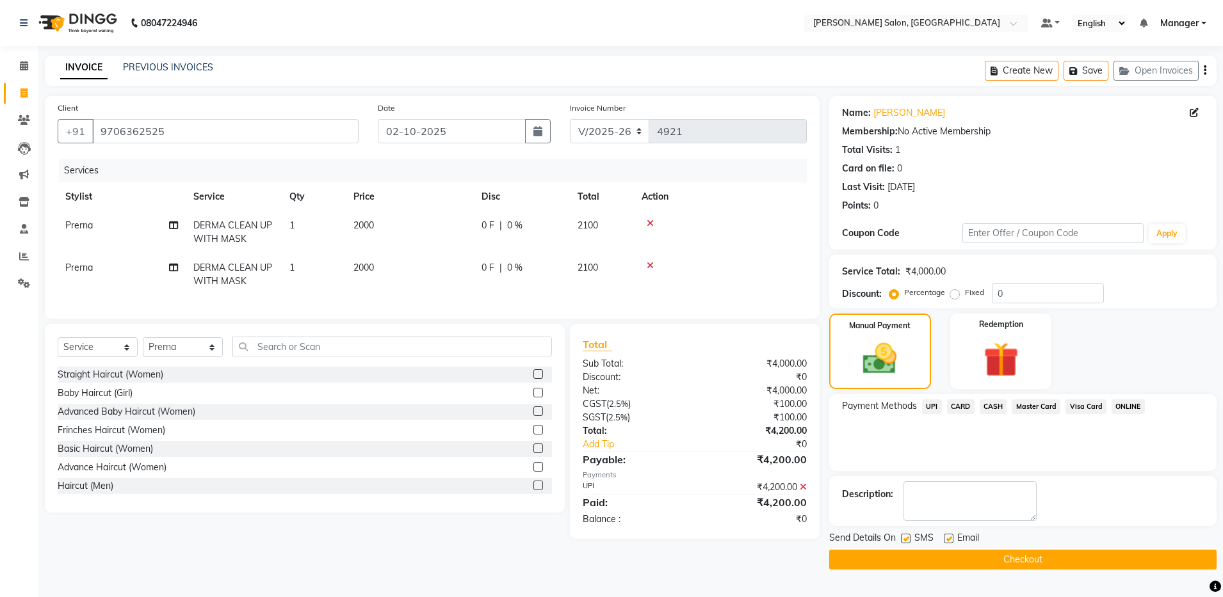
click at [950, 537] on label at bounding box center [949, 539] width 10 height 10
click at [950, 537] on input "checkbox" at bounding box center [948, 539] width 8 height 8
checkbox input "false"
click at [978, 562] on button "Checkout" at bounding box center [1022, 560] width 387 height 20
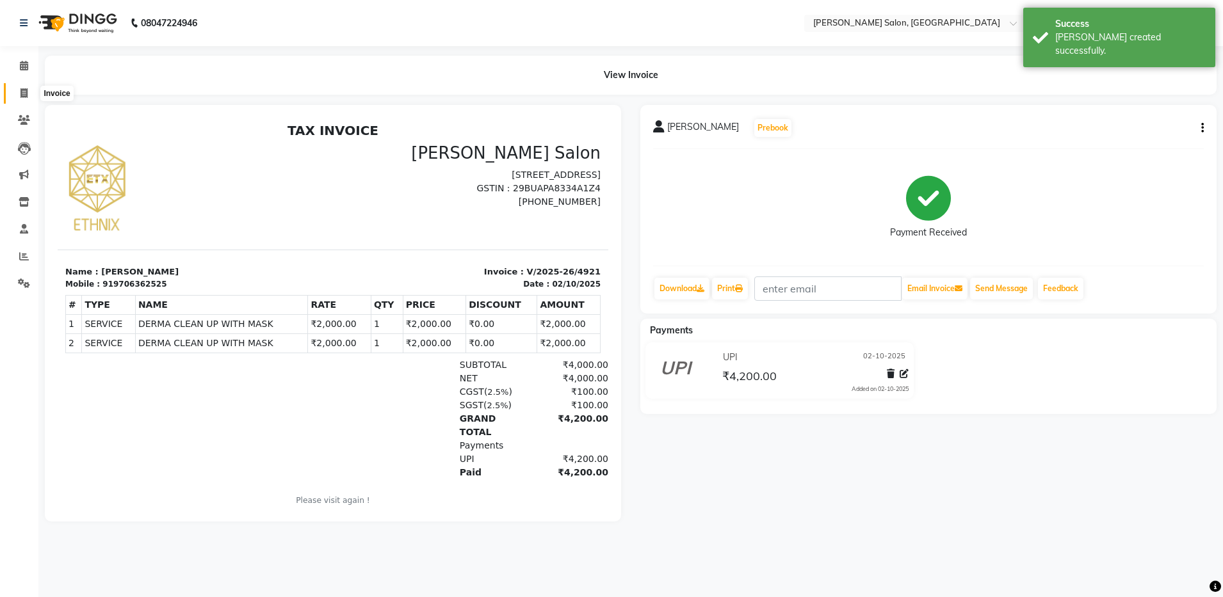
click at [25, 92] on icon at bounding box center [23, 93] width 7 height 10
select select "service"
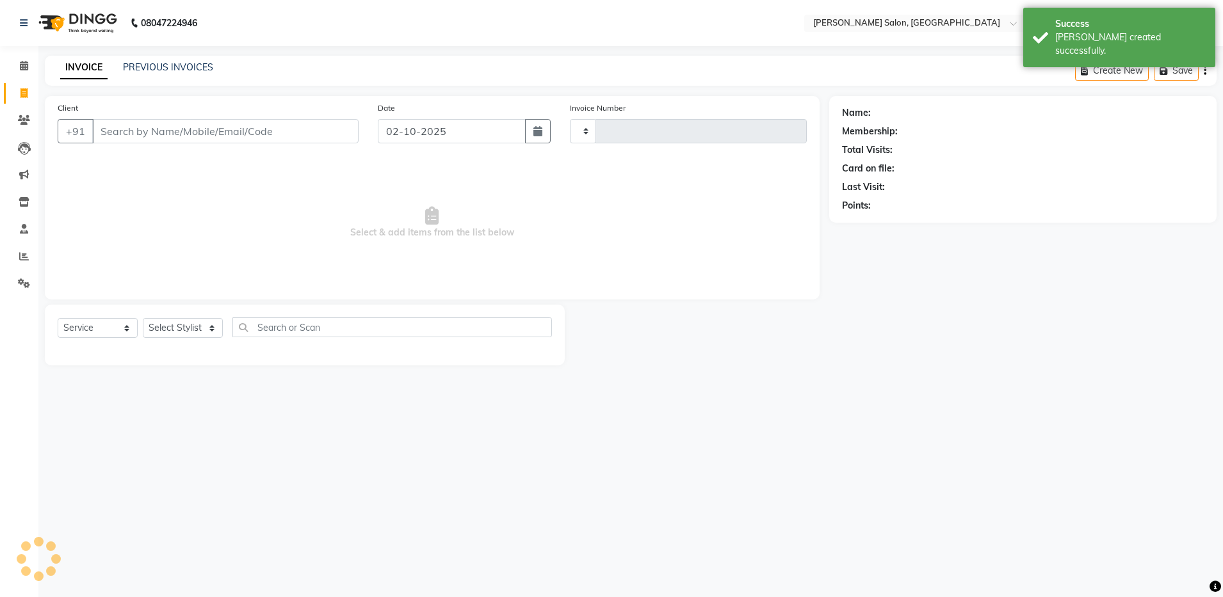
type input "4922"
select select "4781"
click at [20, 259] on icon at bounding box center [24, 257] width 10 height 10
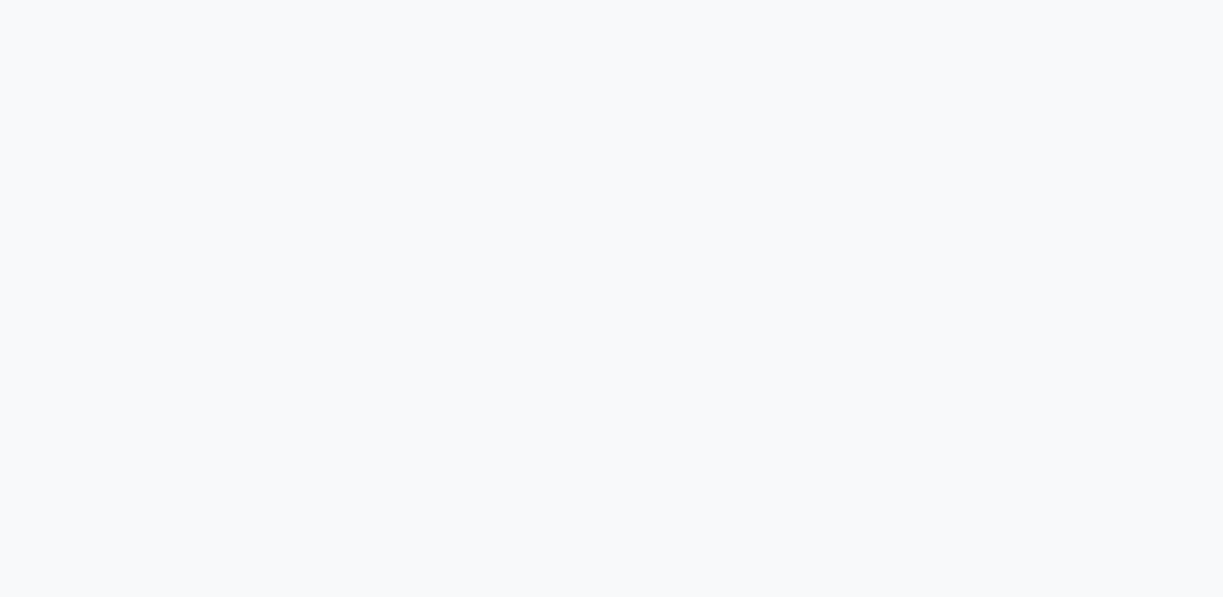
select select "service"
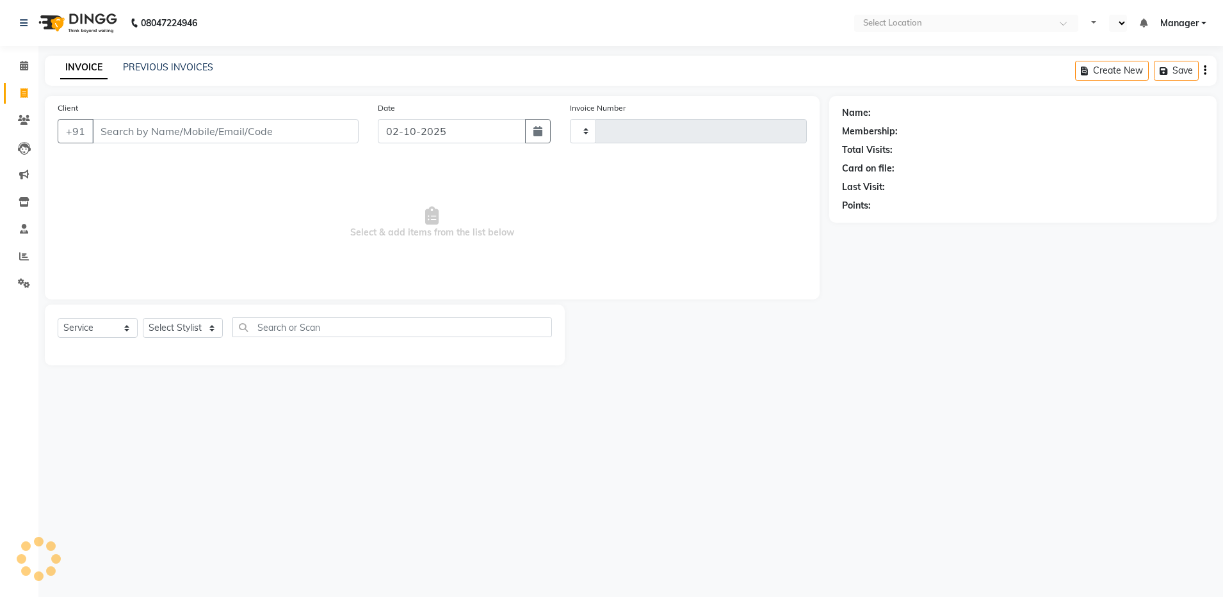
type input "4916"
select select "en"
select select "4781"
click at [120, 133] on input "Client" at bounding box center [225, 131] width 266 height 24
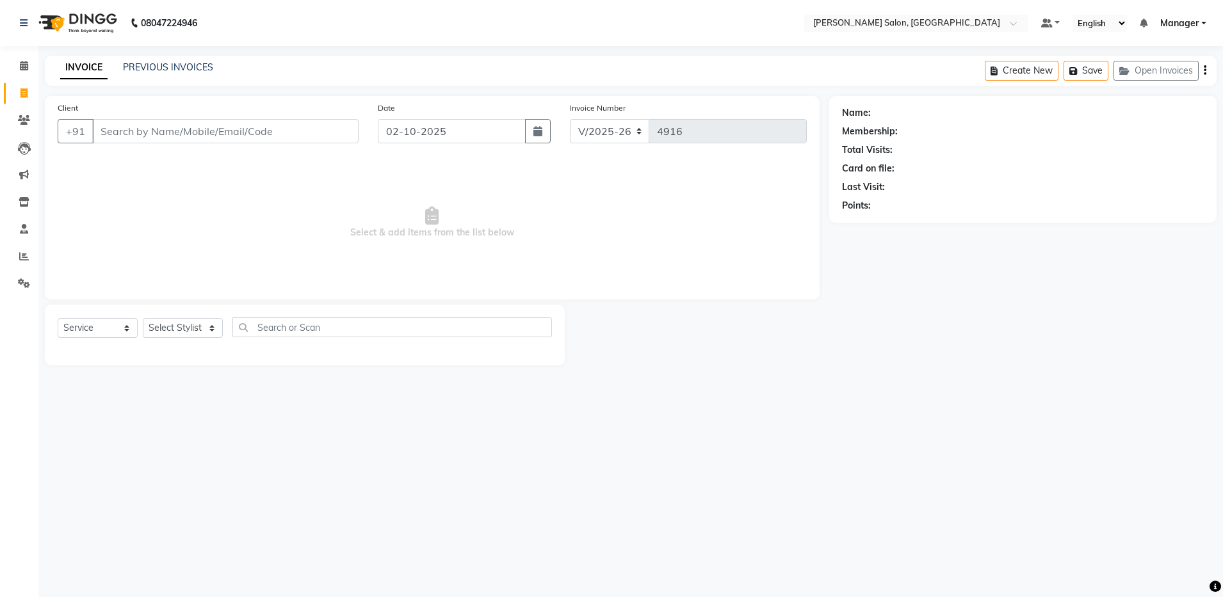
click at [129, 133] on input "Client" at bounding box center [225, 131] width 266 height 24
click at [146, 156] on span "915020" at bounding box center [164, 160] width 38 height 13
type input "9150205826"
click at [112, 331] on select "Select Service Product Membership Package Voucher Prepaid Gift Card" at bounding box center [98, 328] width 80 height 20
select select "P"
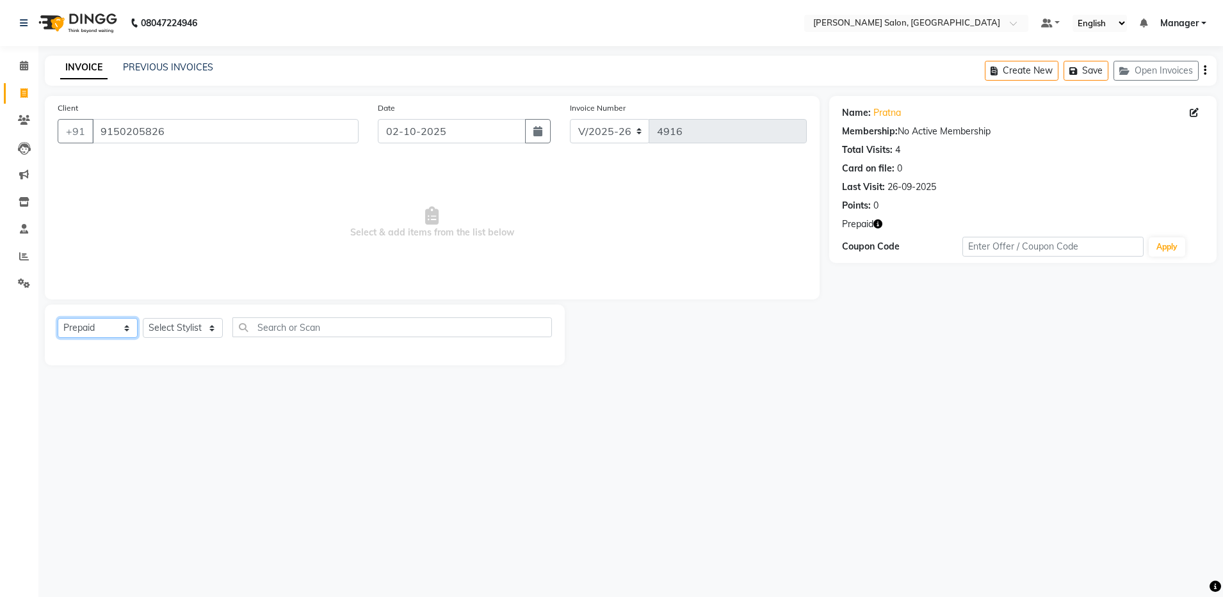
click at [58, 318] on select "Select Service Product Membership Package Voucher Prepaid Gift Card" at bounding box center [98, 328] width 80 height 20
click at [537, 371] on label at bounding box center [538, 374] width 10 height 10
click at [537, 371] on input "checkbox" at bounding box center [537, 374] width 8 height 8
click at [863, 227] on span "Prepaid" at bounding box center [857, 224] width 31 height 13
click at [875, 227] on icon "button" at bounding box center [877, 224] width 9 height 9
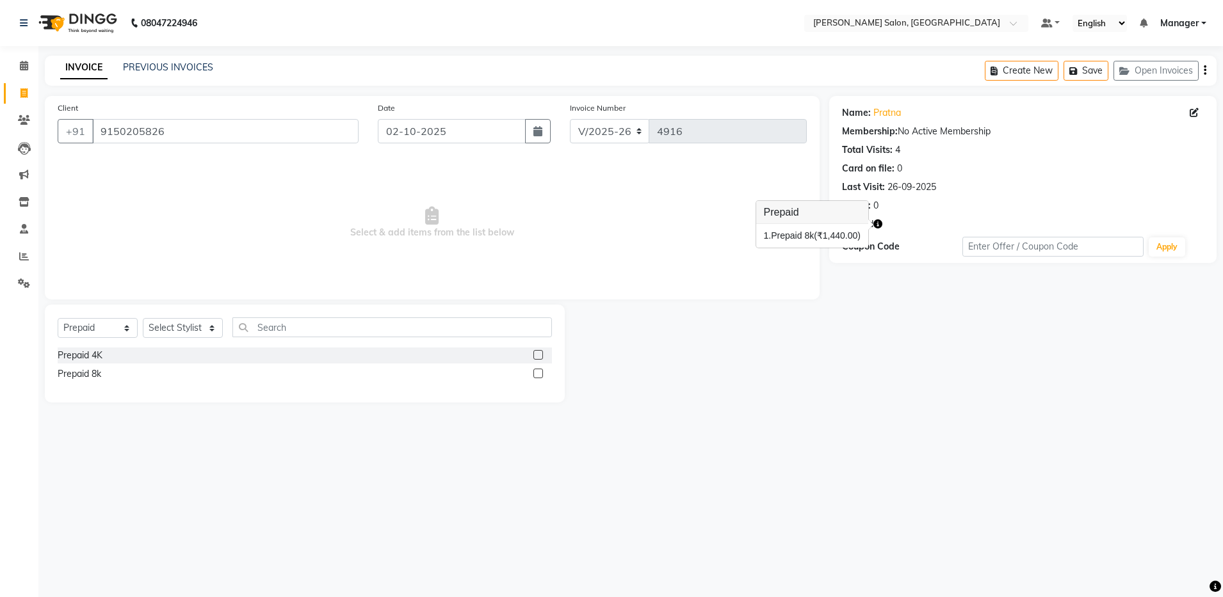
click at [540, 375] on label at bounding box center [538, 374] width 10 height 10
click at [540, 375] on input "checkbox" at bounding box center [537, 374] width 8 height 8
click at [538, 374] on label at bounding box center [538, 374] width 10 height 10
click at [538, 374] on input "checkbox" at bounding box center [537, 374] width 8 height 8
checkbox input "false"
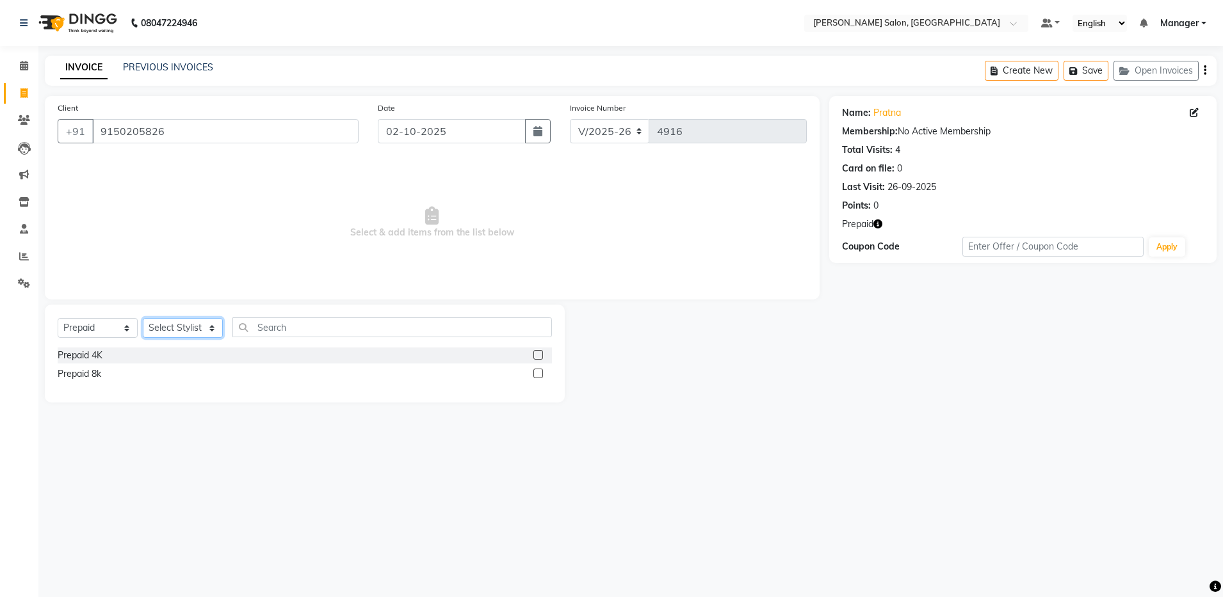
click at [197, 327] on select "Select Stylist Abhishek Aisha Barbhuiya Arjun Viswanathan dolma Faeem Khan Gour…" at bounding box center [183, 328] width 80 height 20
select select "28901"
click at [143, 318] on select "Select Stylist Abhishek Aisha Barbhuiya Arjun Viswanathan dolma Faeem Khan Gour…" at bounding box center [183, 328] width 80 height 20
click at [537, 375] on label at bounding box center [538, 374] width 10 height 10
click at [537, 375] on input "checkbox" at bounding box center [537, 374] width 8 height 8
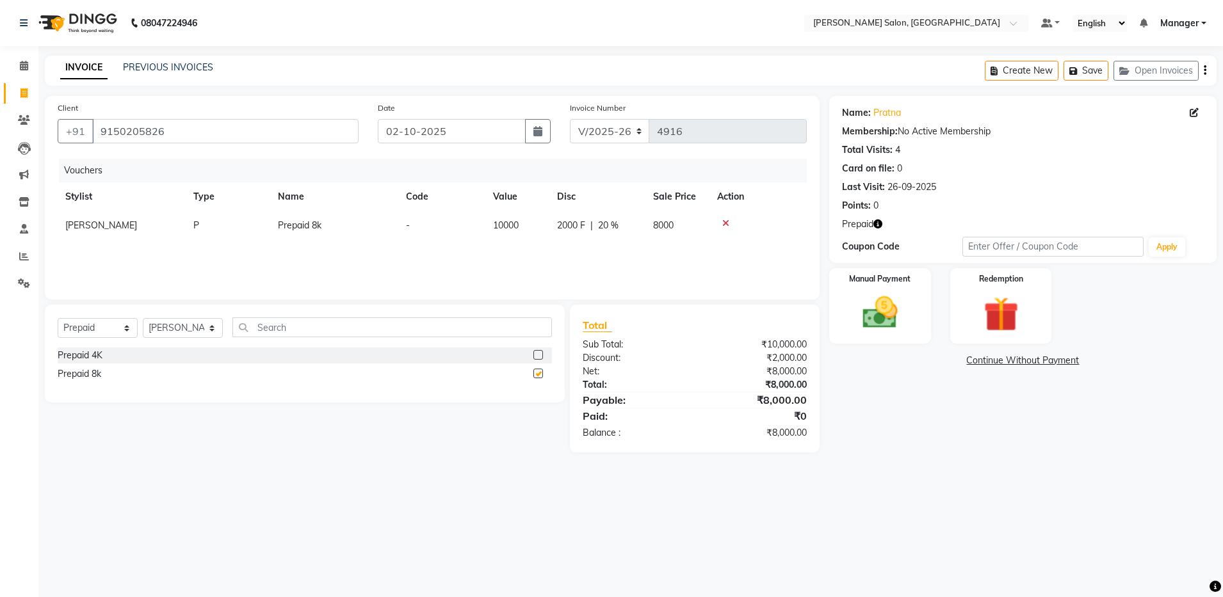
checkbox input "false"
click at [891, 329] on img at bounding box center [880, 313] width 60 height 42
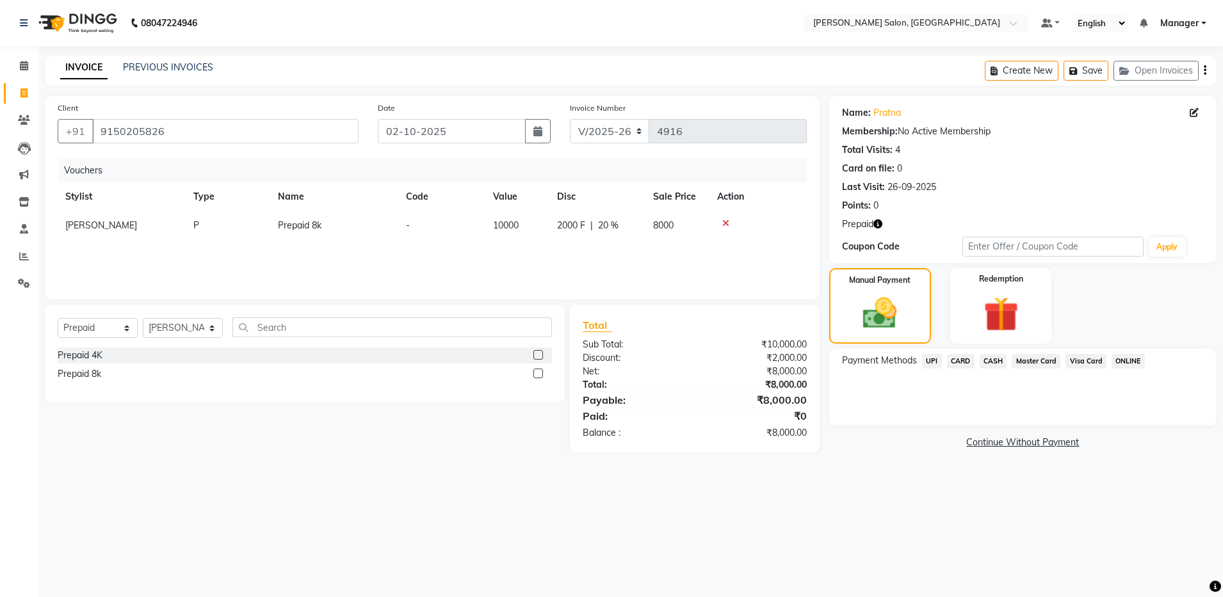
click at [929, 364] on span "UPI" at bounding box center [932, 361] width 20 height 15
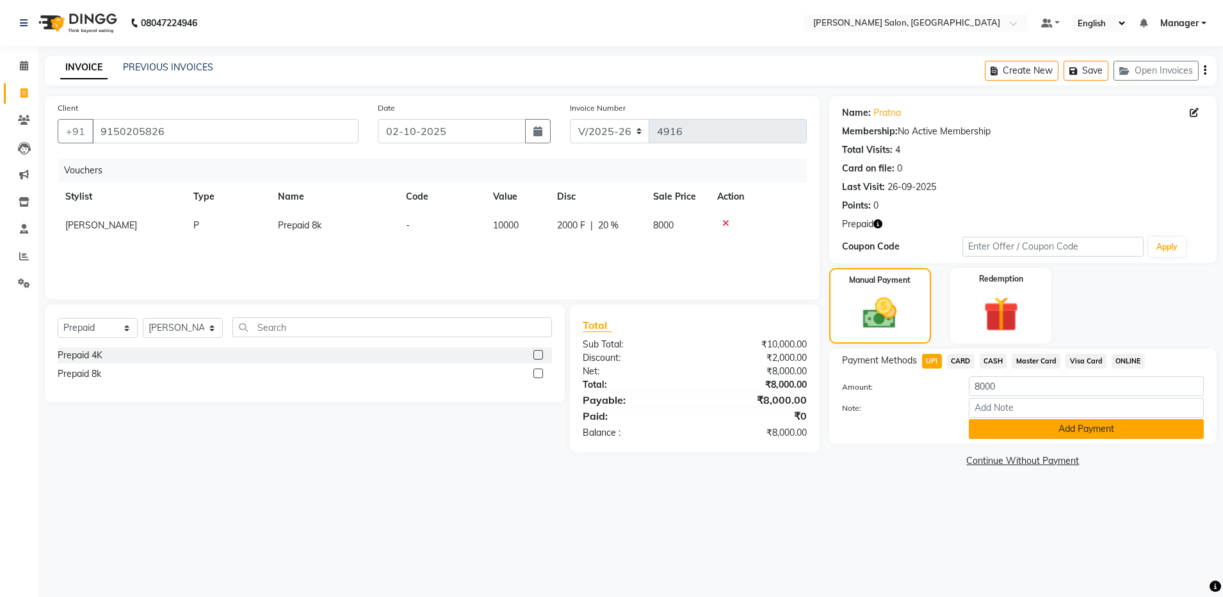
click at [994, 425] on button "Add Payment" at bounding box center [1086, 429] width 235 height 20
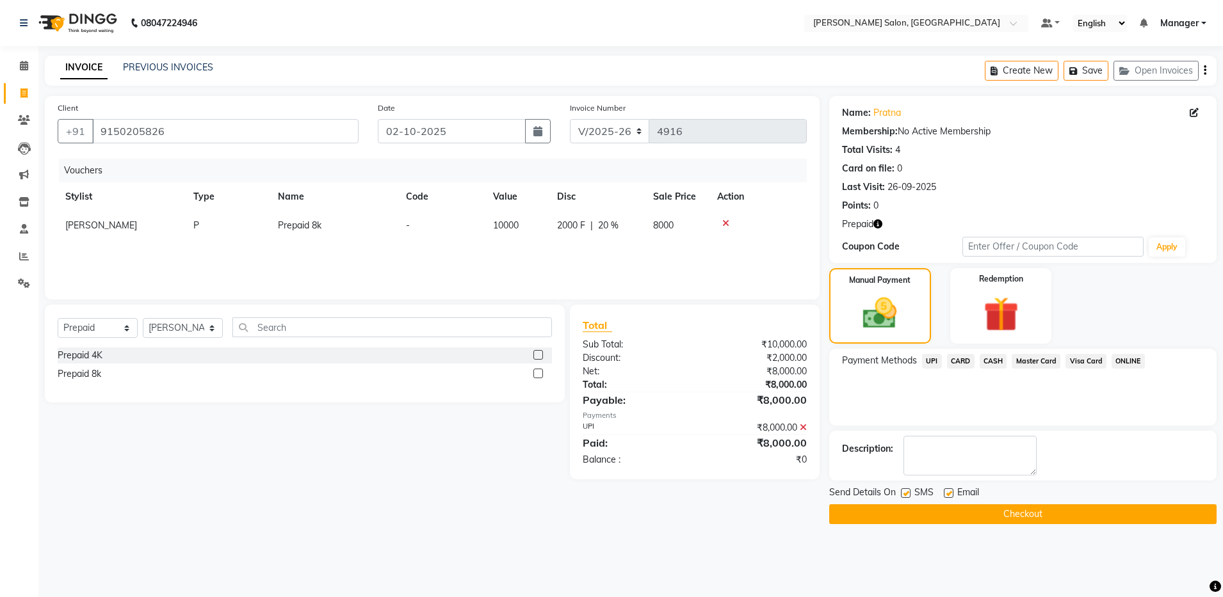
click at [952, 492] on label at bounding box center [949, 494] width 10 height 10
click at [952, 492] on input "checkbox" at bounding box center [948, 494] width 8 height 8
checkbox input "false"
click at [951, 514] on button "Checkout" at bounding box center [1022, 515] width 387 height 20
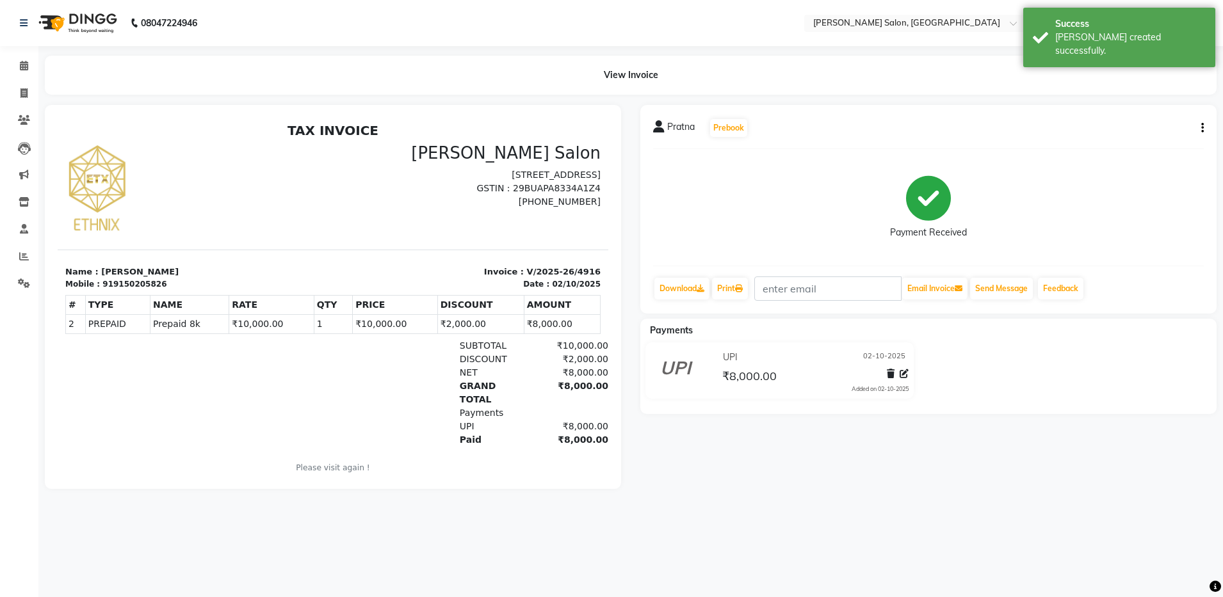
click at [102, 286] on div "919150205826" at bounding box center [134, 285] width 64 height 12
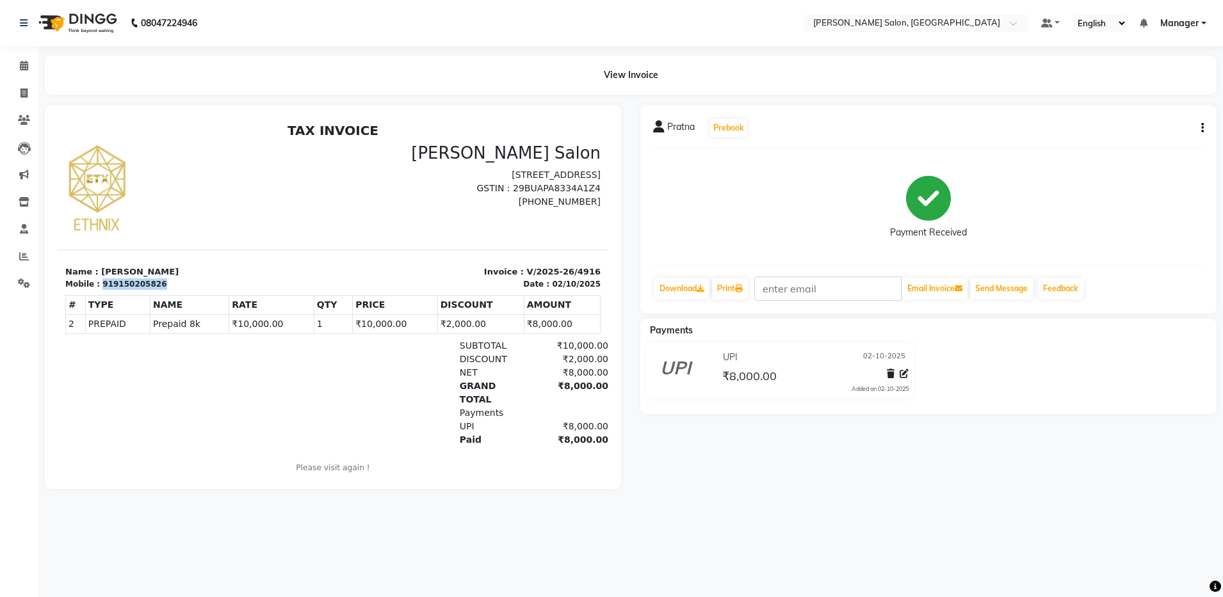
click at [102, 286] on div "919150205826" at bounding box center [134, 285] width 64 height 12
copy div "919150205826"
click at [25, 102] on link "Invoice" at bounding box center [19, 93] width 31 height 21
select select "service"
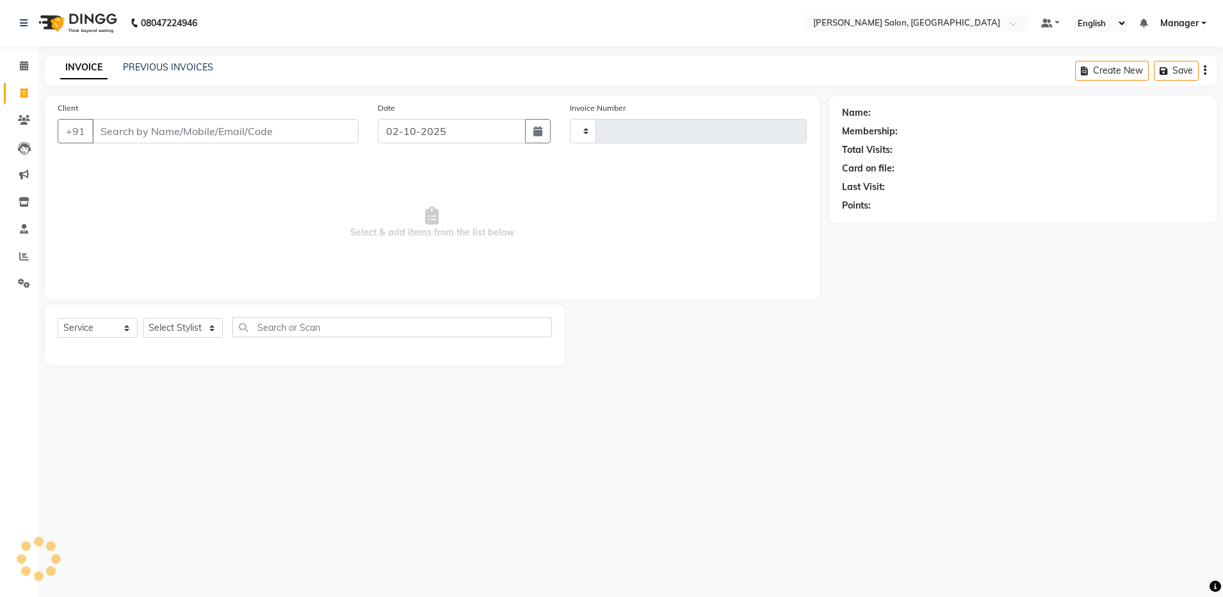
click at [25, 102] on link "Invoice" at bounding box center [19, 93] width 31 height 21
select select "service"
type input "4918"
select select "4781"
click at [164, 71] on link "PREVIOUS INVOICES" at bounding box center [168, 67] width 90 height 12
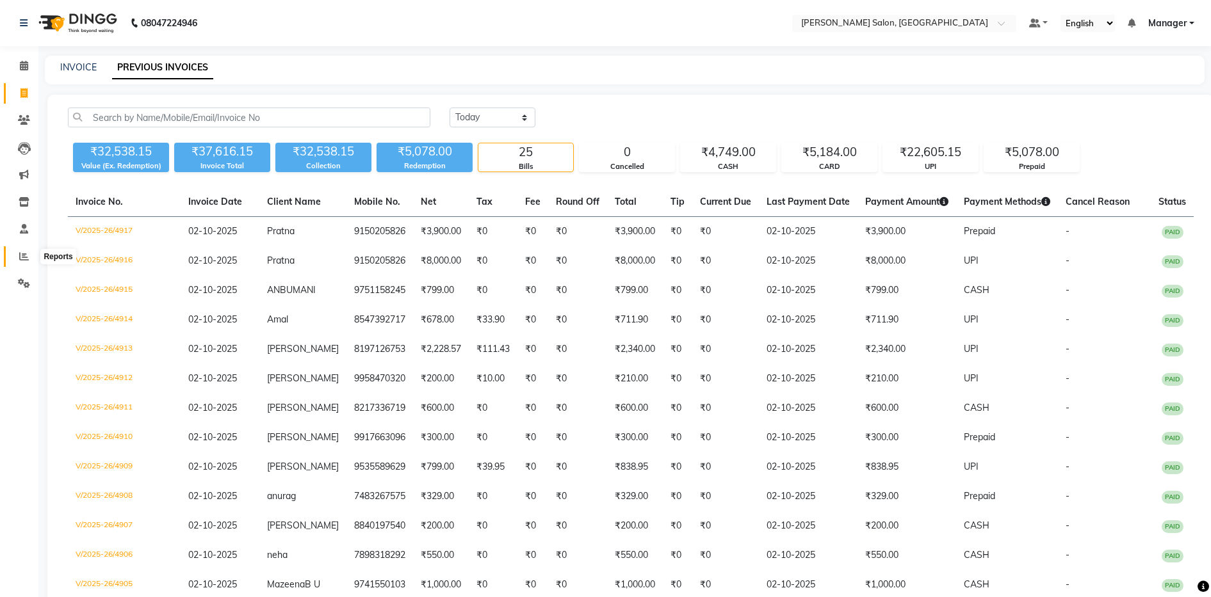
click at [22, 255] on icon at bounding box center [24, 257] width 10 height 10
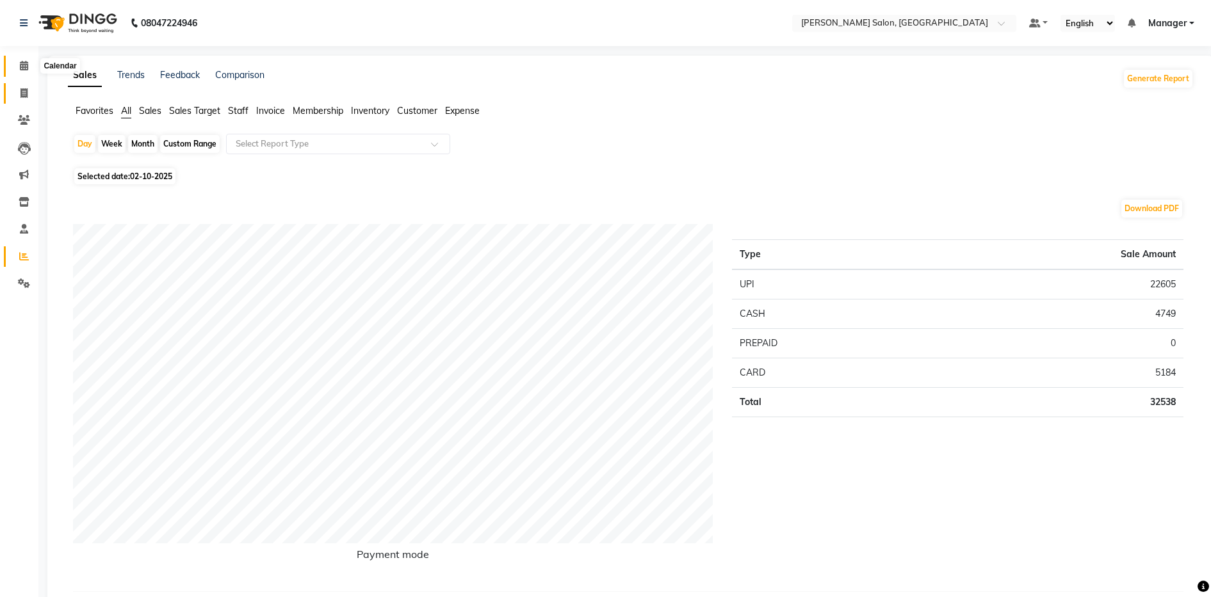
drag, startPoint x: 16, startPoint y: 64, endPoint x: 25, endPoint y: 89, distance: 26.5
click at [16, 64] on span at bounding box center [24, 66] width 22 height 15
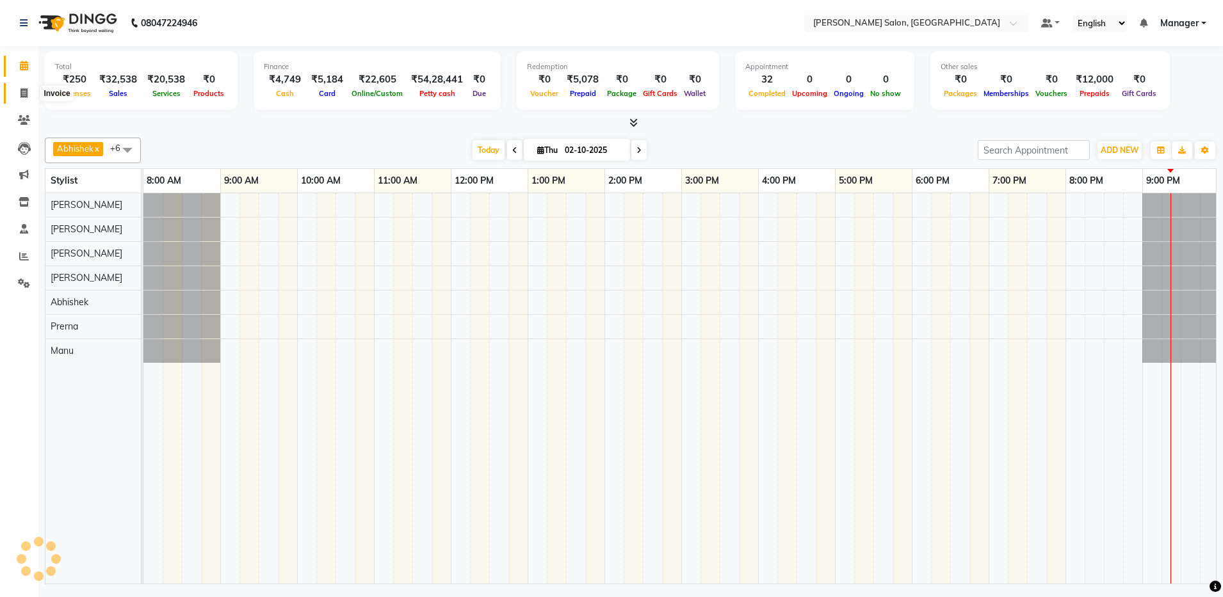
click at [25, 90] on icon at bounding box center [23, 93] width 7 height 10
select select "service"
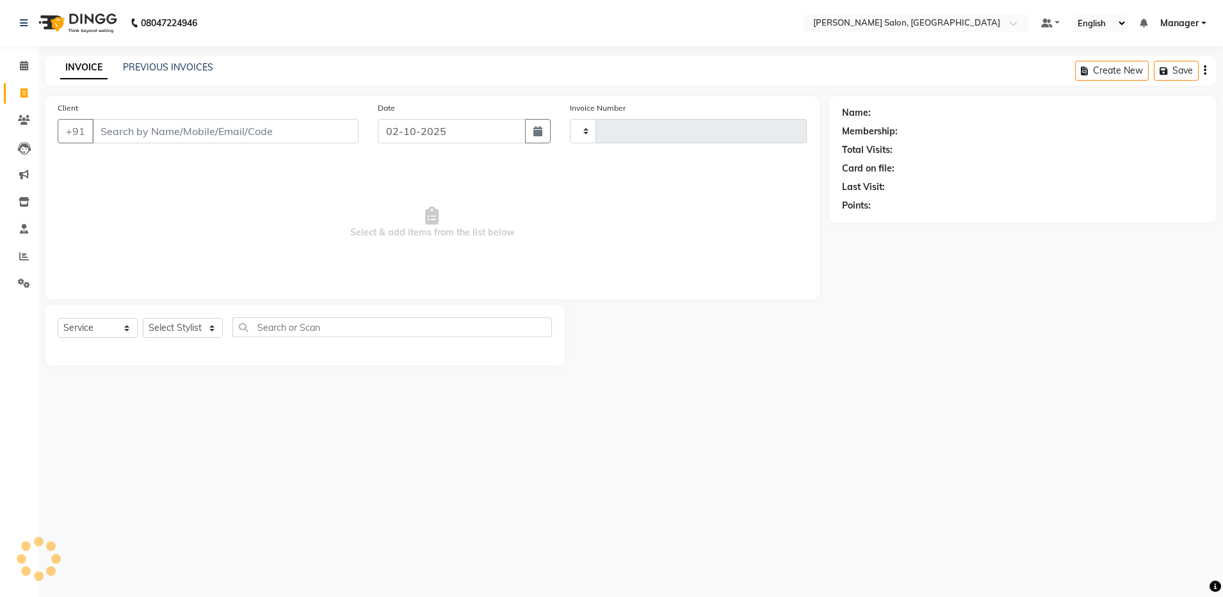
type input "4918"
select select "4781"
click at [161, 70] on link "PREVIOUS INVOICES" at bounding box center [168, 67] width 90 height 12
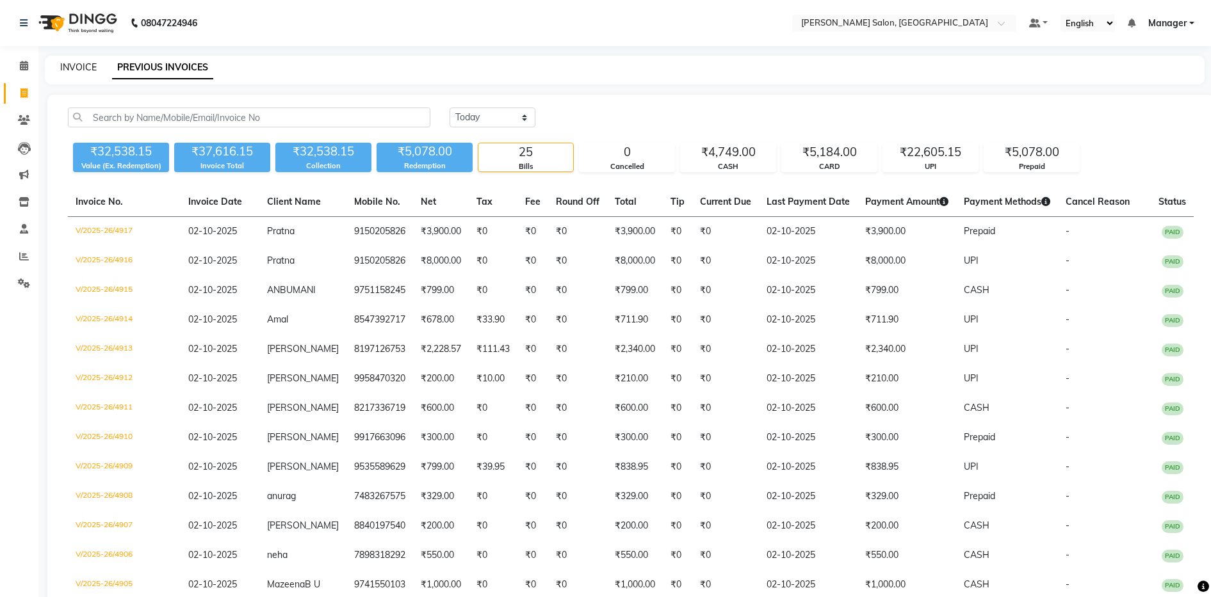
click at [90, 72] on link "INVOICE" at bounding box center [78, 67] width 36 height 12
select select "service"
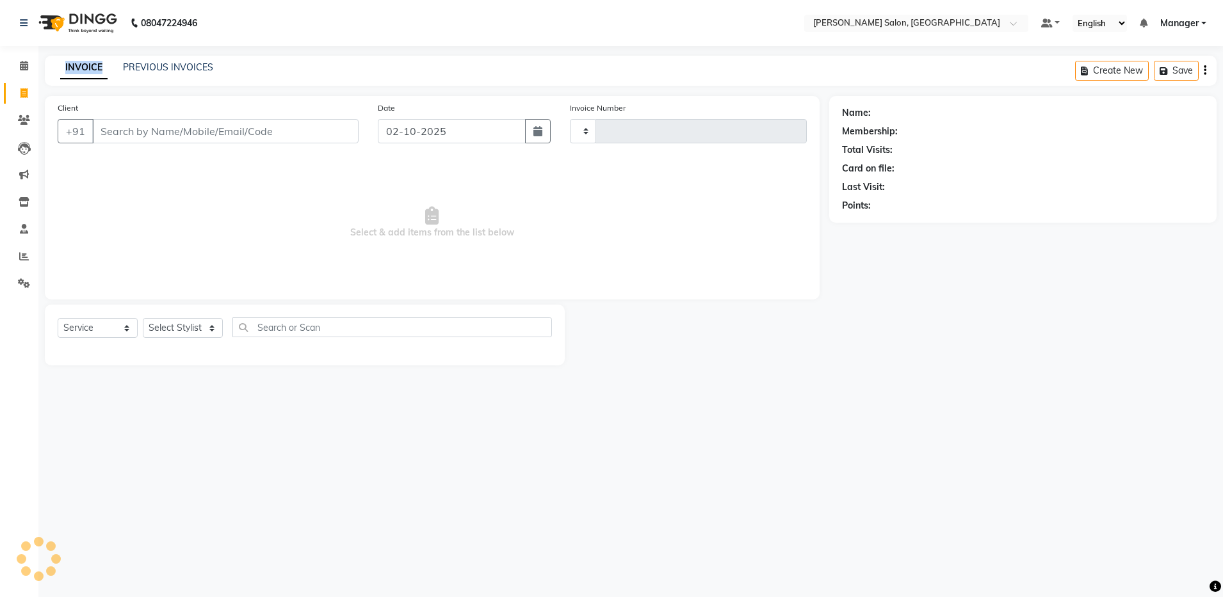
click at [90, 72] on link "INVOICE" at bounding box center [83, 67] width 47 height 23
type input "4918"
select select "4781"
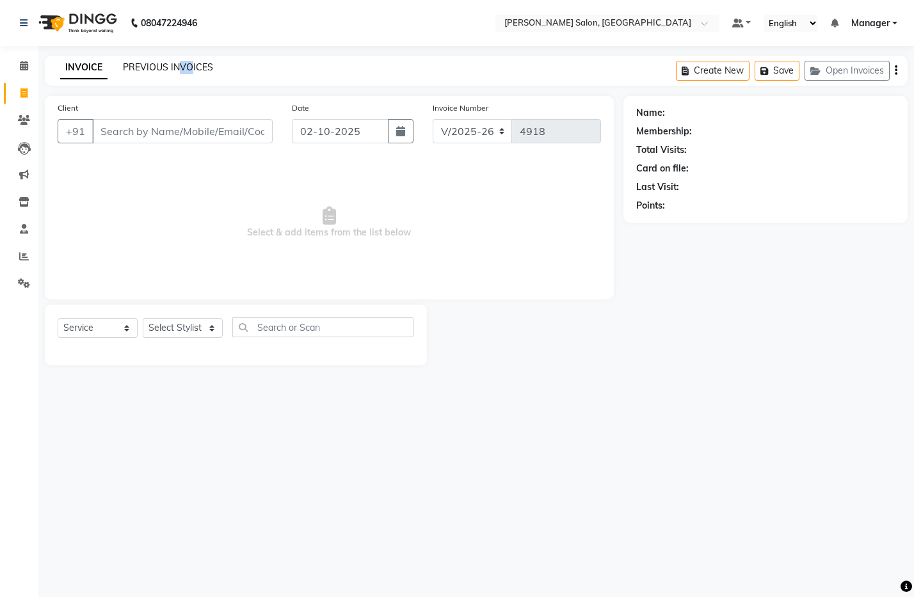
drag, startPoint x: 191, startPoint y: 60, endPoint x: 181, endPoint y: 67, distance: 12.6
click at [181, 67] on div "PREVIOUS INVOICES" at bounding box center [168, 67] width 90 height 13
click at [181, 67] on link "PREVIOUS INVOICES" at bounding box center [168, 67] width 90 height 12
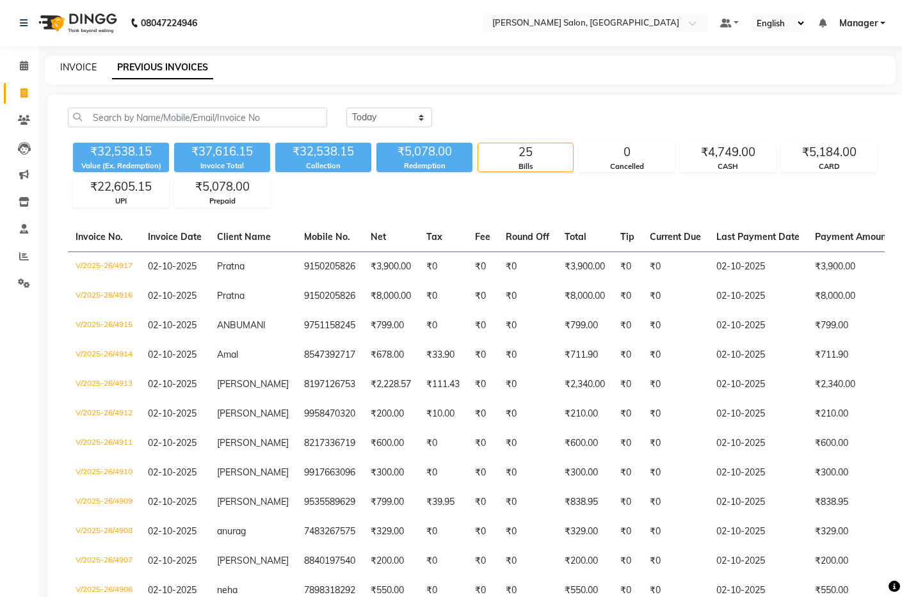
click at [81, 69] on link "INVOICE" at bounding box center [78, 67] width 36 height 12
select select "service"
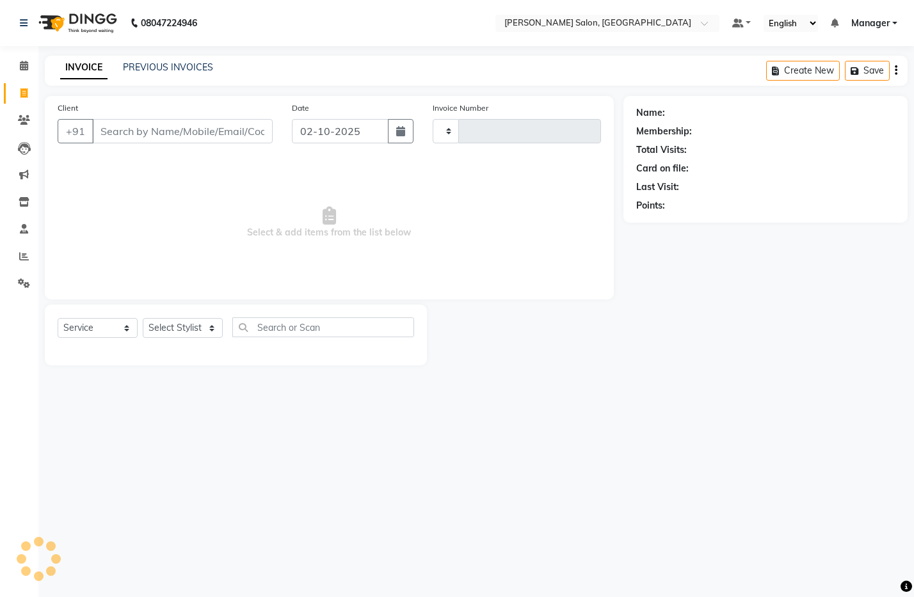
type input "4918"
select select "4781"
click at [202, 318] on div "Select Service Product Membership Package Voucher Prepaid Gift Card Select Styl…" at bounding box center [236, 333] width 357 height 30
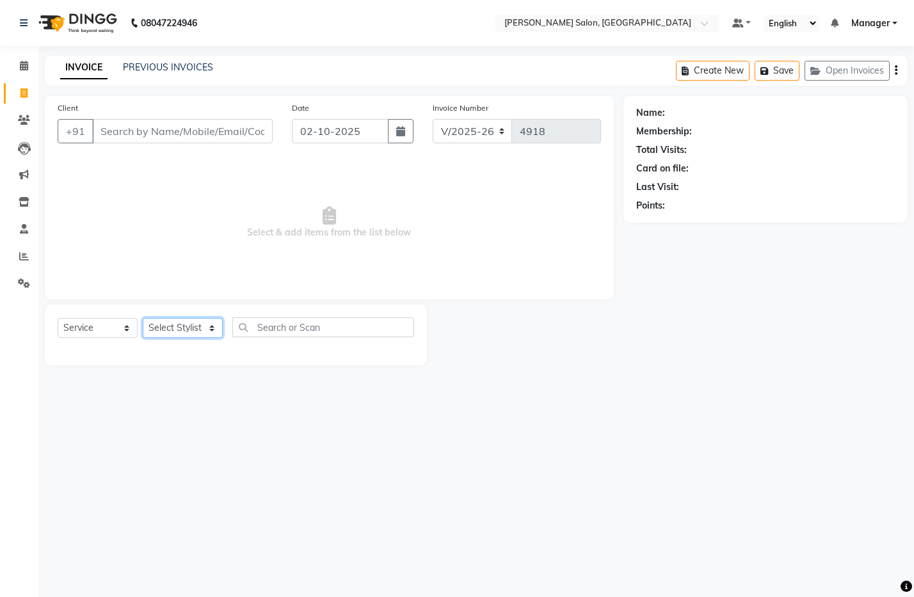
click at [202, 330] on select "Select Stylist Abhishek Aisha Barbhuiya Arjun Viswanathan dolma Faeem Khan Gour…" at bounding box center [183, 328] width 80 height 20
select select "28897"
click at [143, 318] on select "Select Stylist Abhishek Aisha Barbhuiya Arjun Viswanathan dolma Faeem Khan Gour…" at bounding box center [183, 328] width 80 height 20
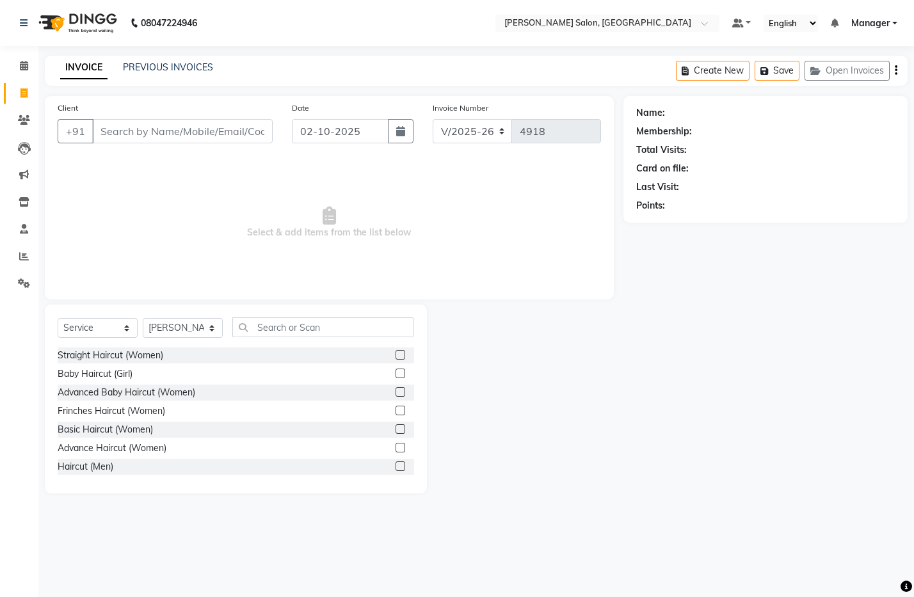
click at [396, 466] on label at bounding box center [401, 467] width 10 height 10
click at [396, 466] on input "checkbox" at bounding box center [400, 467] width 8 height 8
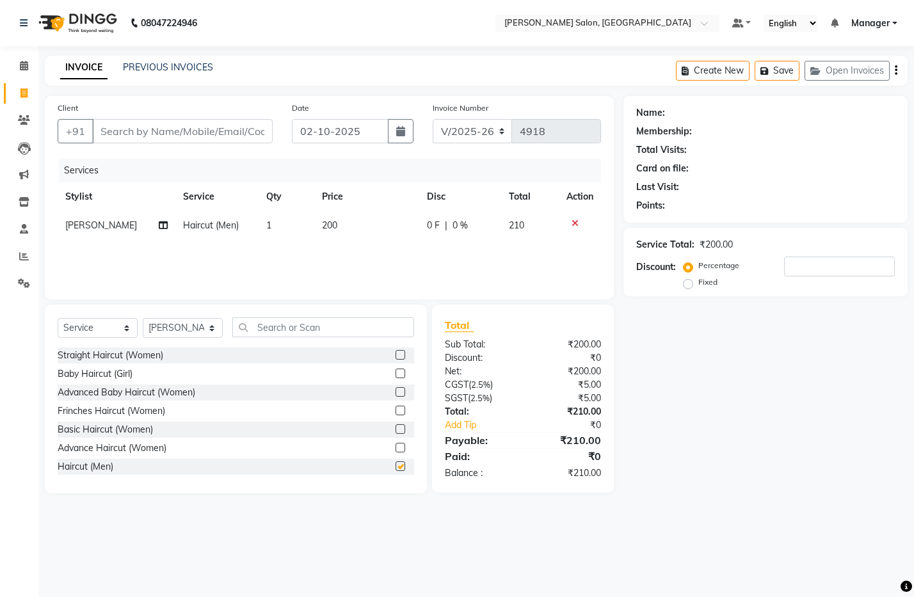
checkbox input "false"
click at [175, 128] on input "Client" at bounding box center [182, 131] width 181 height 24
type input "8"
type input "0"
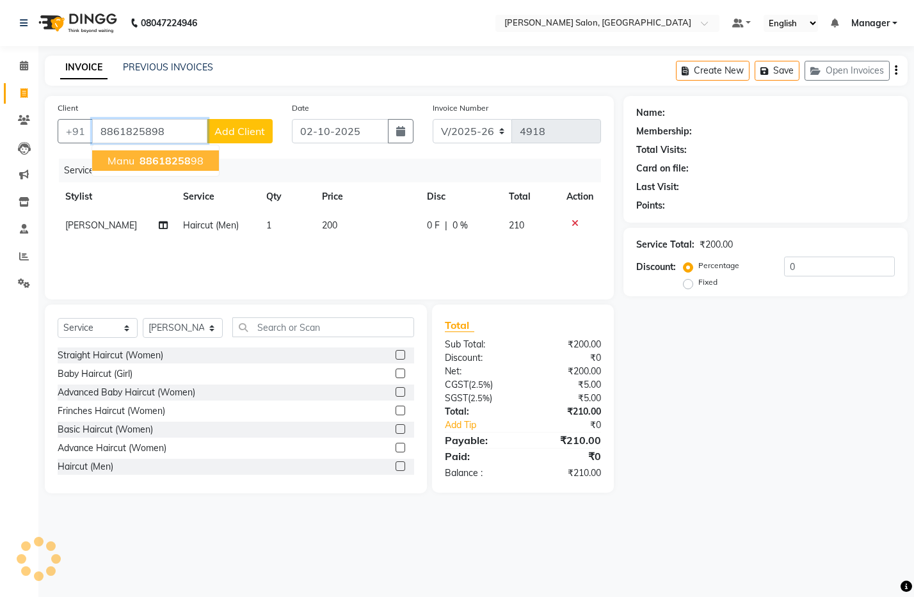
type input "8861825898"
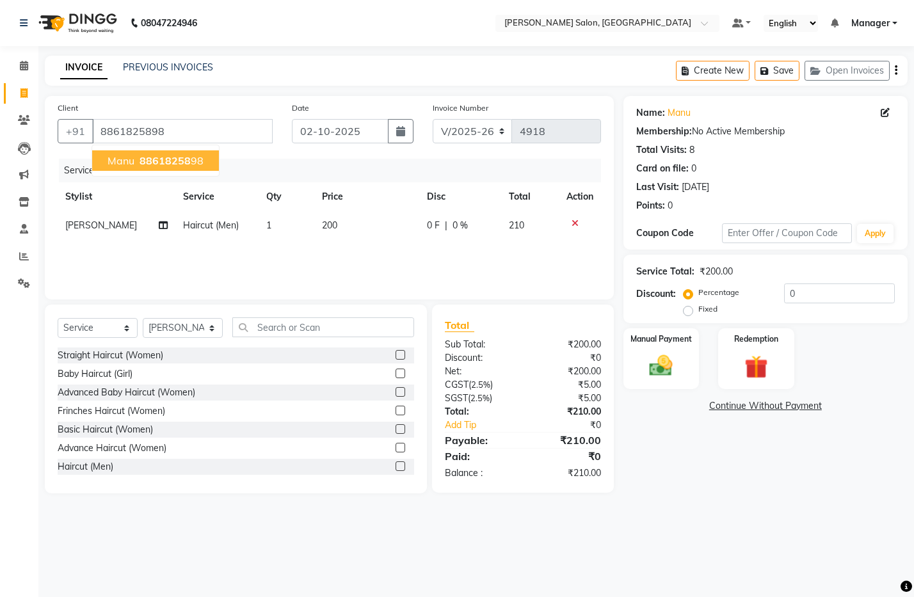
click at [147, 163] on span "88618258" at bounding box center [165, 160] width 51 height 13
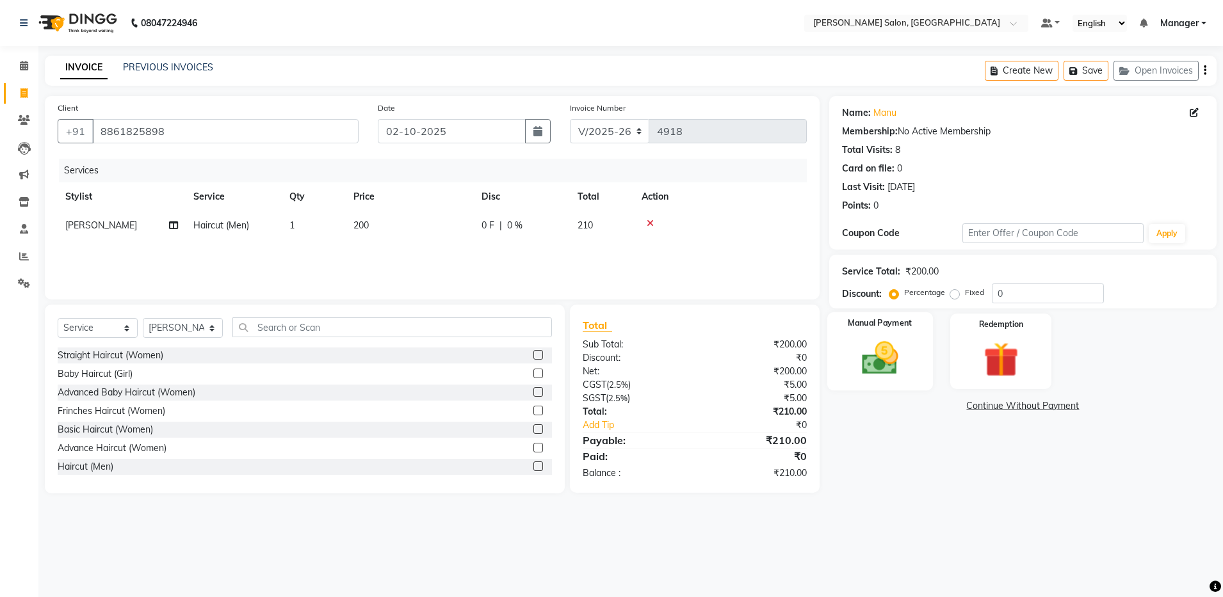
click at [896, 368] on img at bounding box center [880, 358] width 60 height 42
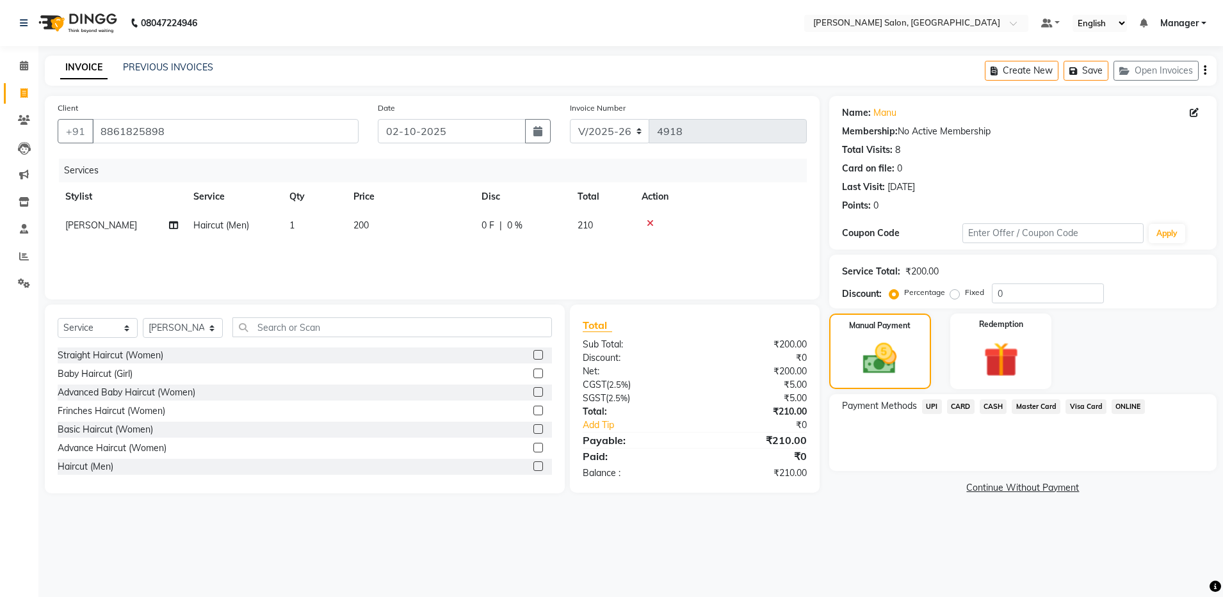
click at [933, 406] on span "UPI" at bounding box center [932, 407] width 20 height 15
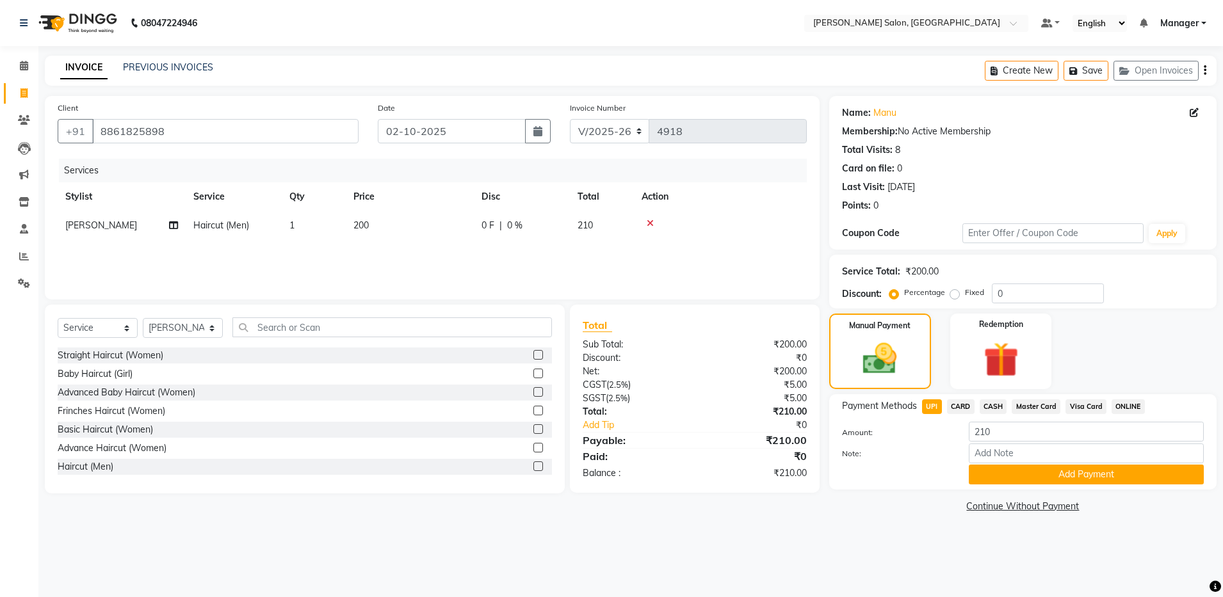
click at [1014, 485] on div "Payment Methods UPI CARD CASH Master Card Visa Card ONLINE Amount: 210 Note: Ad…" at bounding box center [1022, 441] width 387 height 95
click at [1014, 479] on button "Add Payment" at bounding box center [1086, 475] width 235 height 20
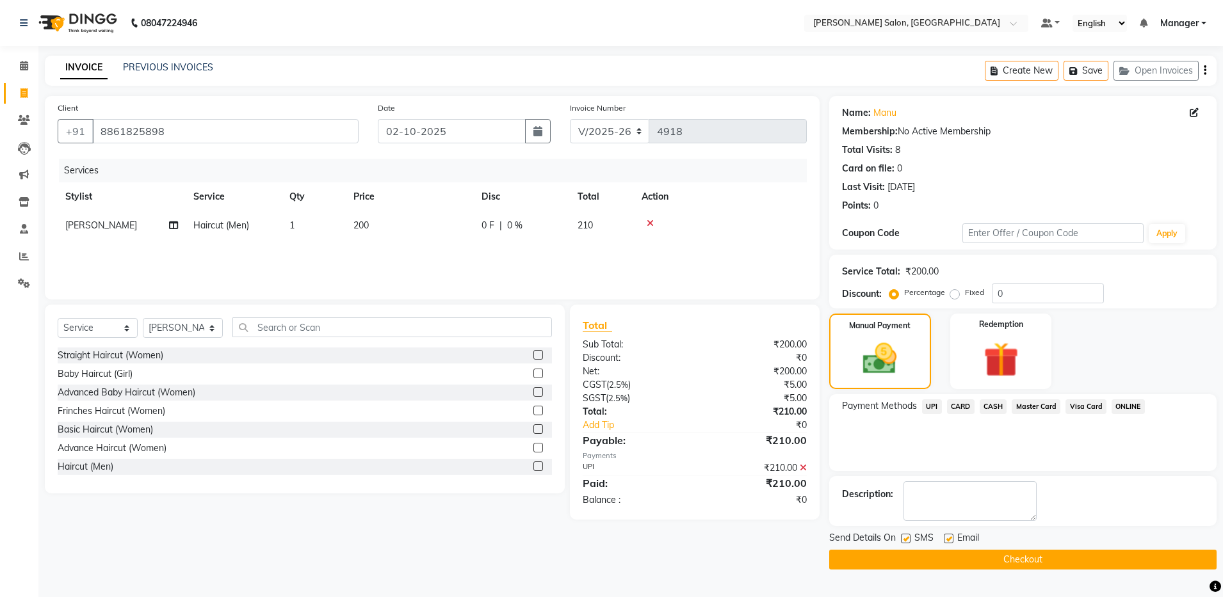
click at [950, 539] on label at bounding box center [949, 539] width 10 height 10
click at [950, 539] on input "checkbox" at bounding box center [948, 539] width 8 height 8
checkbox input "false"
click at [951, 561] on button "Checkout" at bounding box center [1022, 560] width 387 height 20
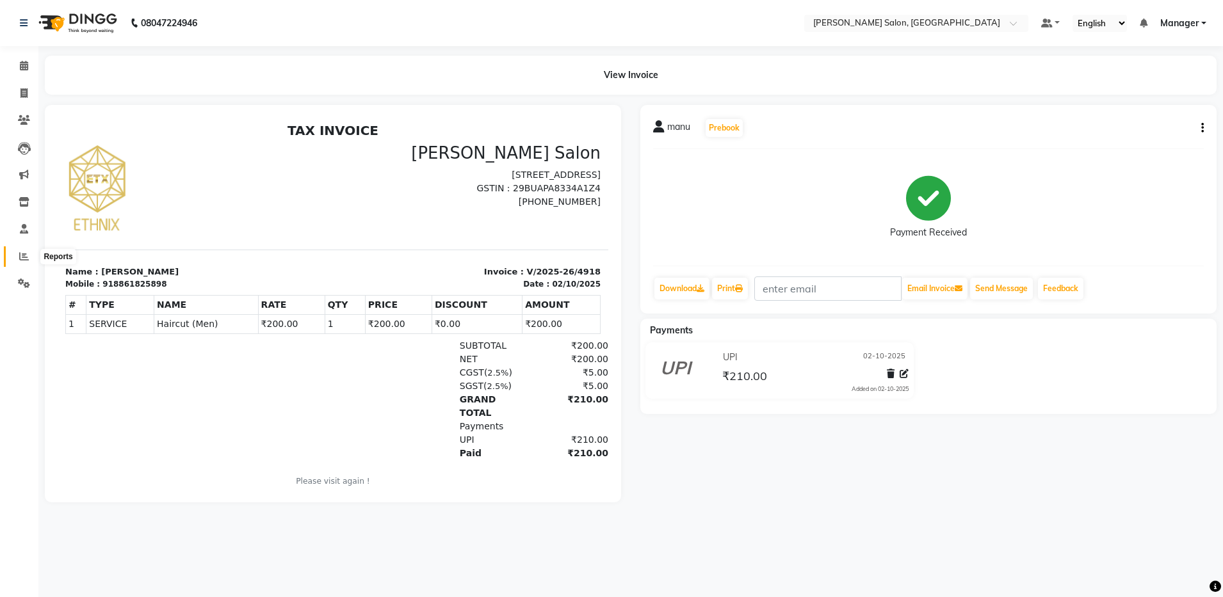
click at [29, 253] on span at bounding box center [24, 257] width 22 height 15
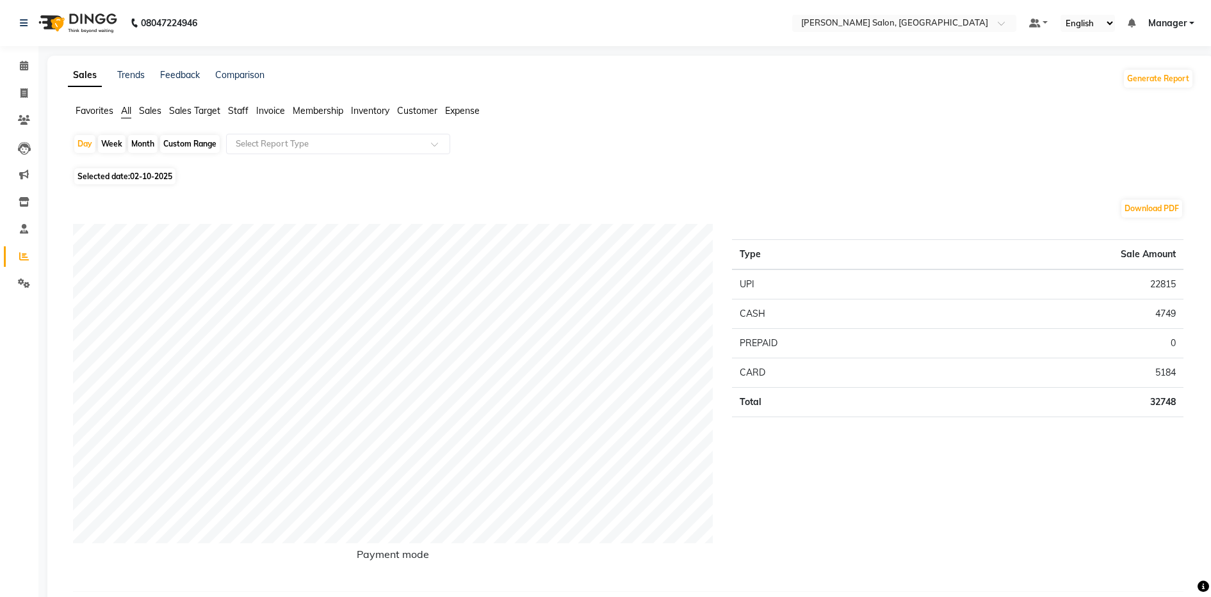
click at [236, 115] on span "Staff" at bounding box center [238, 111] width 20 height 12
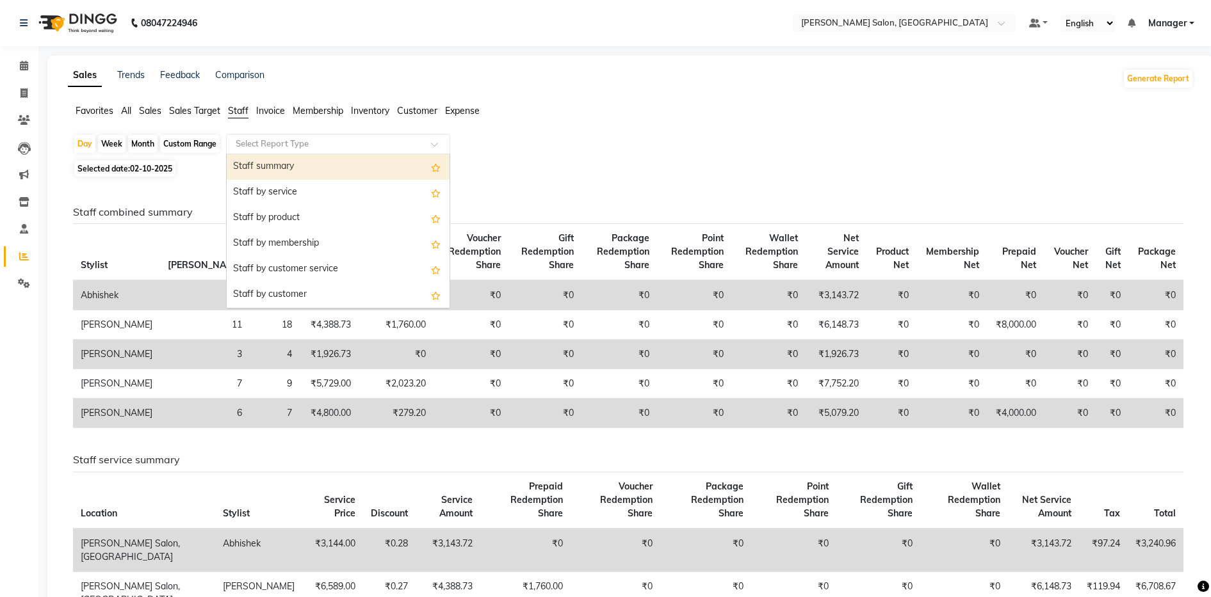
click at [252, 140] on input "text" at bounding box center [325, 144] width 184 height 13
click at [255, 166] on div "Staff summary" at bounding box center [338, 167] width 223 height 26
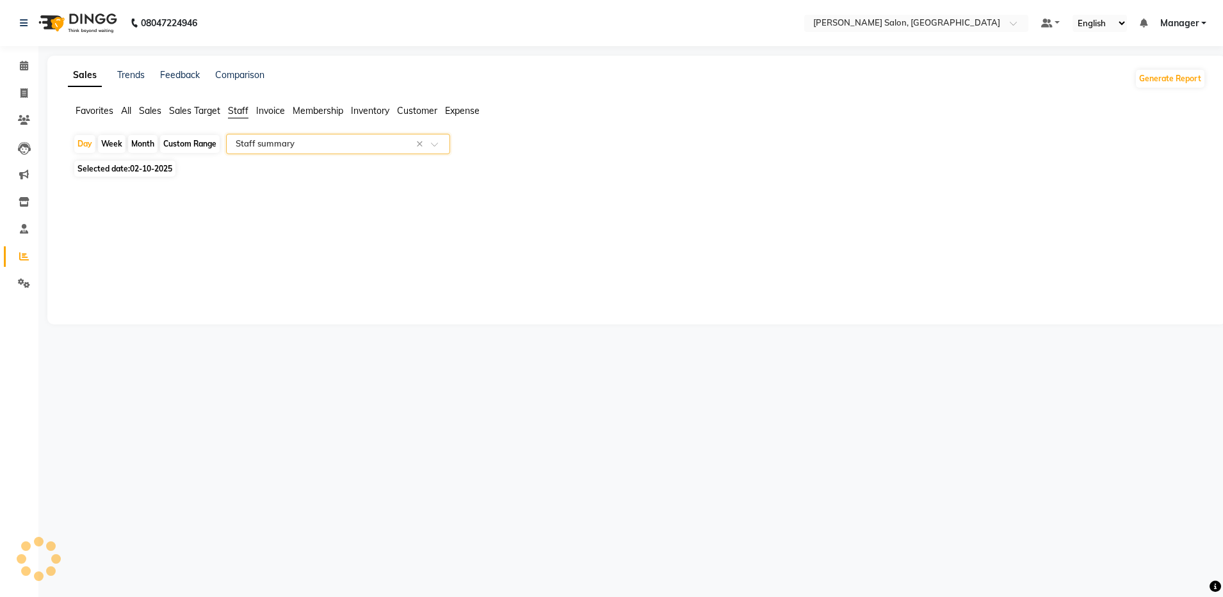
select select "full_report"
select select "csv"
click at [181, 143] on div "Custom Range" at bounding box center [190, 144] width 60 height 18
select select "10"
select select "2025"
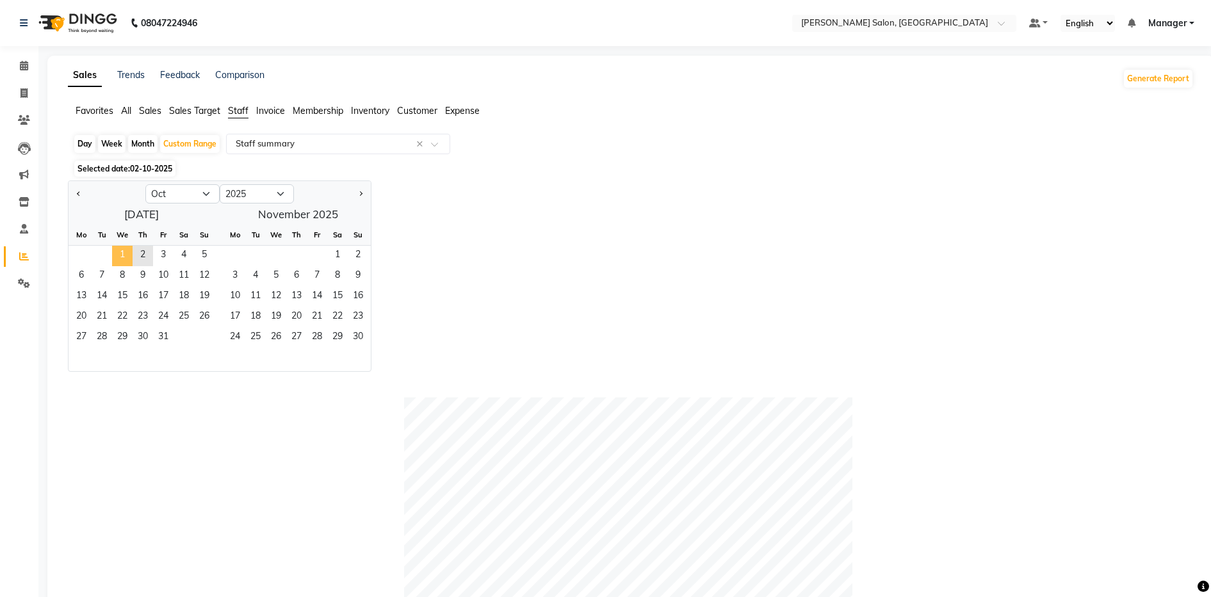
click at [118, 257] on span "1" at bounding box center [122, 256] width 20 height 20
click at [143, 253] on span "2" at bounding box center [143, 256] width 20 height 20
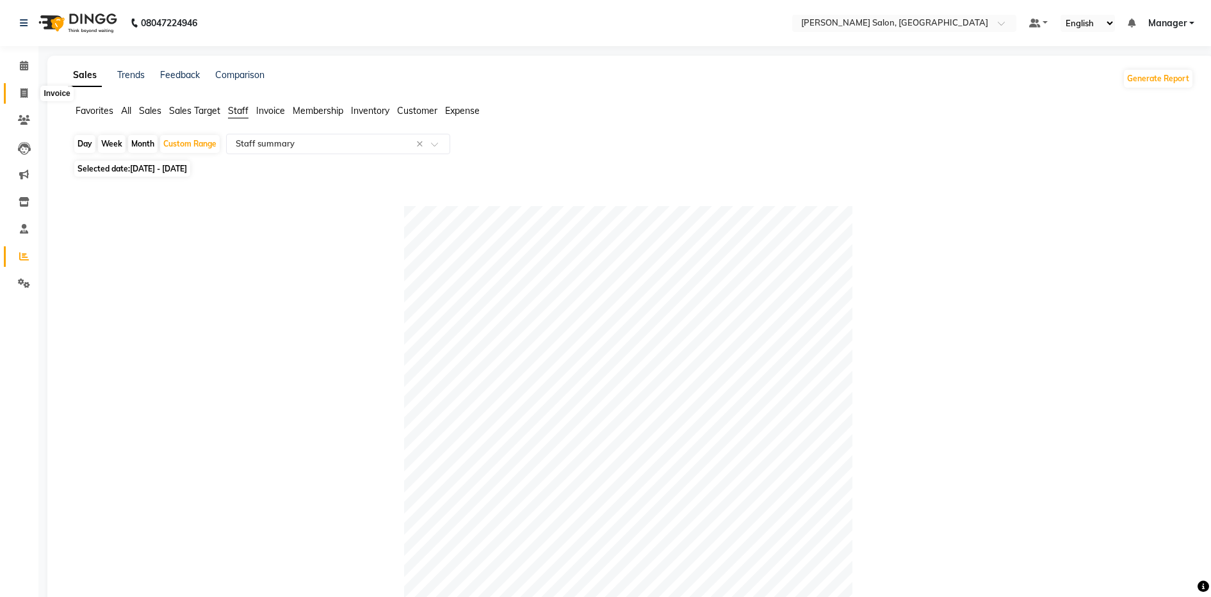
click at [22, 93] on icon at bounding box center [23, 93] width 7 height 10
select select "service"
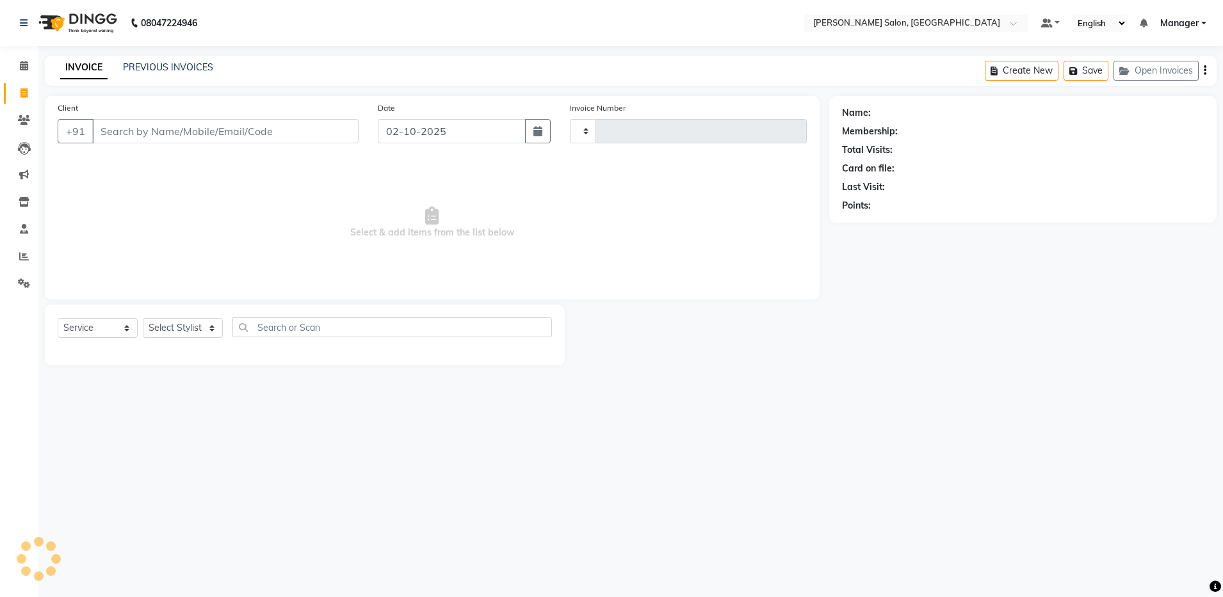
type input "4919"
select select "4781"
click at [194, 334] on select "Select Stylist Abhishek Aisha Barbhuiya Arjun Viswanathan dolma Faeem Khan Gour…" at bounding box center [183, 328] width 80 height 20
click at [106, 332] on select "Select Service Product Membership Package Voucher Prepaid Gift Card" at bounding box center [98, 328] width 80 height 20
click at [130, 125] on input "Client" at bounding box center [225, 131] width 266 height 24
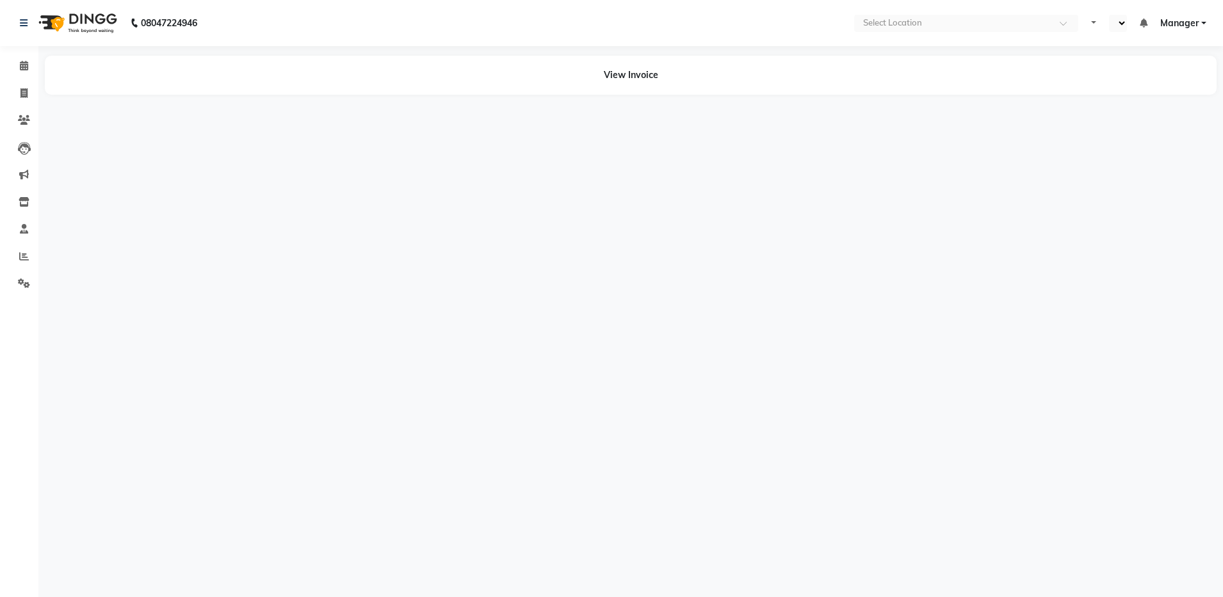
select select "en"
